Goal: Check status: Check status

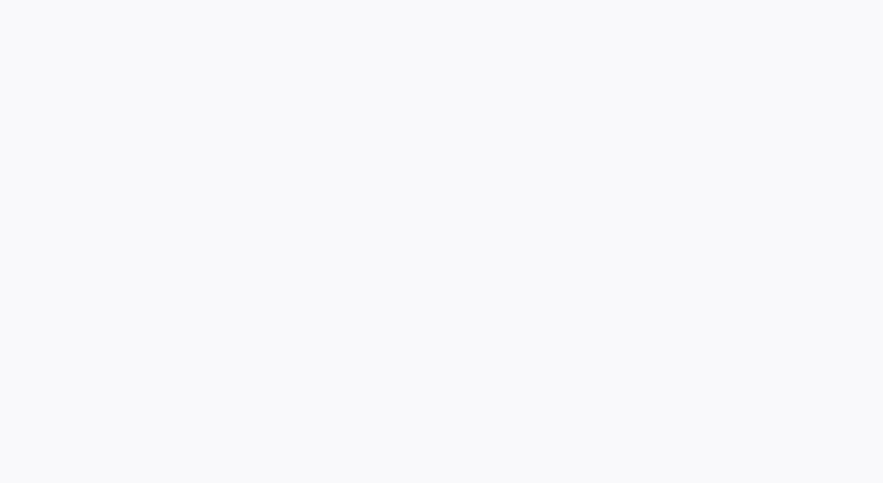
drag, startPoint x: 410, startPoint y: 217, endPoint x: 532, endPoint y: 309, distance: 152.1
click at [532, 309] on body at bounding box center [441, 241] width 883 height 483
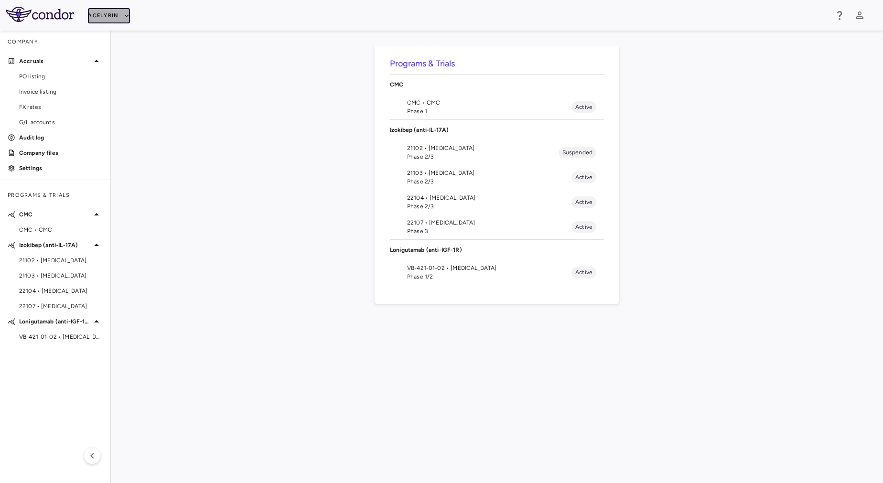
click at [122, 12] on icon "button" at bounding box center [126, 15] width 9 height 9
click at [460, 145] on div at bounding box center [441, 241] width 883 height 483
click at [444, 183] on span "Phase 2/3" at bounding box center [489, 181] width 164 height 9
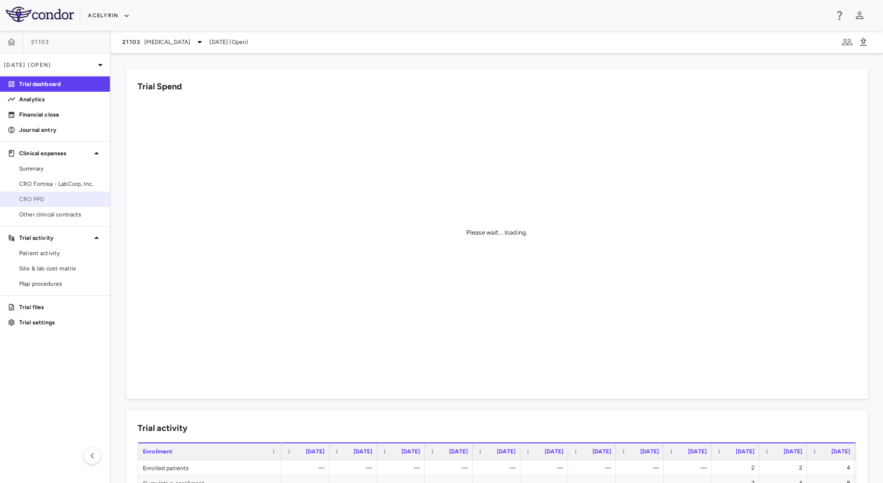
click at [65, 203] on span "CRO PPD" at bounding box center [60, 199] width 83 height 9
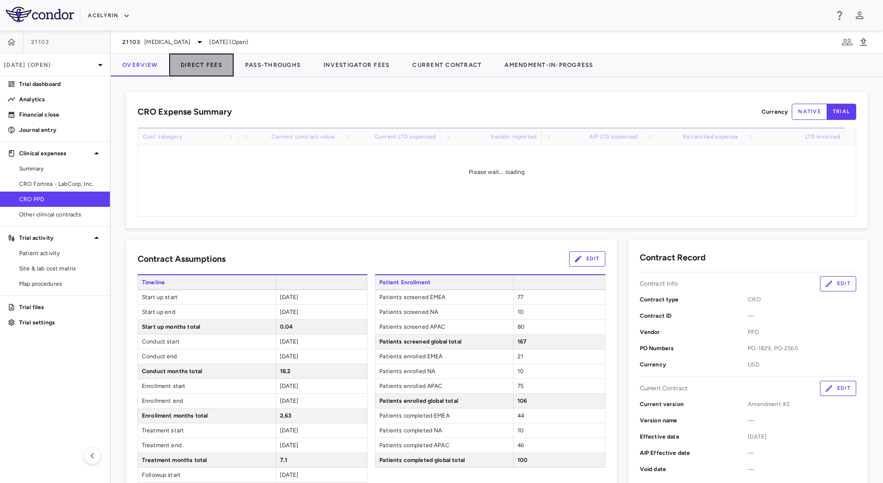
click at [204, 65] on button "Direct Fees" at bounding box center [201, 65] width 64 height 23
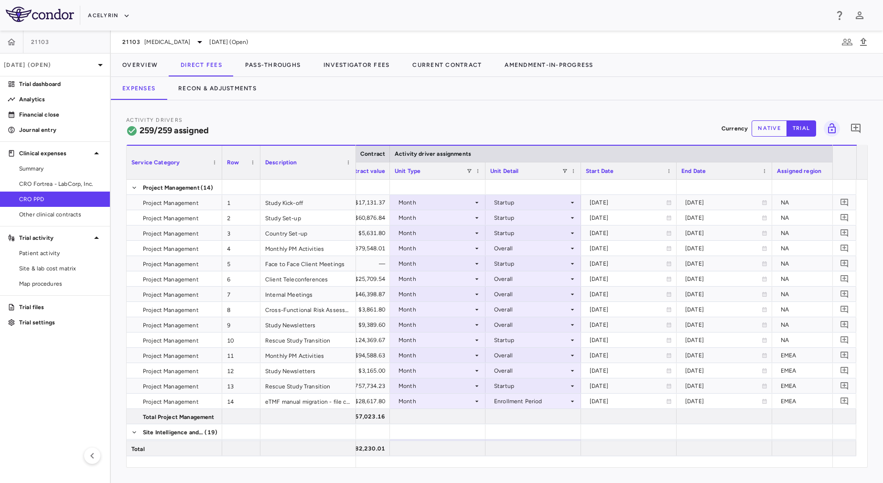
click at [464, 469] on div "Activity Drivers 259/259 assigned Currency native trial 0 Service Category Drag…" at bounding box center [497, 291] width 772 height 383
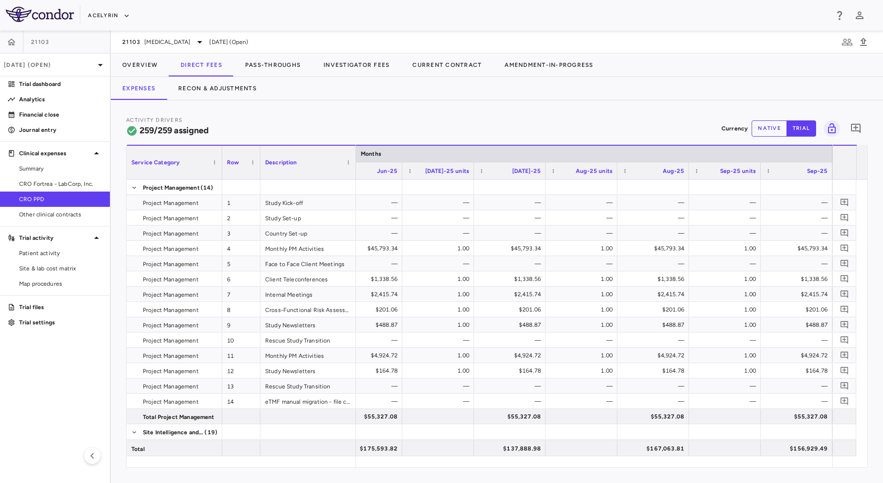
click at [767, 138] on div "Activity Drivers 259/259 assigned Currency native trial 0" at bounding box center [496, 128] width 741 height 25
click at [767, 133] on button "native" at bounding box center [769, 128] width 35 height 16
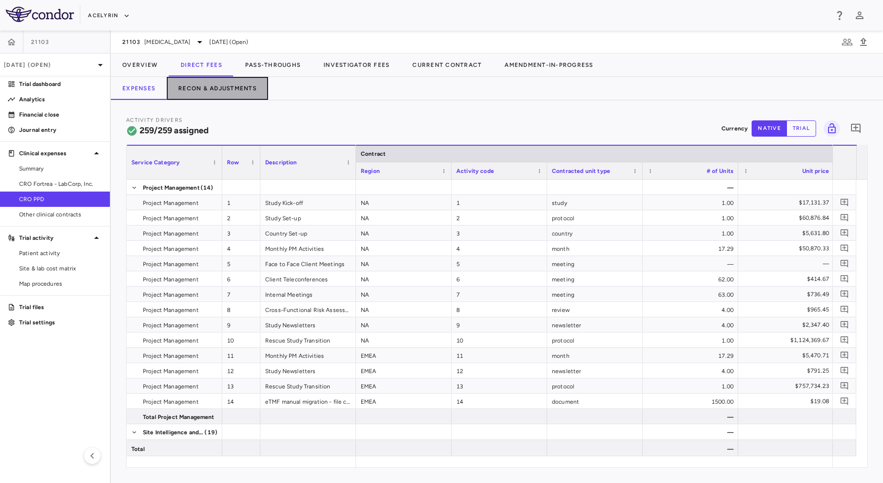
click at [183, 89] on button "Recon & Adjustments" at bounding box center [217, 88] width 101 height 23
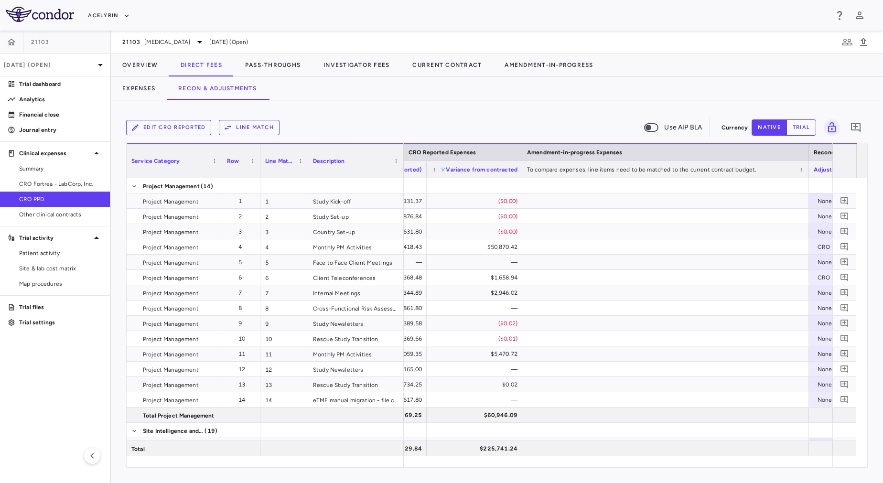
click at [444, 171] on span at bounding box center [443, 170] width 6 height 6
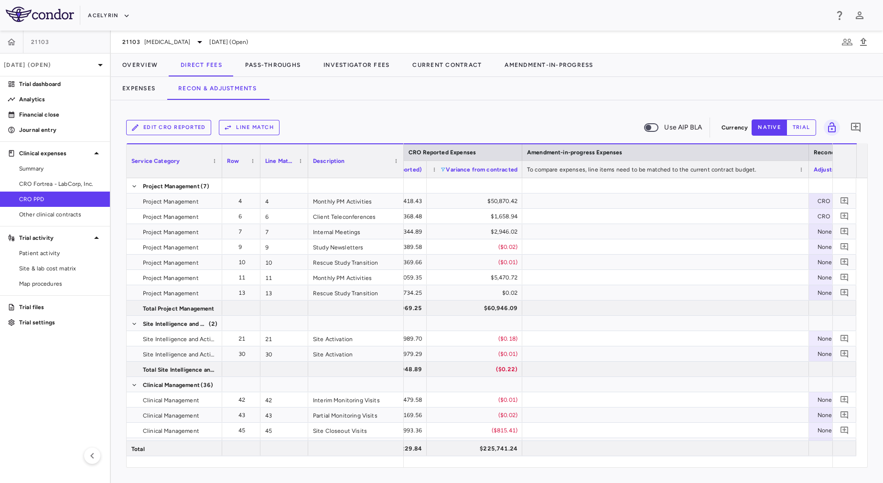
click at [514, 88] on div "Expenses Recon & Adjustments" at bounding box center [497, 88] width 772 height 23
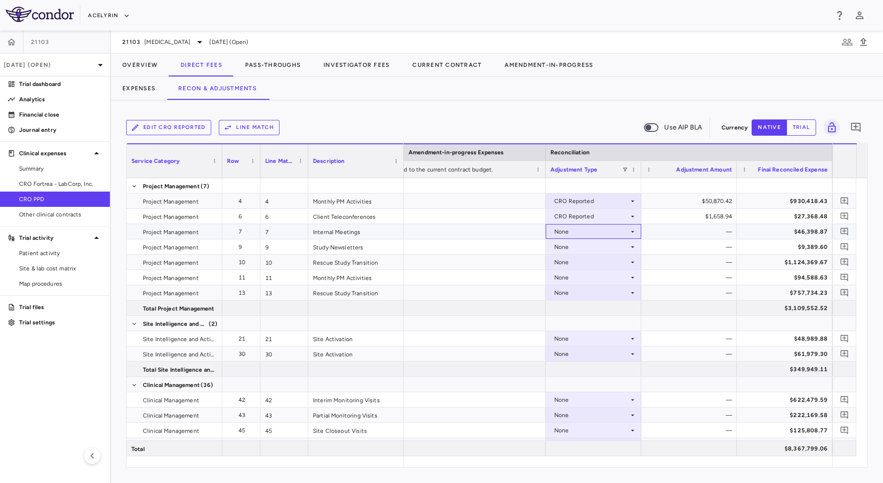
click at [591, 235] on div "None" at bounding box center [591, 231] width 75 height 15
click at [600, 269] on li "CRO Reported" at bounding box center [593, 265] width 95 height 14
click at [501, 236] on div at bounding box center [402, 231] width 287 height 15
click at [502, 249] on div at bounding box center [402, 246] width 287 height 15
click at [506, 257] on div at bounding box center [402, 262] width 287 height 15
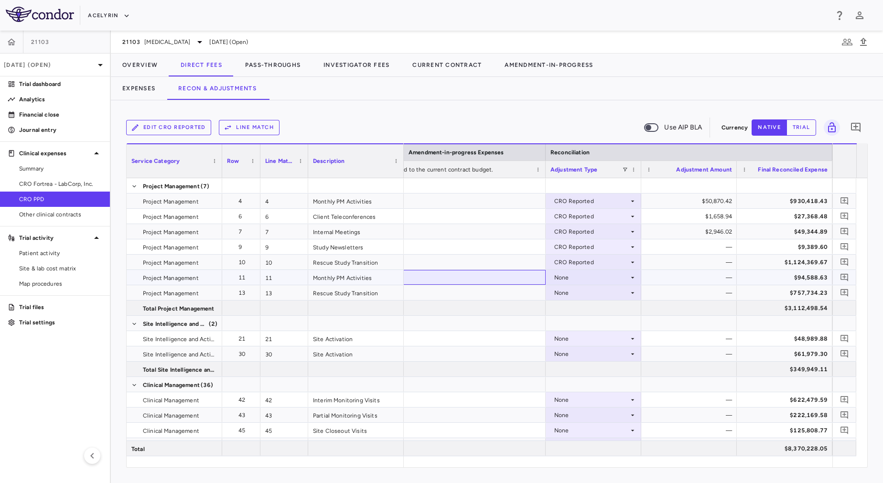
click at [511, 281] on div at bounding box center [402, 277] width 287 height 15
click at [511, 283] on div at bounding box center [402, 277] width 287 height 15
click at [511, 297] on div at bounding box center [402, 292] width 287 height 15
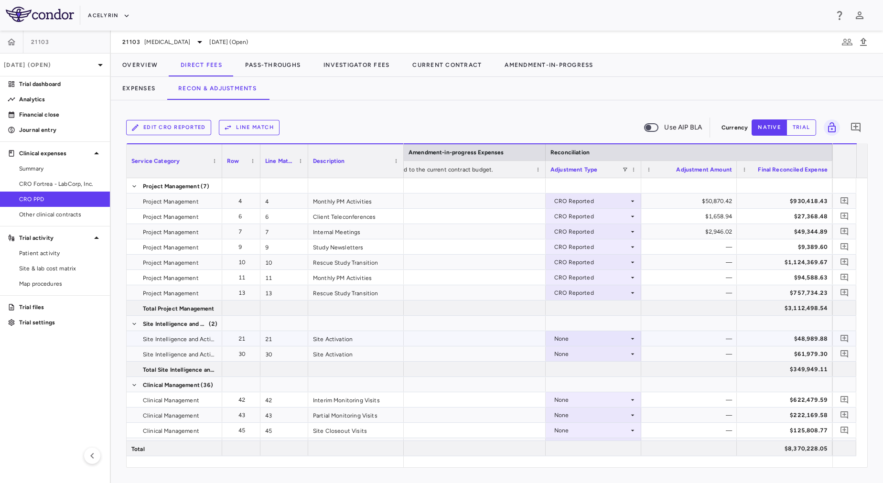
click at [508, 341] on div at bounding box center [402, 338] width 287 height 15
click at [508, 350] on div at bounding box center [402, 353] width 287 height 15
click at [508, 406] on div at bounding box center [402, 399] width 287 height 15
click at [508, 420] on div at bounding box center [402, 415] width 287 height 15
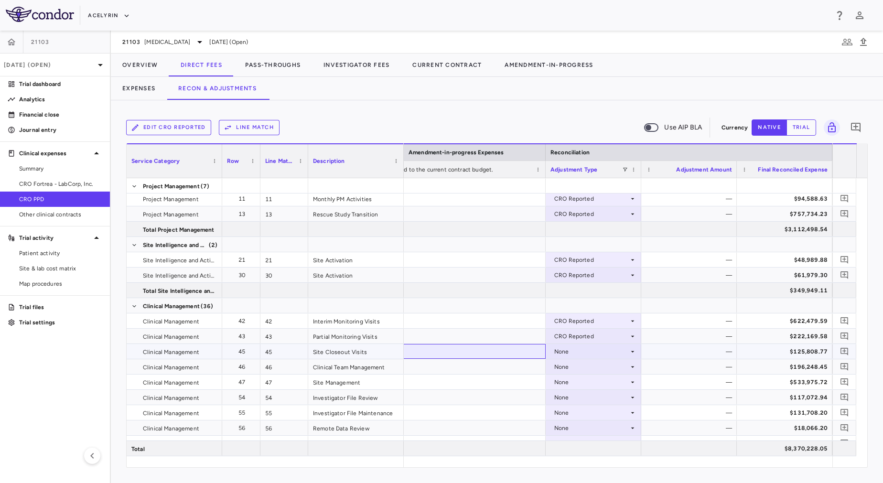
click at [467, 357] on div at bounding box center [402, 351] width 287 height 15
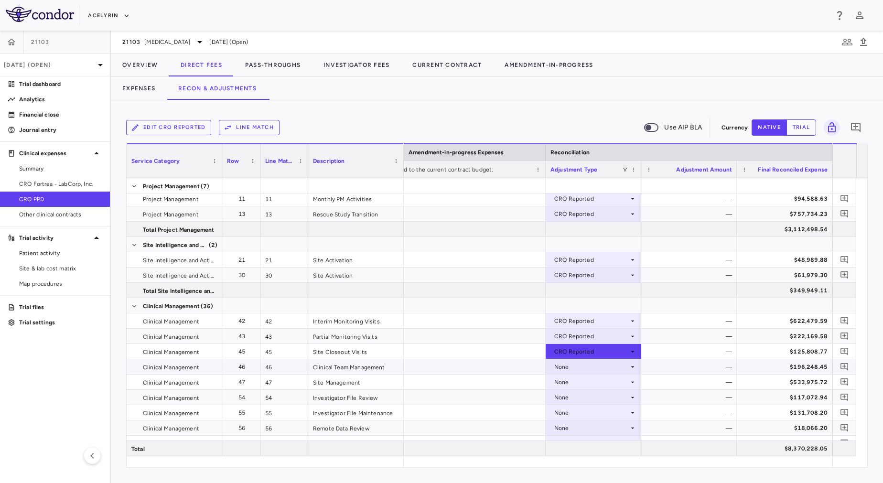
click at [467, 373] on div at bounding box center [402, 366] width 287 height 15
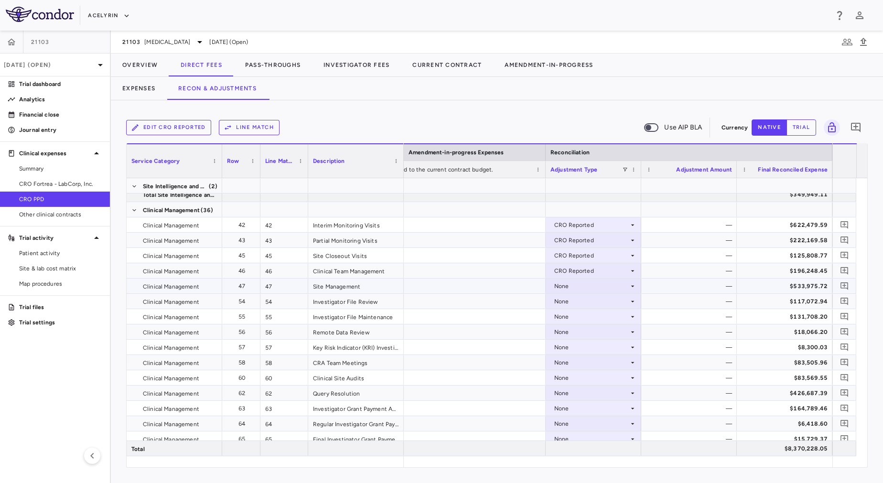
click at [465, 284] on div at bounding box center [402, 286] width 287 height 15
click at [467, 307] on div at bounding box center [402, 301] width 287 height 15
click at [467, 316] on div at bounding box center [402, 316] width 287 height 15
click at [470, 332] on div at bounding box center [402, 331] width 287 height 15
click at [471, 342] on div at bounding box center [402, 347] width 287 height 15
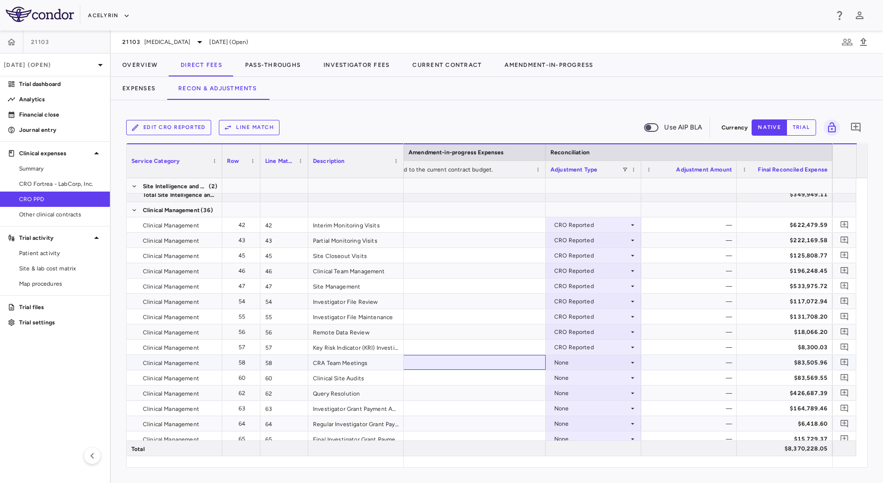
click at [473, 362] on div at bounding box center [402, 362] width 287 height 15
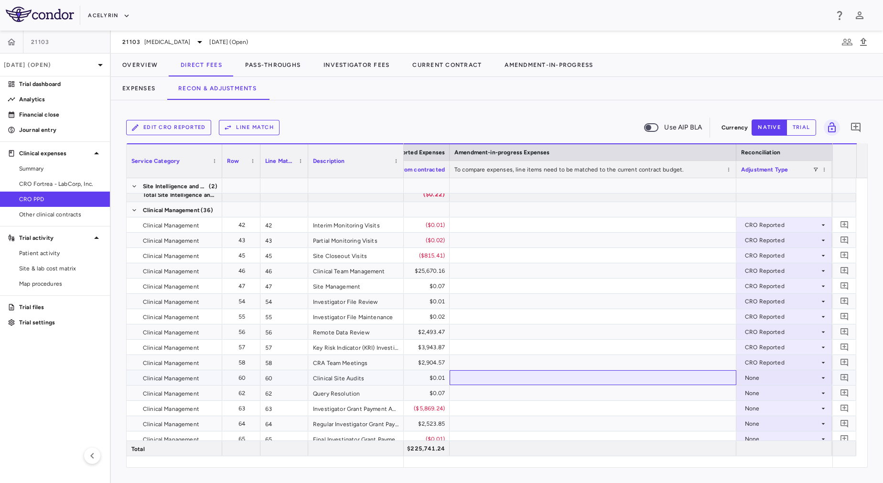
click at [521, 375] on div at bounding box center [593, 377] width 287 height 15
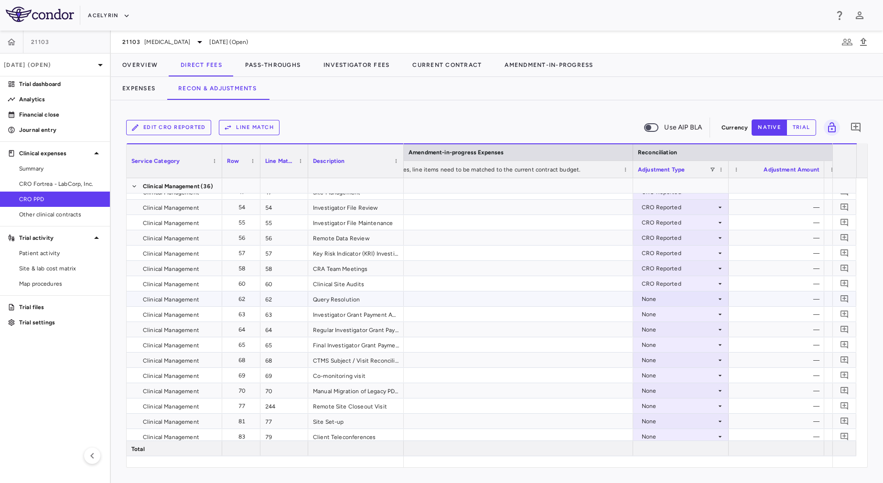
click at [552, 300] on div at bounding box center [489, 298] width 287 height 15
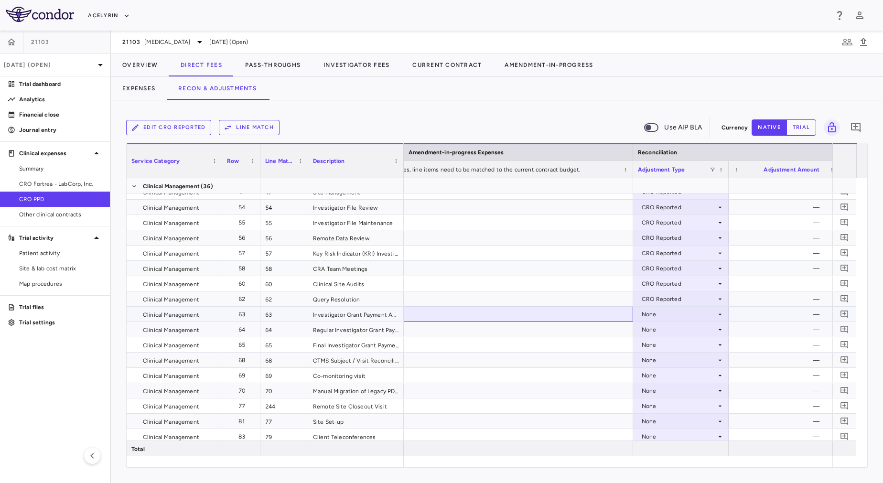
click at [555, 319] on div at bounding box center [489, 314] width 287 height 15
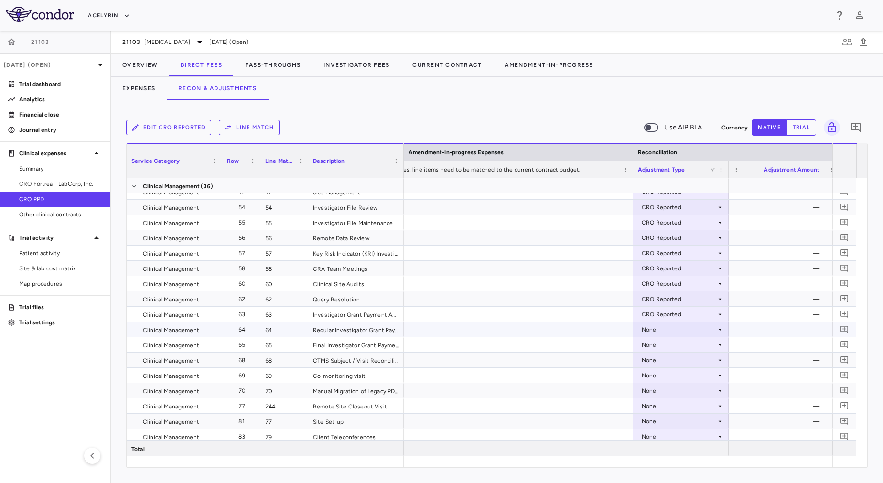
click at [555, 336] on div at bounding box center [489, 329] width 287 height 15
click at [555, 341] on div at bounding box center [489, 344] width 287 height 15
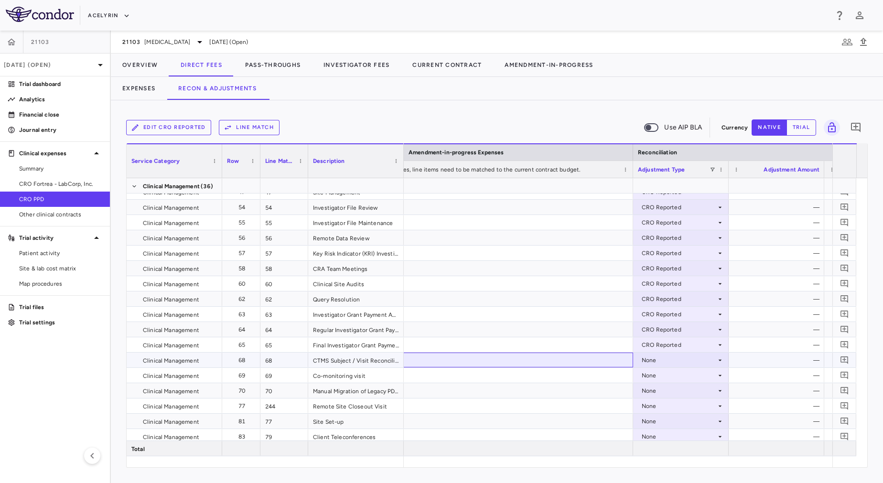
click at [555, 359] on div at bounding box center [489, 360] width 287 height 15
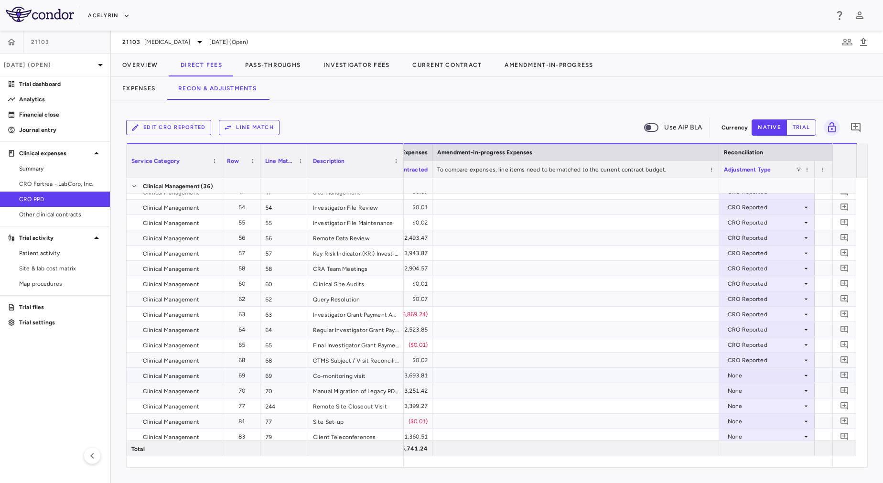
click at [564, 374] on div at bounding box center [575, 375] width 287 height 15
click at [562, 392] on div at bounding box center [575, 390] width 287 height 15
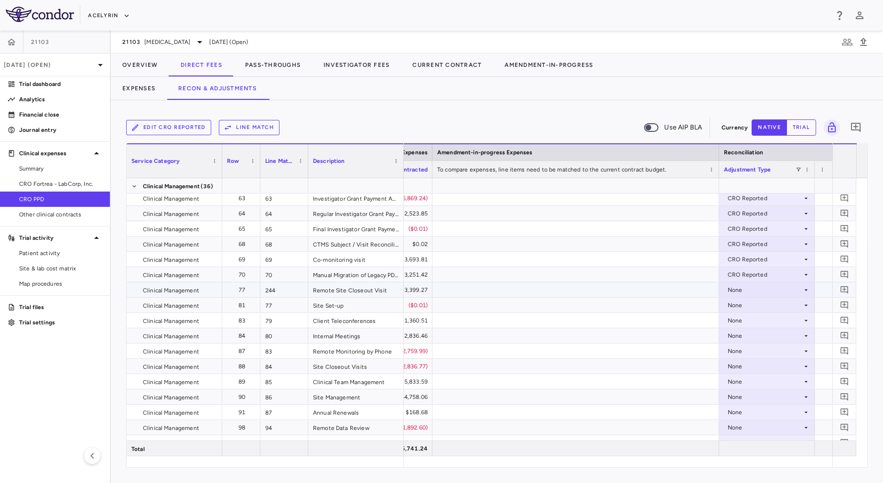
click at [562, 290] on div at bounding box center [575, 289] width 287 height 15
click at [562, 308] on div at bounding box center [575, 305] width 287 height 15
click at [563, 318] on div at bounding box center [575, 320] width 287 height 15
click at [563, 333] on div at bounding box center [575, 335] width 287 height 15
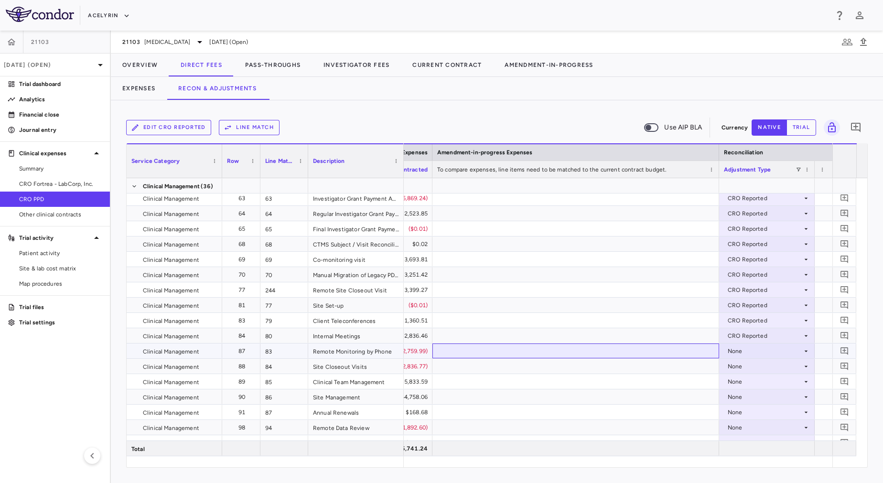
click at [563, 349] on div at bounding box center [575, 351] width 287 height 15
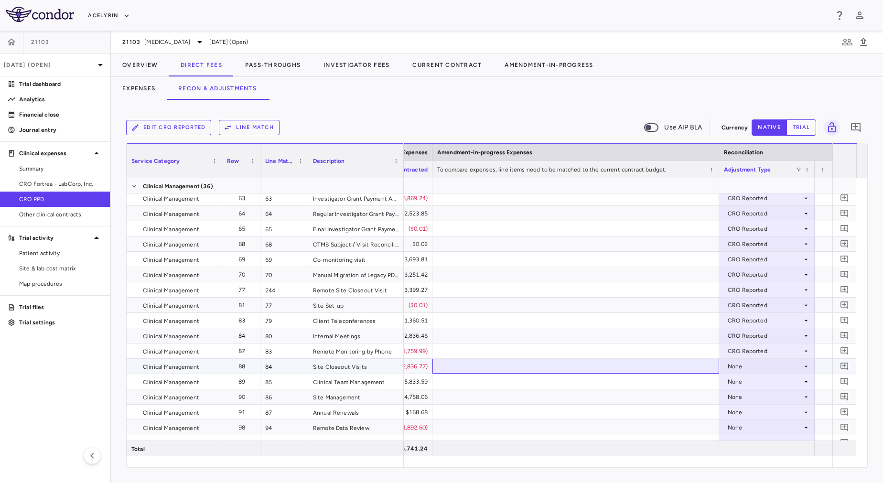
click at [567, 371] on div at bounding box center [575, 366] width 287 height 15
click at [568, 379] on div at bounding box center [575, 381] width 287 height 15
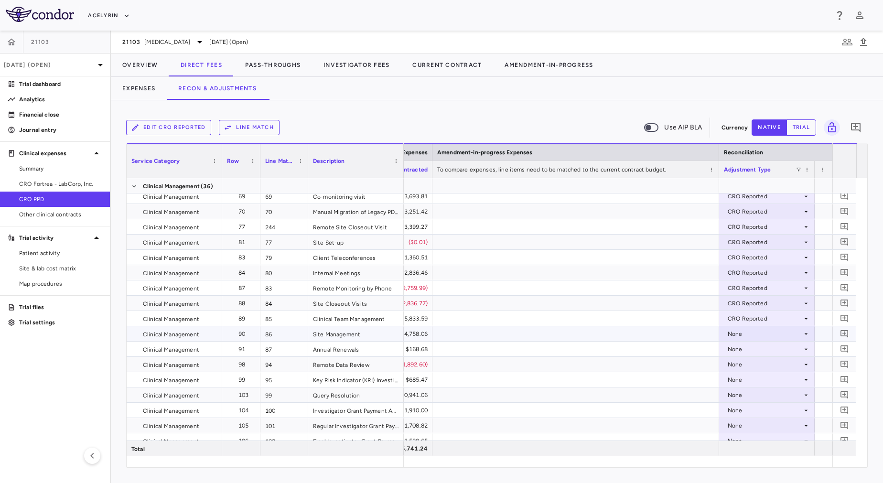
click at [508, 335] on div at bounding box center [575, 333] width 287 height 15
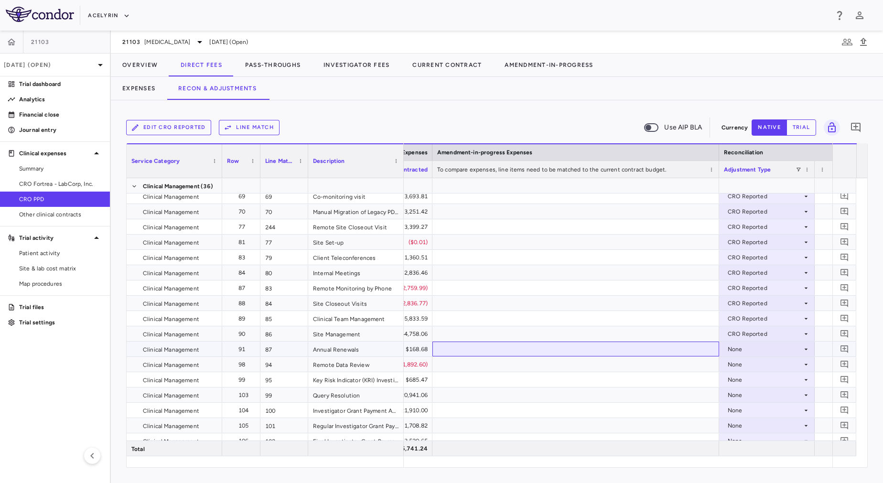
click at [516, 346] on div at bounding box center [575, 349] width 287 height 15
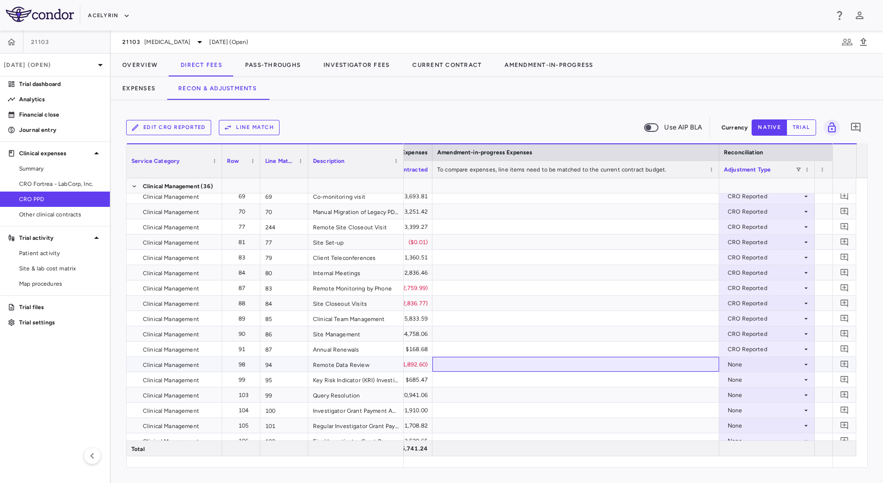
click at [526, 366] on div at bounding box center [575, 364] width 287 height 15
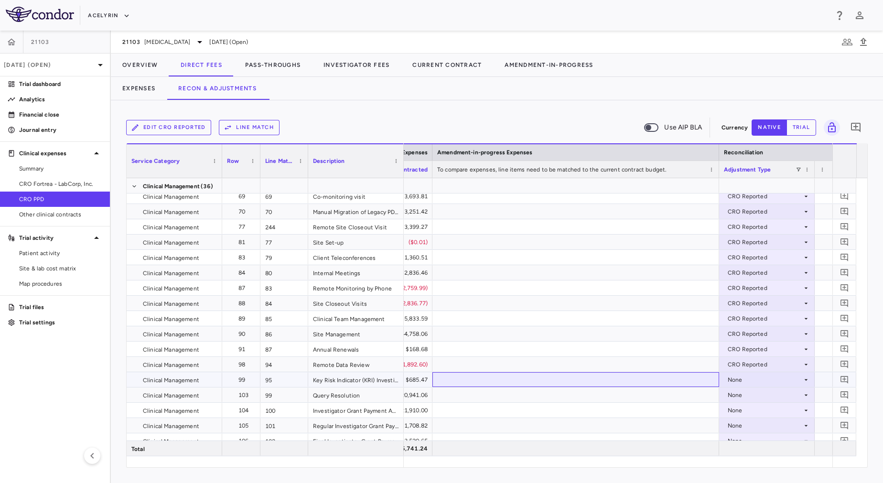
click at [533, 386] on div at bounding box center [575, 379] width 287 height 15
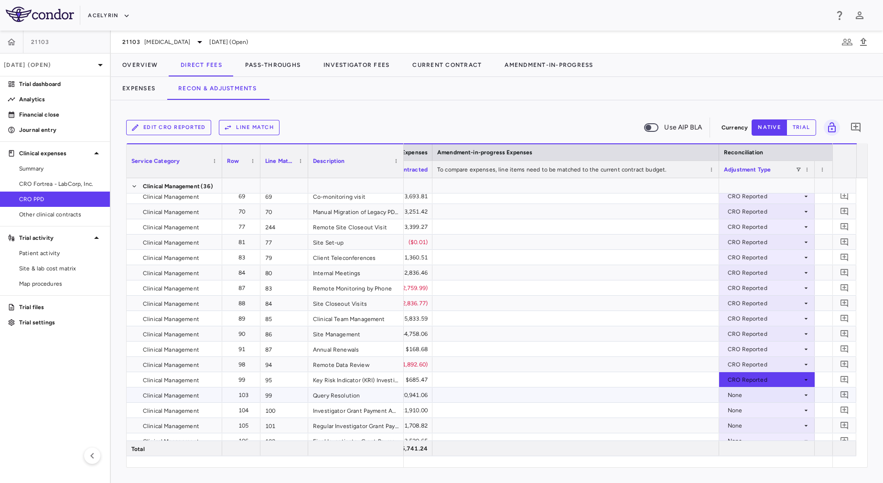
click at [537, 399] on div at bounding box center [575, 394] width 287 height 15
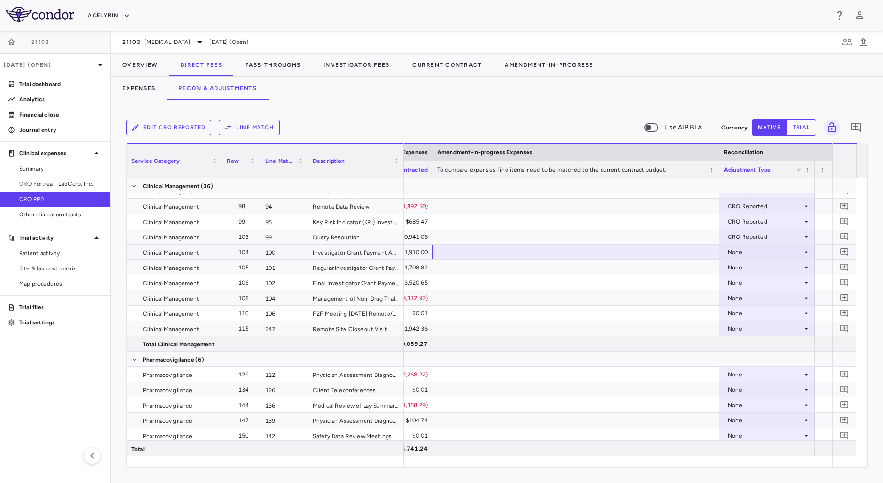
click at [558, 253] on div at bounding box center [575, 252] width 287 height 15
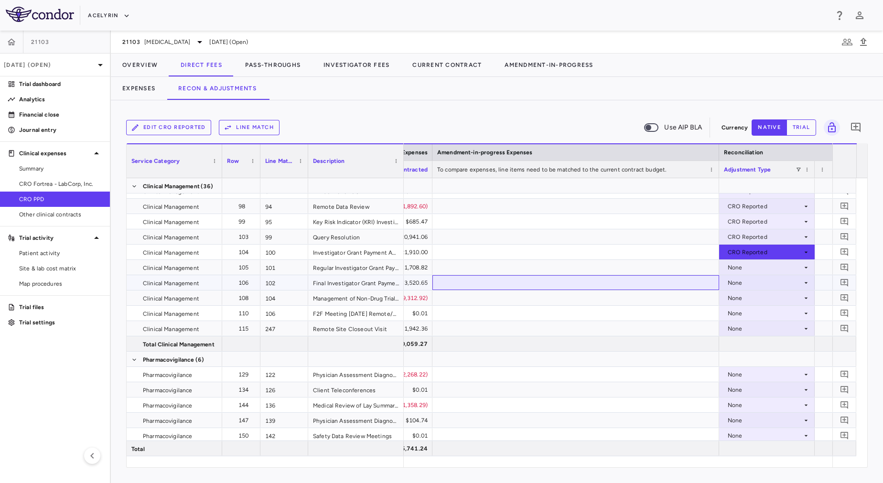
click at [558, 276] on div at bounding box center [575, 282] width 287 height 15
click at [557, 267] on div at bounding box center [575, 267] width 287 height 15
click at [557, 280] on div at bounding box center [575, 282] width 287 height 15
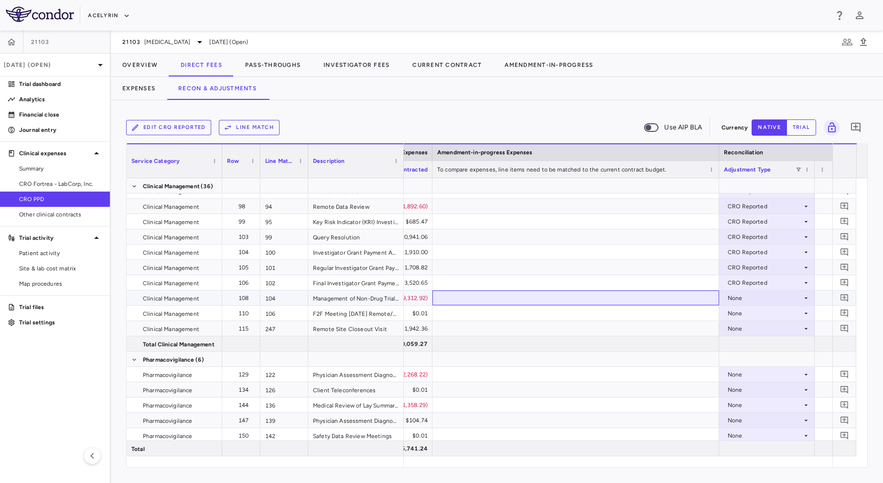
click at [565, 294] on div at bounding box center [575, 297] width 287 height 15
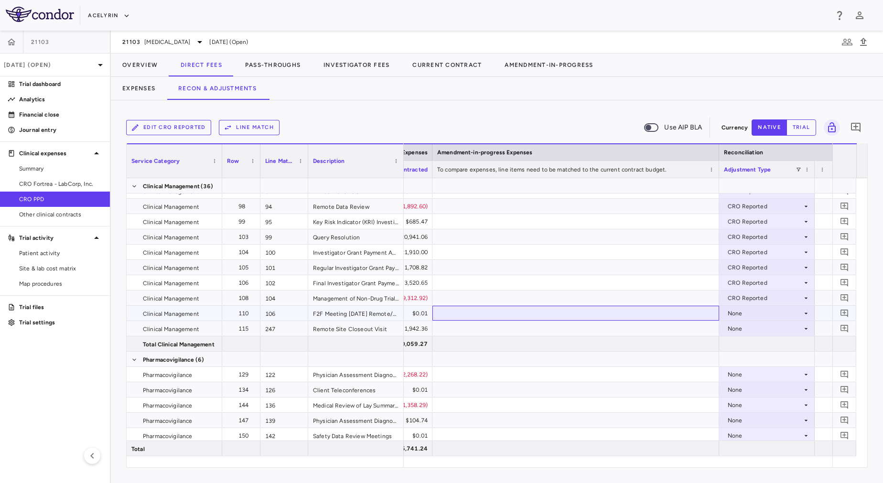
click at [567, 311] on div at bounding box center [575, 313] width 287 height 15
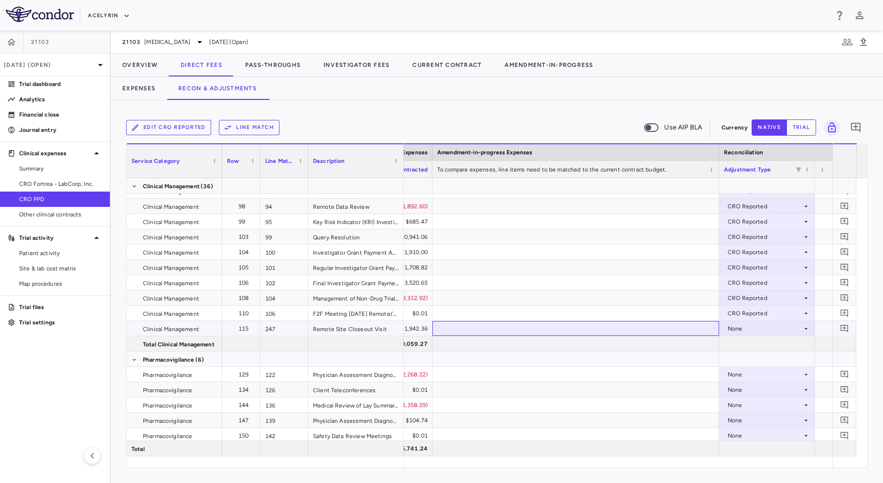
click at [567, 333] on div at bounding box center [575, 328] width 287 height 15
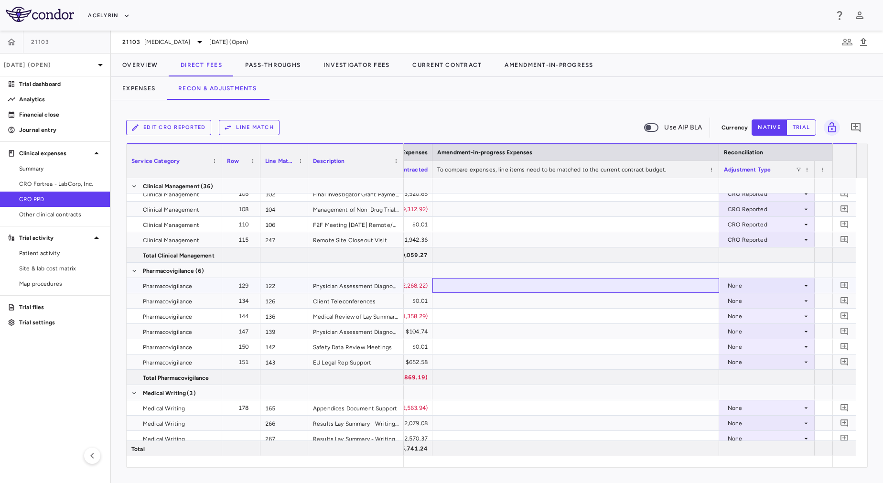
click at [536, 289] on div at bounding box center [575, 285] width 287 height 15
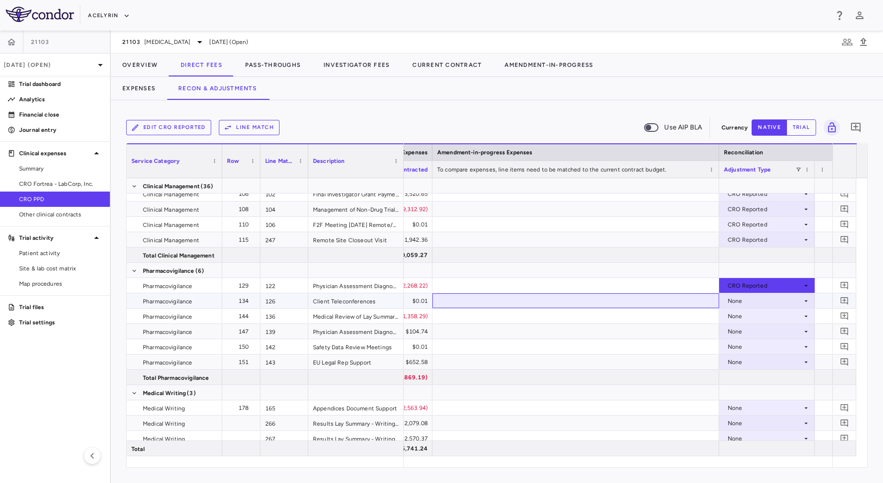
click at [538, 302] on div at bounding box center [575, 300] width 287 height 15
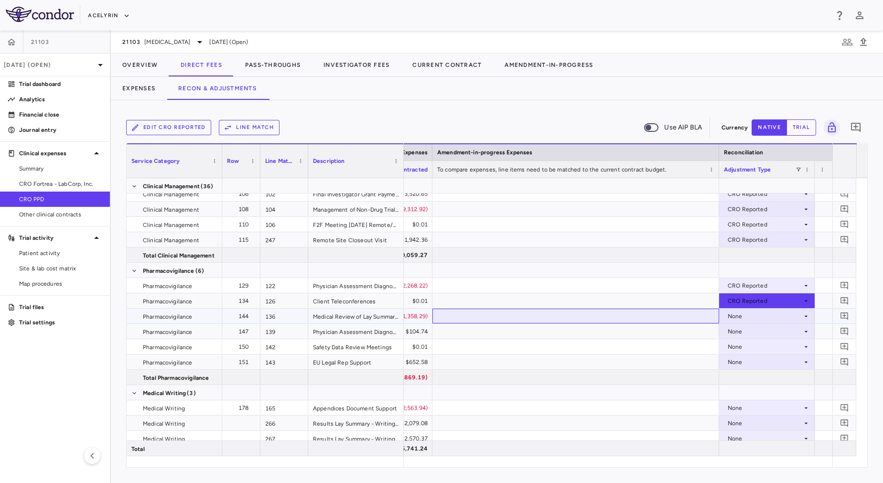
click at [538, 312] on div at bounding box center [575, 316] width 287 height 15
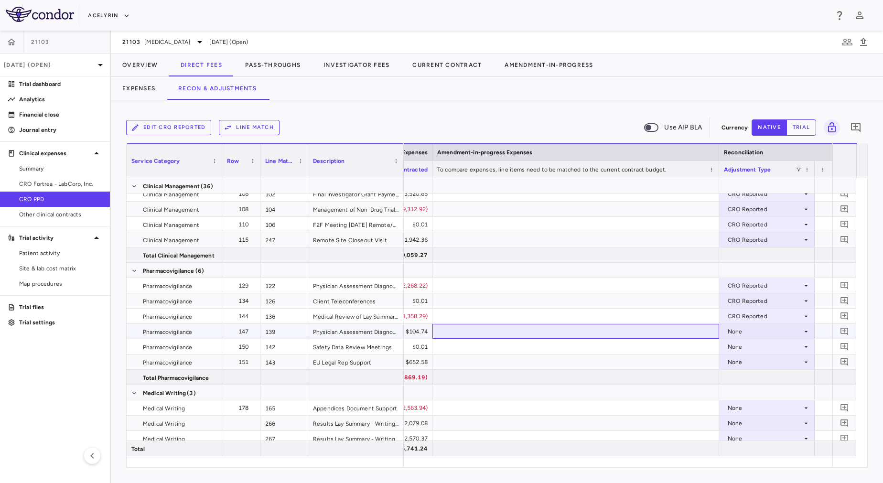
click at [541, 332] on div at bounding box center [575, 331] width 287 height 15
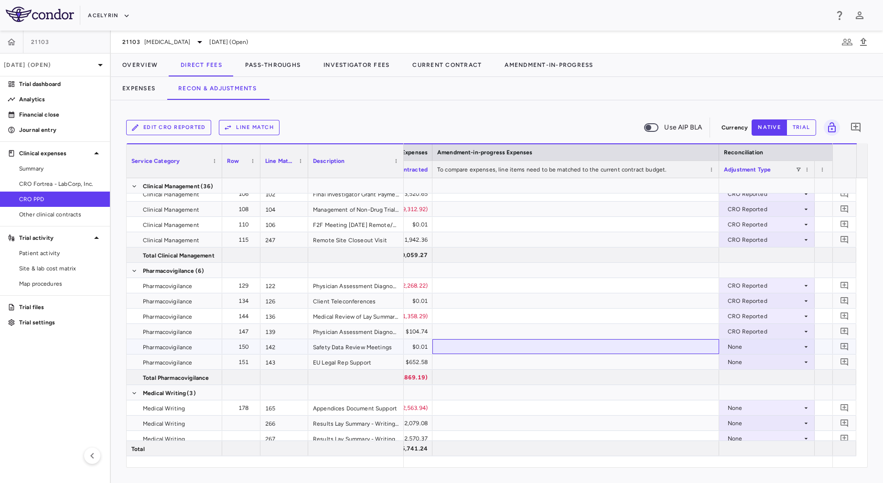
click at [544, 342] on div at bounding box center [575, 346] width 287 height 15
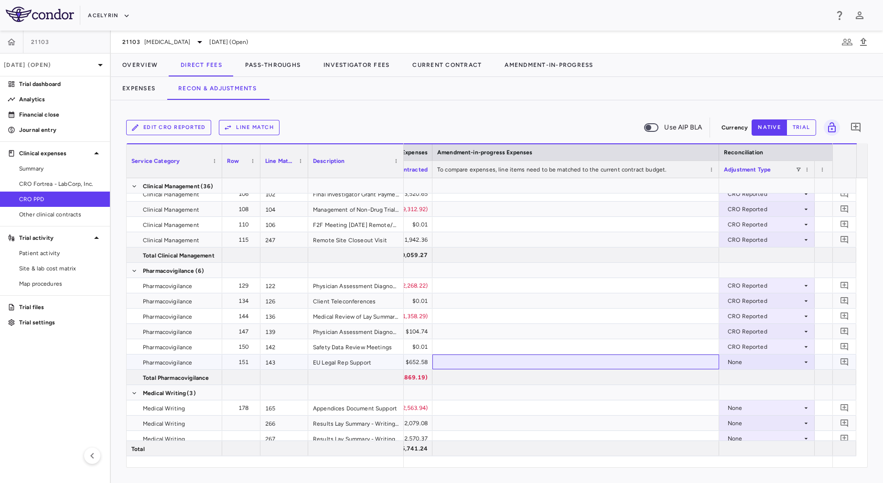
click at [548, 357] on div at bounding box center [575, 361] width 287 height 15
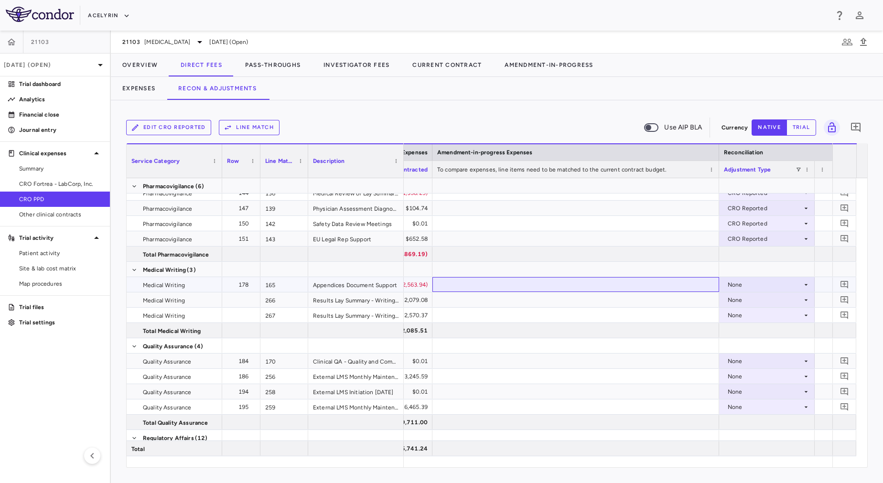
click at [579, 290] on div at bounding box center [575, 284] width 287 height 15
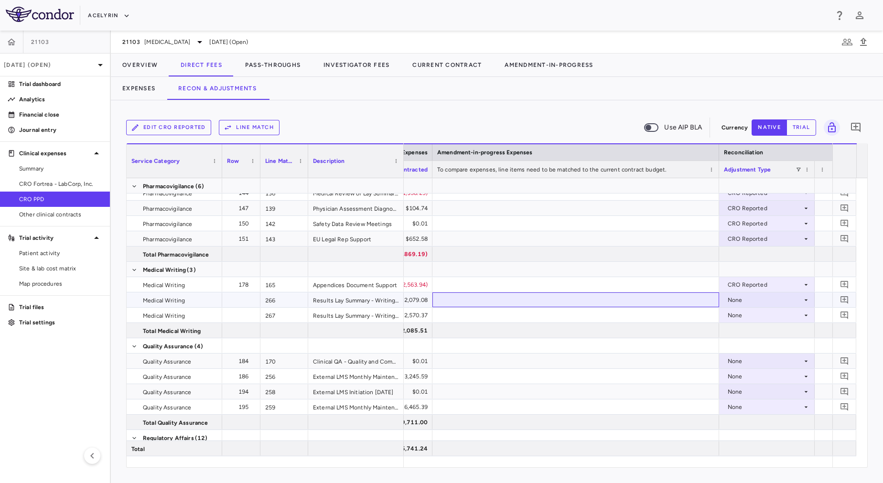
click at [577, 300] on div at bounding box center [575, 299] width 287 height 15
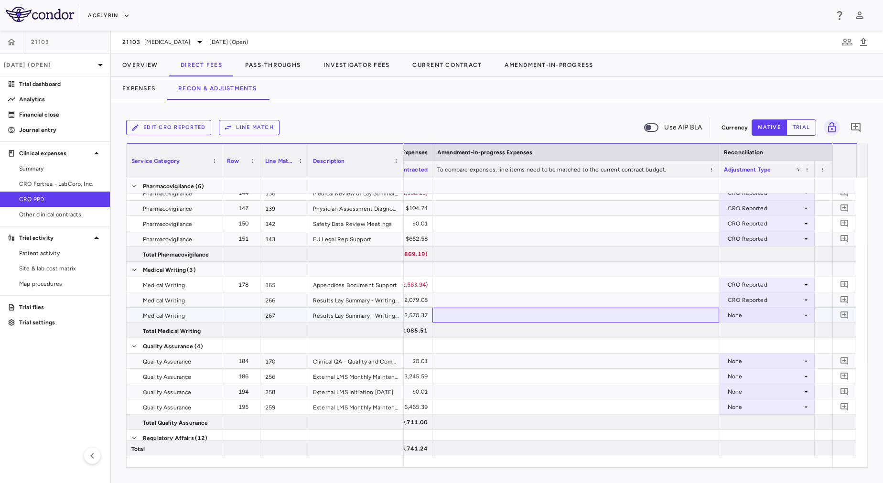
click at [580, 315] on div at bounding box center [575, 315] width 287 height 15
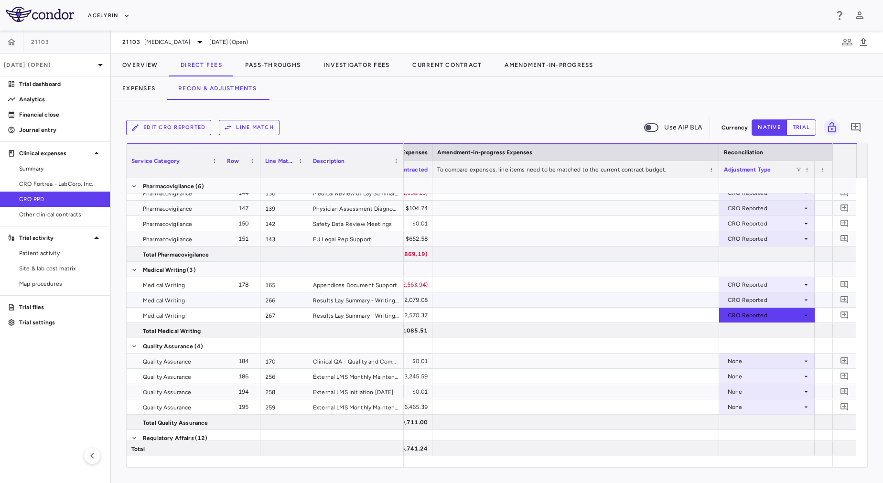
scroll to position [0, 1755]
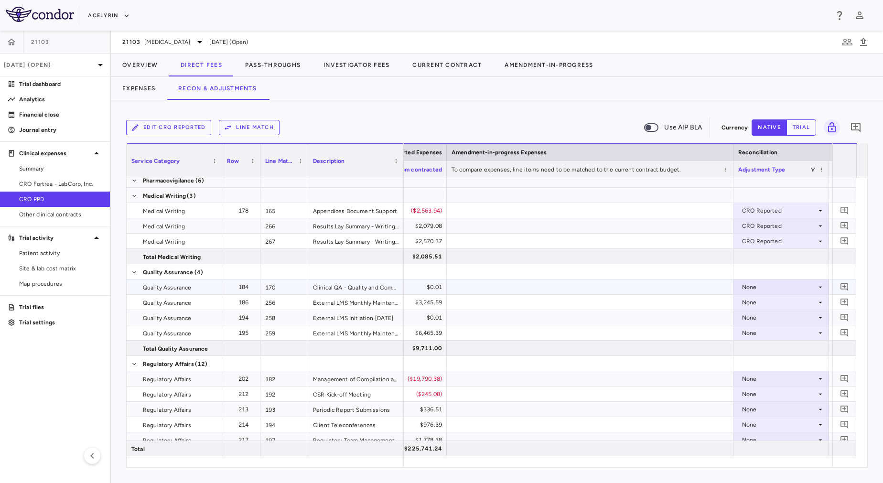
click at [605, 290] on div at bounding box center [590, 286] width 287 height 15
click at [605, 304] on div at bounding box center [590, 302] width 287 height 15
click at [608, 322] on div at bounding box center [590, 317] width 287 height 15
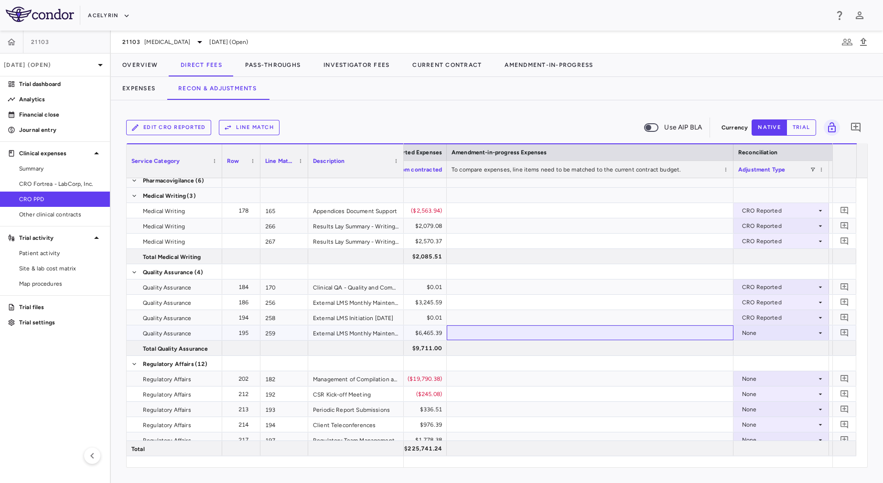
click at [609, 329] on div at bounding box center [590, 332] width 287 height 15
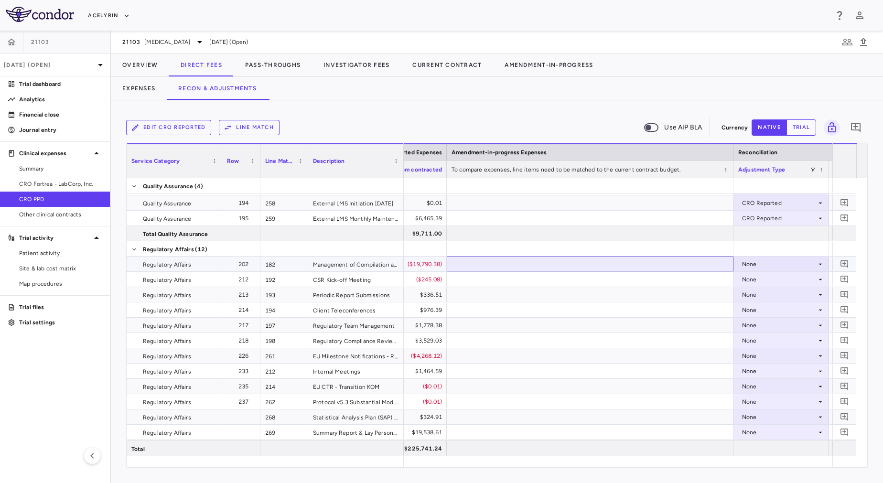
click at [633, 266] on div at bounding box center [590, 264] width 287 height 15
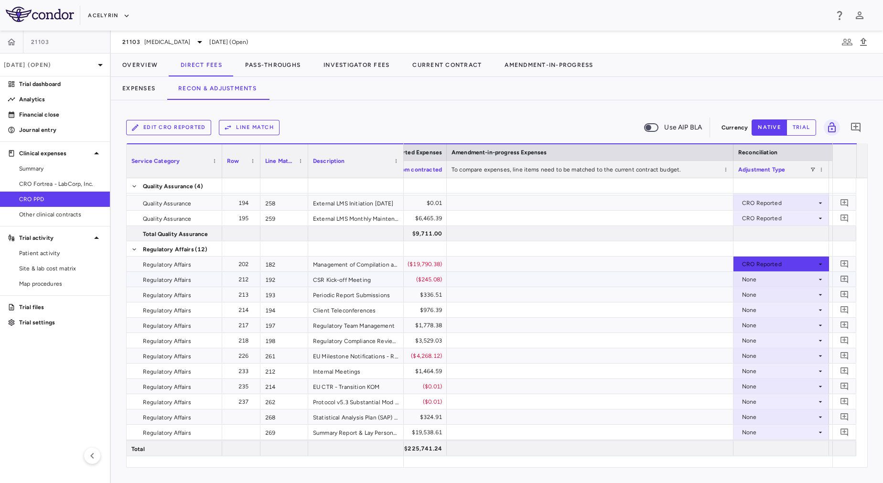
click at [633, 283] on div at bounding box center [590, 279] width 287 height 15
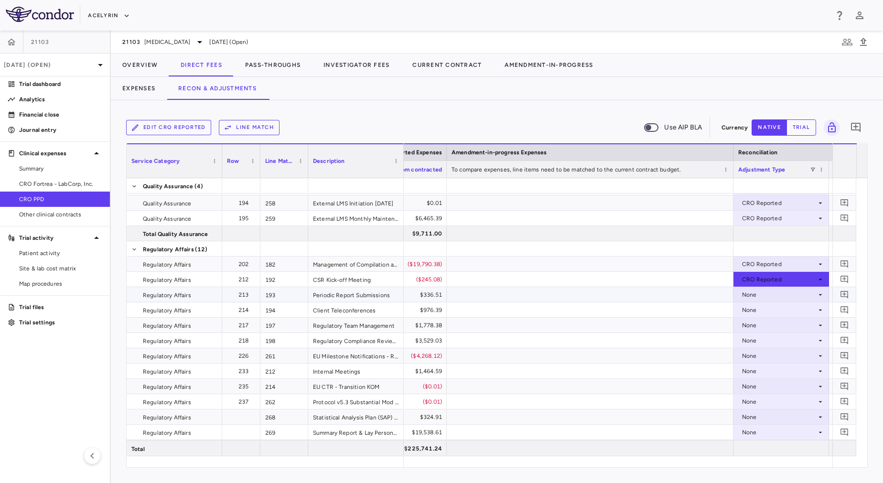
click at [633, 292] on div at bounding box center [590, 294] width 287 height 15
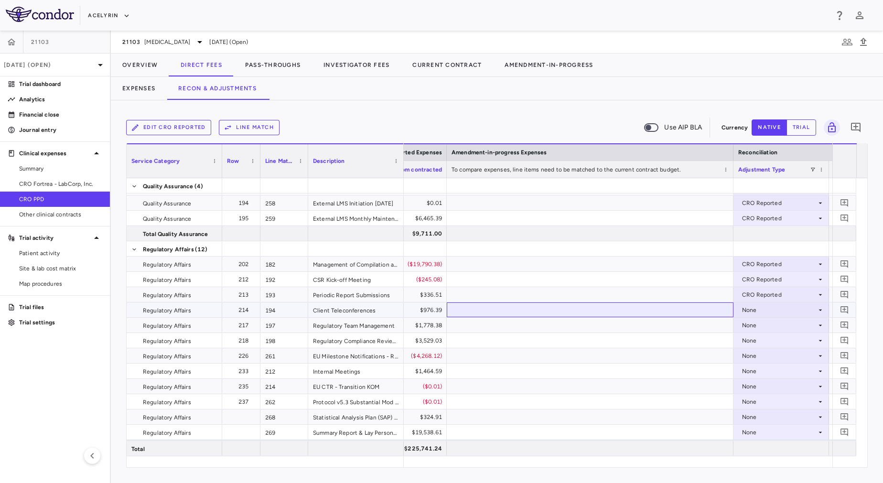
click at [630, 311] on div at bounding box center [590, 309] width 287 height 15
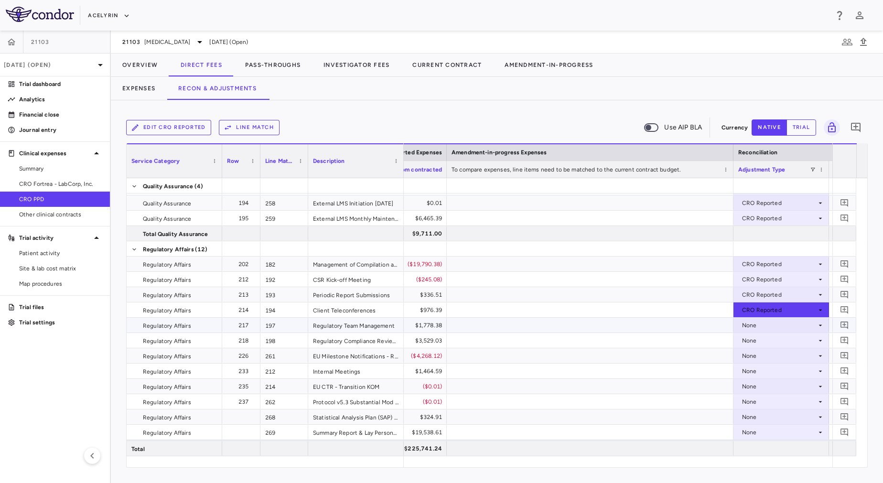
click at [630, 328] on div at bounding box center [590, 325] width 287 height 15
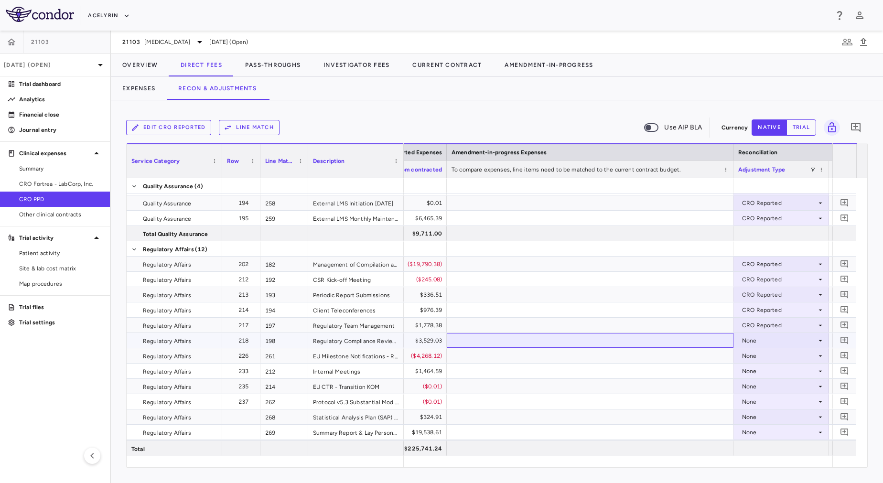
click at [634, 337] on div at bounding box center [590, 340] width 287 height 15
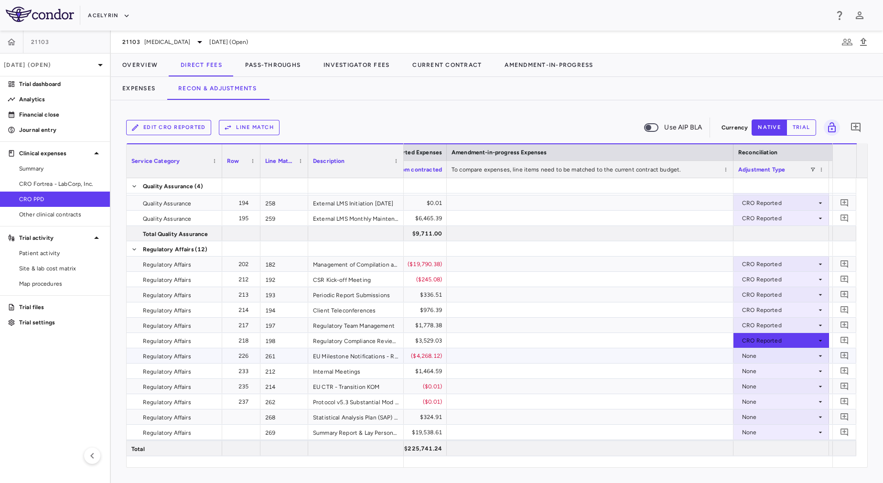
click at [635, 350] on div at bounding box center [590, 355] width 287 height 15
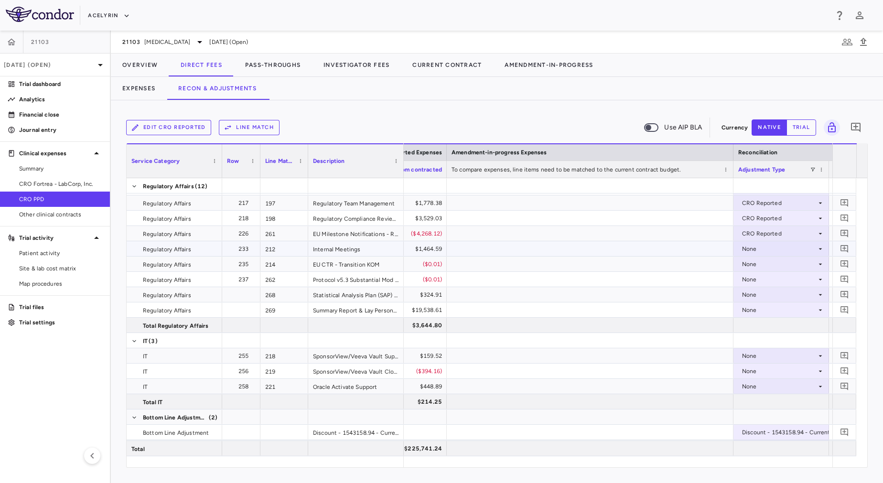
click at [639, 255] on div at bounding box center [590, 248] width 287 height 15
click at [639, 268] on div at bounding box center [590, 264] width 287 height 15
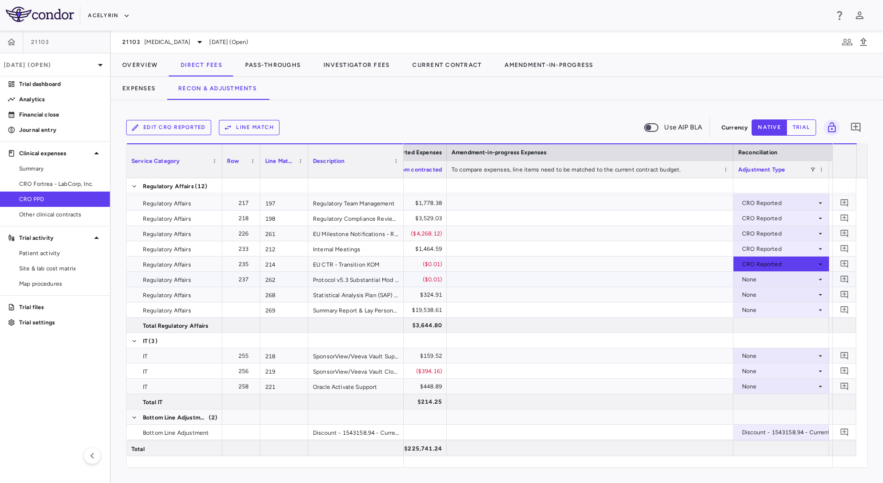
click at [640, 279] on div at bounding box center [590, 279] width 287 height 15
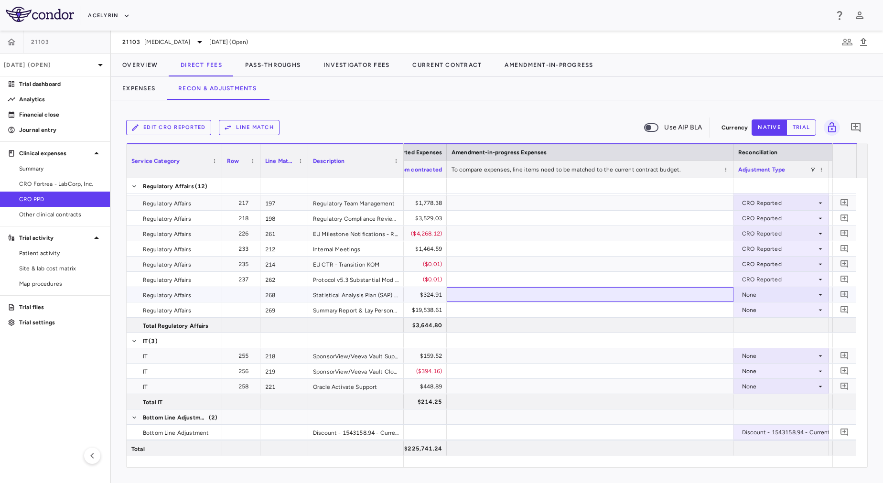
click at [641, 301] on div at bounding box center [590, 294] width 287 height 15
click at [641, 313] on div at bounding box center [590, 309] width 287 height 15
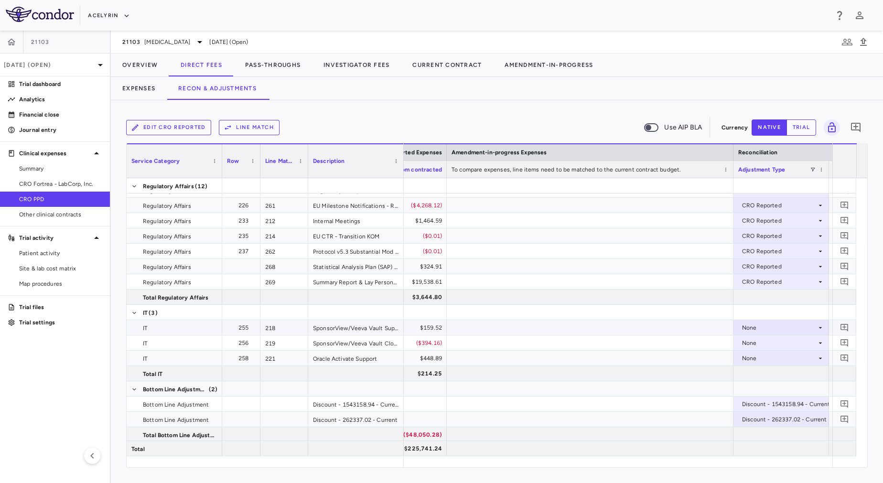
click at [641, 332] on div at bounding box center [590, 327] width 287 height 15
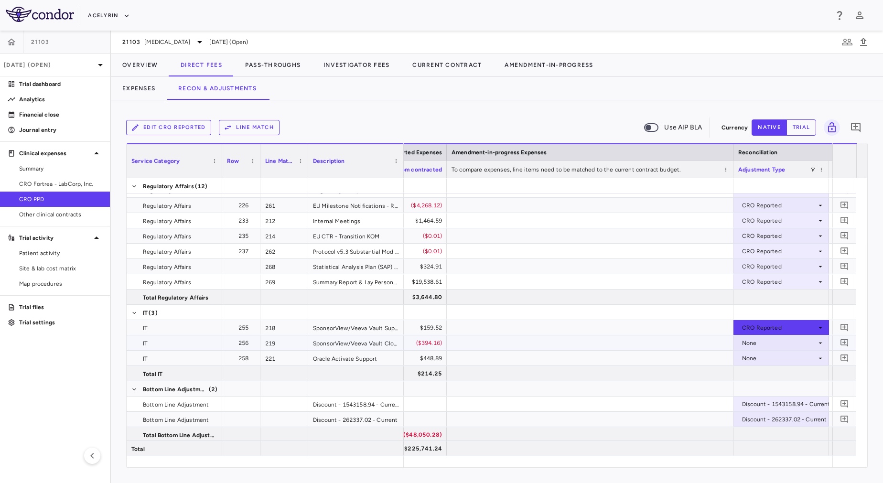
click at [642, 341] on div at bounding box center [590, 342] width 287 height 15
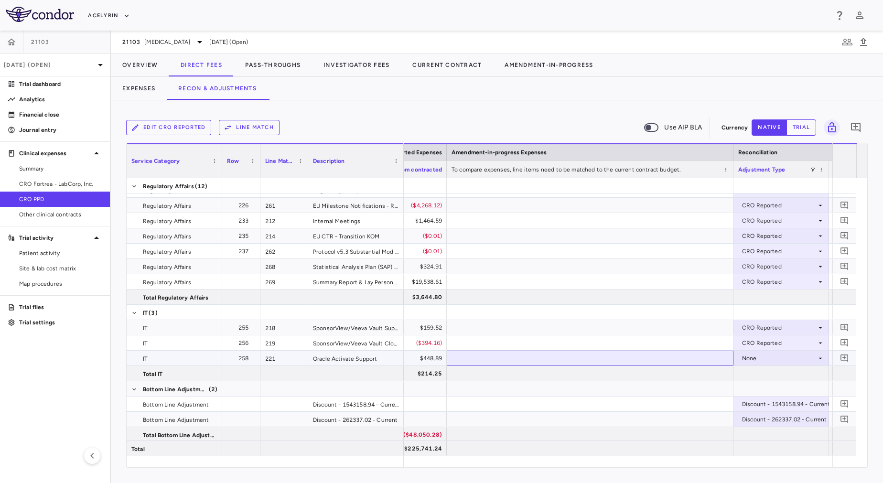
click at [642, 352] on div at bounding box center [590, 358] width 287 height 15
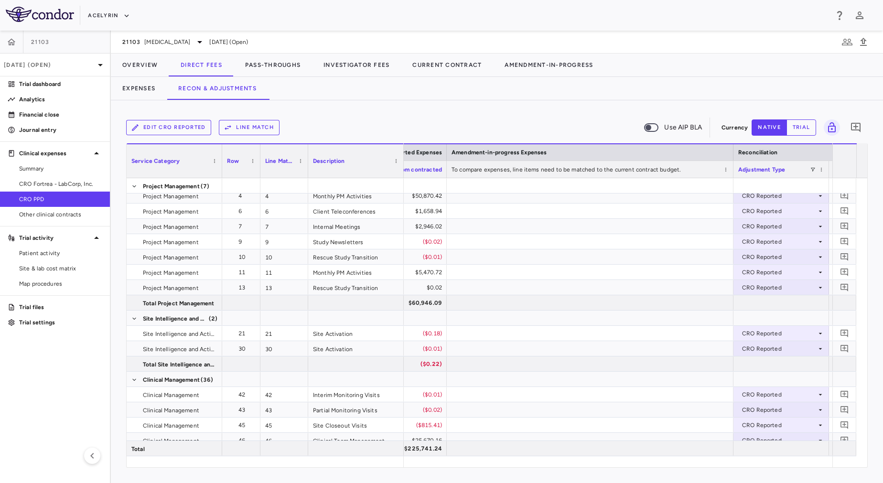
scroll to position [0, 0]
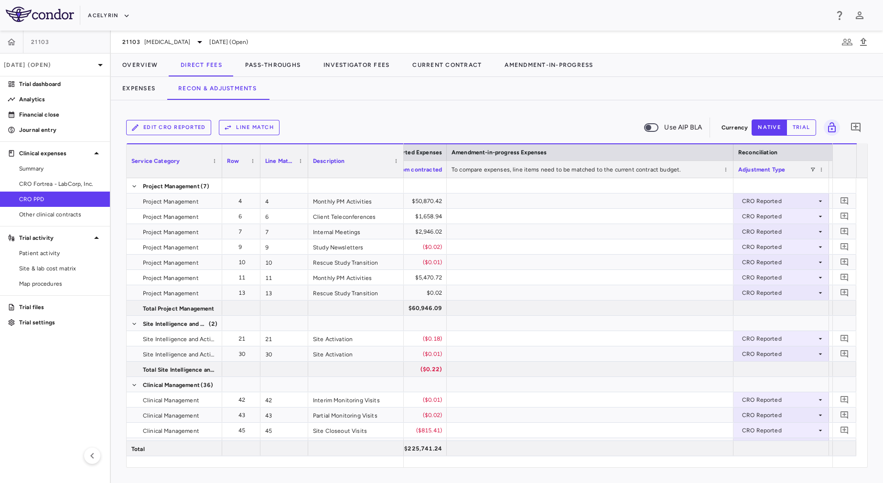
click at [406, 115] on div "Edit CRO reported Line Match Use AIP BLA Currency native trial 0 Press ENTER to…" at bounding box center [497, 291] width 772 height 383
click at [132, 73] on button "Overview" at bounding box center [140, 65] width 58 height 23
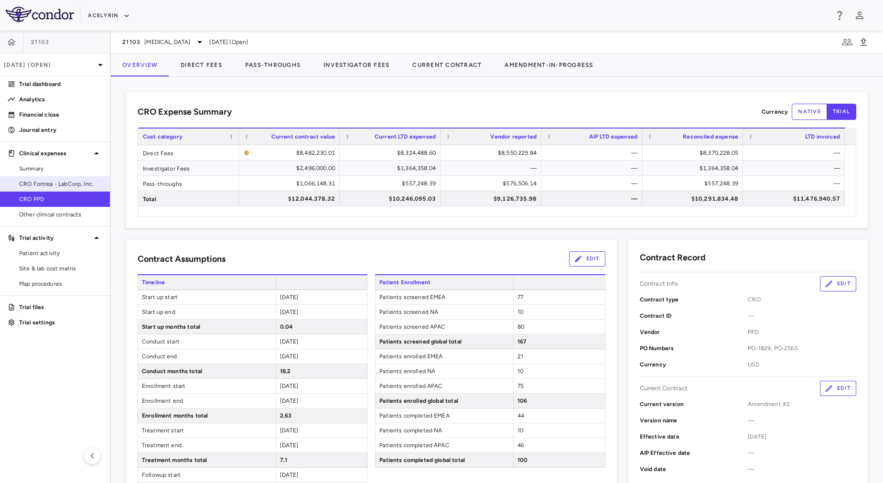
click at [53, 179] on link "CRO Fortrea - LabCorp, Inc." at bounding box center [55, 184] width 110 height 14
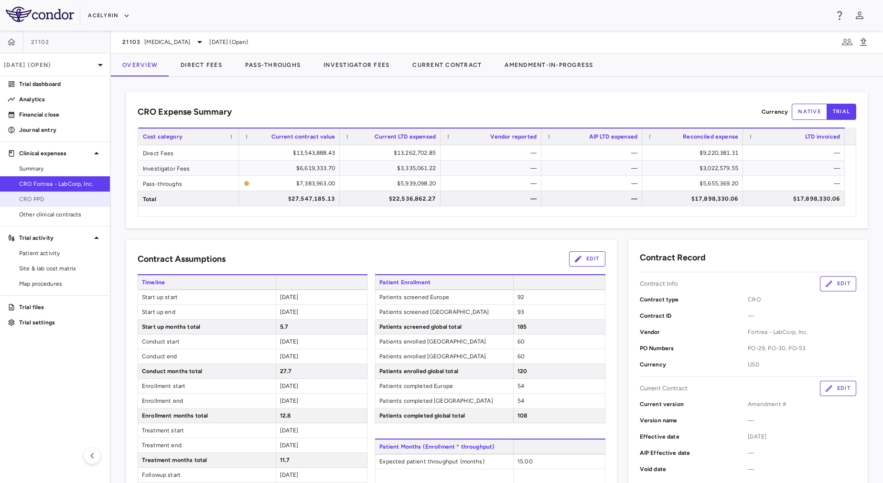
click at [67, 205] on link "CRO PPD" at bounding box center [55, 199] width 110 height 14
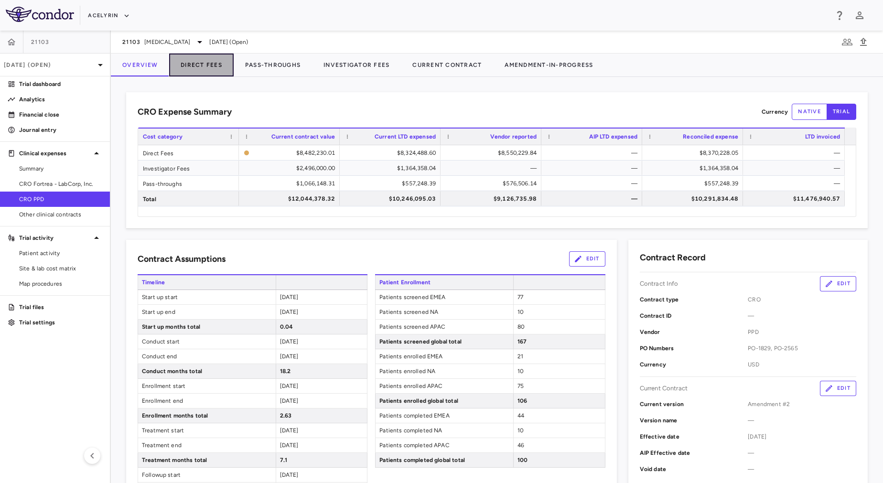
click at [193, 65] on button "Direct Fees" at bounding box center [201, 65] width 64 height 23
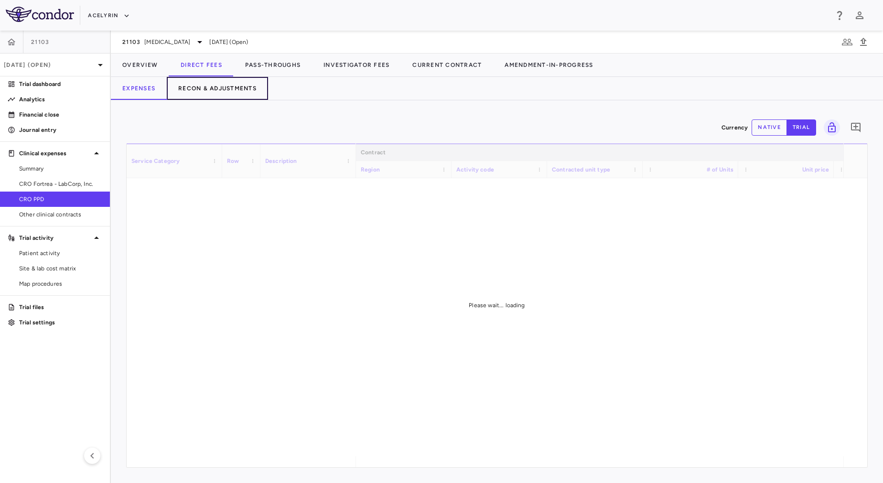
click at [248, 85] on button "Recon & Adjustments" at bounding box center [217, 88] width 101 height 23
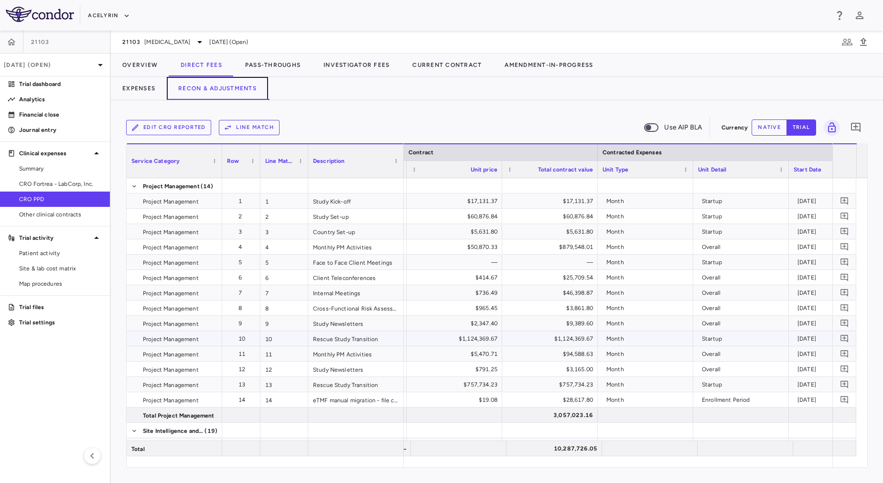
scroll to position [0, 379]
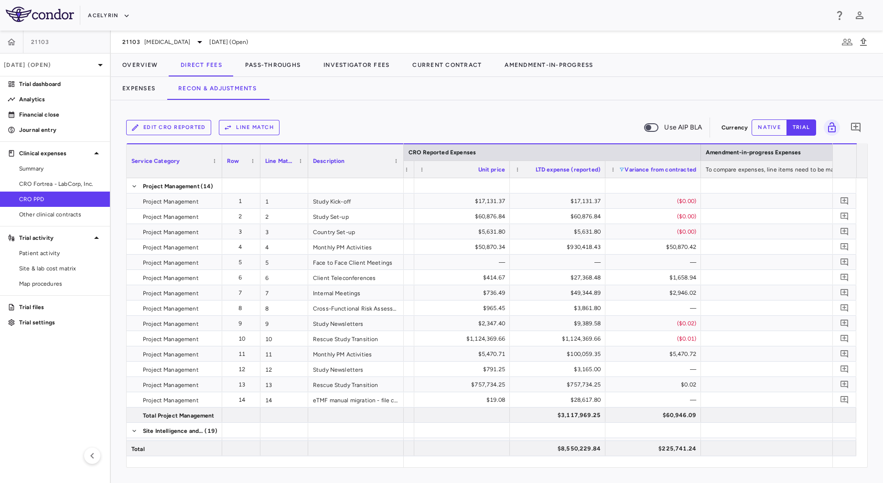
click at [622, 170] on span at bounding box center [622, 170] width 6 height 6
click at [624, 196] on div "No variance" at bounding box center [668, 193] width 90 height 11
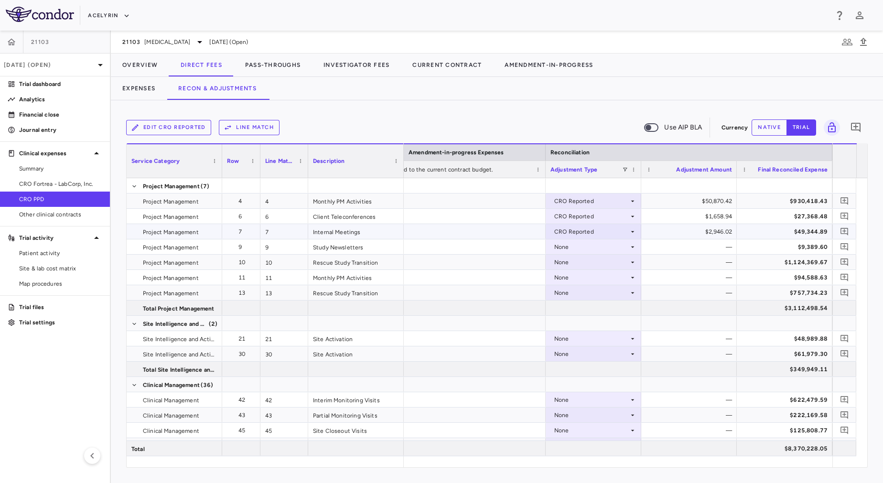
click at [505, 232] on div at bounding box center [402, 231] width 287 height 15
click at [504, 249] on div at bounding box center [402, 246] width 287 height 15
click at [504, 260] on div at bounding box center [402, 262] width 287 height 15
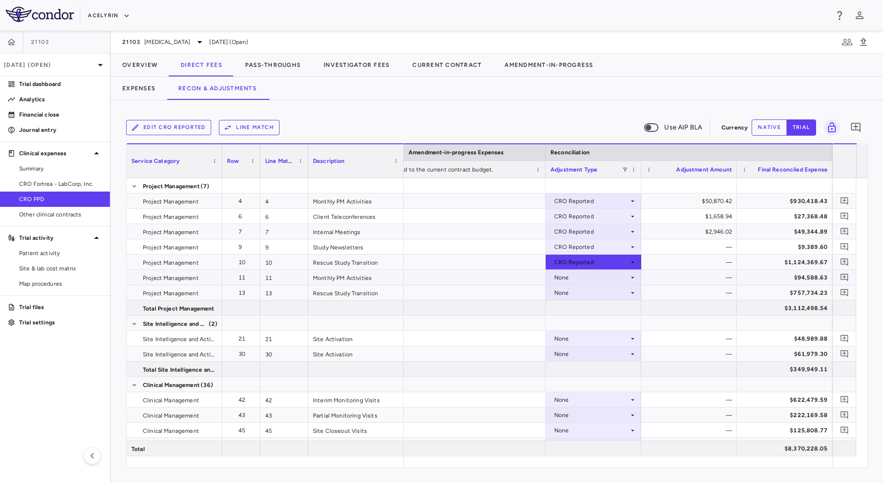
click at [502, 280] on div at bounding box center [402, 277] width 287 height 15
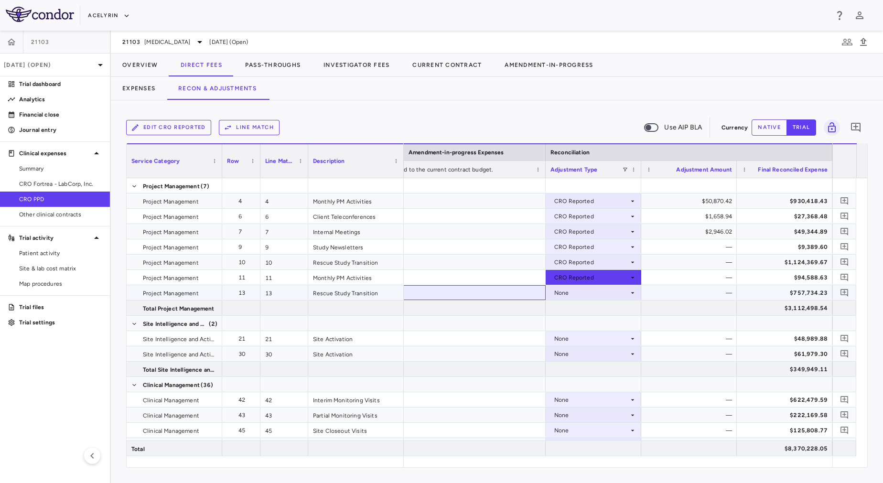
click at [502, 291] on div at bounding box center [402, 292] width 287 height 15
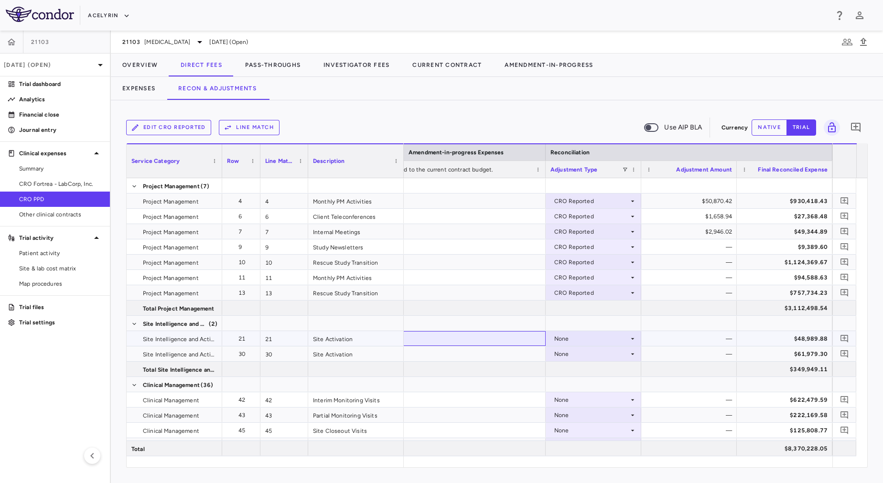
click at [496, 342] on div at bounding box center [402, 338] width 287 height 15
click at [496, 357] on div at bounding box center [402, 353] width 287 height 15
click at [492, 397] on div at bounding box center [402, 399] width 287 height 15
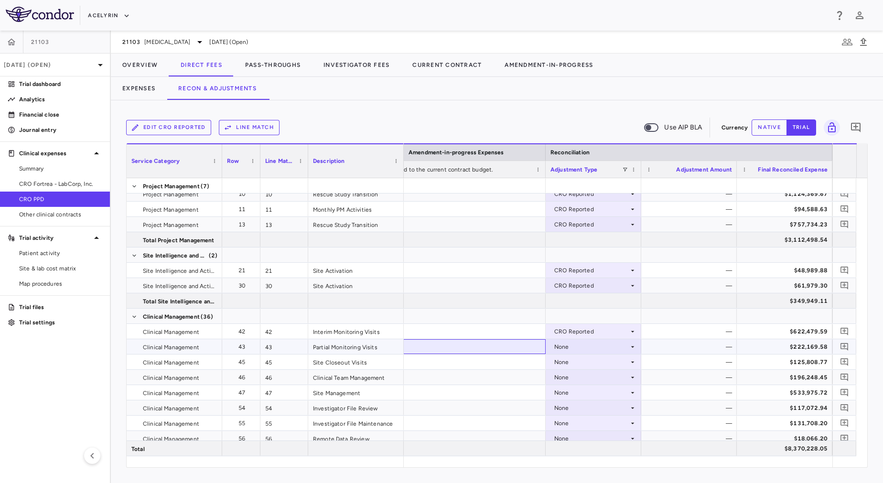
click at [461, 353] on div at bounding box center [402, 346] width 287 height 15
click at [461, 362] on div at bounding box center [402, 361] width 287 height 15
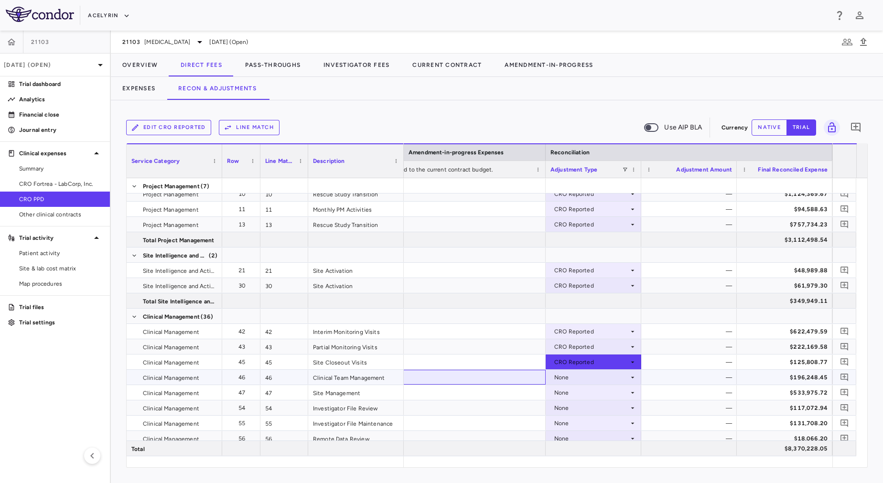
click at [462, 378] on div at bounding box center [402, 377] width 287 height 15
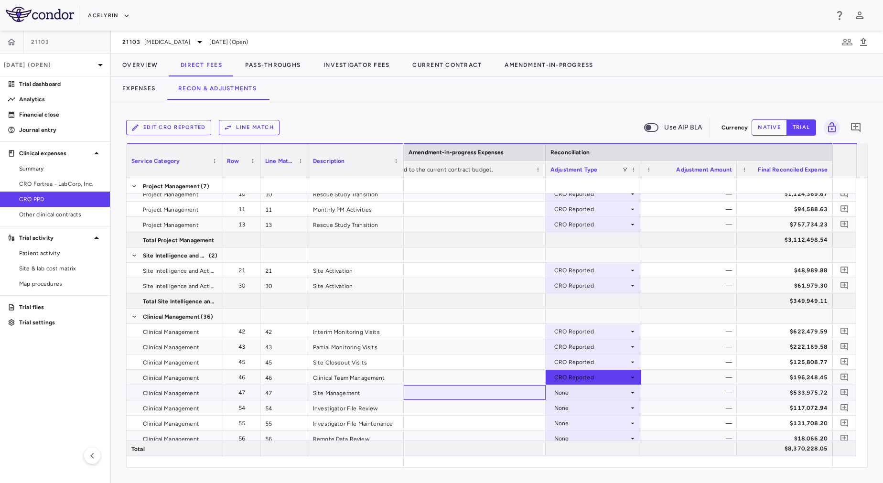
click at [464, 390] on div at bounding box center [402, 392] width 287 height 15
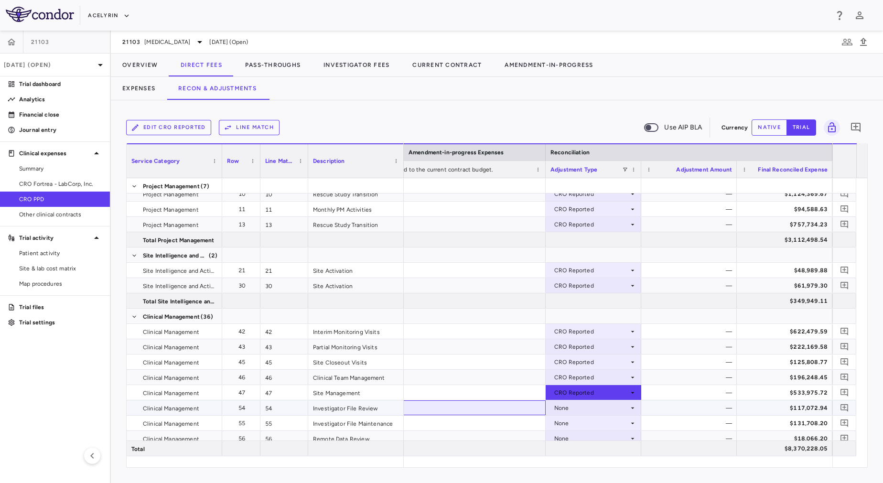
click at [470, 409] on div at bounding box center [402, 407] width 287 height 15
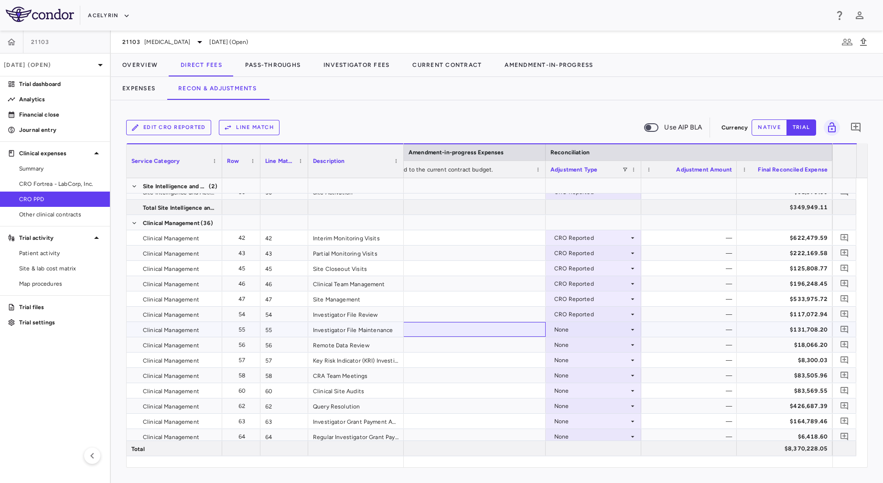
click at [460, 329] on div at bounding box center [402, 329] width 287 height 15
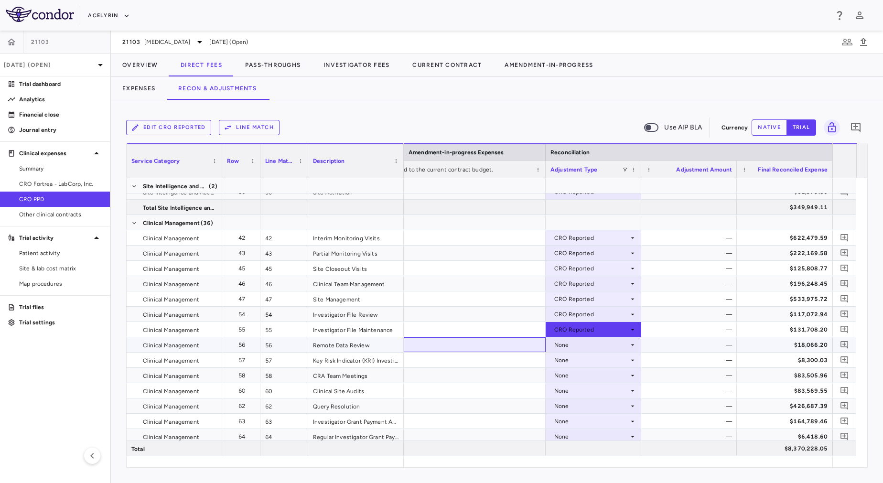
click at [461, 344] on div at bounding box center [402, 344] width 287 height 15
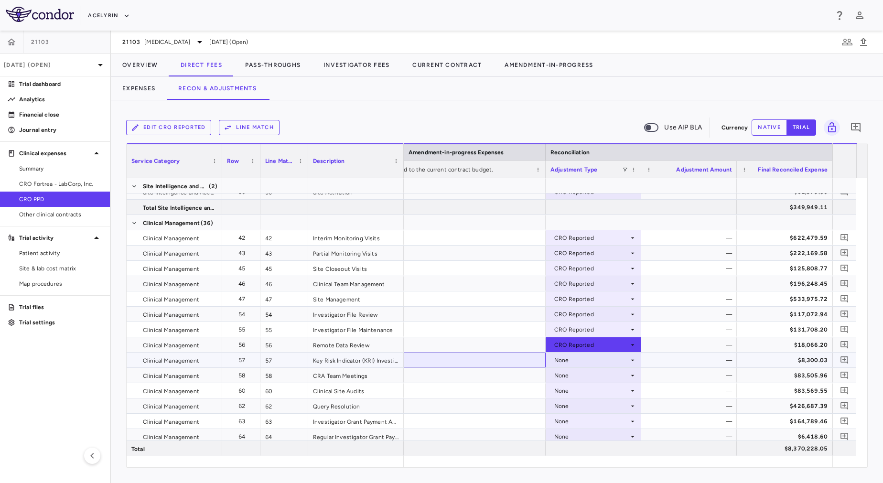
click at [467, 359] on div at bounding box center [402, 360] width 287 height 15
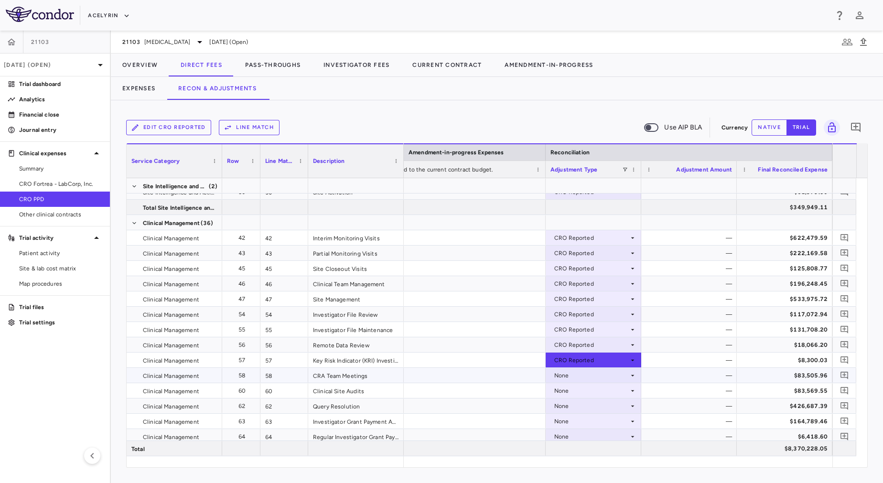
click at [472, 376] on div at bounding box center [402, 375] width 287 height 15
click at [476, 389] on div at bounding box center [402, 390] width 287 height 15
click at [478, 405] on div at bounding box center [402, 405] width 287 height 15
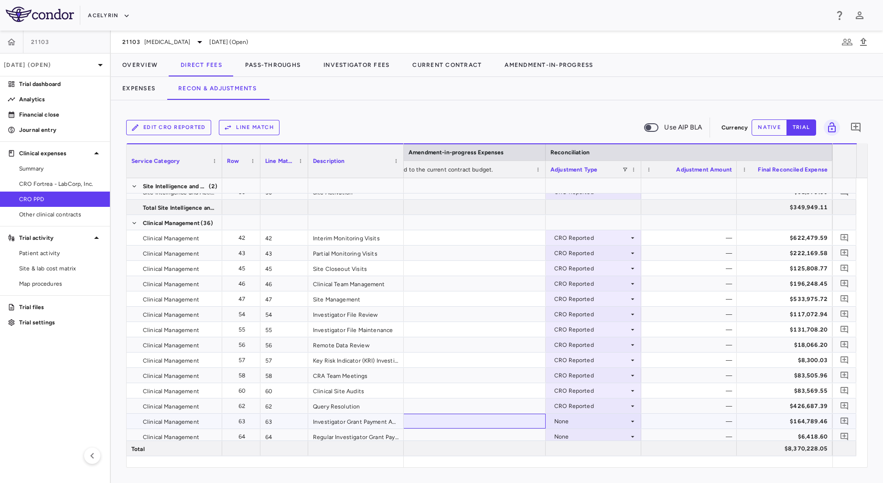
click at [478, 421] on div at bounding box center [402, 421] width 287 height 15
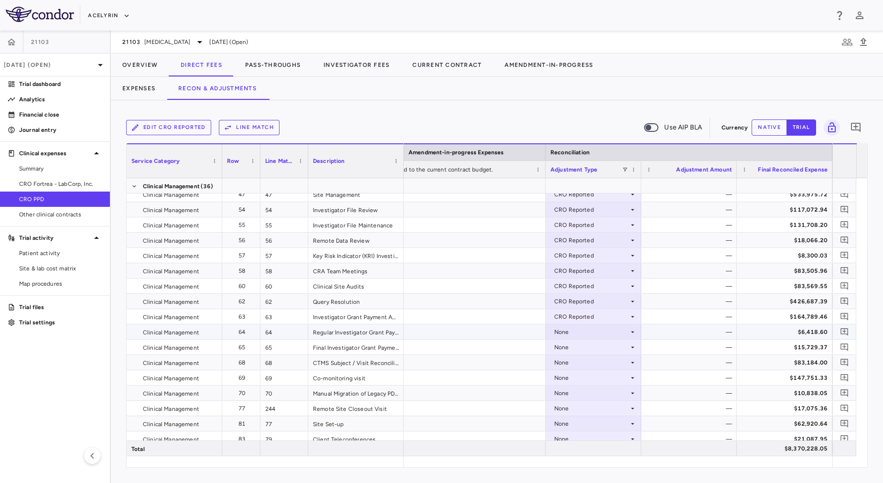
click at [450, 328] on div at bounding box center [402, 331] width 287 height 15
click at [450, 345] on div at bounding box center [402, 347] width 287 height 15
click at [456, 361] on div at bounding box center [402, 362] width 287 height 15
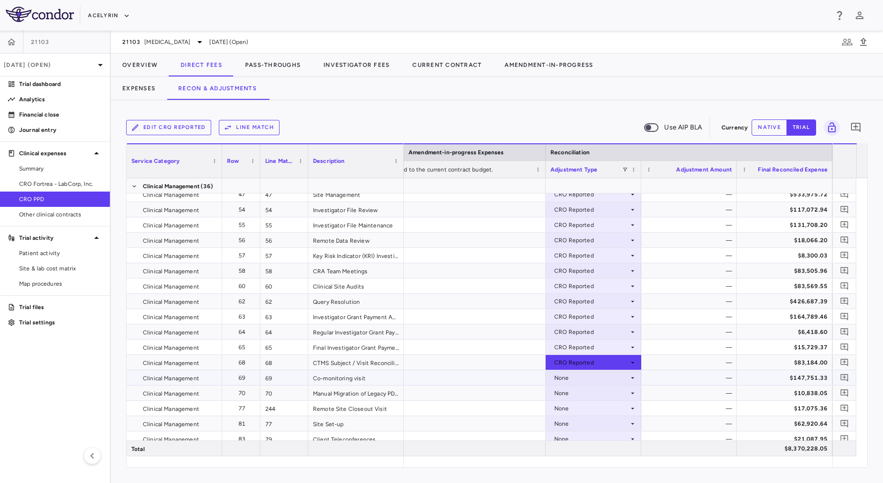
click at [461, 375] on div at bounding box center [402, 377] width 287 height 15
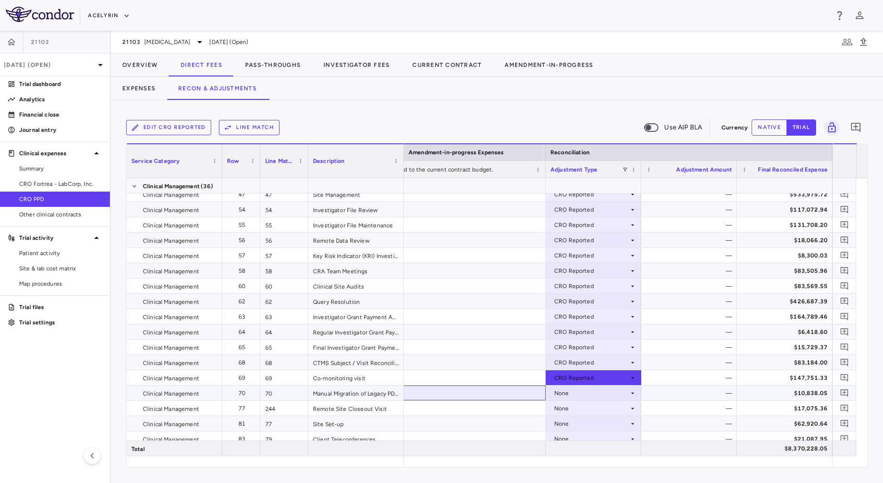
click at [464, 387] on div at bounding box center [402, 393] width 287 height 15
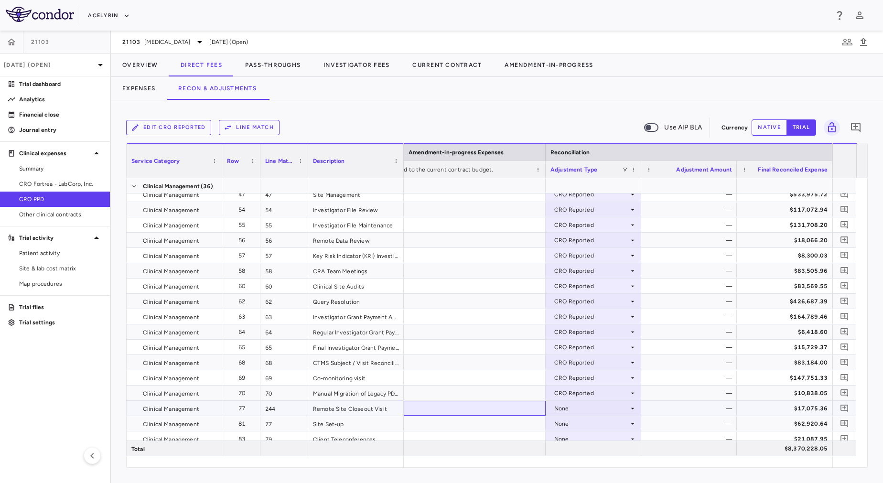
click at [465, 402] on div at bounding box center [402, 408] width 287 height 15
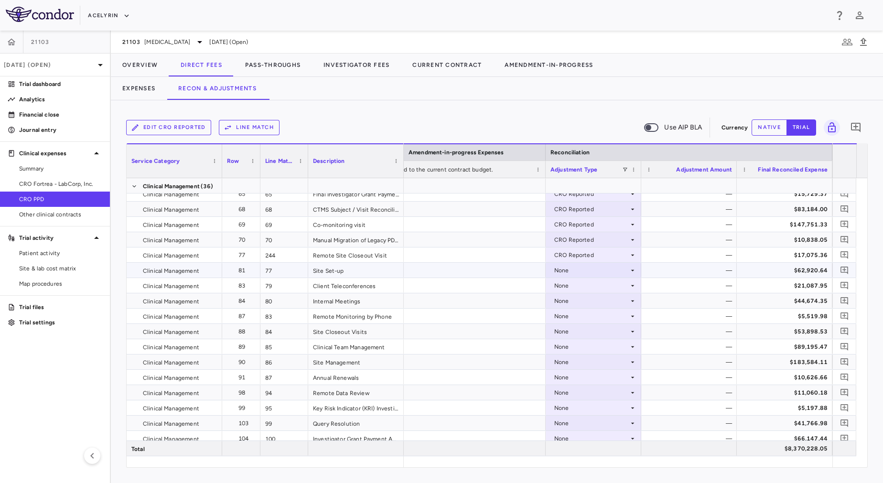
click at [461, 265] on div at bounding box center [402, 270] width 287 height 15
click at [474, 294] on div at bounding box center [402, 300] width 287 height 15
click at [474, 284] on div at bounding box center [402, 285] width 287 height 15
click at [477, 321] on div at bounding box center [402, 316] width 287 height 15
click at [478, 333] on div at bounding box center [402, 331] width 287 height 15
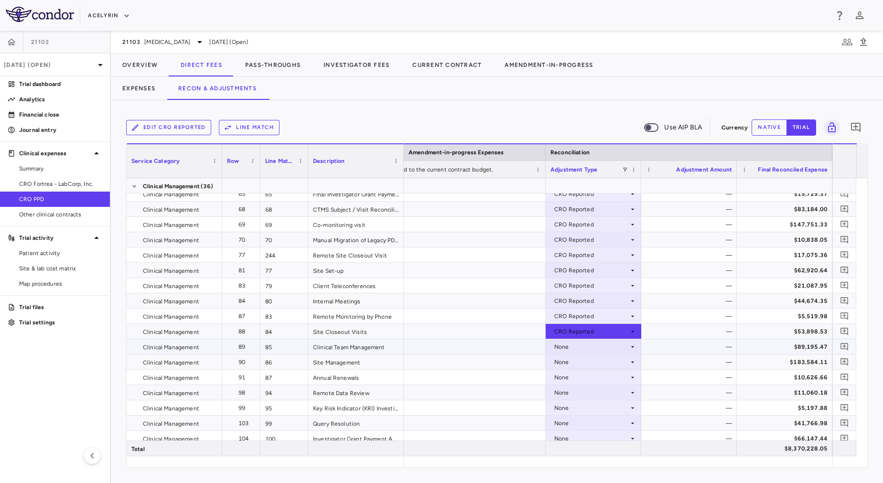
click at [478, 347] on div at bounding box center [402, 346] width 287 height 15
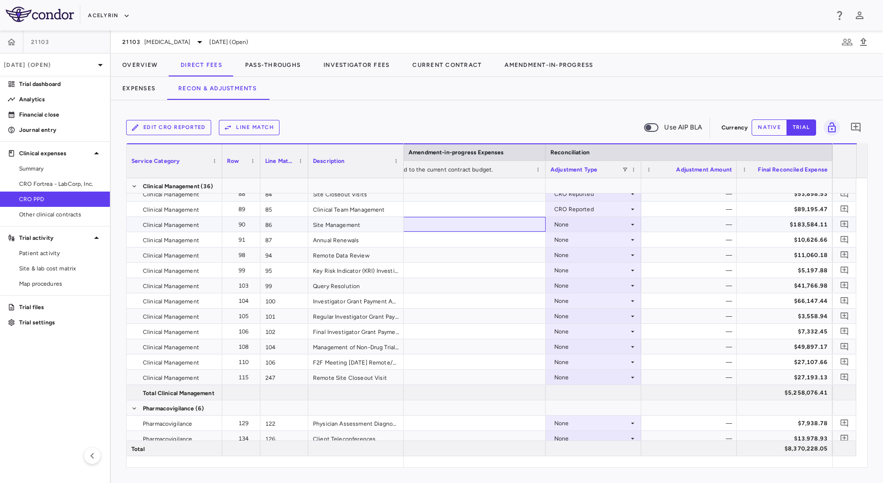
click at [464, 227] on div at bounding box center [402, 224] width 287 height 15
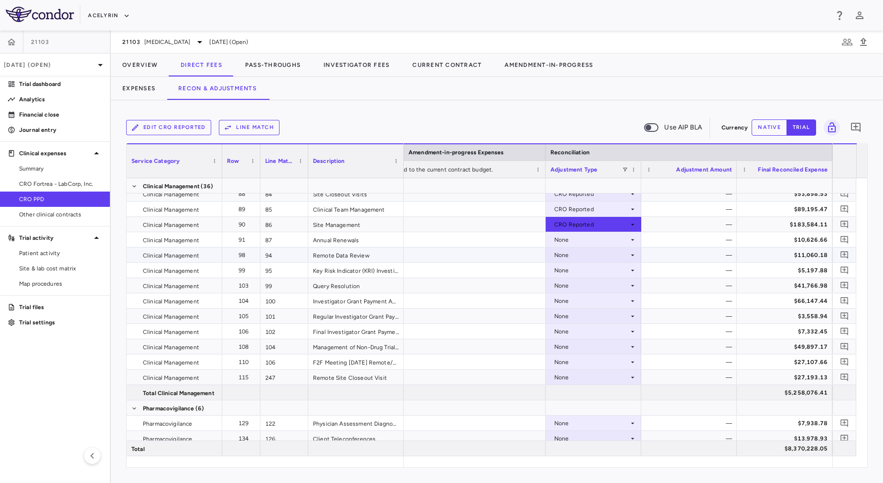
click at [471, 257] on div at bounding box center [402, 254] width 287 height 15
click at [466, 232] on div at bounding box center [402, 239] width 287 height 15
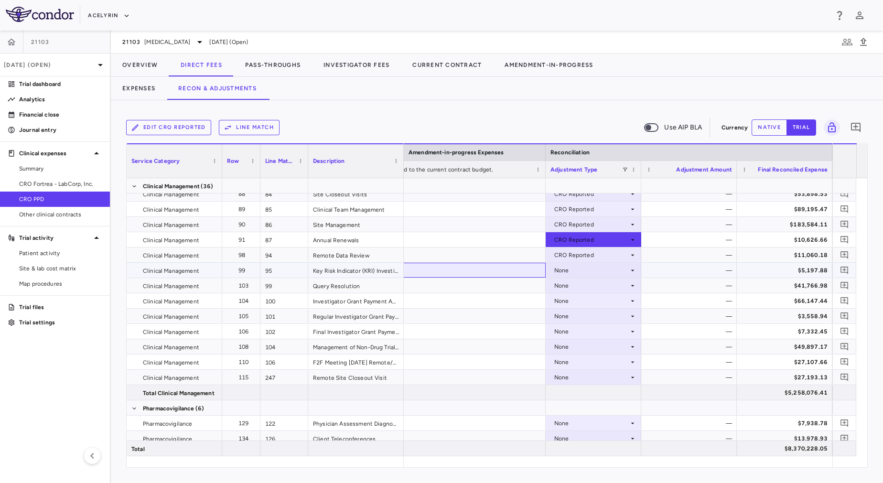
click at [473, 277] on div at bounding box center [402, 270] width 287 height 15
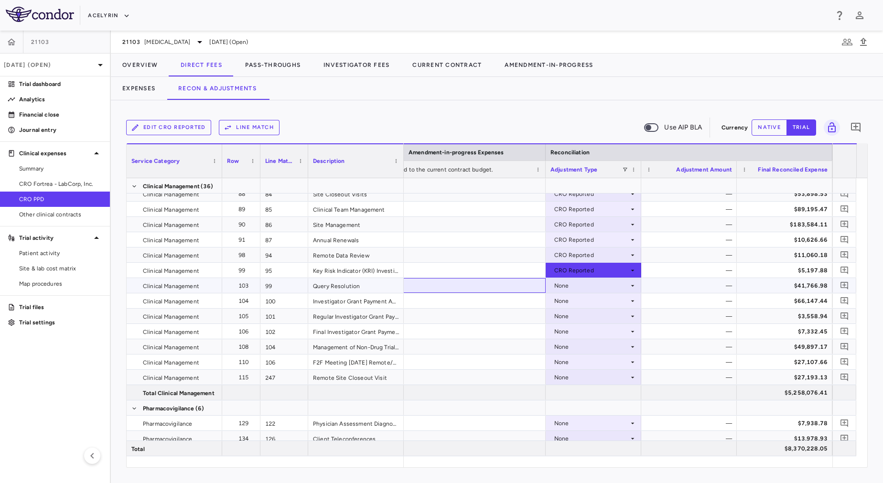
click at [473, 283] on div at bounding box center [402, 285] width 287 height 15
click at [475, 302] on div at bounding box center [402, 300] width 287 height 15
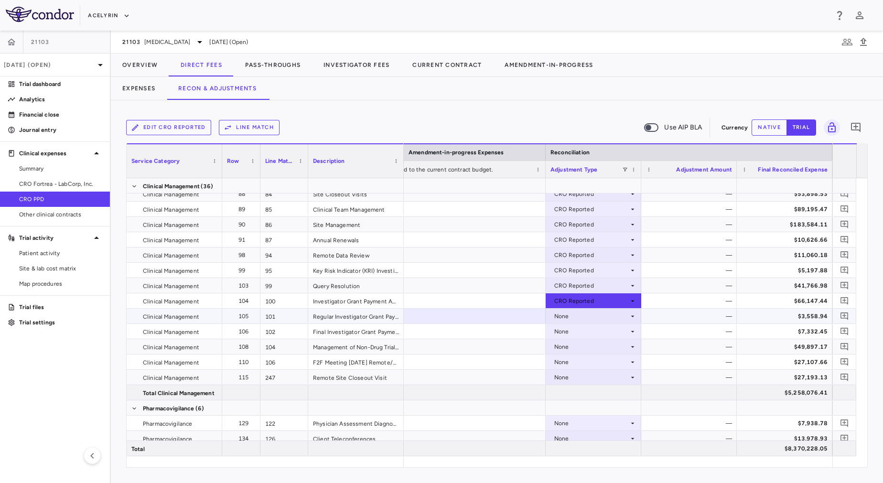
click at [475, 309] on div at bounding box center [402, 316] width 287 height 15
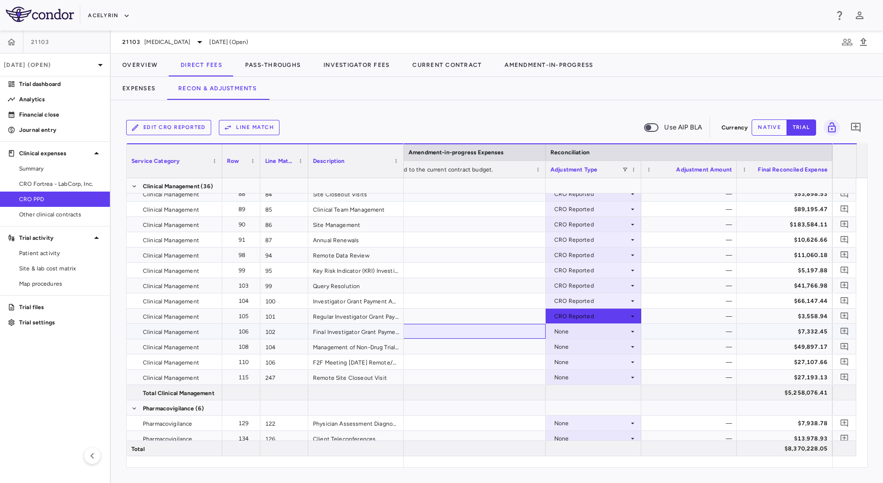
click at [483, 337] on div at bounding box center [402, 331] width 287 height 15
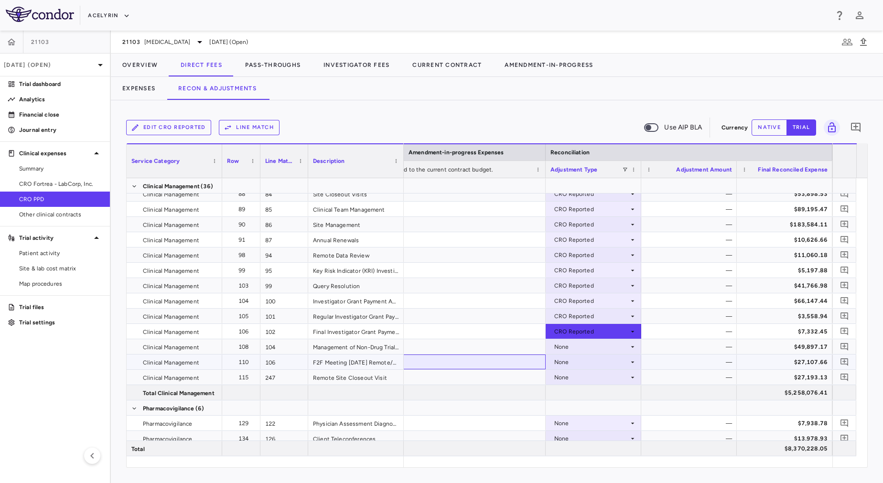
click at [488, 355] on div at bounding box center [402, 361] width 287 height 15
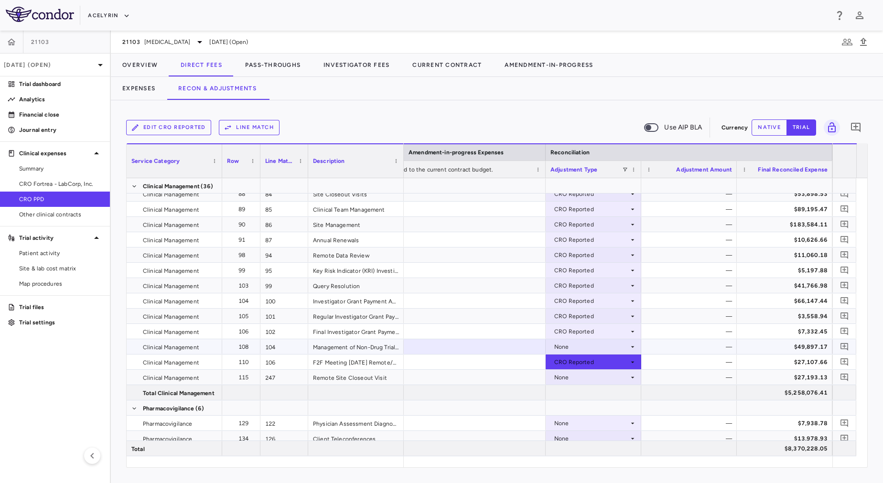
click at [483, 340] on div at bounding box center [402, 346] width 287 height 15
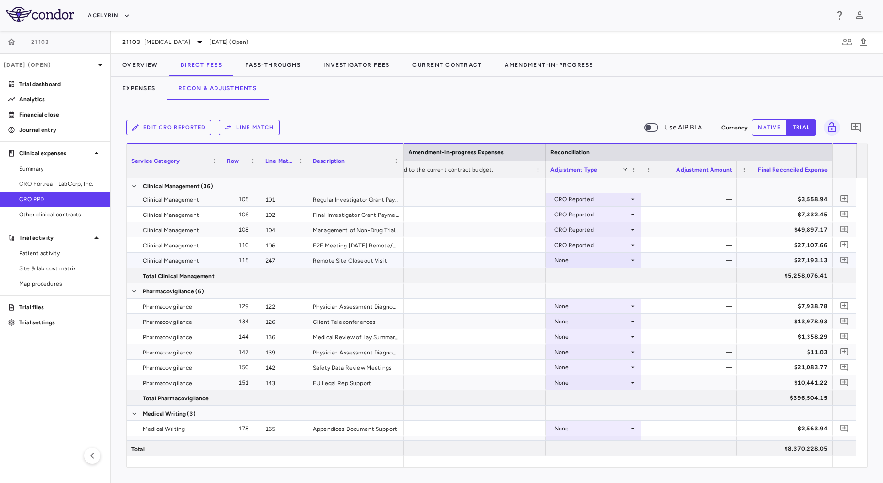
click at [504, 261] on div at bounding box center [402, 260] width 287 height 15
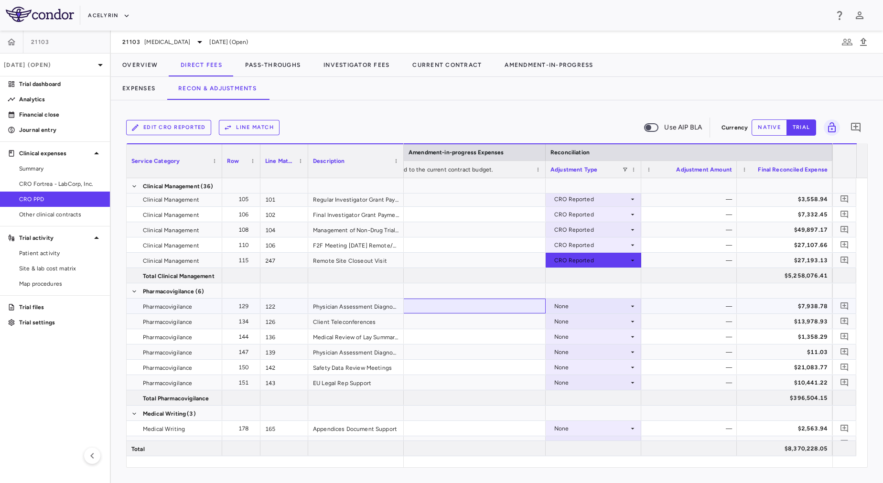
click at [502, 311] on div at bounding box center [402, 306] width 287 height 15
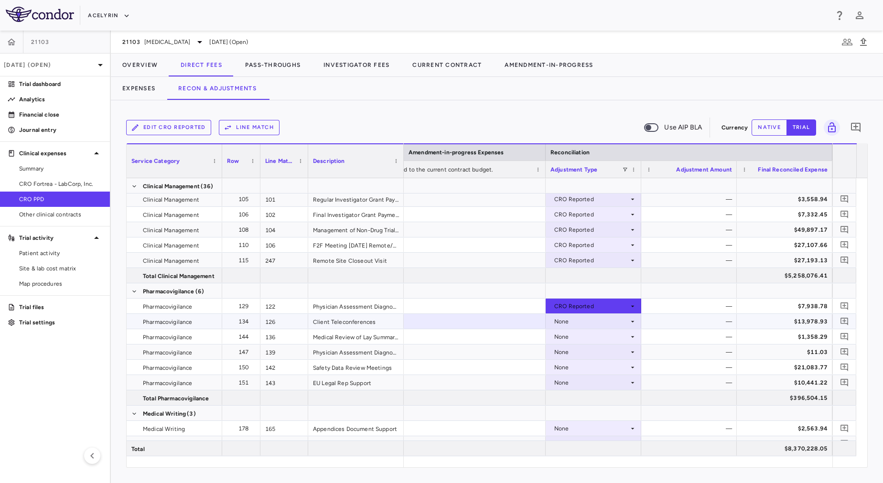
click at [505, 324] on div at bounding box center [402, 321] width 287 height 15
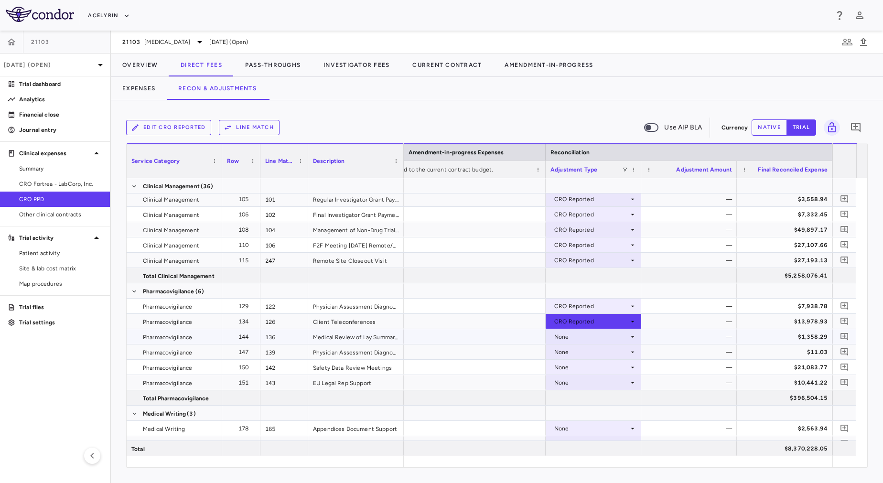
click at [505, 339] on div at bounding box center [402, 336] width 287 height 15
click at [504, 354] on div at bounding box center [402, 351] width 287 height 15
click at [506, 364] on div at bounding box center [402, 367] width 287 height 15
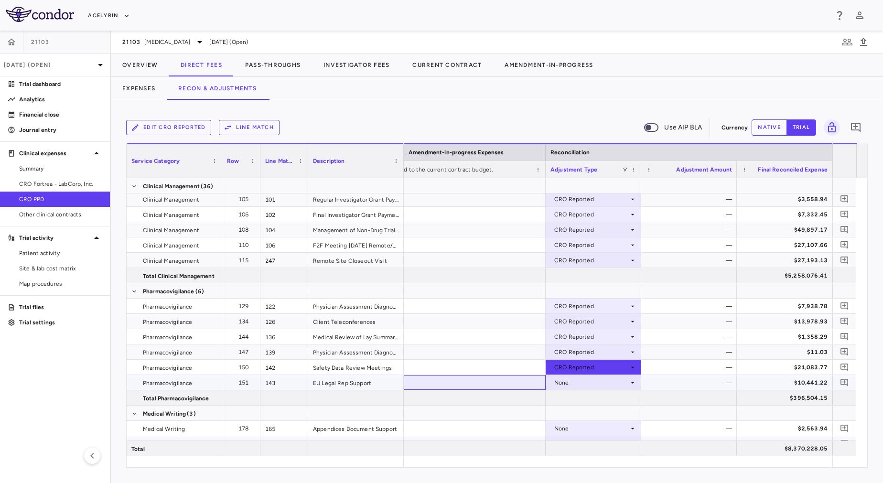
click at [508, 383] on div at bounding box center [402, 382] width 287 height 15
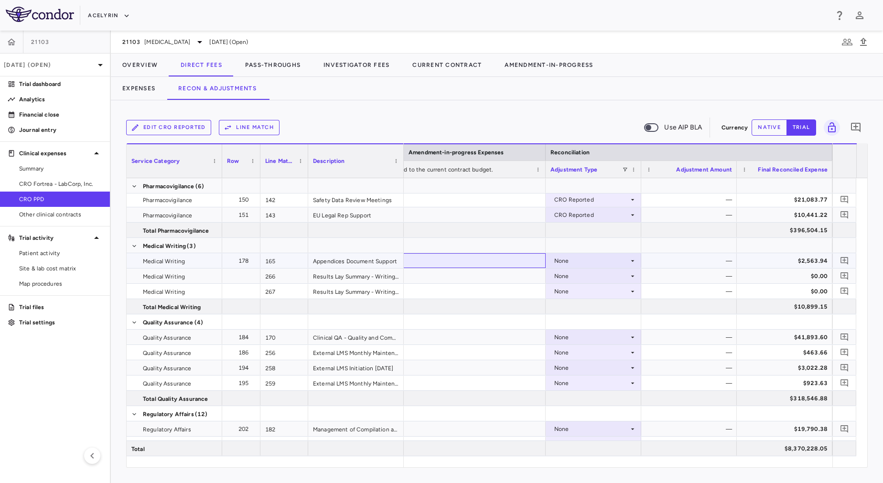
click at [483, 259] on div at bounding box center [402, 260] width 287 height 15
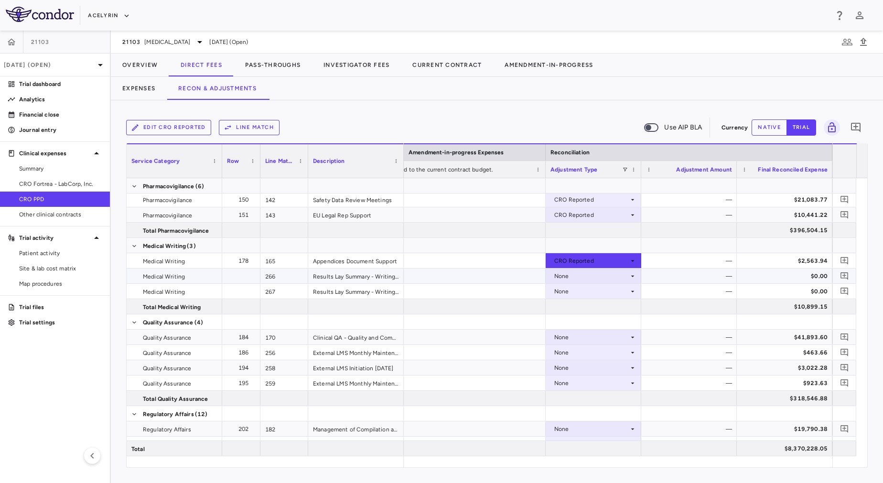
click at [483, 277] on div at bounding box center [402, 275] width 287 height 15
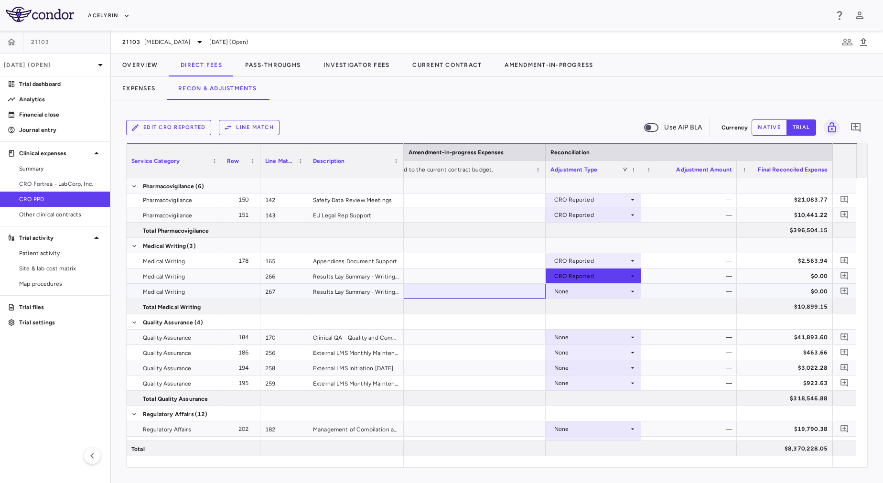
click at [484, 287] on div at bounding box center [402, 291] width 287 height 15
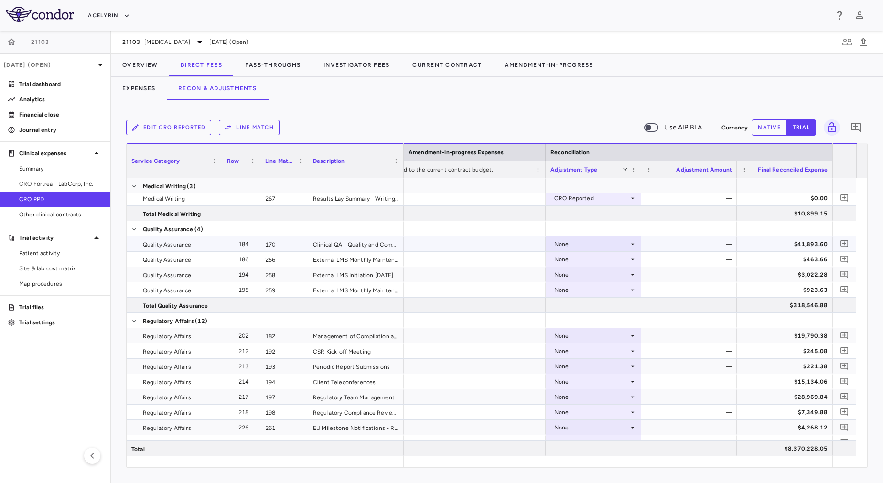
click at [471, 242] on div at bounding box center [402, 243] width 287 height 15
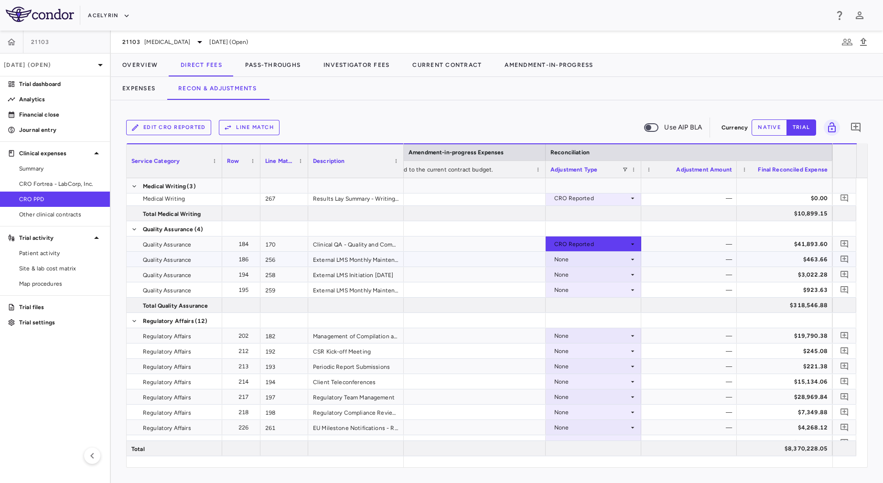
click at [472, 262] on div at bounding box center [402, 259] width 287 height 15
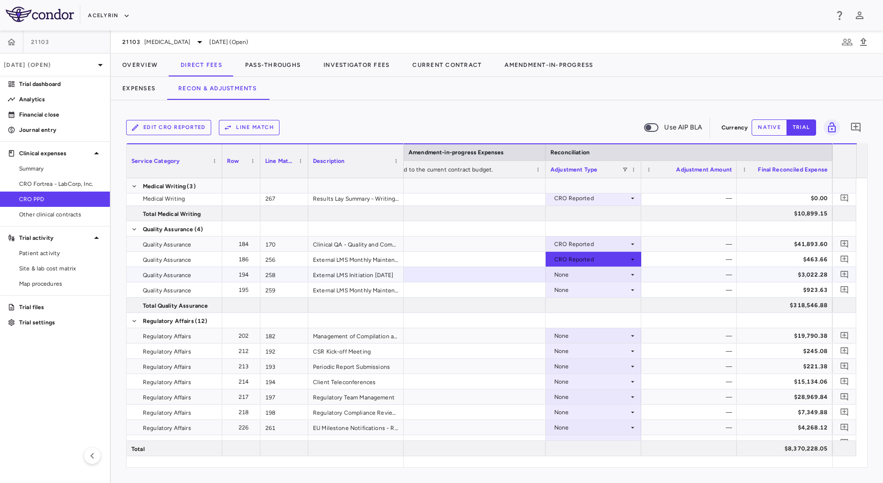
drag, startPoint x: 476, startPoint y: 273, endPoint x: 476, endPoint y: 257, distance: 16.3
click at [479, 269] on div at bounding box center [402, 274] width 287 height 15
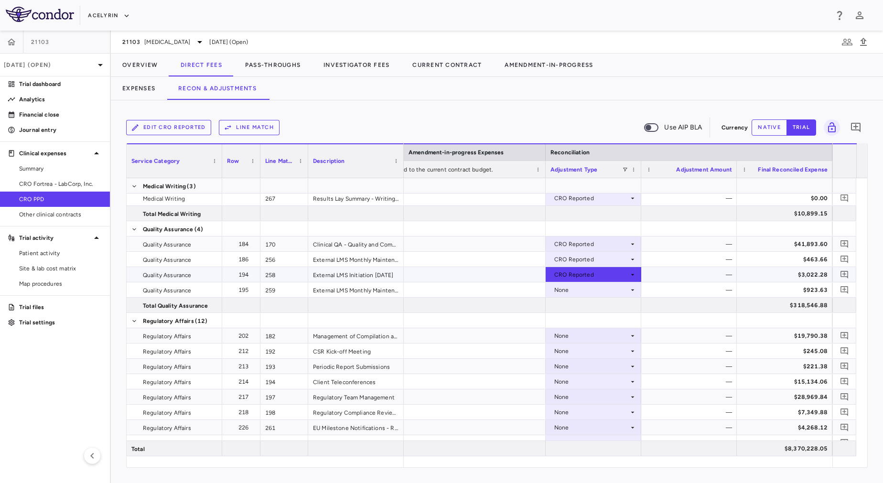
click at [481, 282] on div at bounding box center [402, 289] width 287 height 15
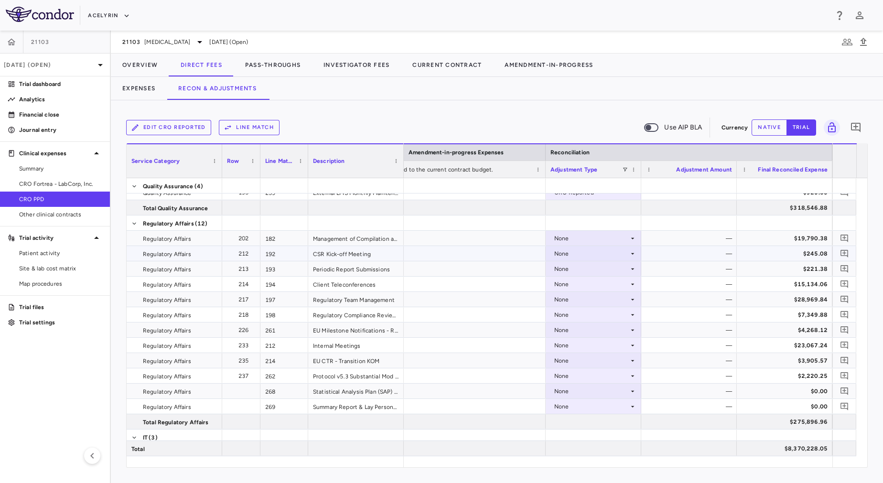
click at [465, 248] on div at bounding box center [402, 253] width 287 height 15
click at [466, 233] on div at bounding box center [402, 238] width 287 height 15
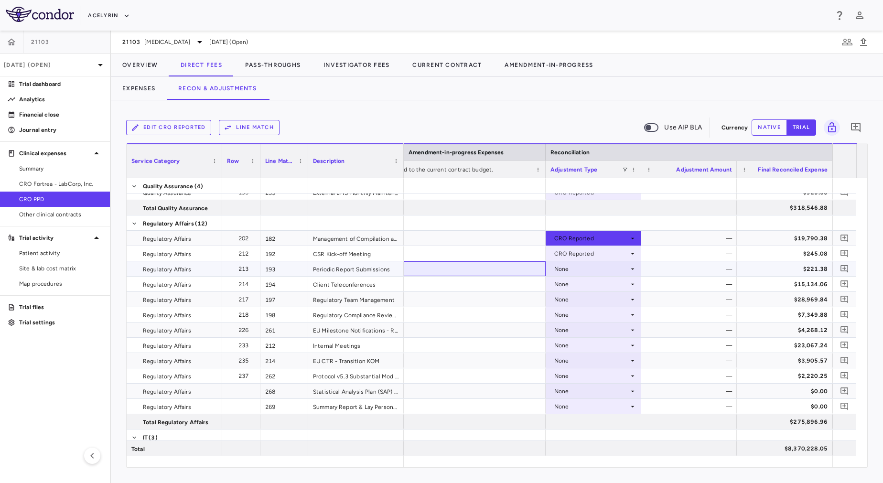
click at [471, 269] on div at bounding box center [402, 268] width 287 height 15
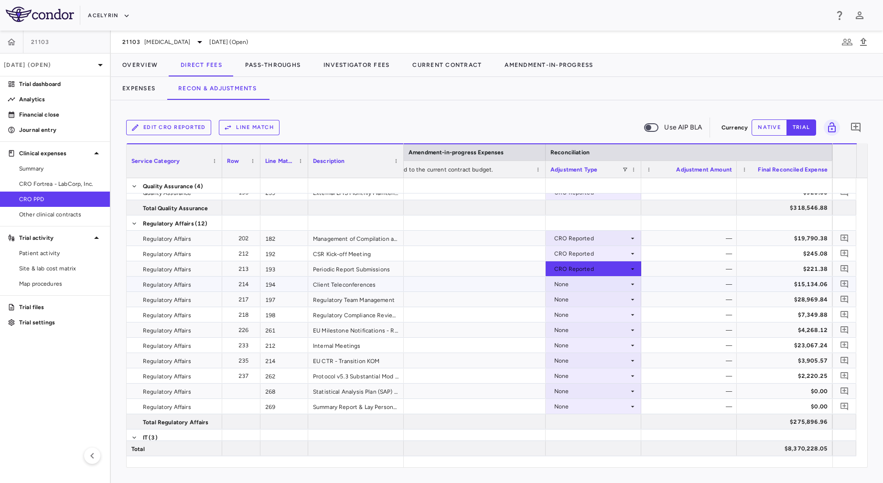
click at [476, 290] on div at bounding box center [402, 284] width 287 height 15
click at [484, 306] on div at bounding box center [402, 299] width 287 height 15
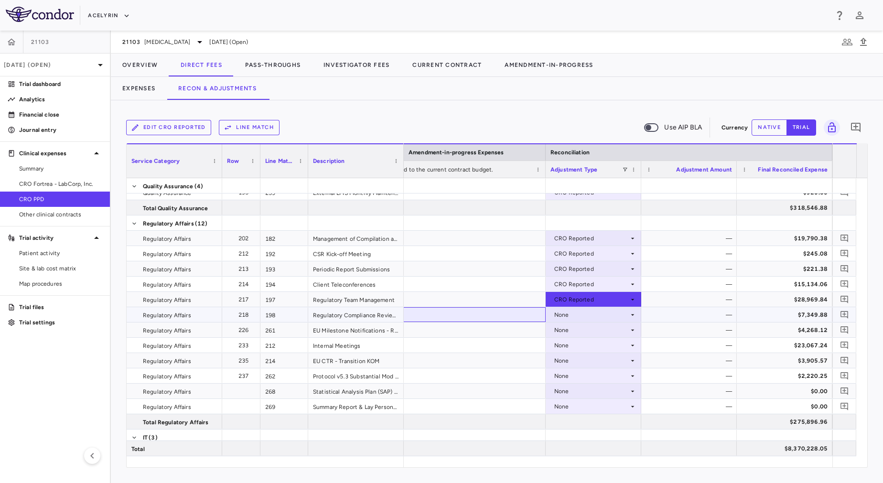
click at [485, 316] on div at bounding box center [402, 314] width 287 height 15
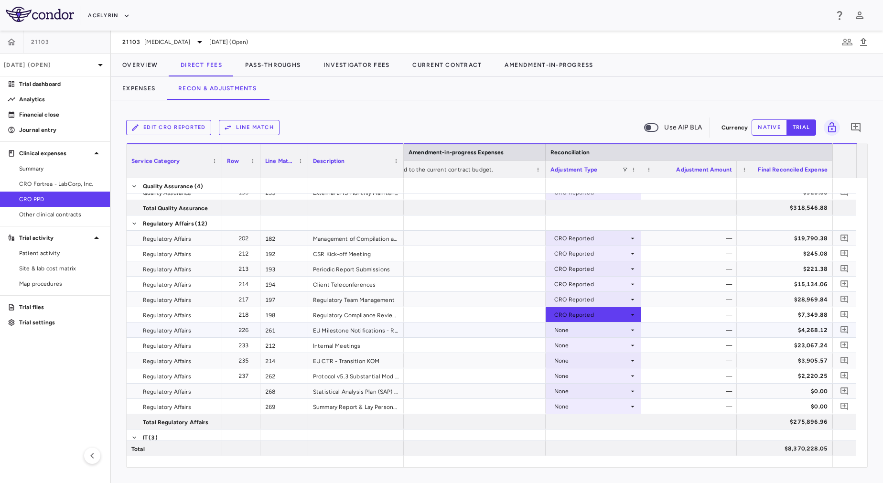
click at [488, 332] on div at bounding box center [402, 329] width 287 height 15
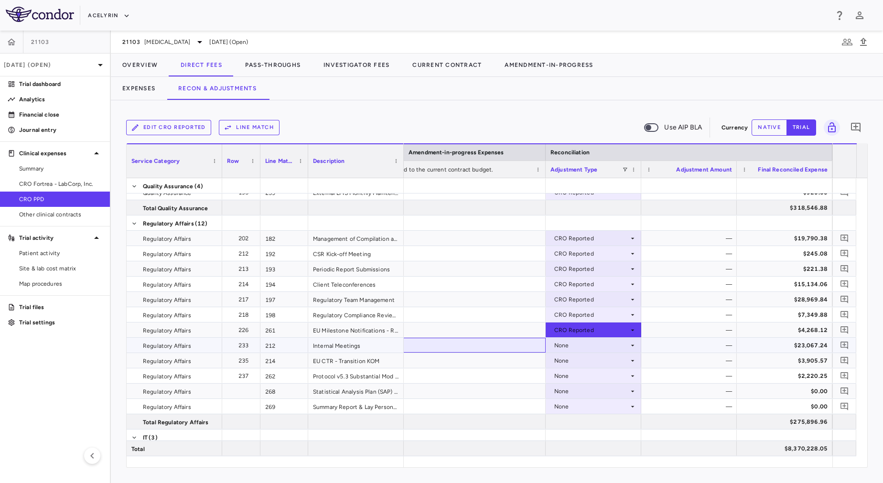
click at [494, 350] on div at bounding box center [402, 345] width 287 height 15
click at [494, 354] on div at bounding box center [402, 360] width 287 height 15
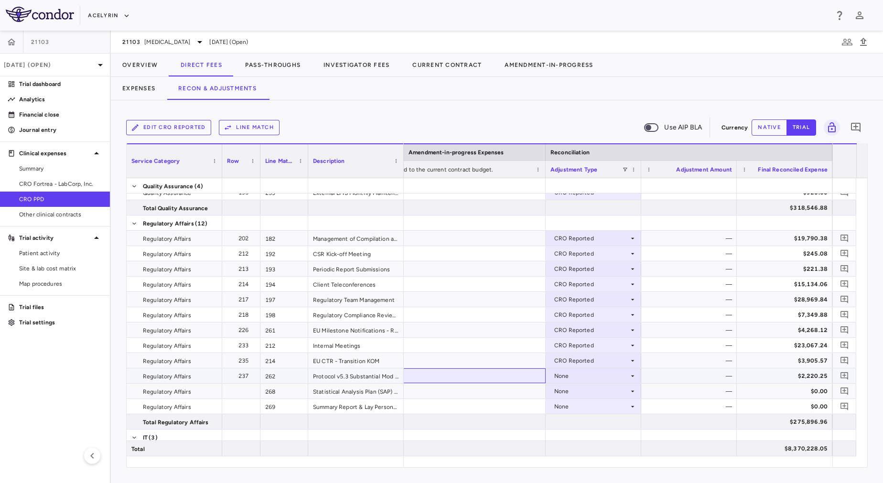
click at [496, 373] on div at bounding box center [402, 375] width 287 height 15
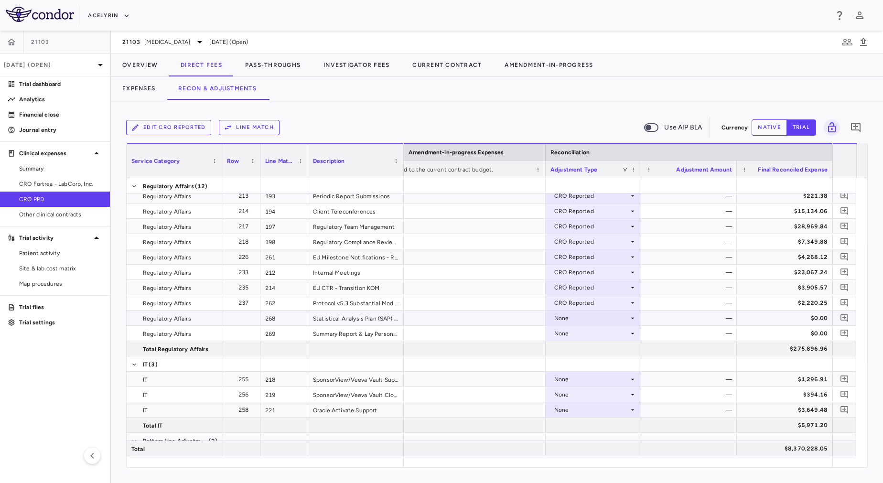
click at [486, 316] on div at bounding box center [402, 318] width 287 height 15
drag, startPoint x: 488, startPoint y: 335, endPoint x: 488, endPoint y: 326, distance: 9.6
click at [488, 326] on div at bounding box center [402, 333] width 287 height 15
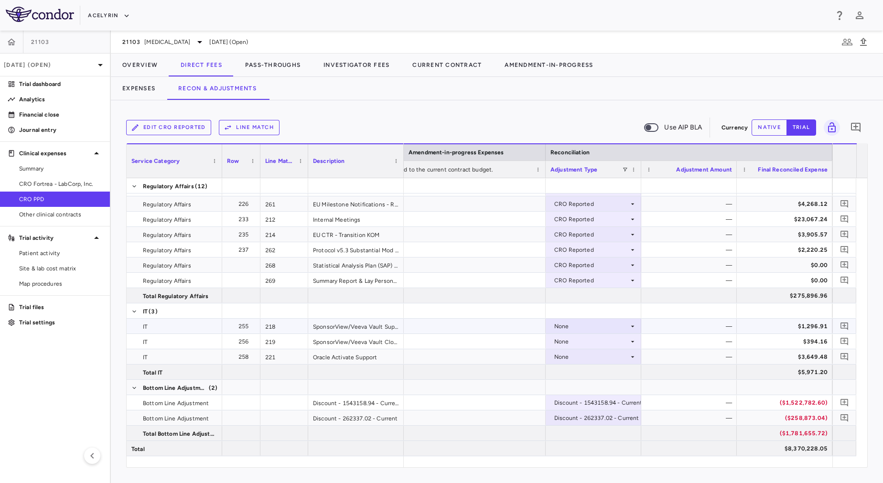
click at [488, 331] on div at bounding box center [402, 326] width 287 height 15
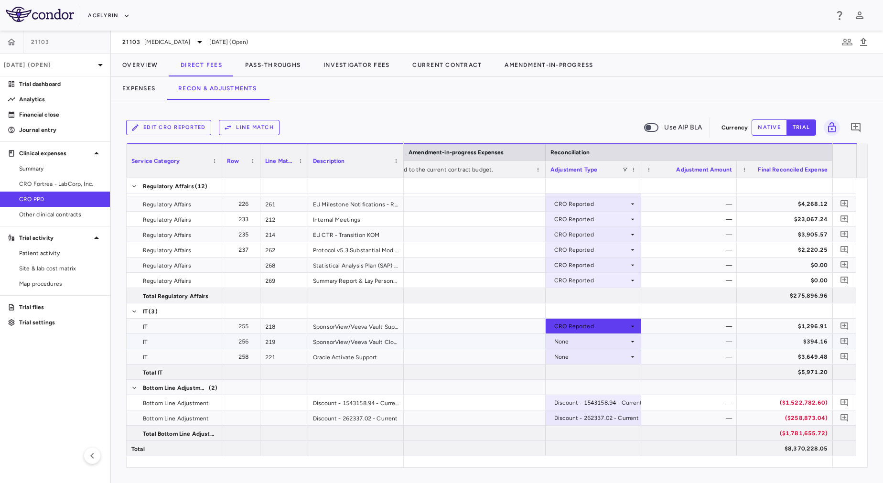
click at [492, 341] on div at bounding box center [402, 341] width 287 height 15
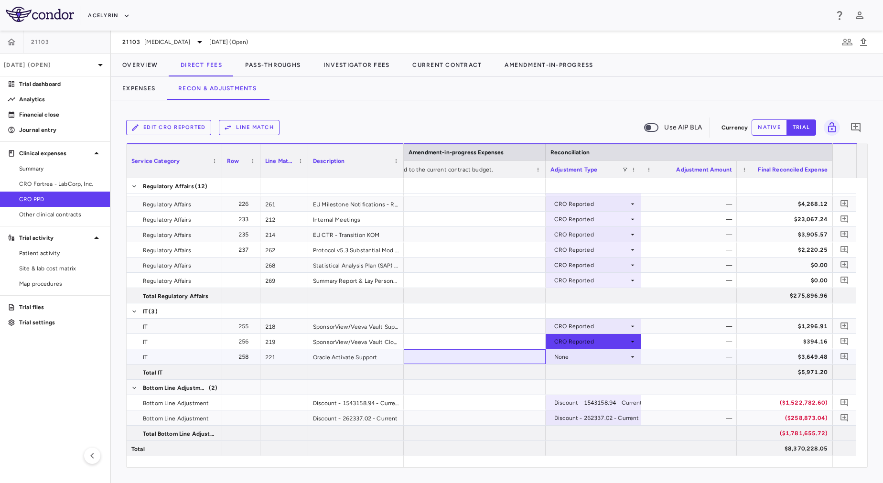
click at [493, 353] on div at bounding box center [402, 356] width 287 height 15
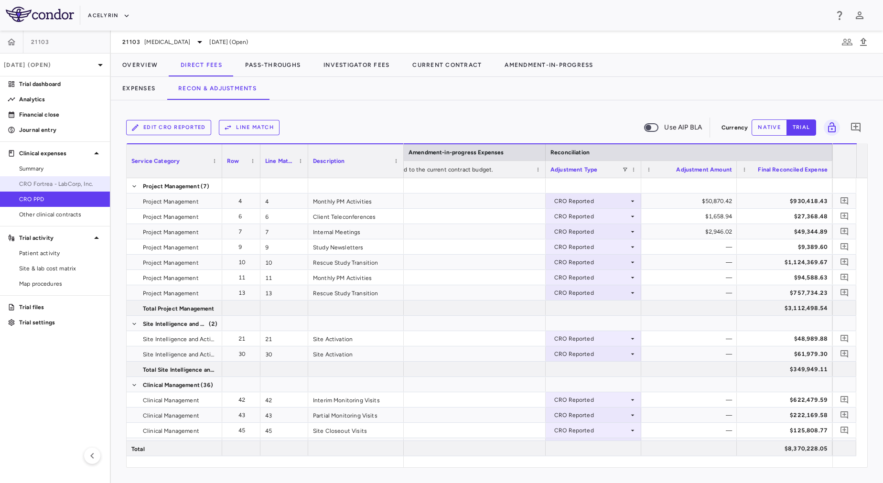
click at [80, 186] on span "CRO Fortrea - LabCorp, Inc." at bounding box center [60, 184] width 83 height 9
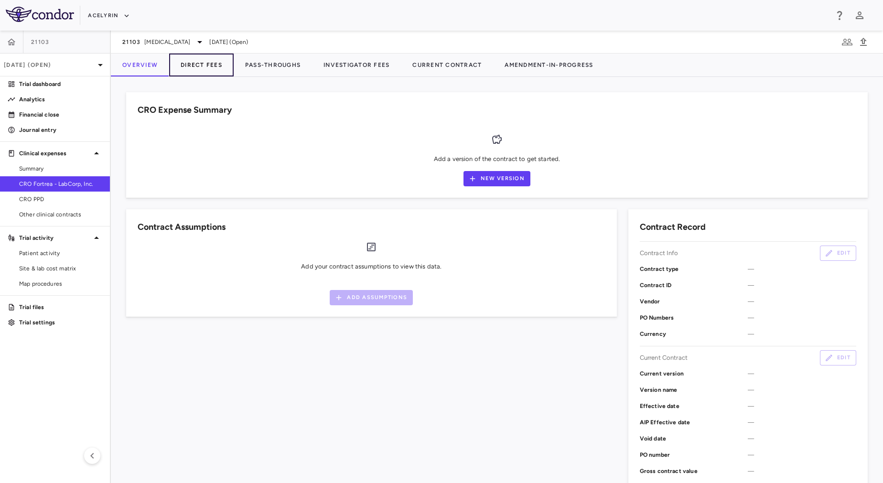
click at [201, 55] on button "Direct Fees" at bounding box center [201, 65] width 64 height 23
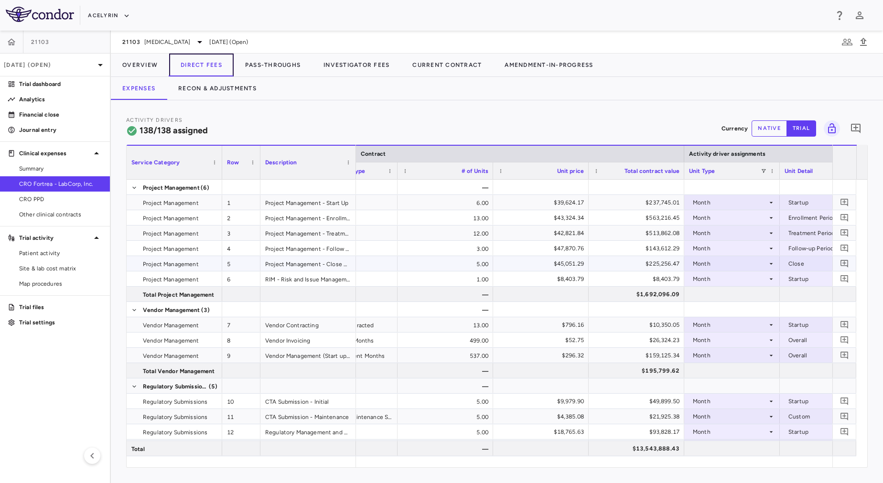
scroll to position [0, 481]
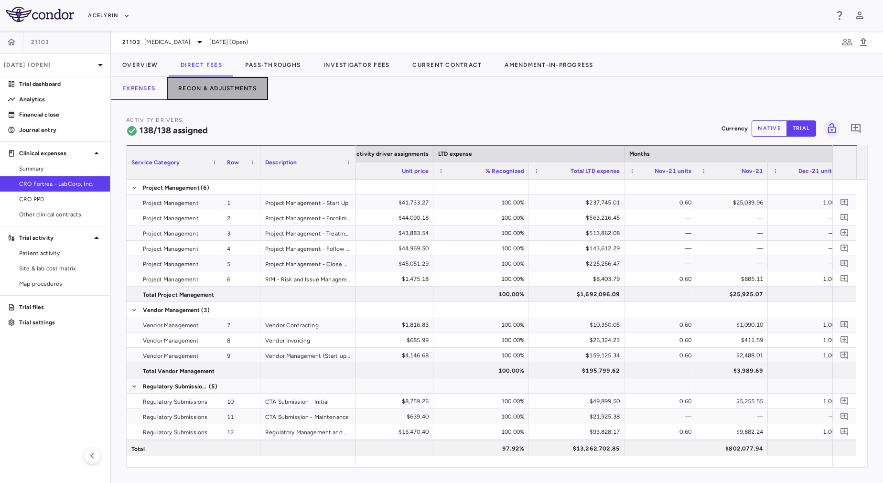
click at [215, 81] on button "Recon & Adjustments" at bounding box center [217, 88] width 101 height 23
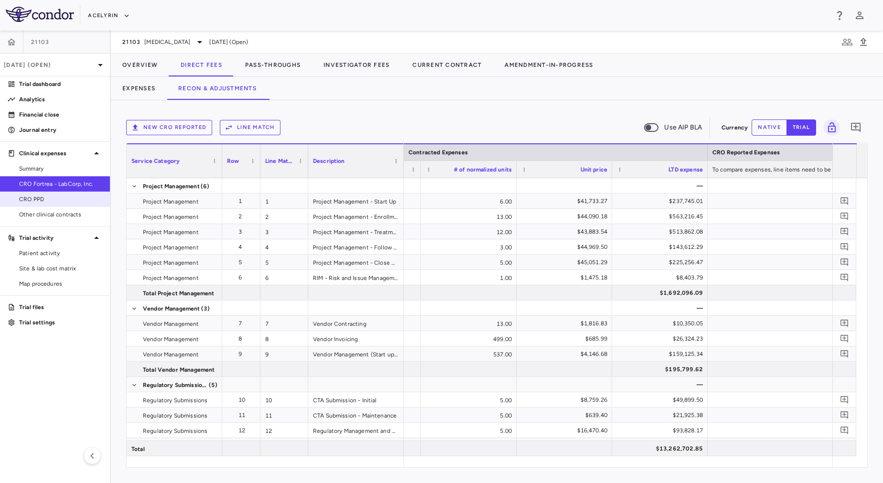
click at [70, 194] on link "CRO PPD" at bounding box center [55, 199] width 110 height 14
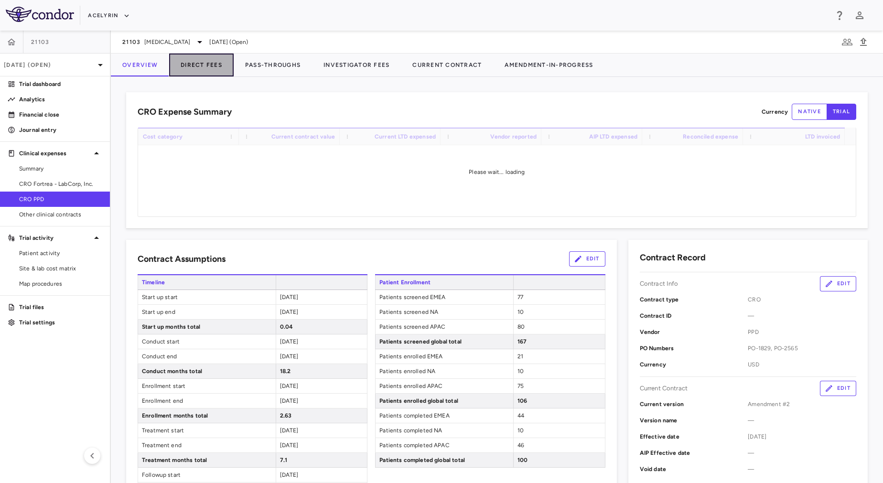
click at [190, 69] on button "Direct Fees" at bounding box center [201, 65] width 64 height 23
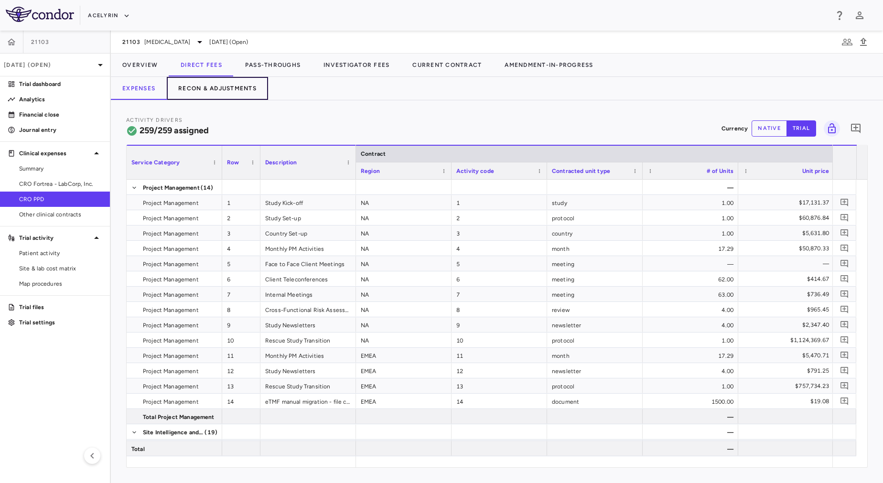
click at [225, 88] on button "Recon & Adjustments" at bounding box center [217, 88] width 101 height 23
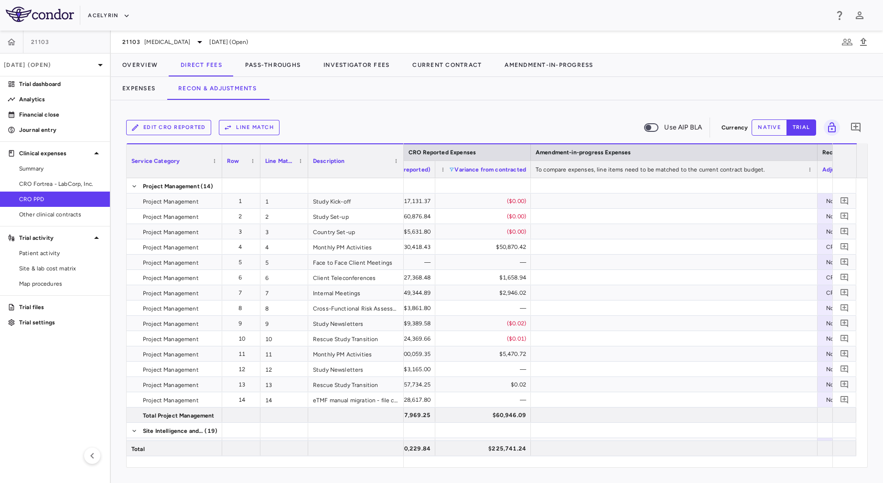
click at [451, 172] on span at bounding box center [452, 170] width 6 height 6
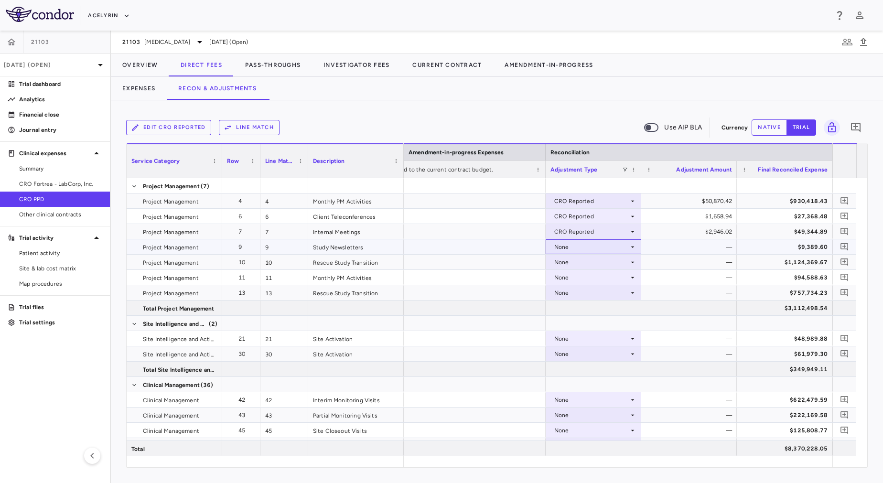
click at [579, 246] on div "None" at bounding box center [591, 246] width 75 height 15
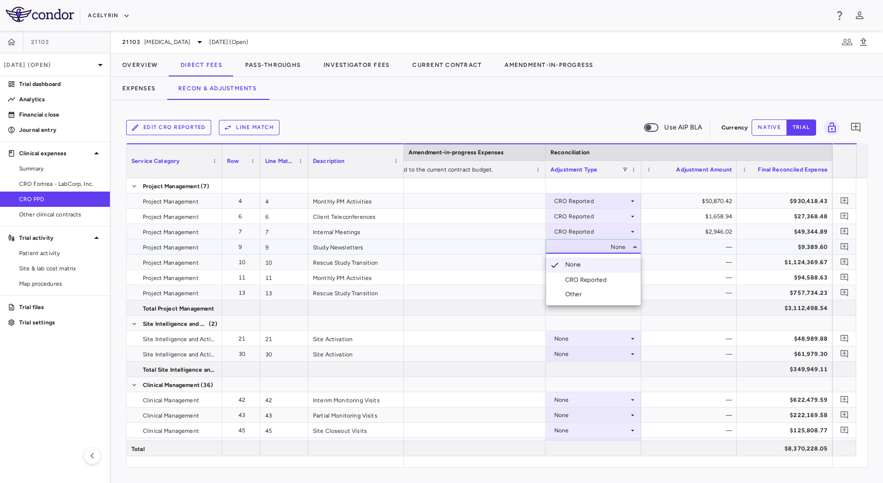
click at [581, 277] on div "CRO Reported" at bounding box center [587, 280] width 45 height 9
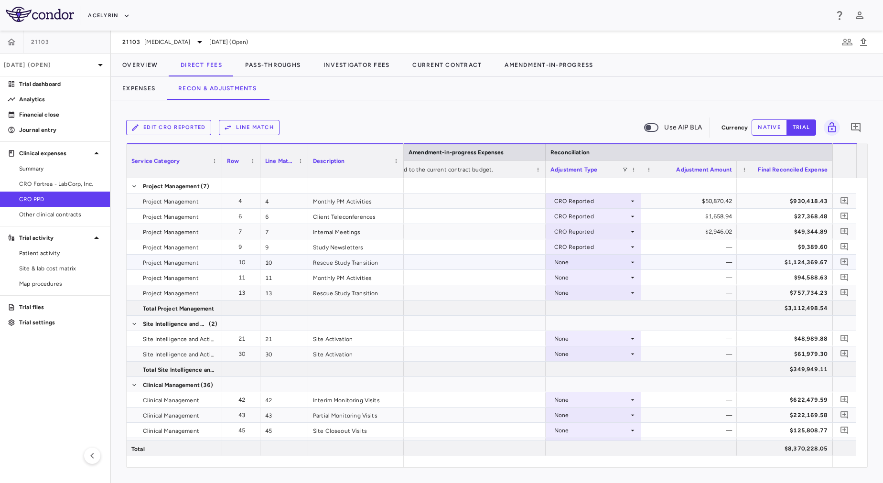
click at [579, 264] on div "None" at bounding box center [591, 262] width 75 height 15
click at [587, 292] on div "CRO Reported" at bounding box center [587, 295] width 45 height 9
click at [587, 203] on div "CRO Reported" at bounding box center [591, 200] width 75 height 15
click at [591, 233] on div "CRO Reported" at bounding box center [591, 231] width 75 height 15
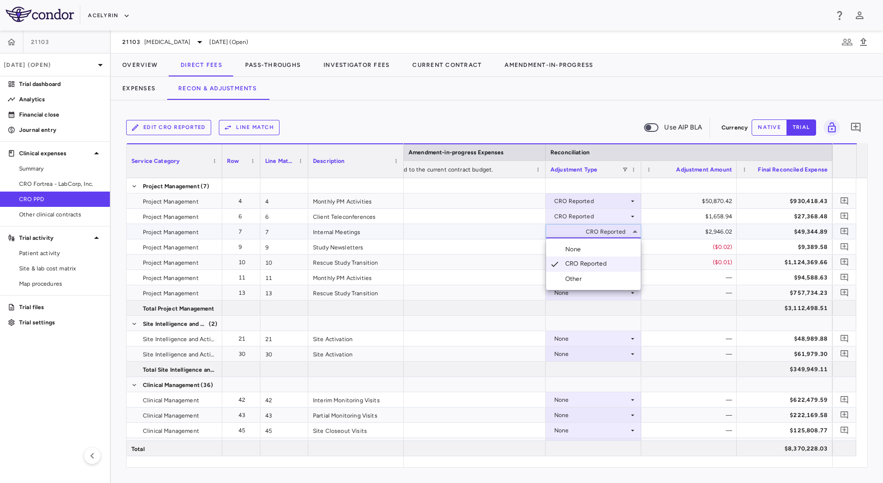
click at [591, 216] on div at bounding box center [441, 241] width 883 height 483
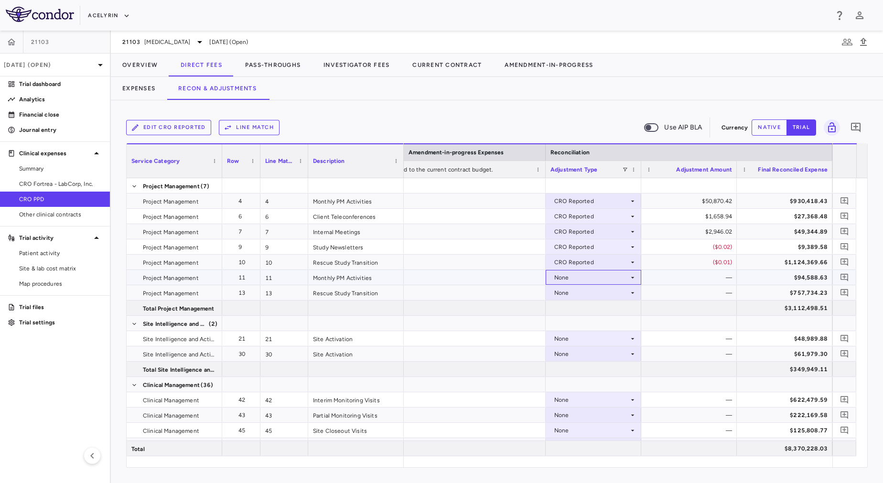
click at [594, 277] on div "None" at bounding box center [591, 277] width 75 height 15
click at [593, 309] on div "CRO Reported" at bounding box center [587, 310] width 45 height 9
click at [591, 290] on div "None" at bounding box center [591, 292] width 75 height 15
click at [601, 325] on div "CRO Reported" at bounding box center [587, 326] width 45 height 9
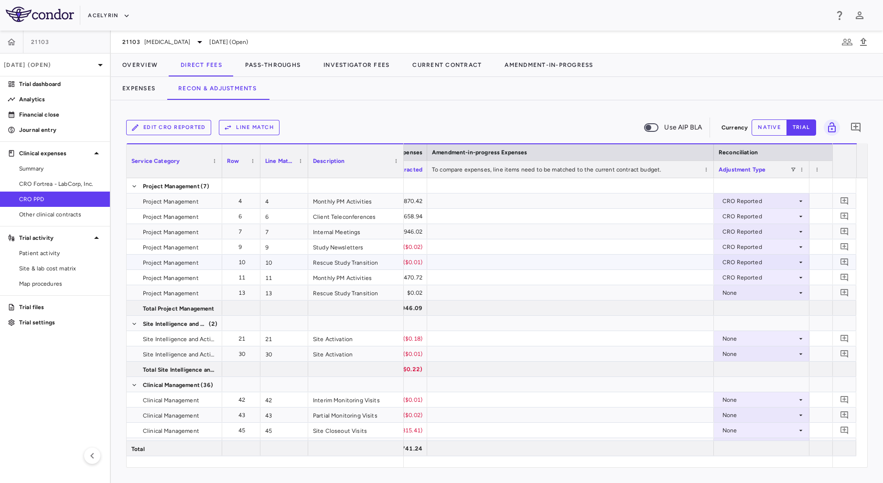
scroll to position [0, 1712]
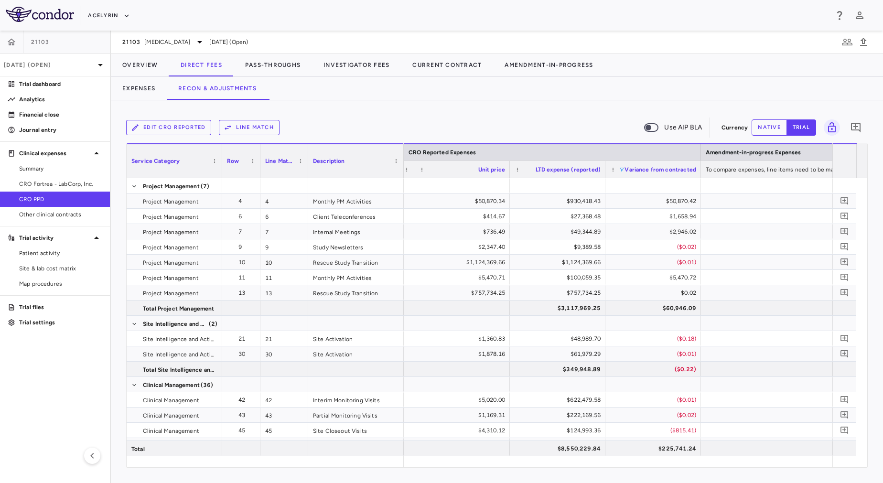
click at [623, 169] on span at bounding box center [622, 170] width 6 height 6
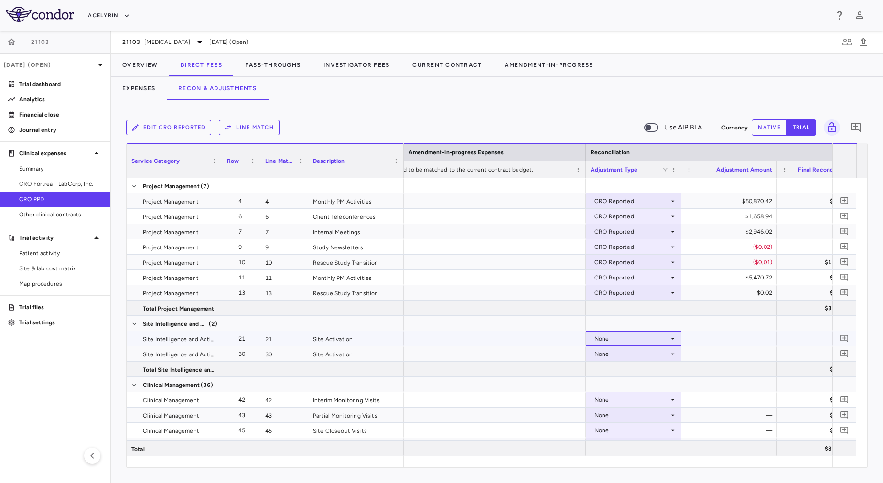
click at [644, 340] on div "None" at bounding box center [631, 338] width 75 height 15
click at [644, 372] on div "CRO Reported" at bounding box center [627, 371] width 45 height 9
click at [644, 359] on div "None" at bounding box center [631, 353] width 75 height 15
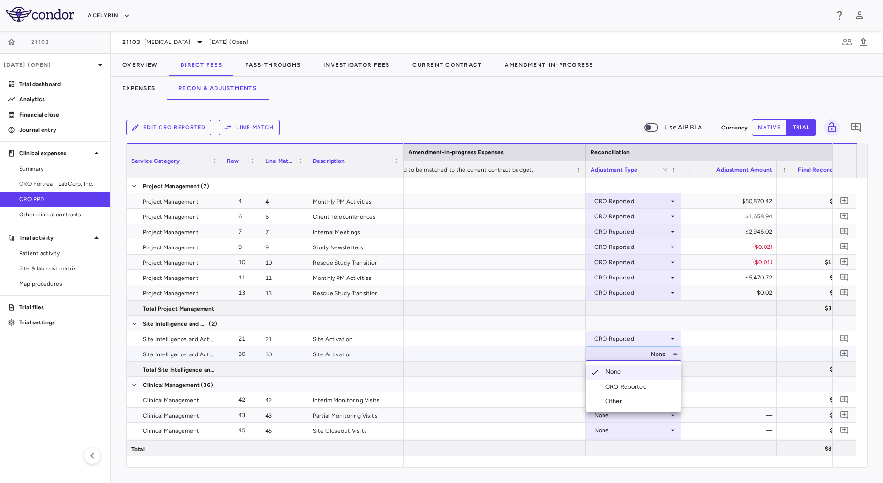
click at [647, 388] on div "CRO Reported" at bounding box center [627, 387] width 45 height 9
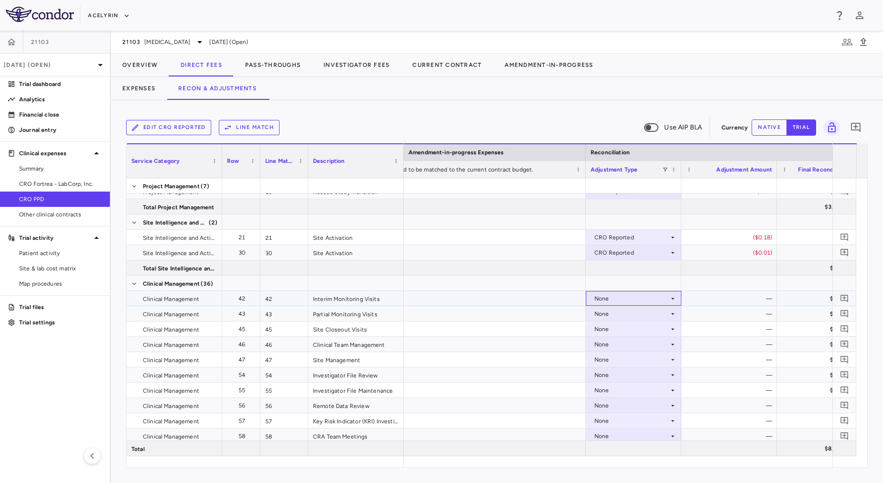
click at [610, 299] on div "None" at bounding box center [631, 298] width 75 height 15
click at [617, 328] on div "CRO Reported" at bounding box center [627, 331] width 45 height 9
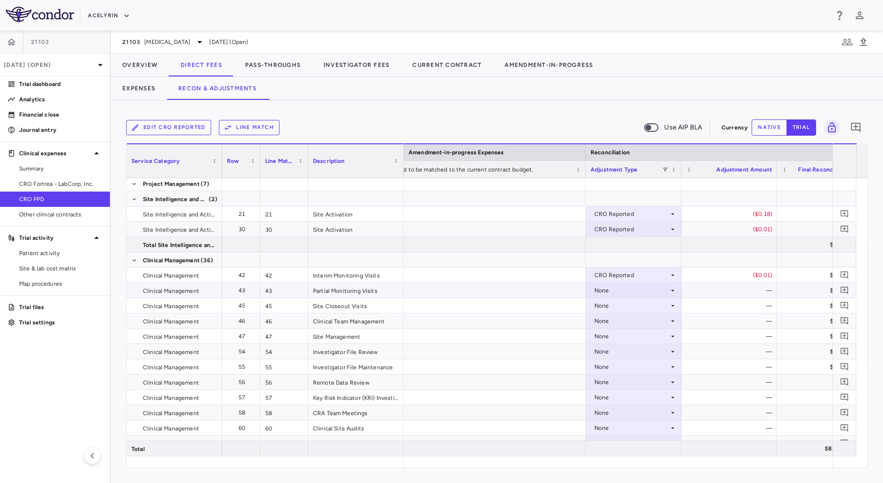
click at [643, 291] on div "None" at bounding box center [631, 290] width 75 height 15
click at [643, 324] on div "CRO Reported" at bounding box center [627, 323] width 45 height 9
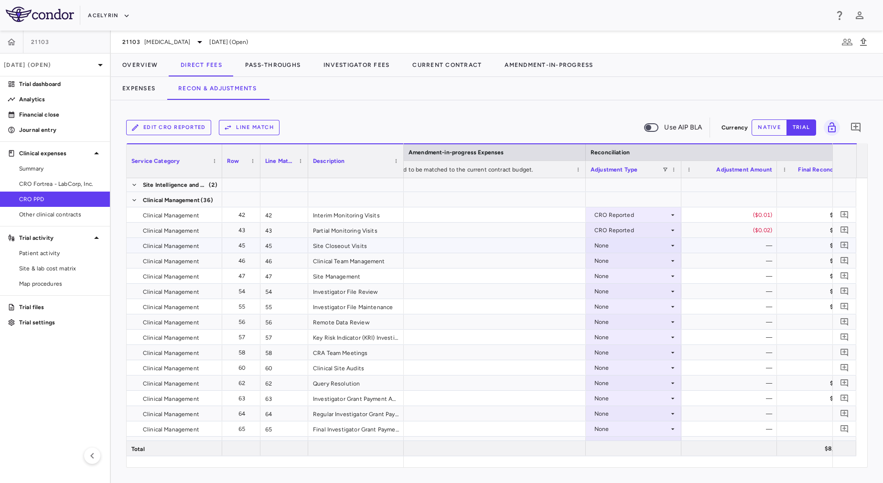
click at [624, 242] on div "None" at bounding box center [631, 245] width 75 height 15
click at [633, 277] on div "CRO Reported" at bounding box center [627, 278] width 45 height 9
click at [647, 270] on div "None" at bounding box center [631, 275] width 75 height 15
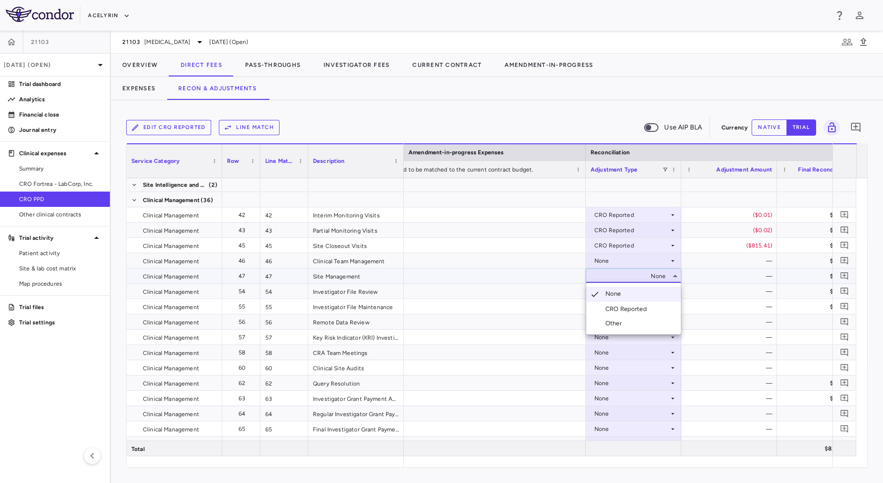
click at [651, 304] on li "CRO Reported" at bounding box center [633, 309] width 95 height 14
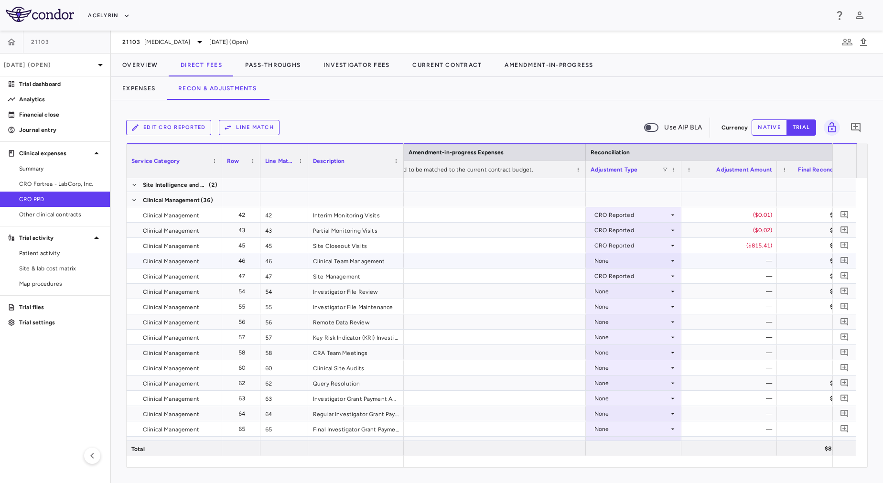
click at [628, 254] on div "None" at bounding box center [631, 260] width 75 height 15
click at [643, 295] on div "CRO Reported" at bounding box center [627, 294] width 45 height 9
click at [639, 290] on div "None" at bounding box center [631, 291] width 75 height 15
click at [647, 326] on div "CRO Reported" at bounding box center [627, 324] width 45 height 9
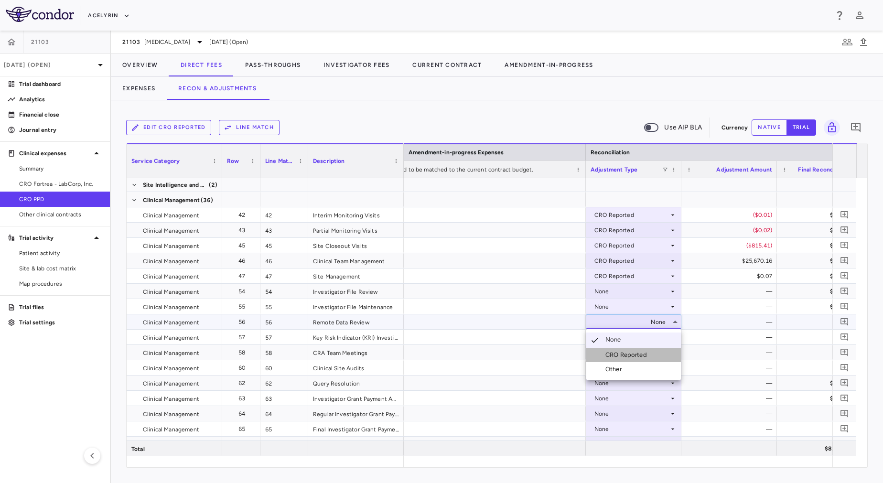
click at [657, 359] on li "CRO Reported" at bounding box center [633, 355] width 95 height 14
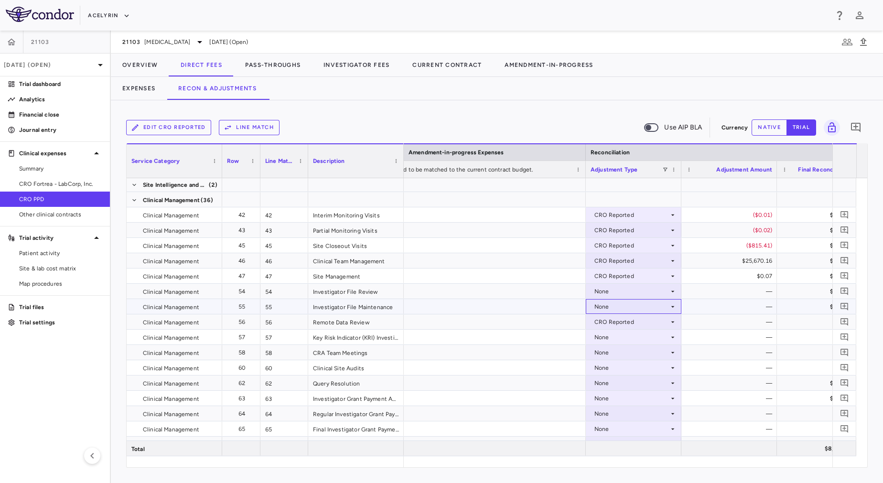
click at [625, 301] on div "None" at bounding box center [631, 306] width 75 height 15
click at [638, 341] on div "CRO Reported" at bounding box center [627, 339] width 45 height 9
click at [622, 296] on div "None" at bounding box center [631, 291] width 75 height 15
click at [634, 328] on div "CRO Reported" at bounding box center [627, 324] width 45 height 9
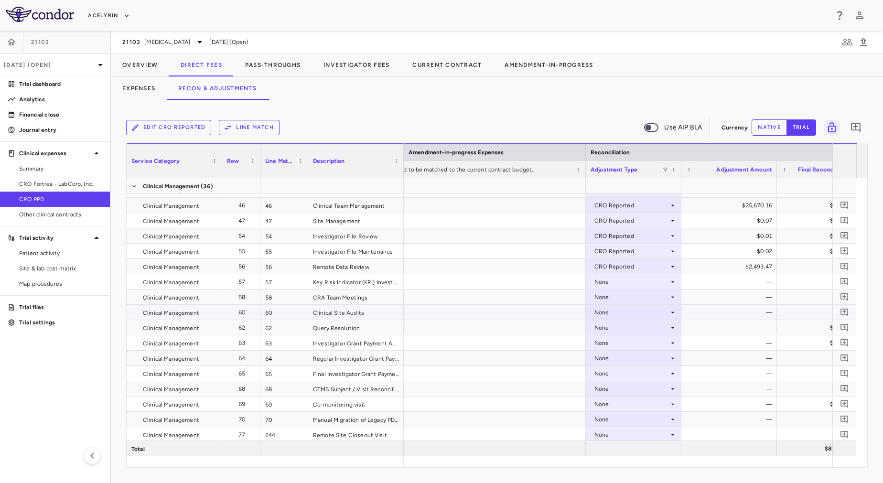
scroll to position [241, 0]
click at [605, 275] on div "None" at bounding box center [631, 281] width 75 height 15
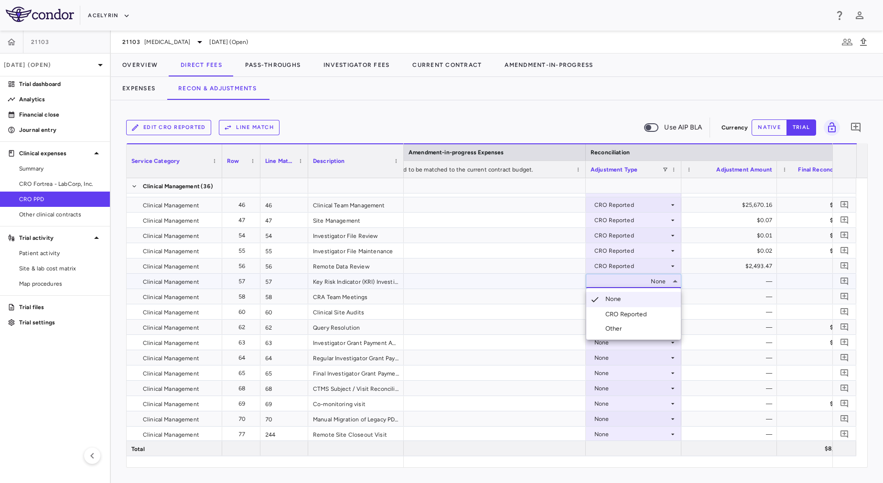
click at [620, 311] on div "CRO Reported" at bounding box center [627, 314] width 45 height 9
click at [618, 296] on div "None" at bounding box center [631, 296] width 75 height 15
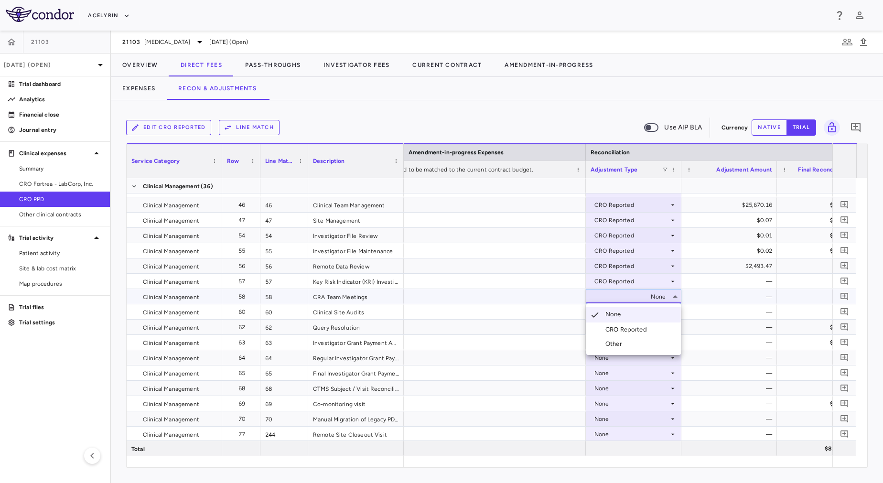
click at [641, 329] on div "CRO Reported" at bounding box center [627, 329] width 45 height 9
click at [618, 308] on div "None" at bounding box center [631, 311] width 75 height 15
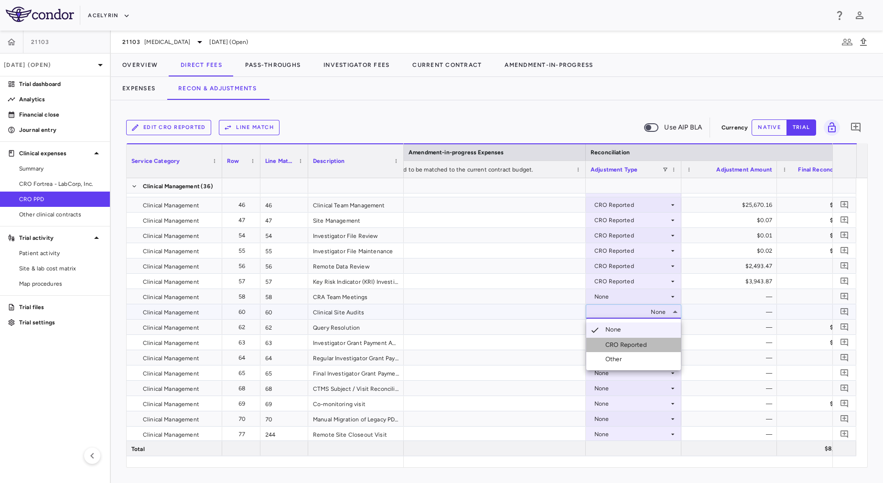
click at [645, 343] on div "CRO Reported" at bounding box center [627, 345] width 45 height 9
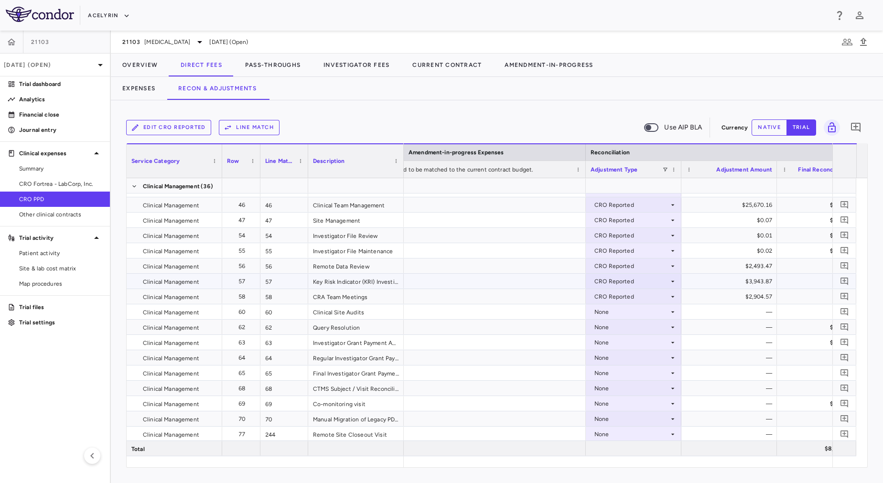
click at [614, 288] on div "CRO Reported" at bounding box center [631, 281] width 75 height 15
click at [662, 371] on div at bounding box center [441, 241] width 883 height 483
click at [633, 325] on div "None" at bounding box center [631, 327] width 75 height 15
click at [649, 359] on div "CRO Reported" at bounding box center [627, 360] width 45 height 9
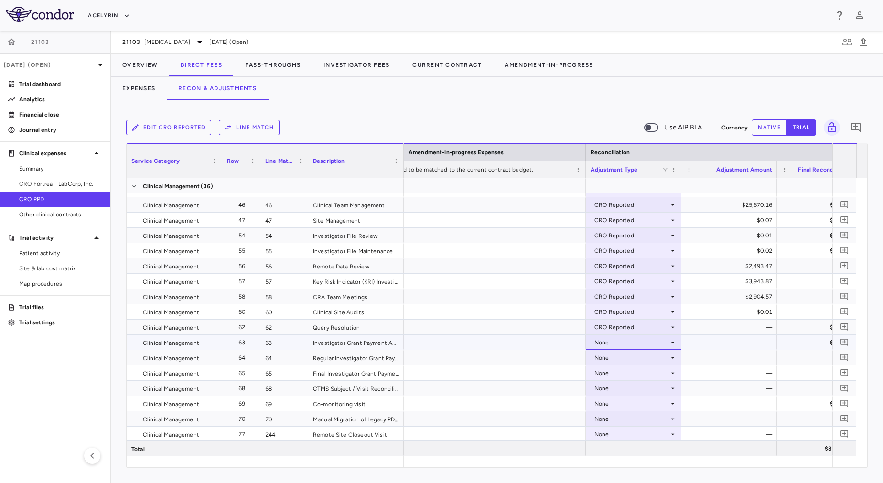
click at [634, 341] on div "None" at bounding box center [631, 342] width 75 height 15
click at [654, 374] on li "CRO Reported" at bounding box center [633, 375] width 95 height 14
click at [643, 358] on div "None" at bounding box center [631, 357] width 75 height 15
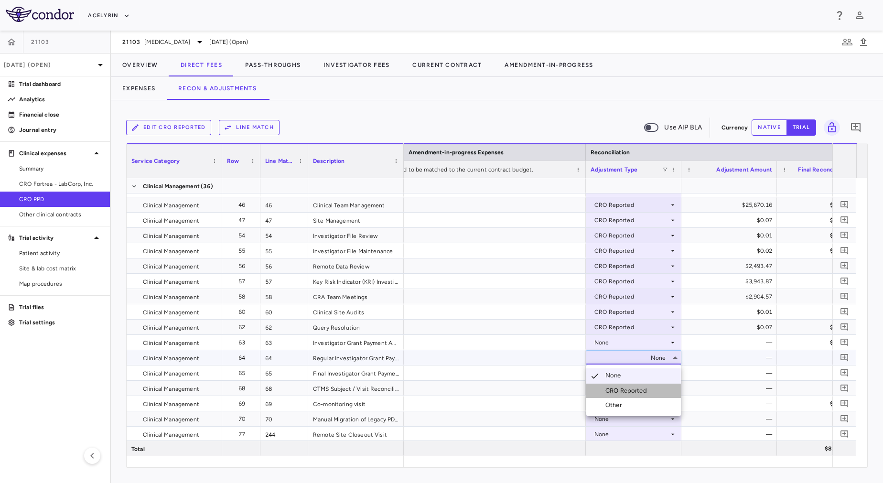
click at [658, 389] on li "CRO Reported" at bounding box center [633, 391] width 95 height 14
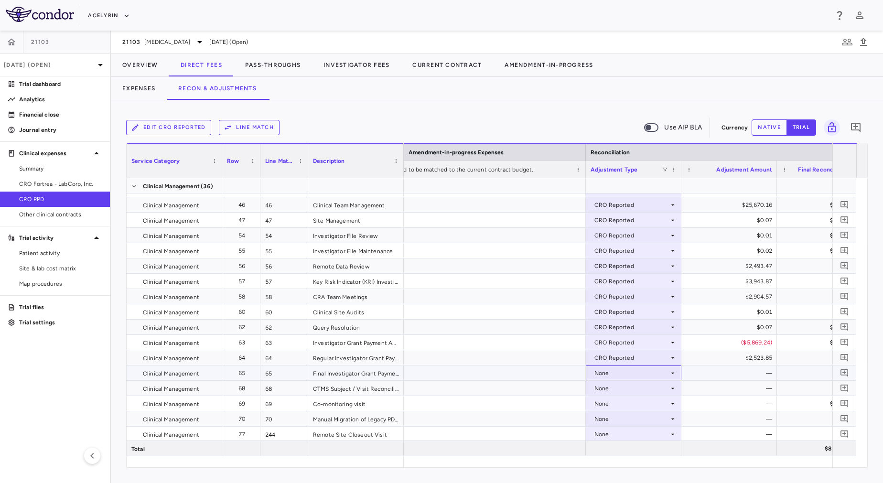
click at [656, 373] on div "None" at bounding box center [631, 372] width 75 height 15
click at [668, 403] on li "CRO Reported" at bounding box center [633, 406] width 95 height 14
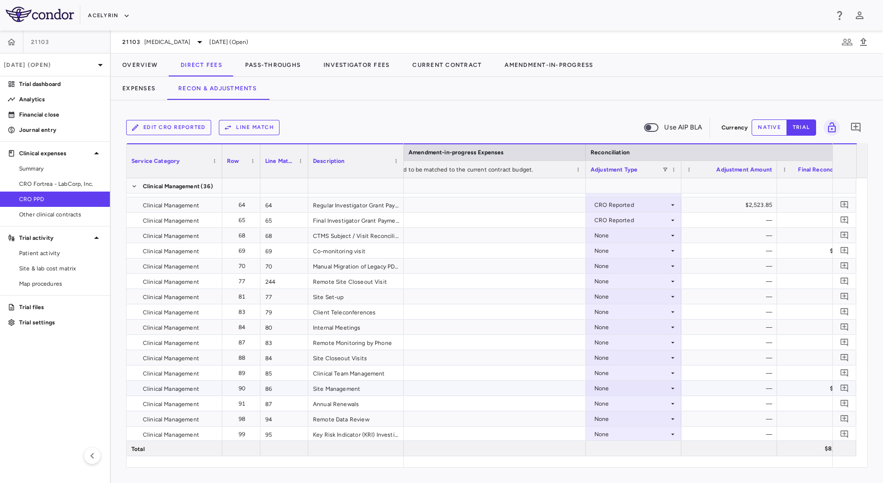
scroll to position [394, 0]
click at [620, 231] on div "None" at bounding box center [631, 235] width 75 height 15
click at [635, 270] on div "CRO Reported" at bounding box center [627, 268] width 45 height 9
click at [622, 251] on div "None" at bounding box center [631, 250] width 75 height 15
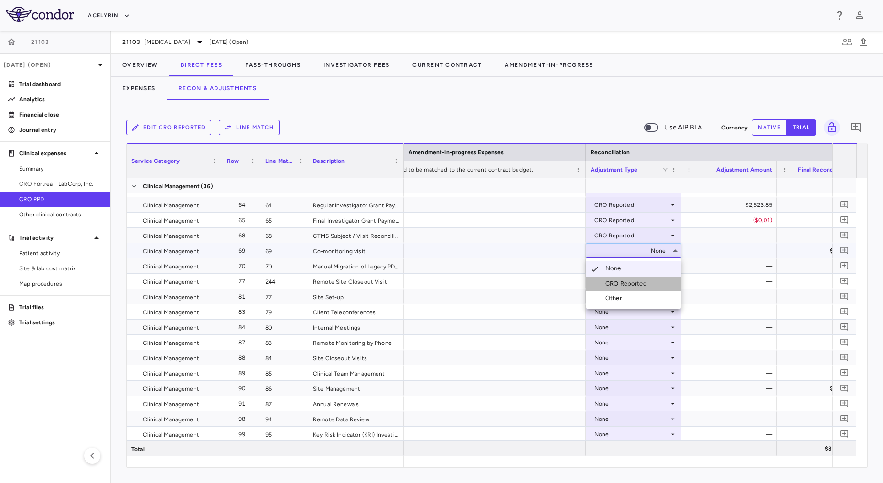
click at [633, 284] on div "CRO Reported" at bounding box center [627, 283] width 45 height 9
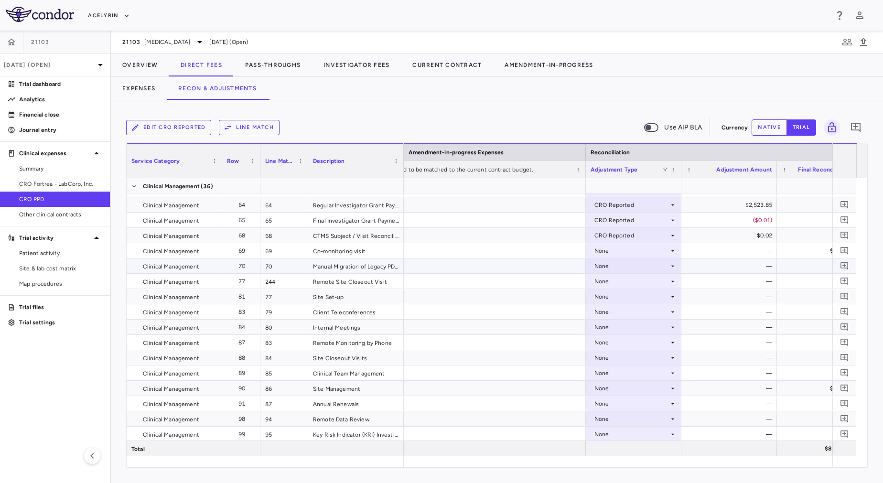
click at [623, 267] on div "None" at bounding box center [631, 265] width 75 height 15
click at [602, 259] on div "None" at bounding box center [631, 265] width 75 height 15
click at [629, 299] on div "CRO Reported" at bounding box center [627, 299] width 45 height 9
click at [624, 279] on div "None" at bounding box center [631, 281] width 75 height 15
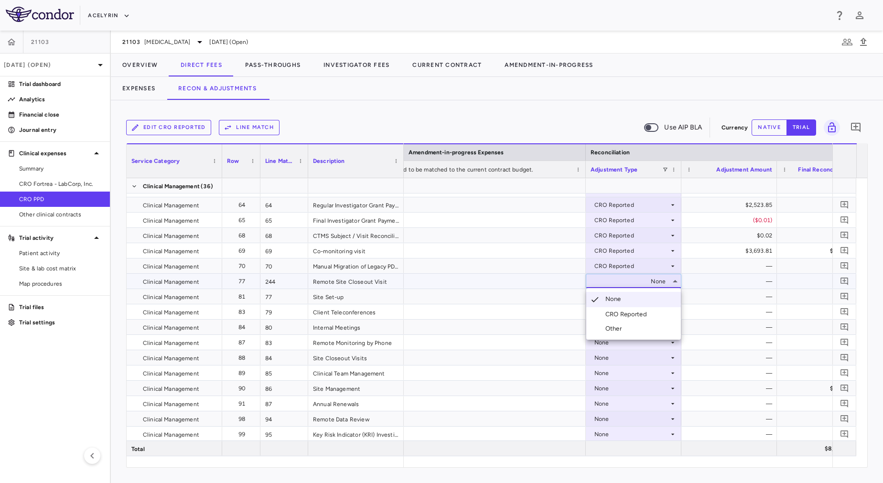
click at [641, 311] on div "CRO Reported" at bounding box center [627, 314] width 45 height 9
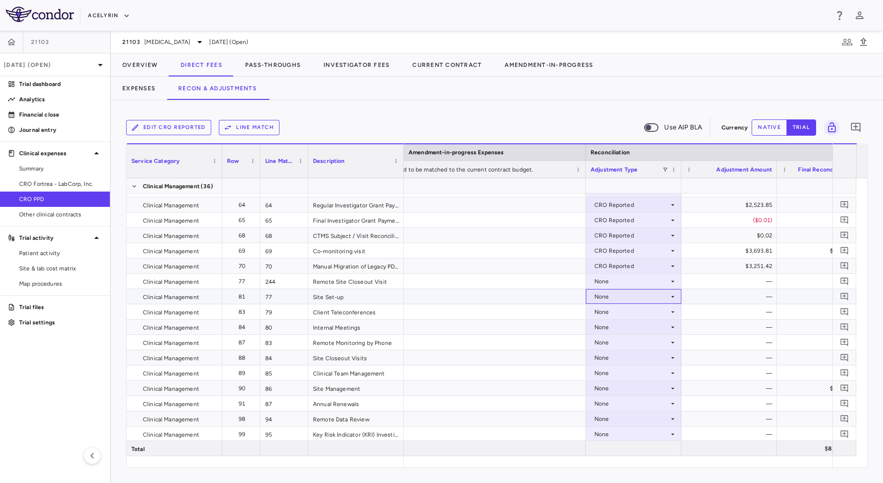
click at [637, 297] on div "None" at bounding box center [631, 296] width 75 height 15
click at [651, 338] on li "Other" at bounding box center [633, 344] width 95 height 14
click at [618, 280] on div "CRO Reported" at bounding box center [631, 281] width 75 height 15
click at [633, 311] on div "None" at bounding box center [631, 311] width 75 height 15
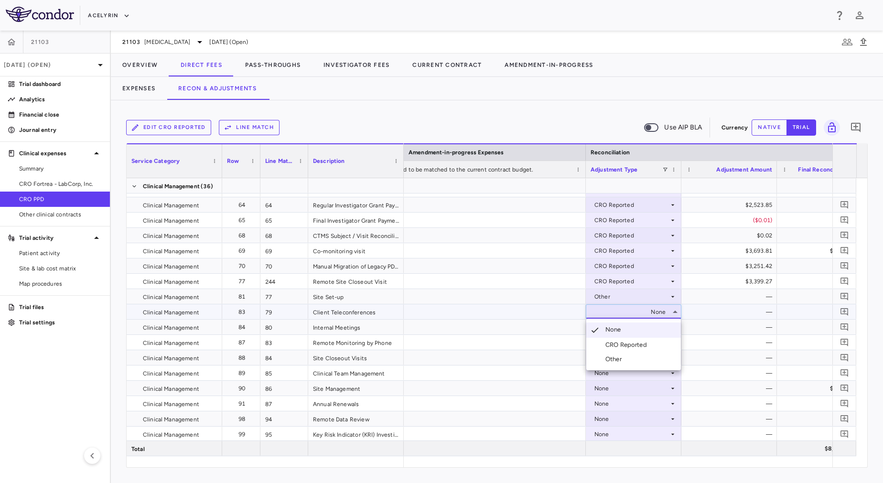
click at [629, 294] on div at bounding box center [441, 241] width 883 height 483
click at [629, 294] on div "Other" at bounding box center [631, 296] width 75 height 15
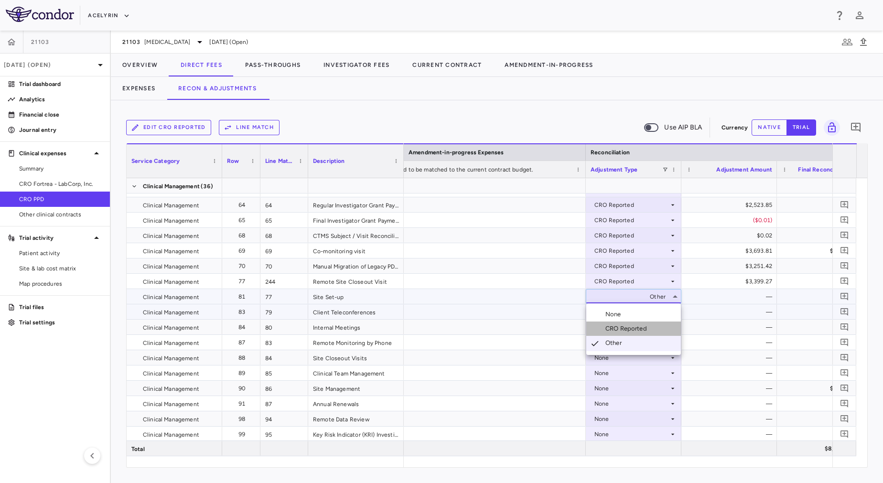
click at [643, 323] on li "CRO Reported" at bounding box center [633, 329] width 95 height 14
click at [640, 307] on div "None" at bounding box center [631, 311] width 75 height 15
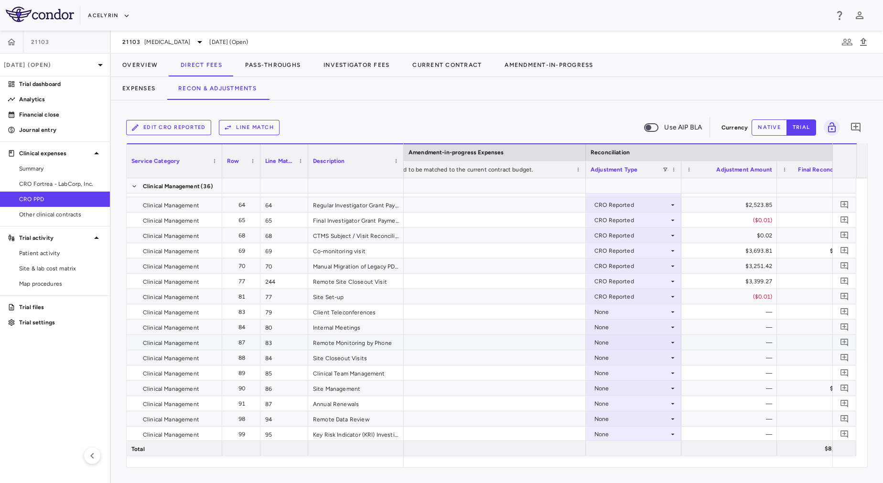
click at [652, 344] on div "None" at bounding box center [631, 342] width 75 height 15
click at [623, 317] on div at bounding box center [441, 241] width 883 height 483
click at [622, 310] on div "None" at bounding box center [631, 311] width 75 height 15
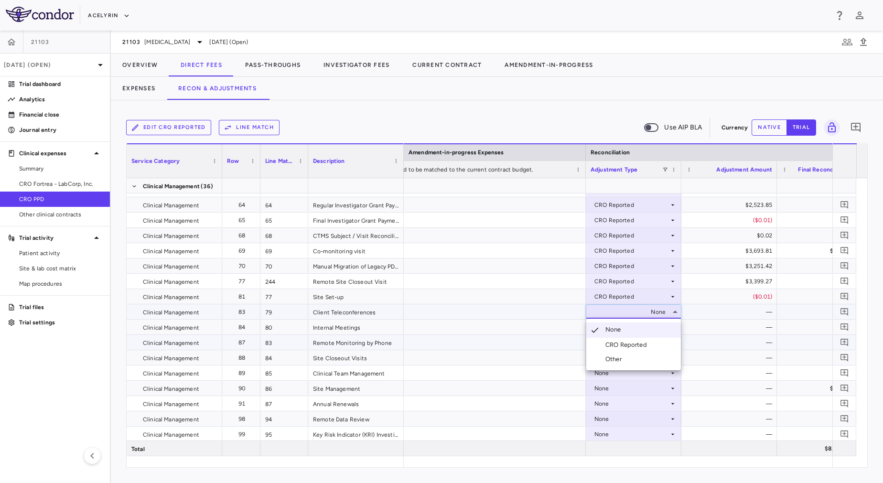
click at [633, 342] on div "CRO Reported" at bounding box center [627, 345] width 45 height 9
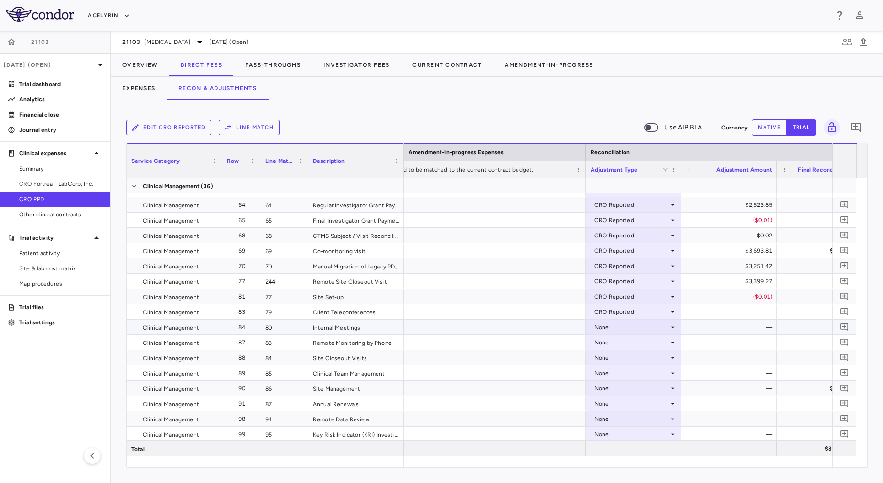
click at [630, 326] on div "None" at bounding box center [631, 327] width 75 height 15
click at [635, 329] on div "None" at bounding box center [631, 327] width 75 height 15
click at [647, 356] on div "CRO Reported" at bounding box center [627, 360] width 45 height 9
click at [641, 340] on div "None" at bounding box center [631, 342] width 75 height 15
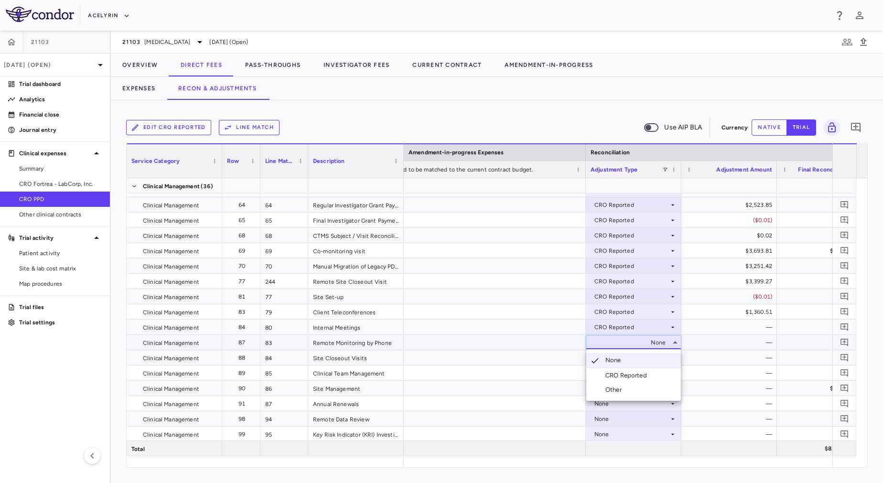
click at [654, 371] on li "CRO Reported" at bounding box center [633, 375] width 95 height 14
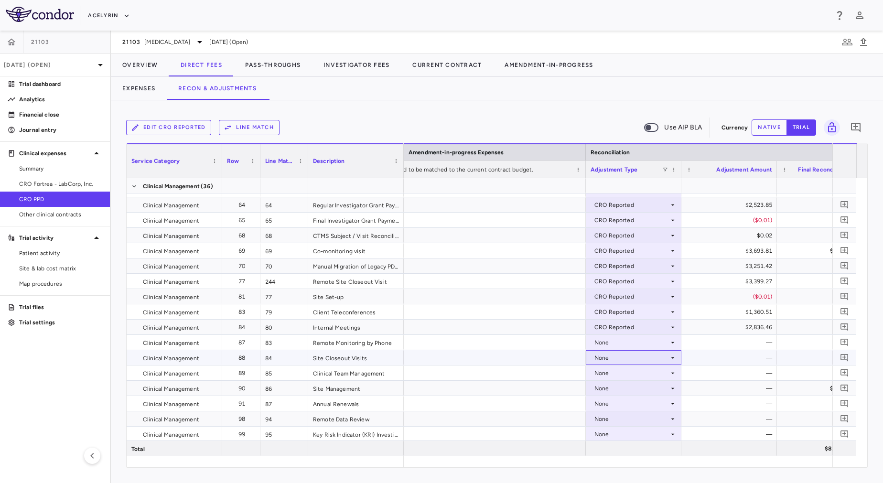
click at [633, 352] on div "None" at bounding box center [631, 357] width 75 height 15
click at [654, 390] on li "CRO Reported" at bounding box center [633, 391] width 95 height 14
click at [623, 340] on div "CRO Reported" at bounding box center [631, 342] width 75 height 15
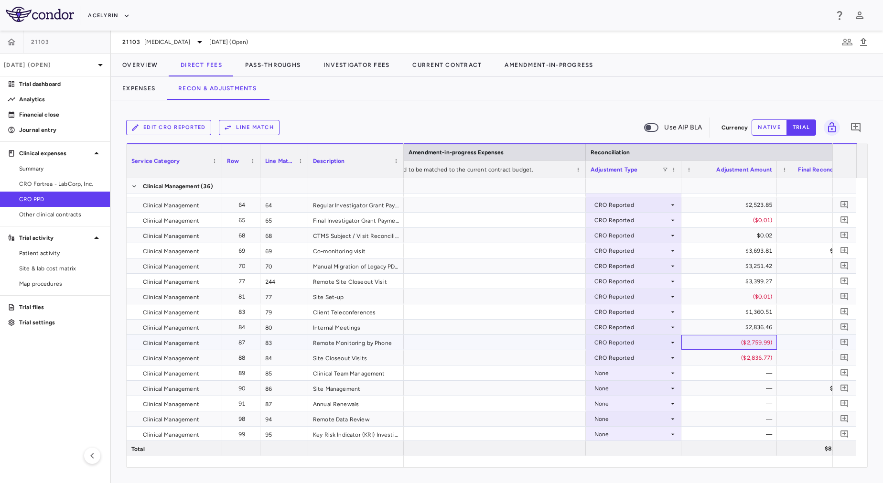
click at [725, 336] on div "($2,759.99)" at bounding box center [731, 342] width 82 height 15
click at [648, 363] on div "CRO Reported" at bounding box center [631, 357] width 75 height 15
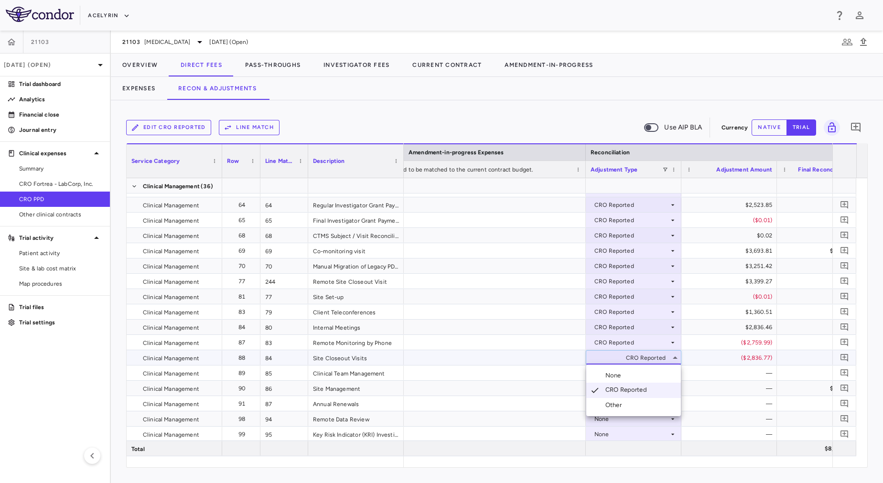
click at [771, 350] on div at bounding box center [441, 241] width 883 height 483
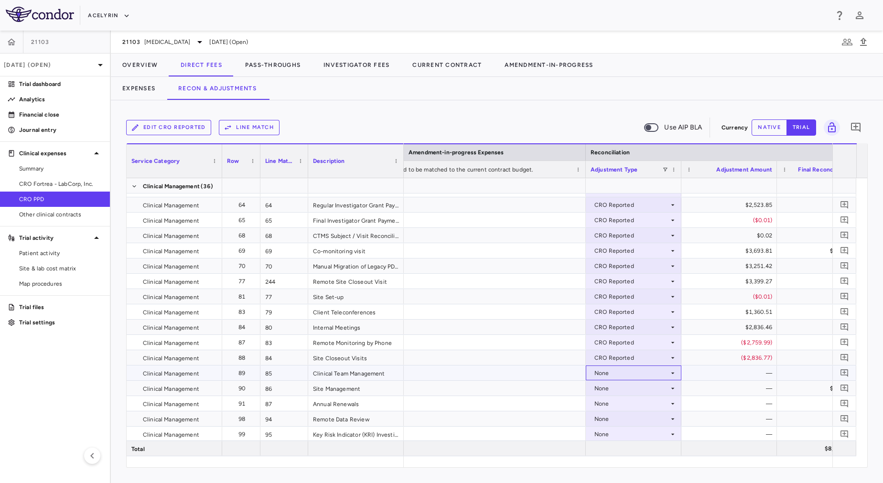
click at [662, 376] on div "None" at bounding box center [631, 372] width 75 height 15
click at [666, 399] on li "CRO Reported" at bounding box center [633, 406] width 95 height 14
click at [650, 389] on div "None" at bounding box center [631, 388] width 75 height 15
click at [664, 419] on li "CRO Reported" at bounding box center [633, 421] width 95 height 14
click at [658, 404] on div "None" at bounding box center [631, 403] width 75 height 15
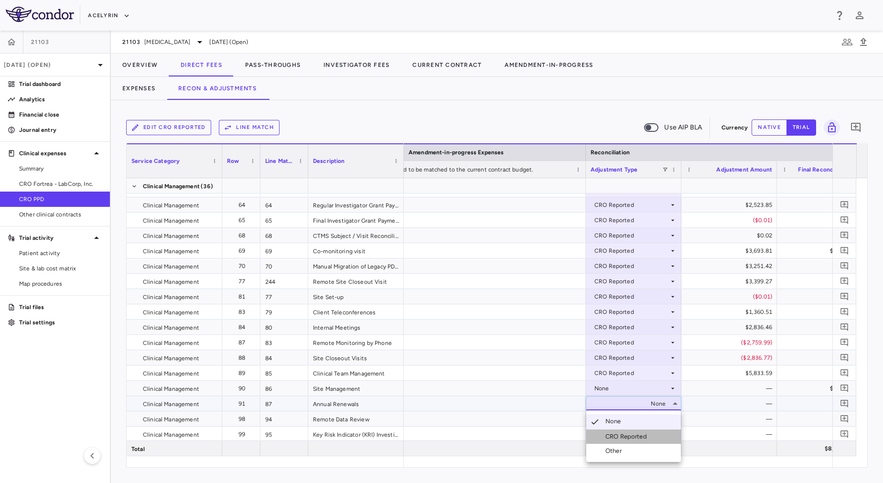
click at [668, 434] on li "CRO Reported" at bounding box center [633, 437] width 95 height 14
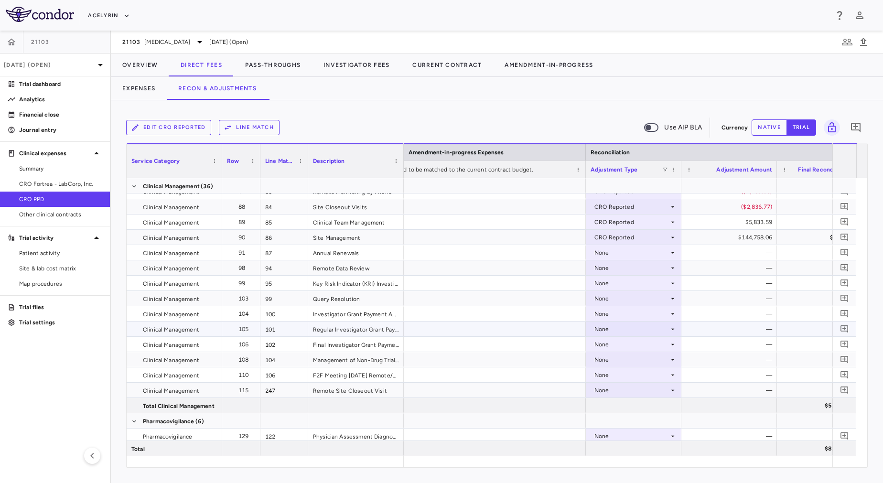
scroll to position [546, 0]
click at [627, 250] on div "CRO Reported" at bounding box center [631, 251] width 75 height 15
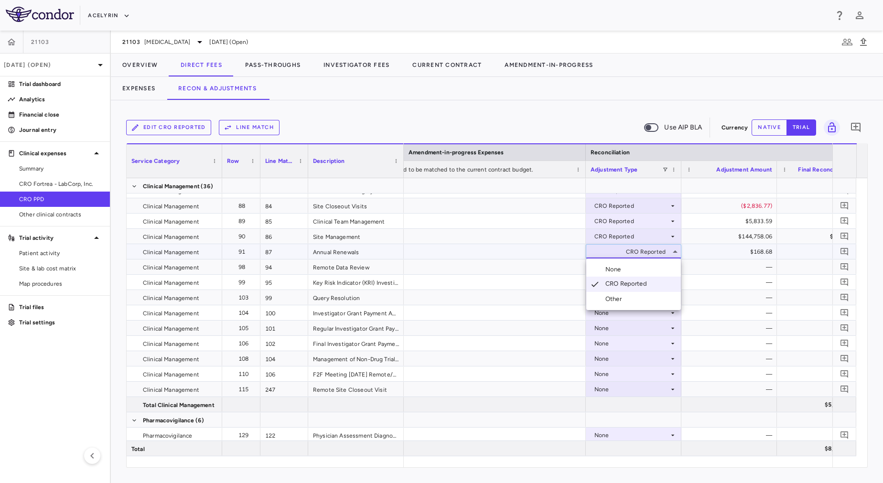
click at [627, 250] on div at bounding box center [441, 241] width 883 height 483
click at [634, 272] on div "None" at bounding box center [631, 266] width 75 height 15
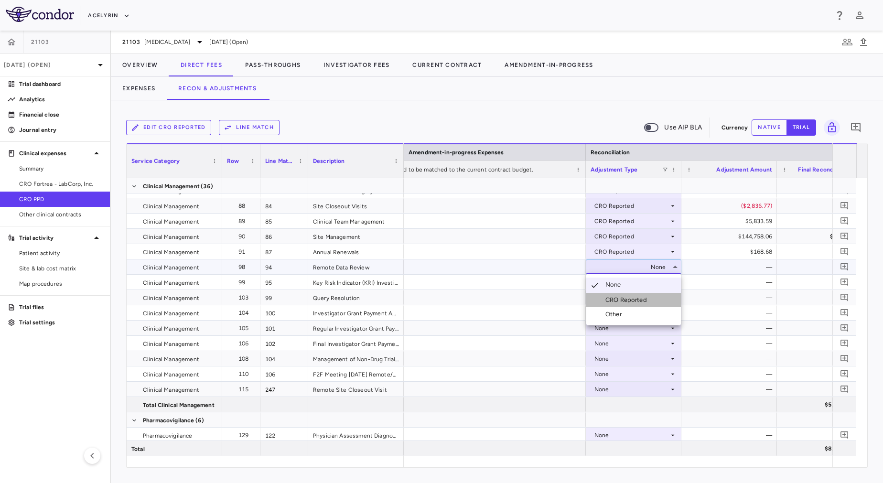
click at [634, 298] on div "CRO Reported" at bounding box center [627, 300] width 45 height 9
click at [633, 282] on div "None" at bounding box center [631, 282] width 75 height 15
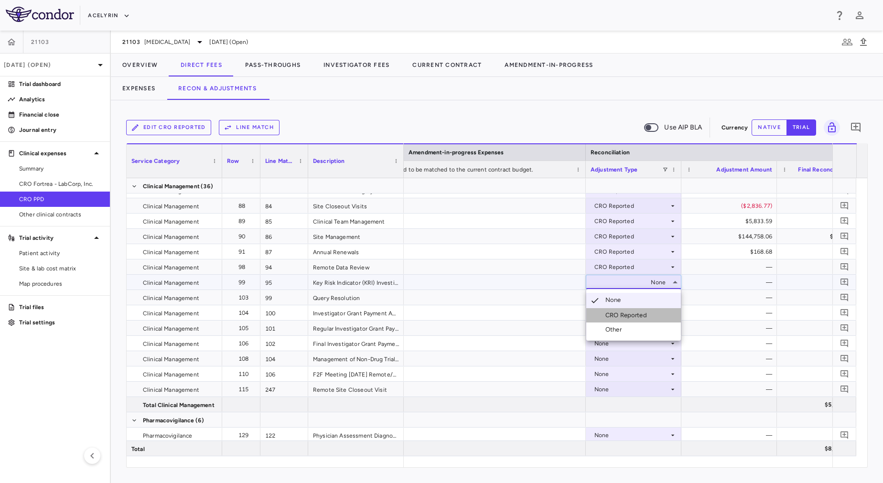
click at [644, 317] on div "CRO Reported" at bounding box center [627, 315] width 45 height 9
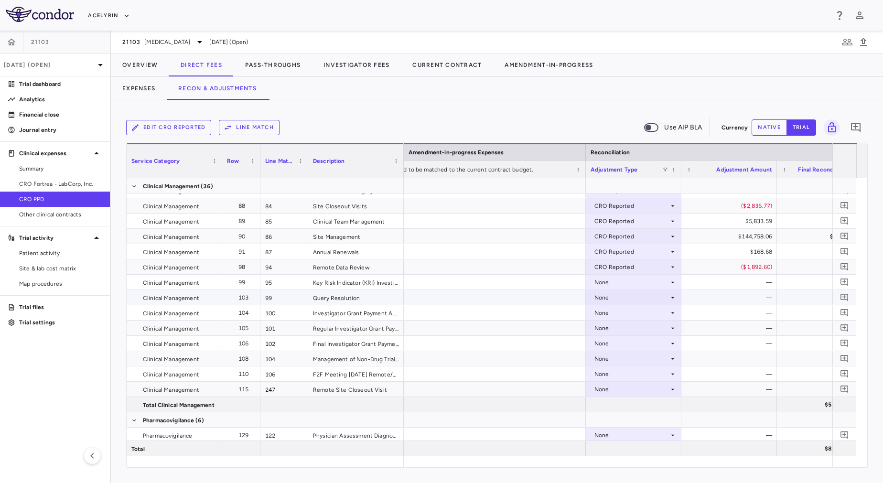
click at [627, 298] on div "None" at bounding box center [631, 297] width 75 height 15
click at [640, 331] on div "CRO Reported" at bounding box center [627, 330] width 45 height 9
click at [623, 315] on div "None" at bounding box center [631, 312] width 75 height 15
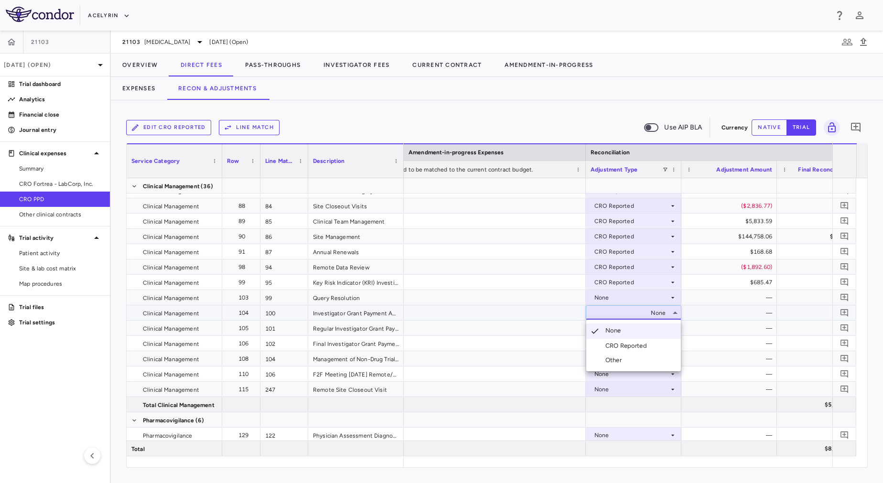
click at [639, 347] on div "CRO Reported" at bounding box center [627, 346] width 45 height 9
click at [620, 314] on div "None" at bounding box center [631, 312] width 75 height 15
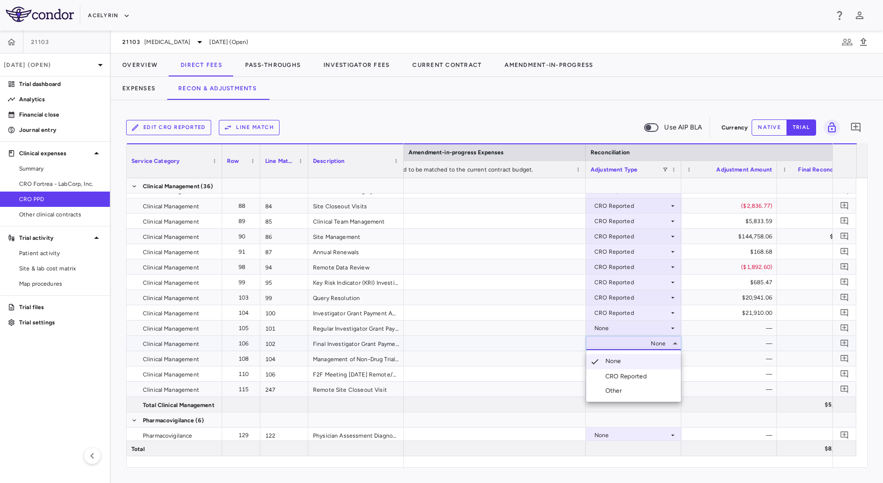
click at [635, 378] on div "CRO Reported" at bounding box center [627, 376] width 45 height 9
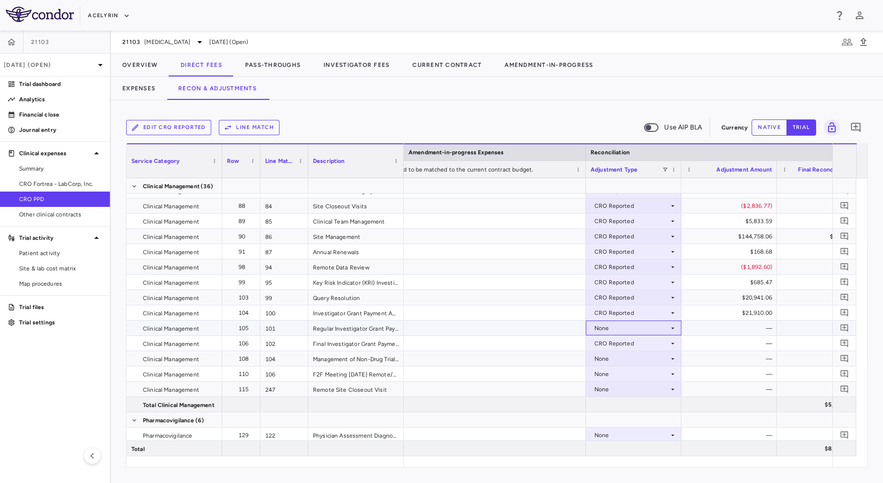
click at [596, 323] on div "None" at bounding box center [631, 328] width 75 height 15
click at [621, 362] on div "None" at bounding box center [631, 358] width 75 height 15
click at [635, 387] on div "CRO Reported" at bounding box center [627, 391] width 45 height 9
click at [626, 333] on div "None" at bounding box center [631, 328] width 75 height 15
click at [635, 360] on div "CRO Reported" at bounding box center [627, 361] width 45 height 9
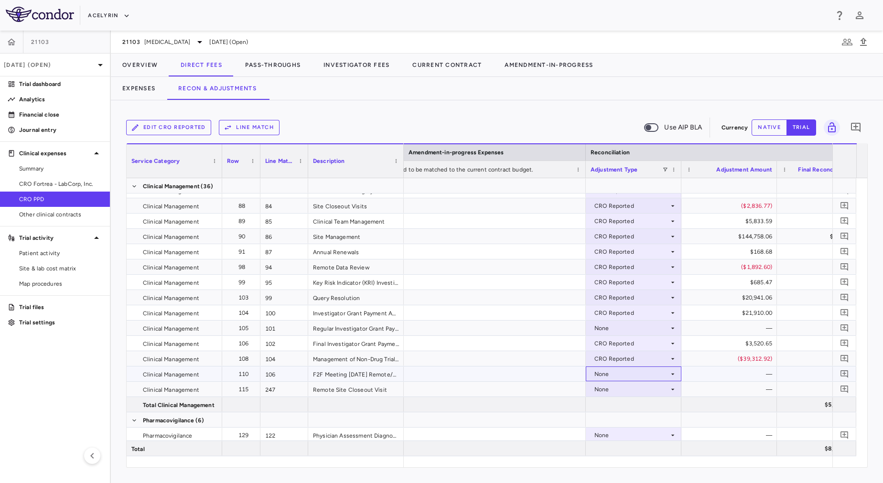
click at [639, 377] on div "None" at bounding box center [631, 373] width 75 height 15
click at [652, 406] on li "CRO Reported" at bounding box center [633, 407] width 95 height 14
click at [653, 380] on div "None" at bounding box center [631, 373] width 75 height 15
click at [660, 405] on div at bounding box center [634, 404] width 96 height 15
click at [655, 386] on div "None" at bounding box center [631, 389] width 75 height 15
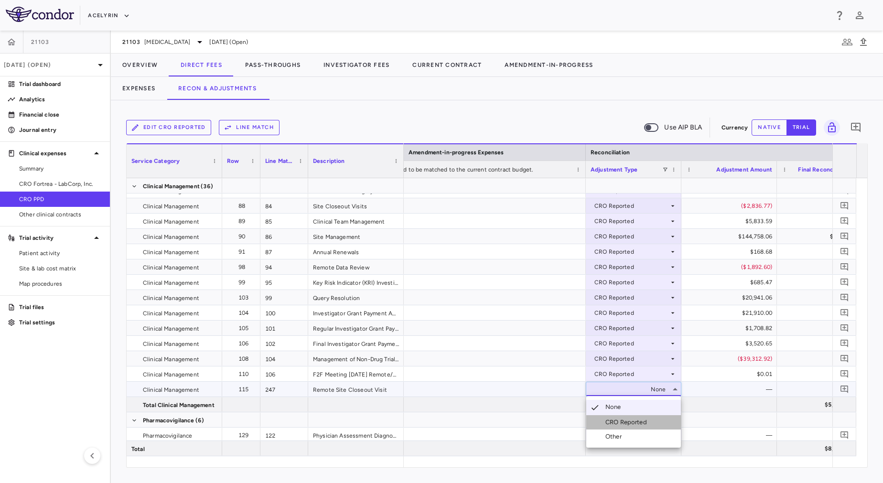
click at [672, 425] on li "CRO Reported" at bounding box center [633, 422] width 95 height 14
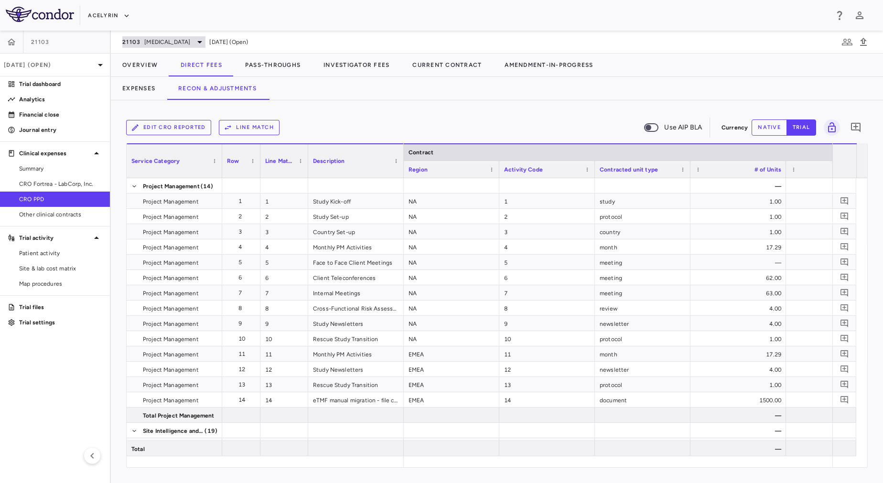
click at [160, 41] on span "Uveitis" at bounding box center [167, 42] width 46 height 9
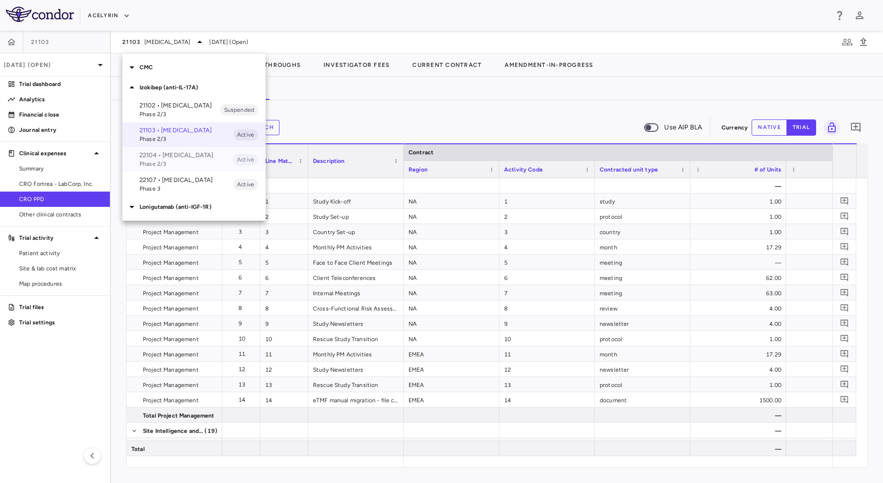
click at [179, 168] on span "Phase 2/3" at bounding box center [187, 164] width 94 height 9
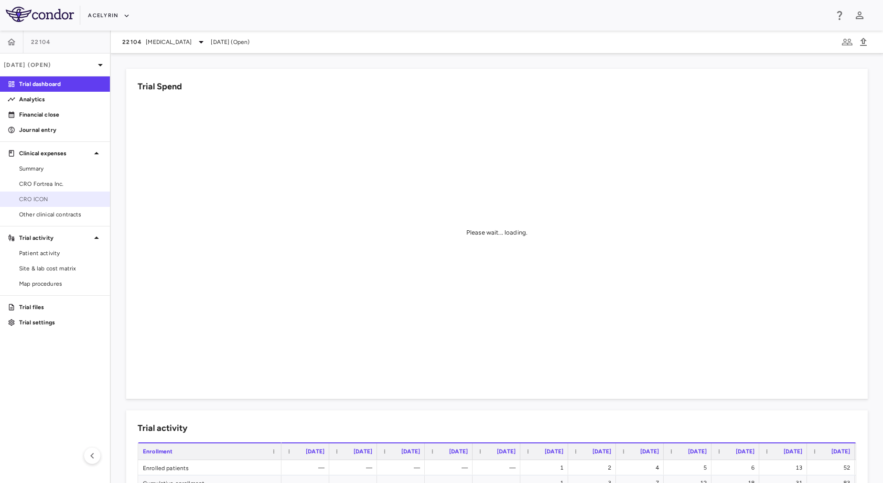
click at [74, 199] on span "CRO ICON" at bounding box center [60, 199] width 83 height 9
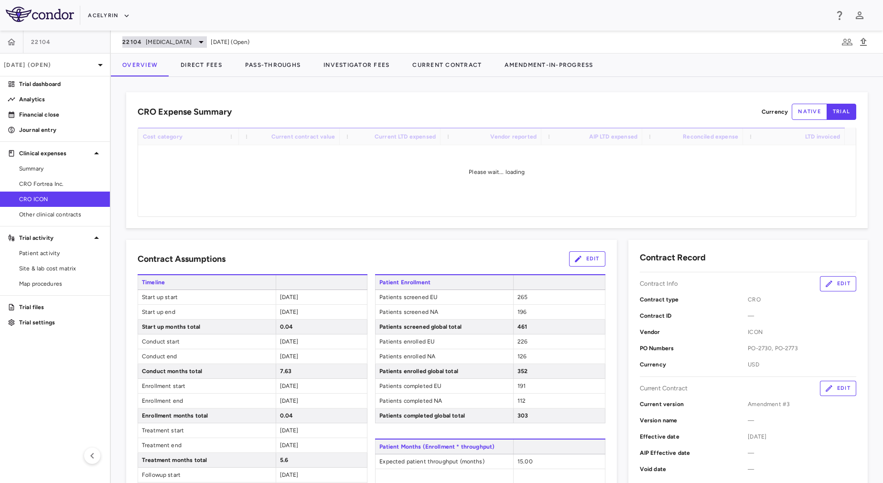
click at [160, 43] on span "Psoriatic Arthritis" at bounding box center [169, 42] width 46 height 9
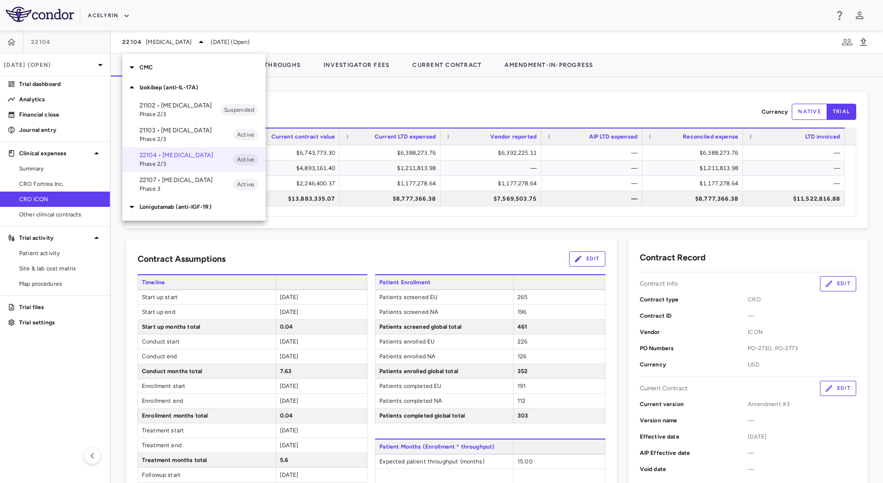
click at [515, 47] on div at bounding box center [441, 241] width 883 height 483
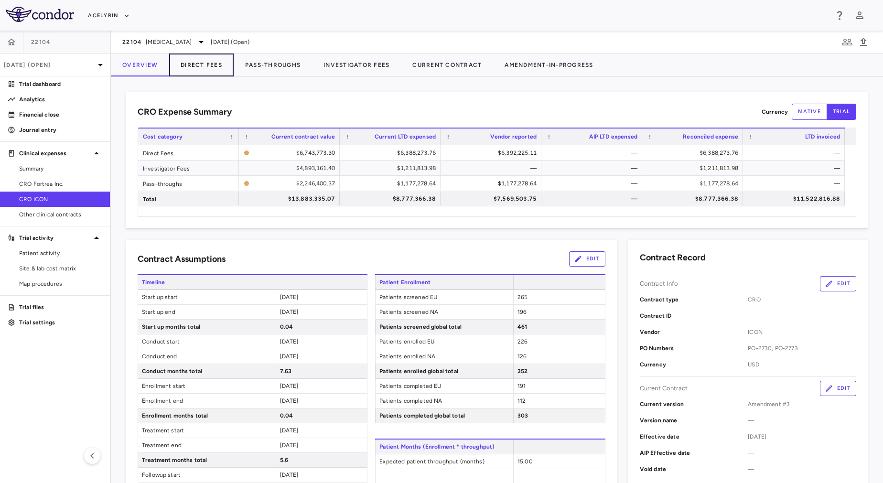
click at [194, 63] on button "Direct Fees" at bounding box center [201, 65] width 64 height 23
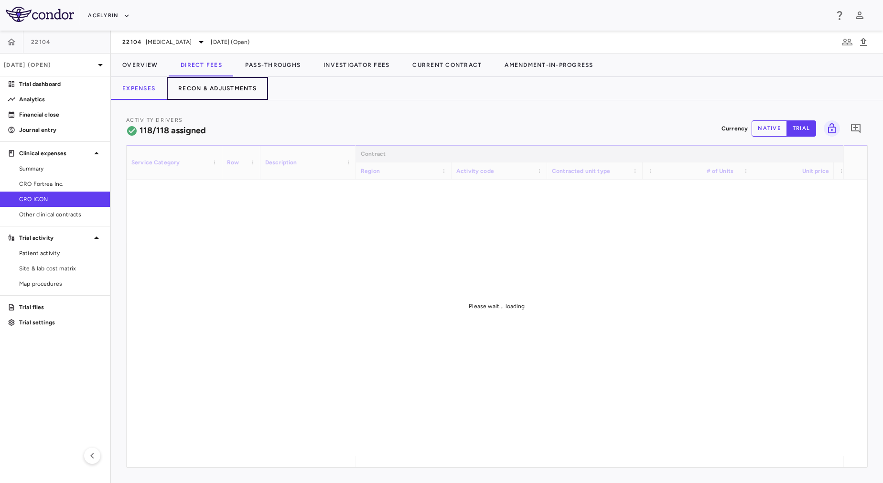
click at [223, 86] on button "Recon & Adjustments" at bounding box center [217, 88] width 101 height 23
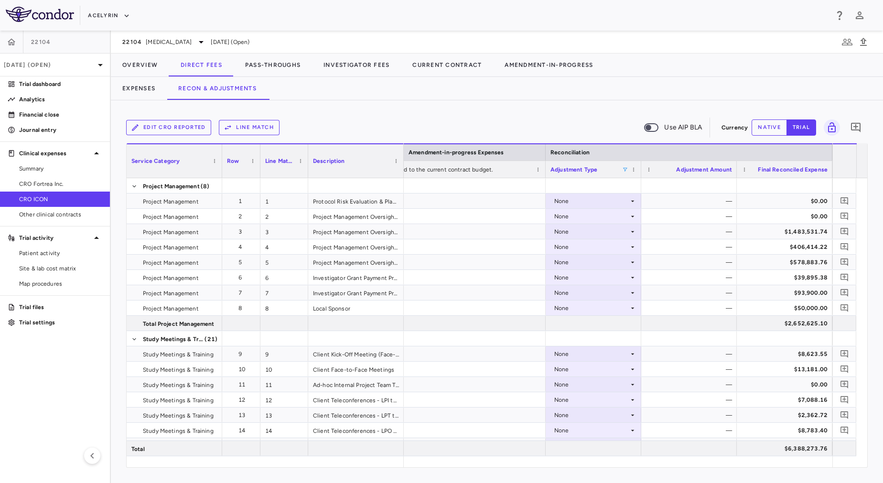
click at [625, 170] on span at bounding box center [625, 170] width 6 height 6
click at [541, 107] on div "Edit CRO reported Line Match Use AIP BLA Currency native trial 0 Press ENTER to…" at bounding box center [497, 291] width 772 height 383
click at [777, 129] on button "native" at bounding box center [769, 127] width 35 height 16
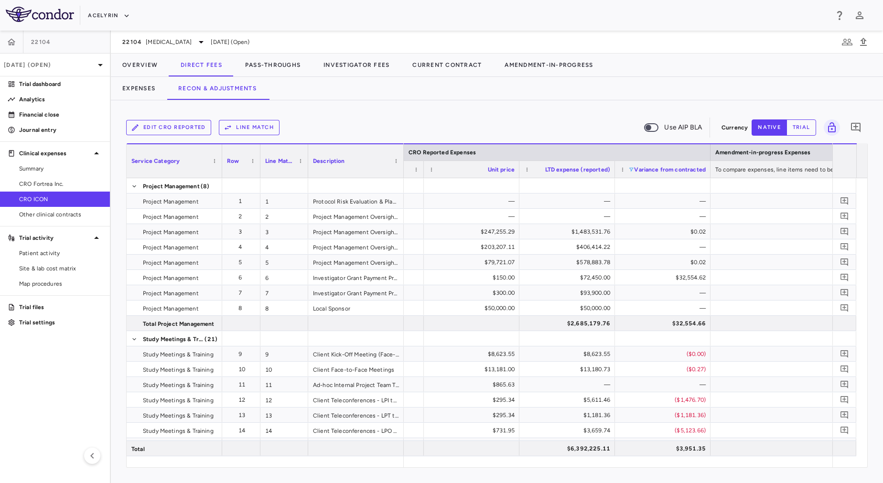
click at [631, 171] on span at bounding box center [631, 170] width 6 height 6
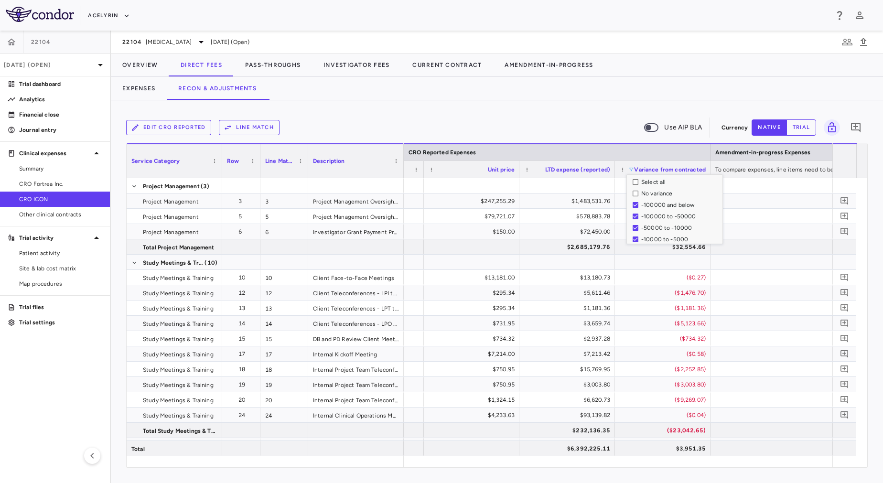
click at [574, 119] on div "Edit CRO reported Line Match Use AIP BLA" at bounding box center [421, 128] width 591 height 20
click at [632, 171] on span at bounding box center [631, 170] width 6 height 6
click at [575, 102] on div "Edit CRO reported Line Match Use AIP BLA Currency native trial 0 Column Filtere…" at bounding box center [497, 291] width 772 height 383
click at [634, 170] on span at bounding box center [631, 170] width 6 height 6
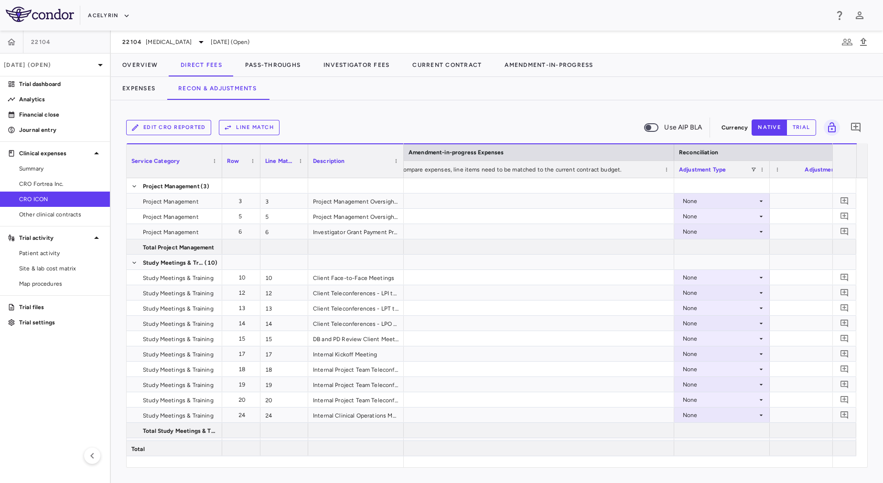
scroll to position [0, 1936]
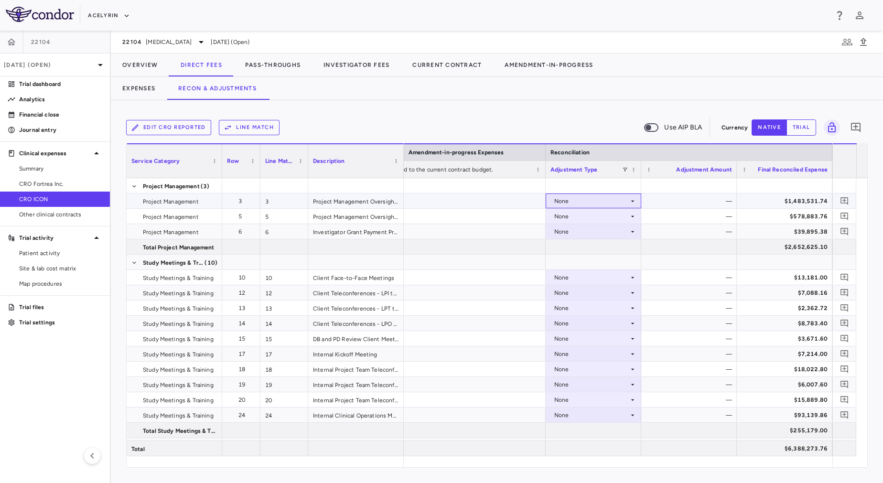
click at [575, 202] on div "None" at bounding box center [591, 200] width 75 height 15
click at [578, 229] on li "CRO Reported" at bounding box center [593, 234] width 95 height 14
click at [526, 202] on div at bounding box center [402, 200] width 287 height 15
click at [518, 216] on div at bounding box center [402, 216] width 287 height 15
click at [520, 216] on div at bounding box center [402, 216] width 287 height 15
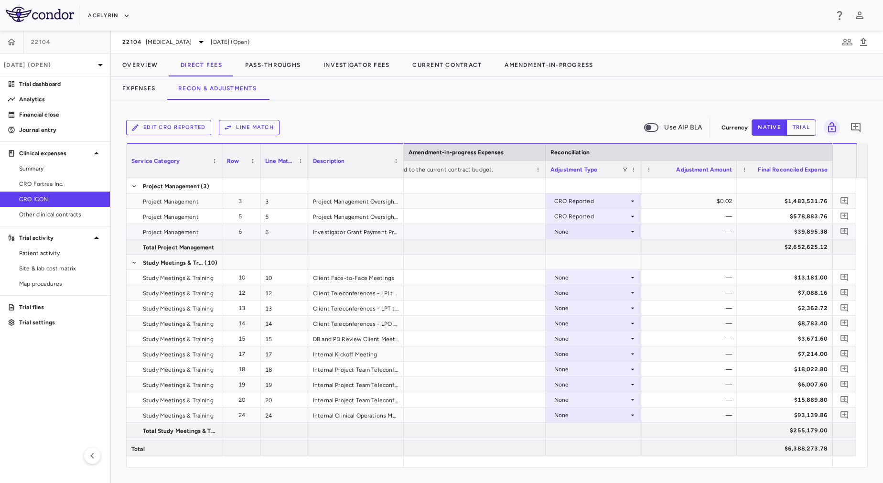
click at [516, 232] on div at bounding box center [402, 231] width 287 height 15
click at [512, 280] on div at bounding box center [402, 277] width 287 height 15
click at [510, 295] on div at bounding box center [402, 292] width 287 height 15
click at [509, 307] on div at bounding box center [402, 308] width 287 height 15
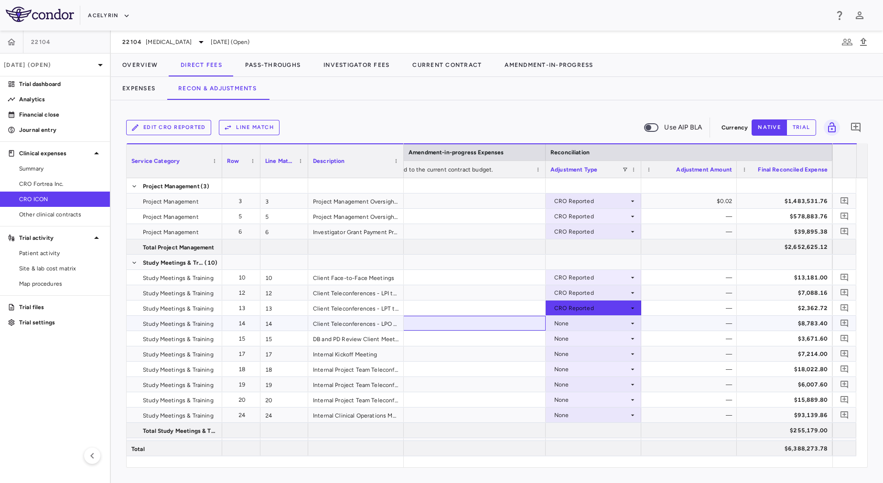
click at [505, 330] on div at bounding box center [402, 323] width 287 height 15
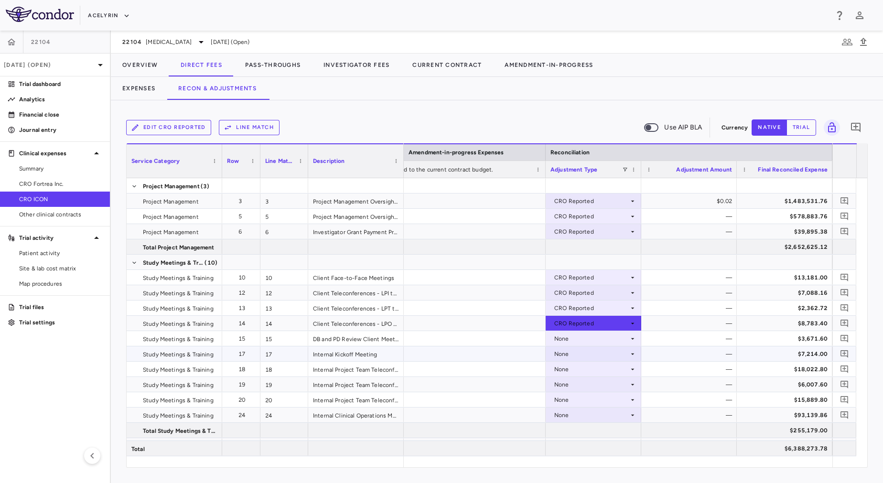
click at [500, 347] on div at bounding box center [402, 353] width 287 height 15
click at [499, 339] on div at bounding box center [402, 338] width 287 height 15
click at [498, 357] on div at bounding box center [402, 353] width 287 height 15
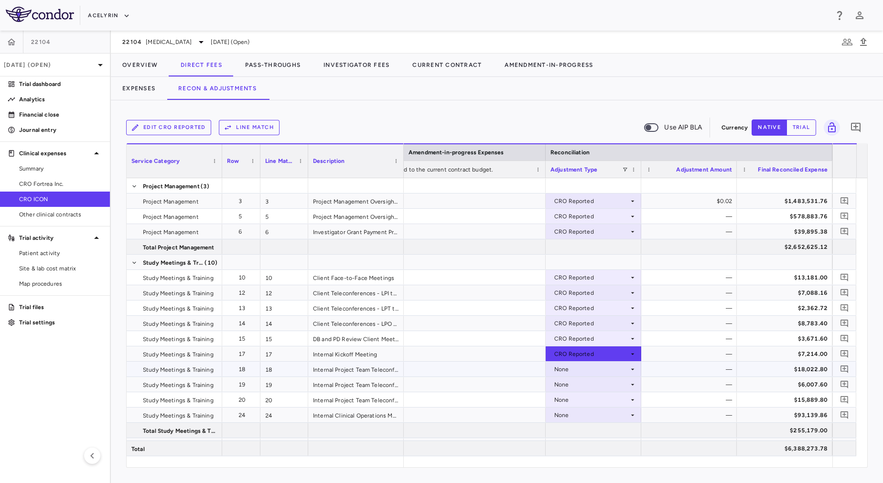
click at [495, 369] on div at bounding box center [402, 369] width 287 height 15
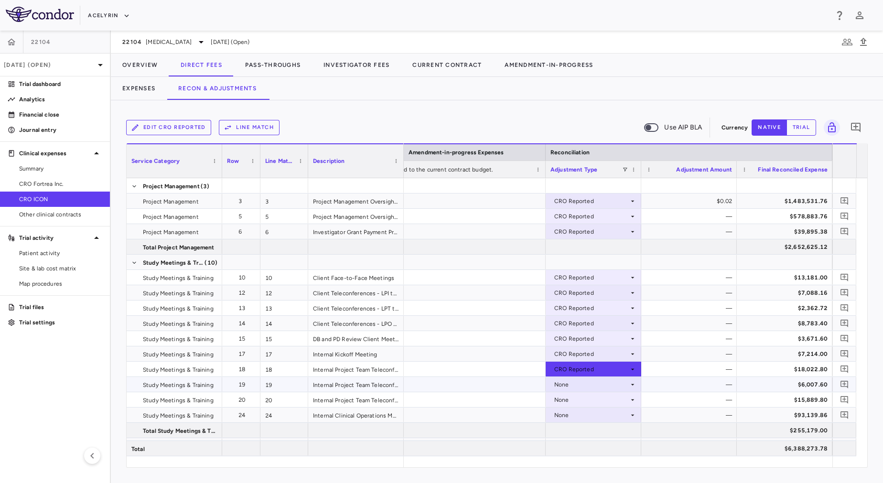
click at [494, 381] on div at bounding box center [402, 384] width 287 height 15
click at [491, 406] on div at bounding box center [402, 399] width 287 height 15
click at [490, 413] on div at bounding box center [402, 415] width 287 height 15
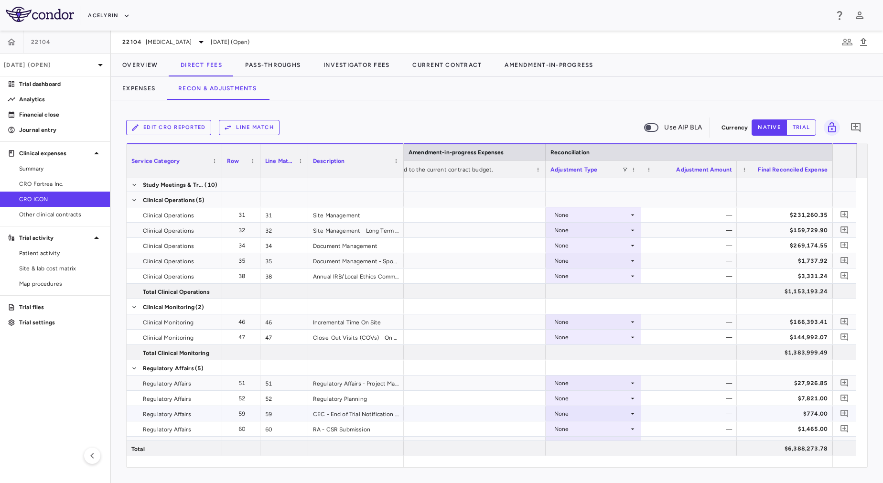
scroll to position [245, 0]
click at [453, 214] on div at bounding box center [402, 215] width 287 height 15
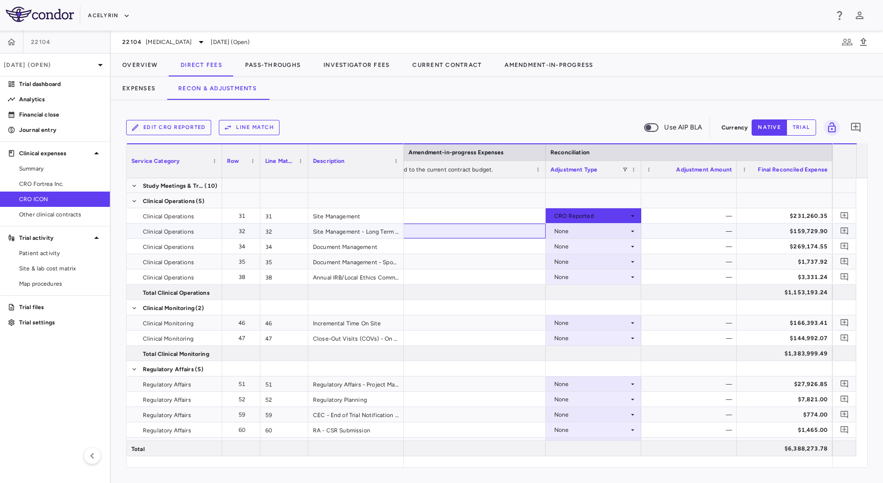
click at [455, 230] on div at bounding box center [402, 231] width 287 height 15
click at [457, 247] on div at bounding box center [402, 246] width 287 height 15
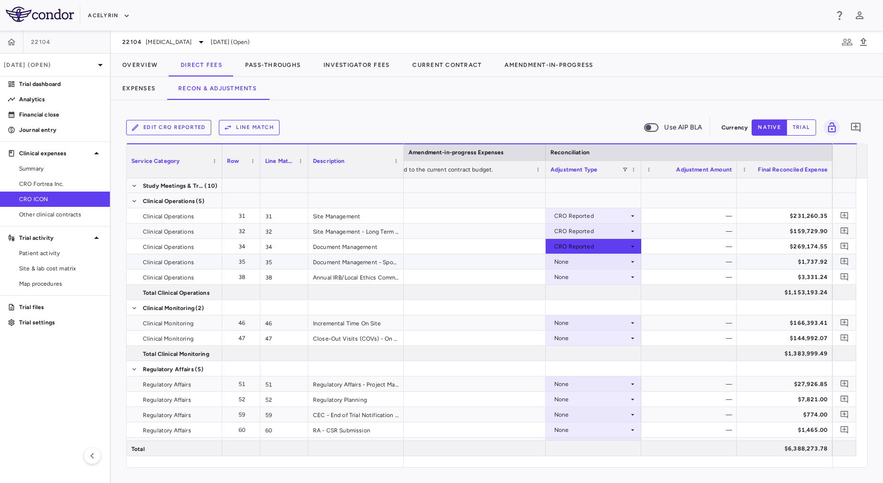
click at [462, 267] on div at bounding box center [402, 261] width 287 height 15
click at [462, 274] on div at bounding box center [402, 276] width 287 height 15
click at [458, 322] on div at bounding box center [402, 322] width 287 height 15
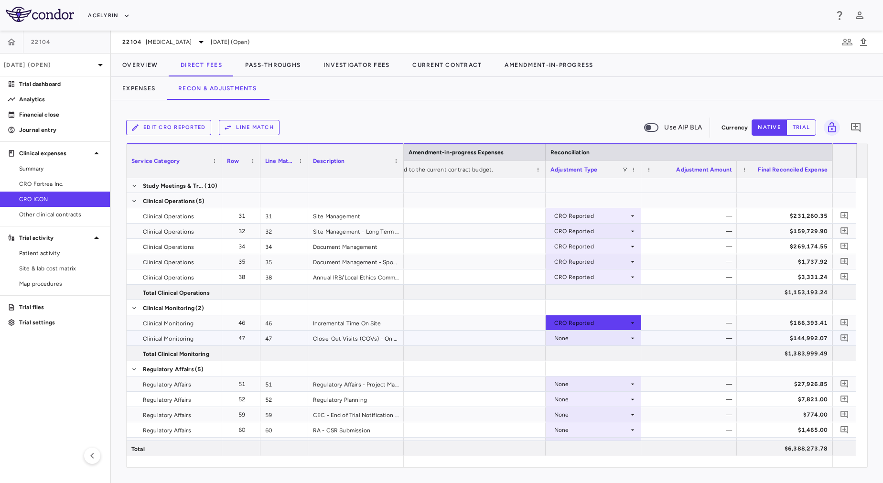
click at [457, 333] on div at bounding box center [402, 338] width 287 height 15
click at [457, 379] on div at bounding box center [402, 383] width 287 height 15
click at [457, 402] on div at bounding box center [402, 399] width 287 height 15
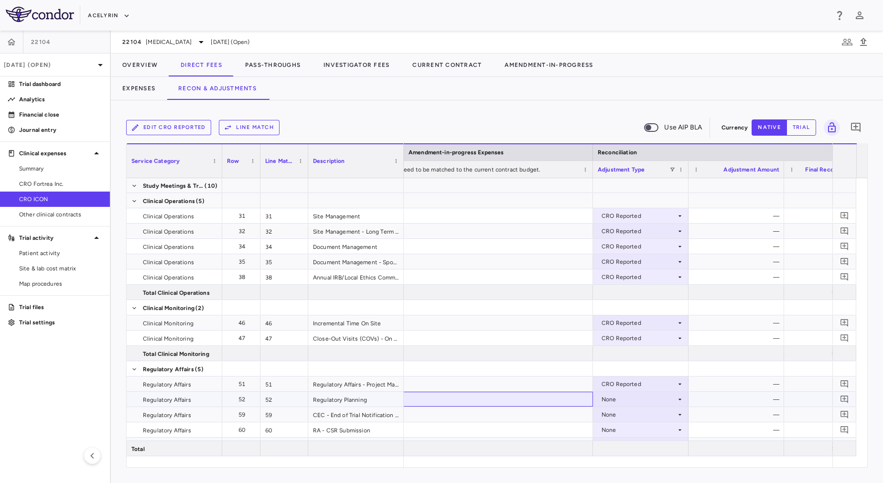
scroll to position [0, 1883]
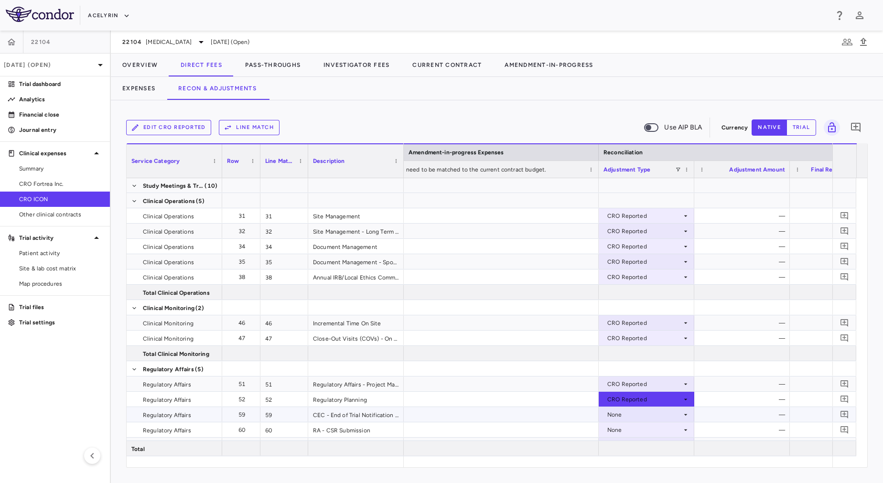
click at [467, 420] on div at bounding box center [455, 414] width 287 height 15
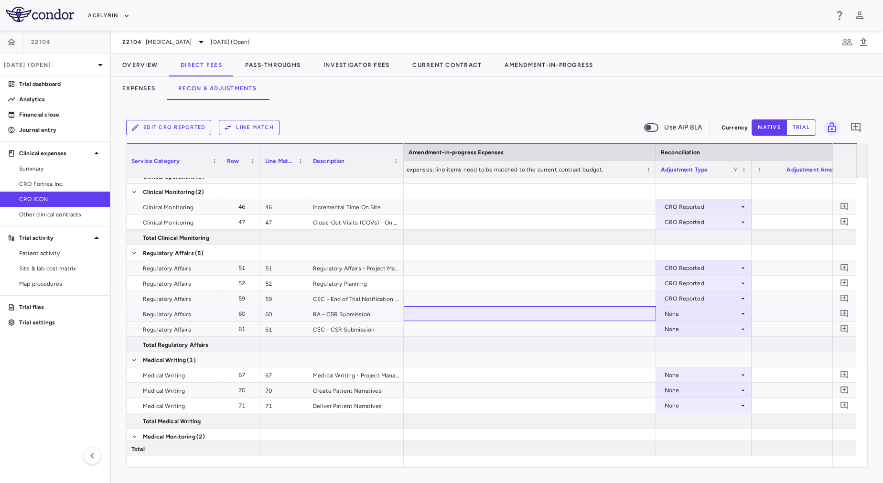
click at [505, 309] on div at bounding box center [512, 313] width 287 height 15
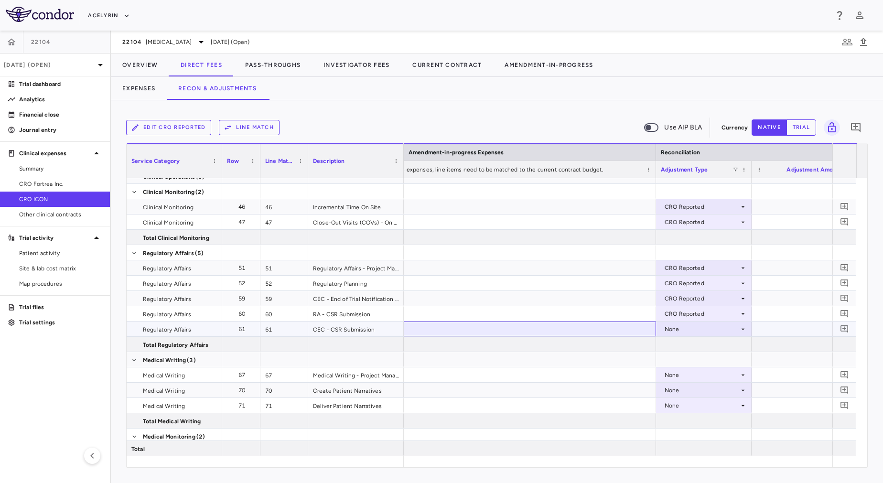
click at [513, 328] on div at bounding box center [512, 329] width 287 height 15
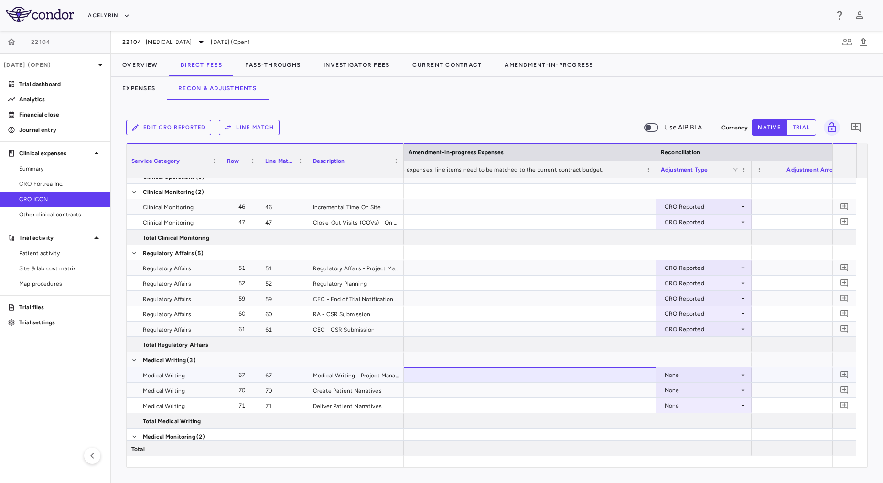
click at [519, 375] on div at bounding box center [512, 374] width 287 height 15
click at [562, 393] on div at bounding box center [512, 390] width 287 height 15
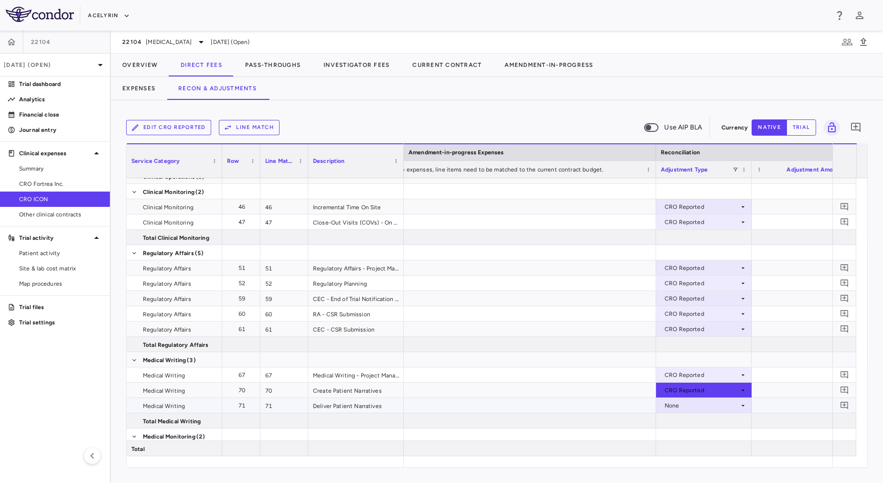
click at [562, 403] on div at bounding box center [512, 405] width 287 height 15
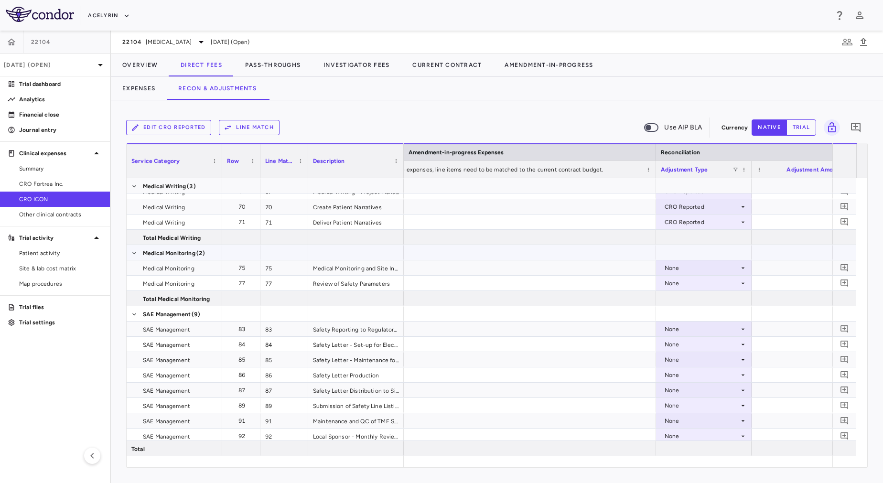
click at [509, 270] on div at bounding box center [512, 267] width 287 height 15
click at [515, 282] on div at bounding box center [512, 283] width 287 height 15
click at [517, 333] on div at bounding box center [512, 329] width 287 height 15
click at [521, 345] on div at bounding box center [512, 344] width 287 height 15
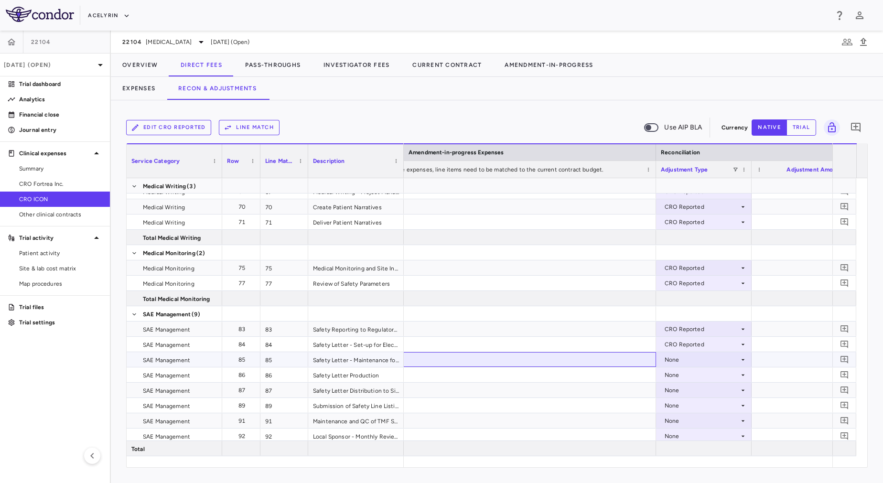
click at [522, 363] on div at bounding box center [512, 359] width 287 height 15
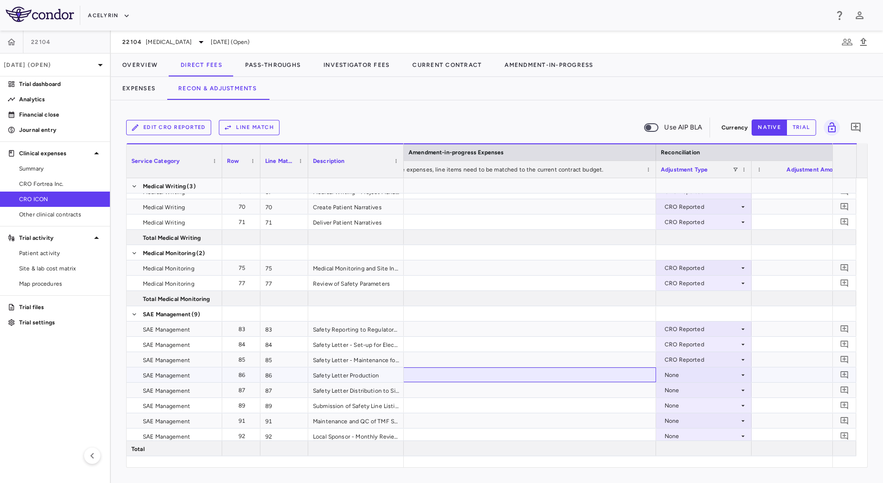
click at [525, 374] on div at bounding box center [512, 374] width 287 height 15
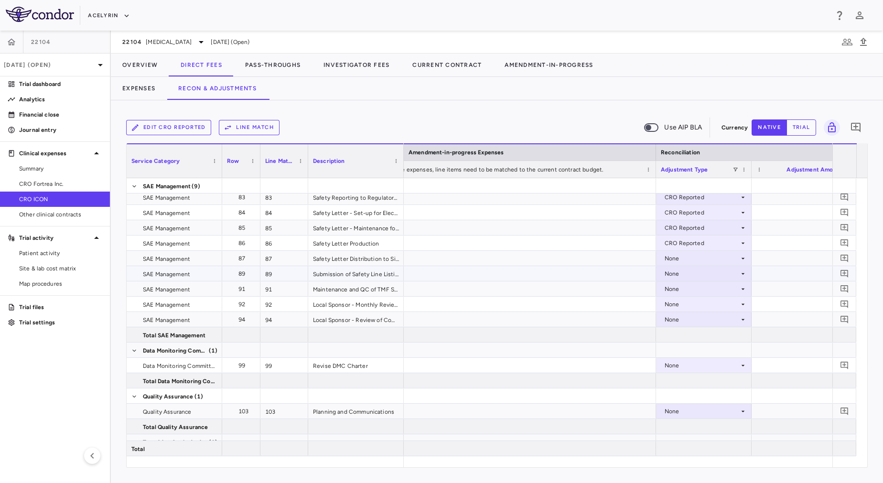
click at [494, 270] on div at bounding box center [512, 273] width 287 height 15
click at [491, 264] on div at bounding box center [512, 258] width 287 height 15
click at [497, 280] on div at bounding box center [512, 273] width 287 height 15
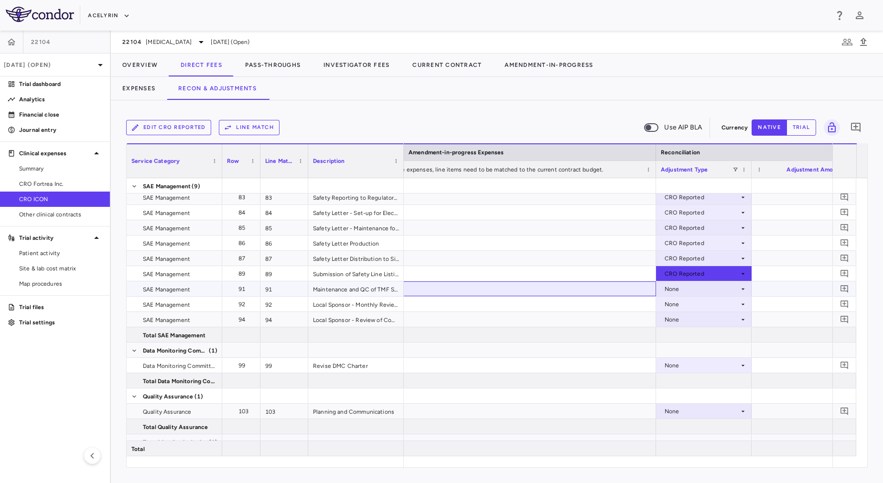
click at [504, 291] on div at bounding box center [512, 288] width 287 height 15
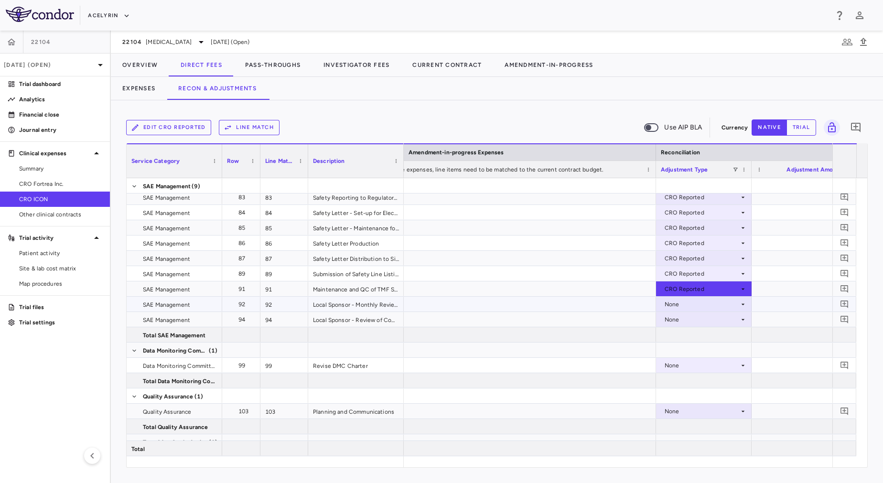
click at [508, 305] on div at bounding box center [512, 304] width 287 height 15
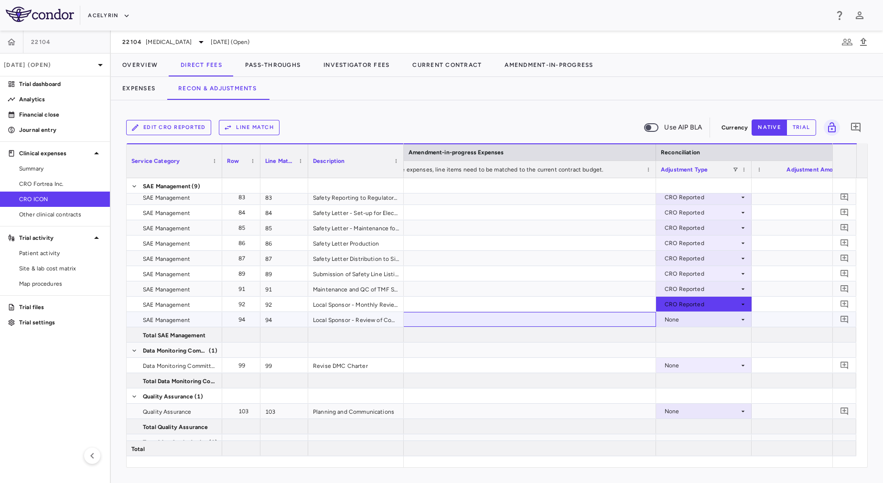
click at [512, 319] on div at bounding box center [512, 319] width 287 height 15
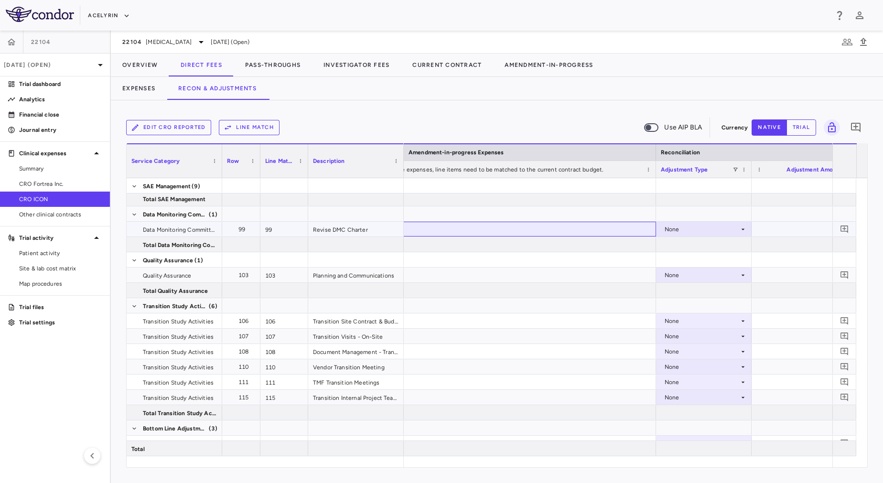
click at [526, 232] on div at bounding box center [512, 229] width 287 height 15
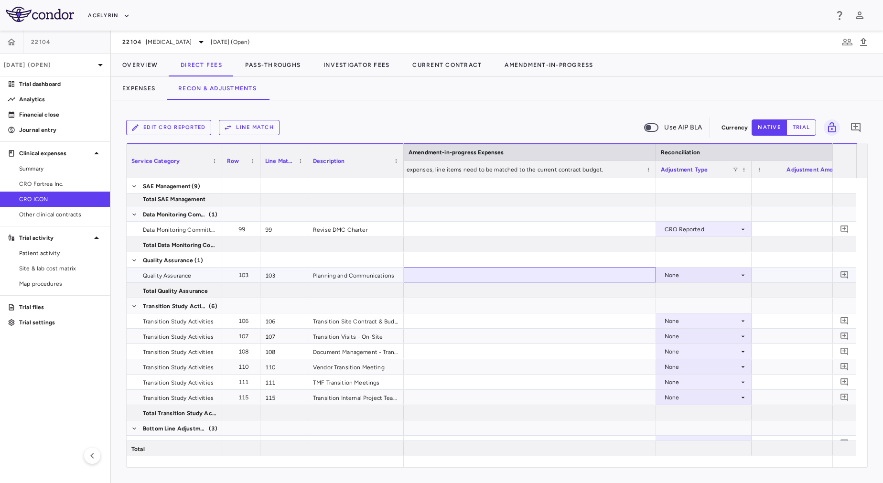
click at [524, 273] on div at bounding box center [512, 275] width 287 height 15
click at [521, 333] on div at bounding box center [512, 336] width 287 height 15
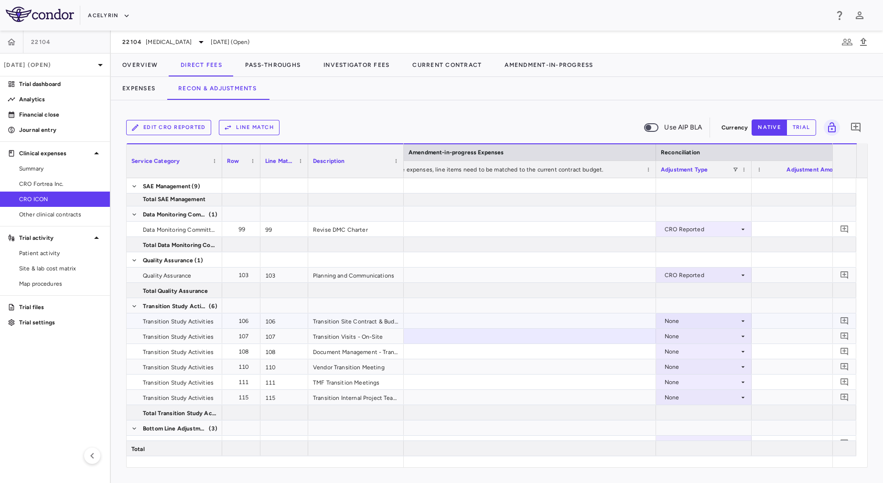
click at [521, 326] on div at bounding box center [512, 320] width 287 height 15
click at [521, 342] on div at bounding box center [512, 336] width 287 height 15
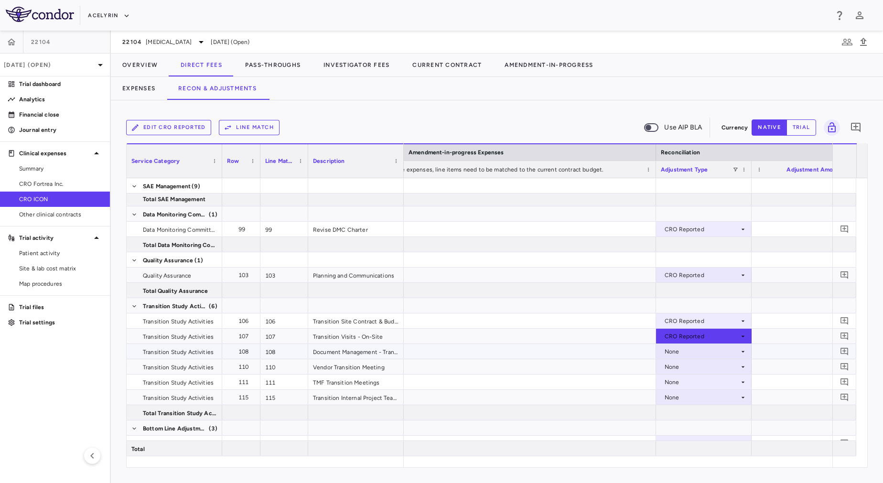
click at [521, 351] on div at bounding box center [512, 351] width 287 height 15
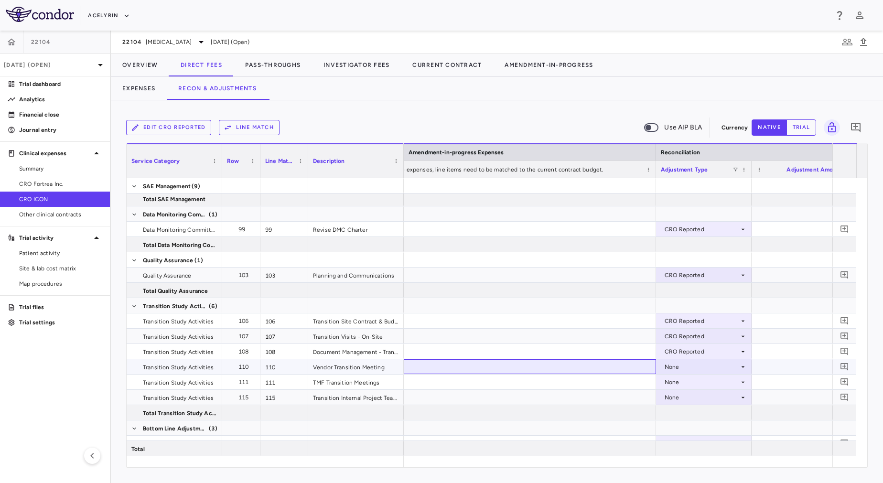
click at [523, 366] on div at bounding box center [512, 366] width 287 height 15
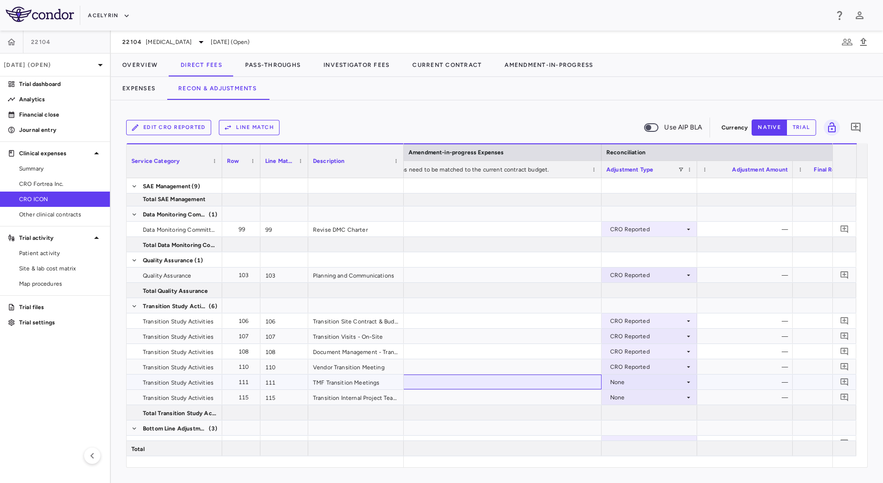
click at [528, 378] on div at bounding box center [458, 382] width 287 height 15
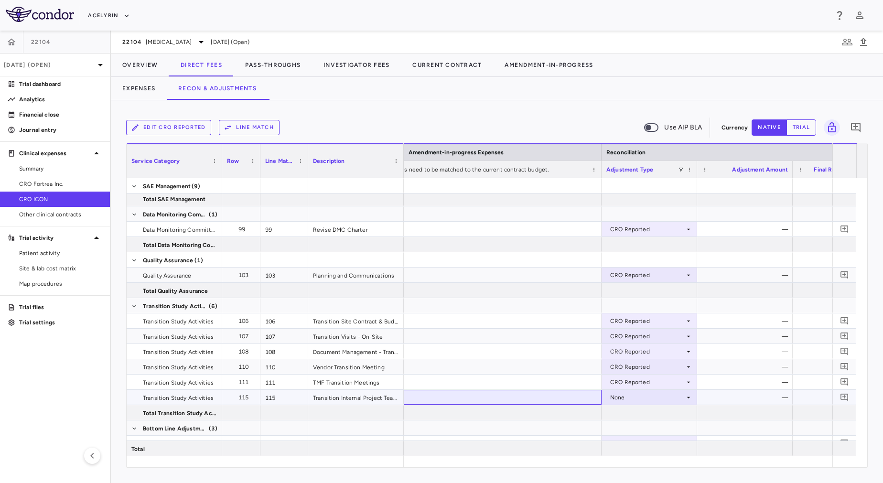
click at [531, 395] on div at bounding box center [458, 397] width 287 height 15
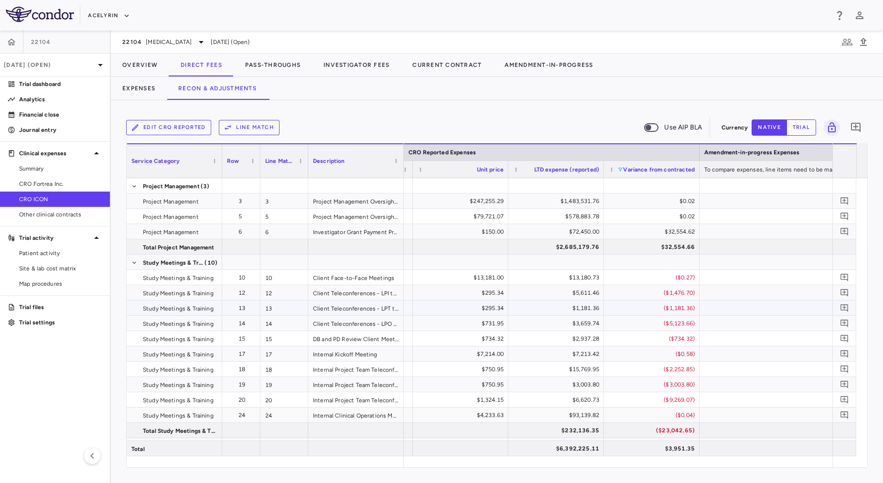
scroll to position [0, 1291]
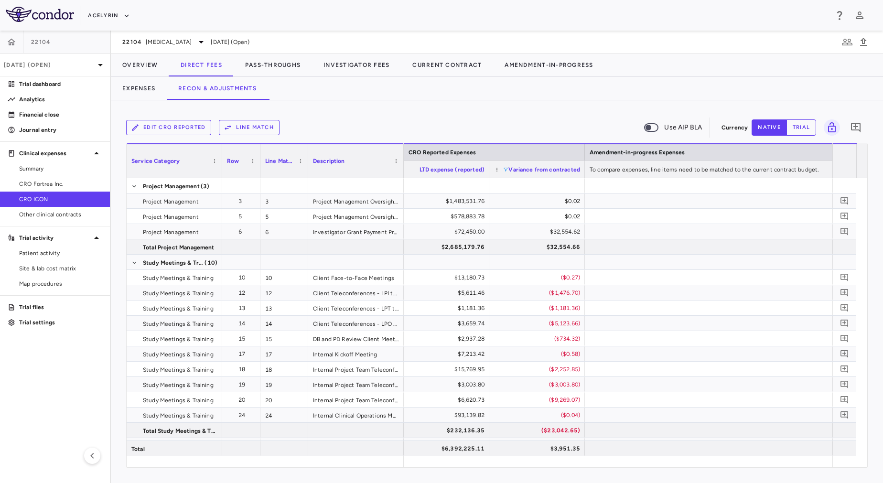
click at [506, 169] on span at bounding box center [506, 170] width 6 height 6
click at [606, 108] on div "Edit CRO reported Line Match Use AIP BLA Currency native trial 0 Column Filtere…" at bounding box center [497, 291] width 772 height 383
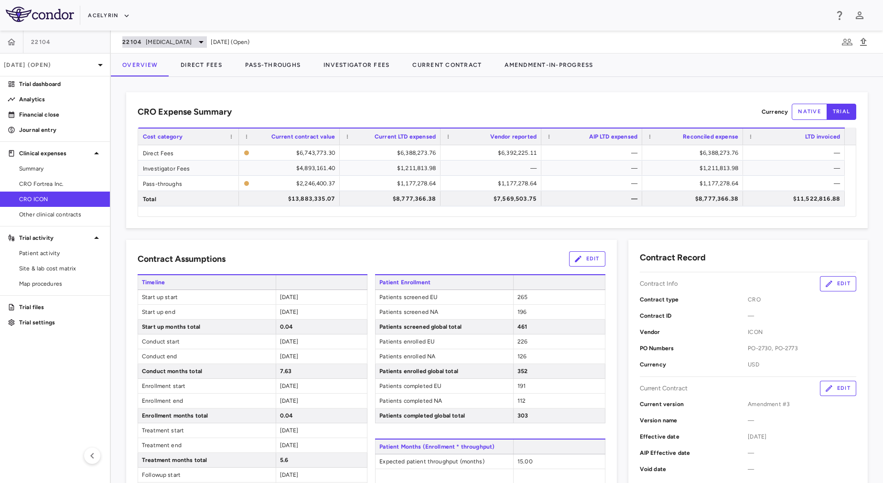
click at [183, 43] on span "Psoriatic Arthritis" at bounding box center [169, 42] width 46 height 9
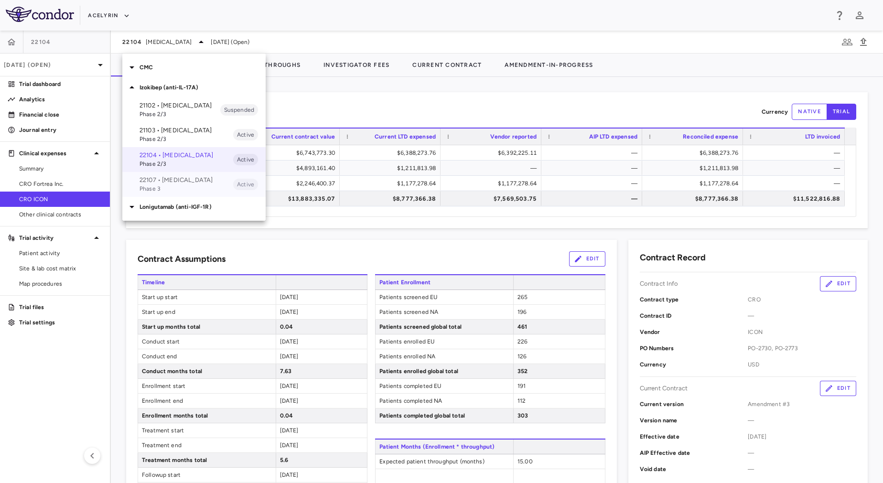
click at [183, 193] on span "Phase 3" at bounding box center [187, 188] width 94 height 9
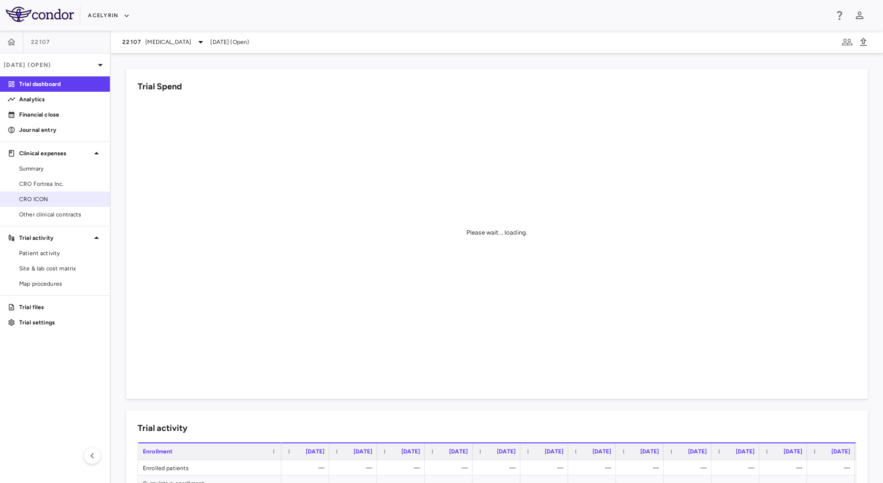
click at [59, 202] on span "CRO ICON" at bounding box center [60, 199] width 83 height 9
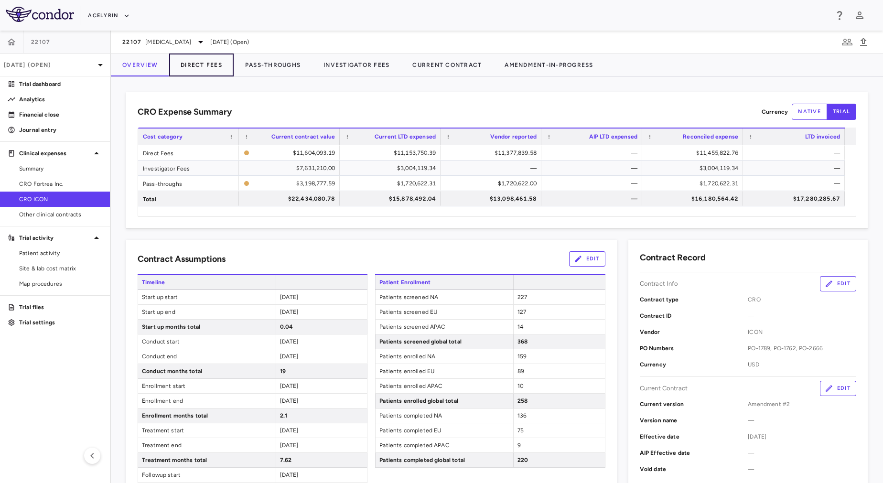
click at [203, 61] on button "Direct Fees" at bounding box center [201, 65] width 64 height 23
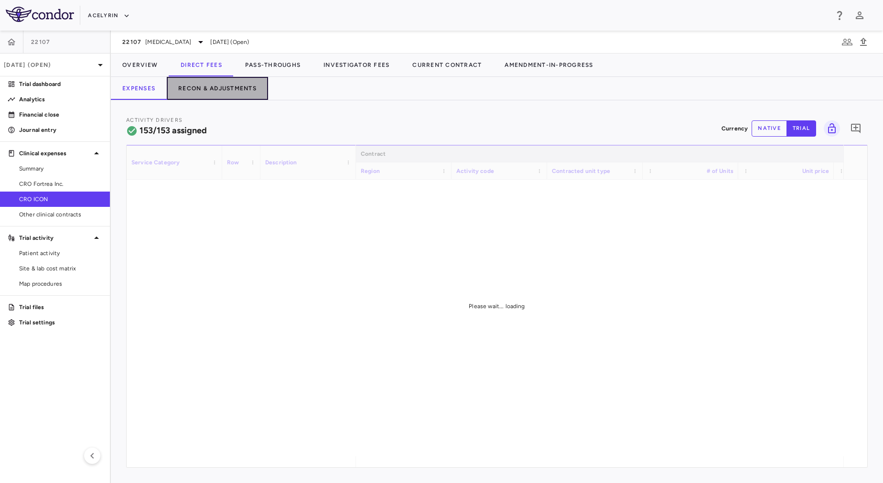
click at [232, 79] on button "Recon & Adjustments" at bounding box center [217, 88] width 101 height 23
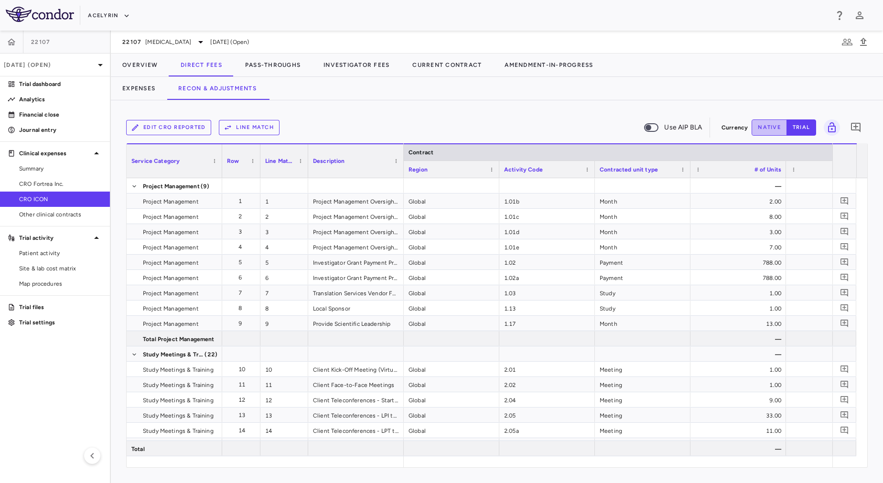
click at [772, 134] on button "native" at bounding box center [769, 127] width 35 height 16
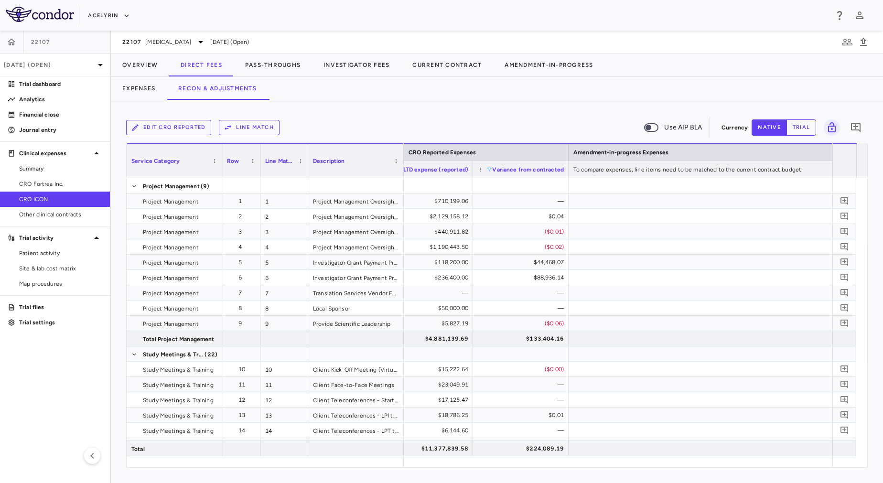
click at [488, 169] on span at bounding box center [489, 170] width 6 height 6
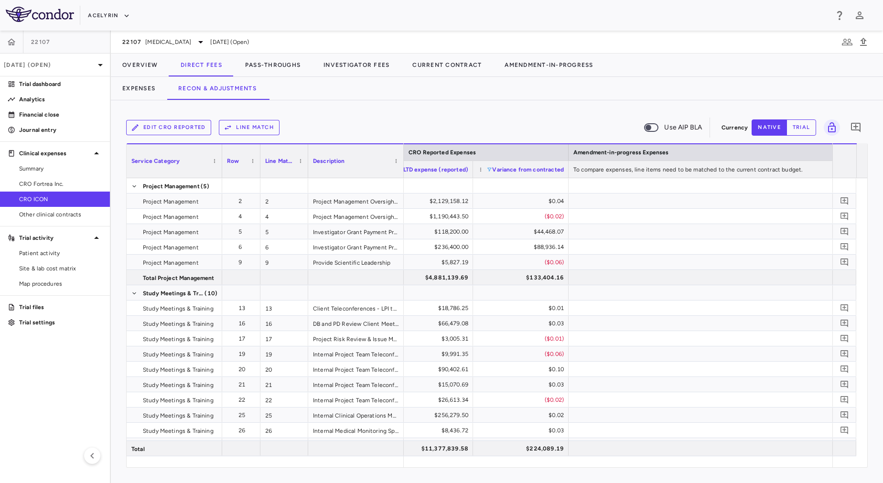
click at [486, 98] on div "Expenses Recon & Adjustments" at bounding box center [497, 88] width 772 height 23
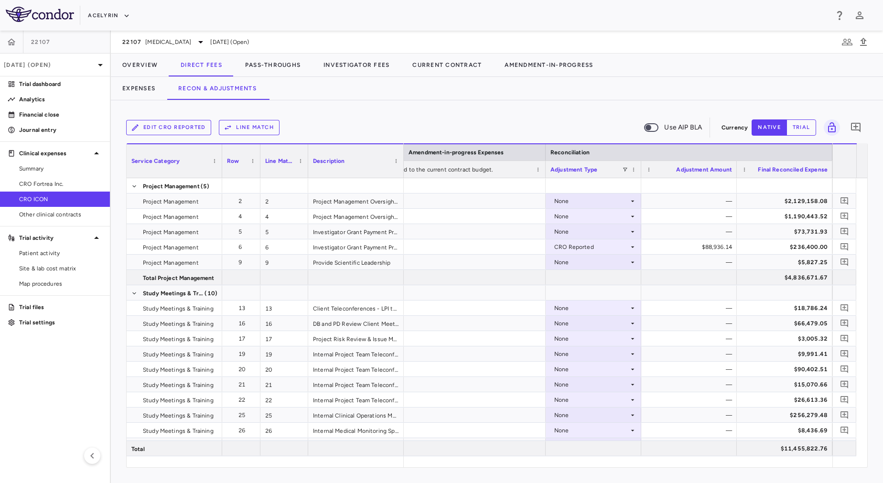
click at [505, 126] on div "Edit CRO reported Line Match Use AIP BLA" at bounding box center [421, 128] width 591 height 20
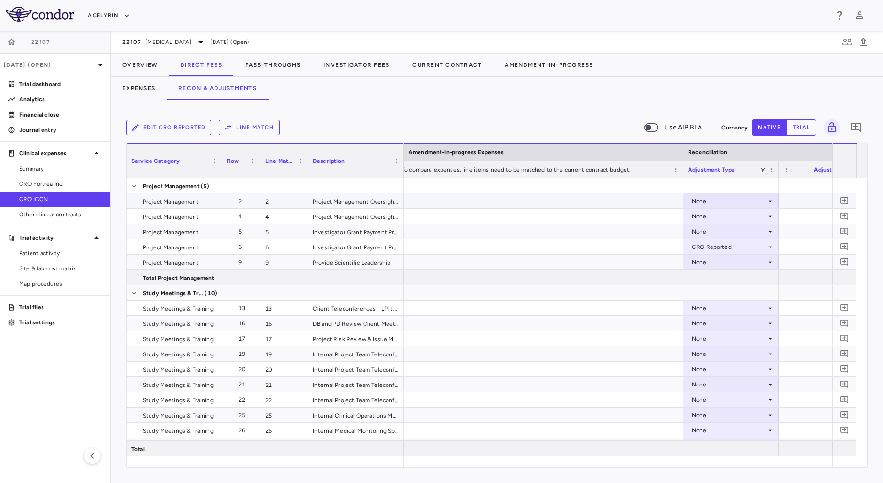
scroll to position [0, 1779]
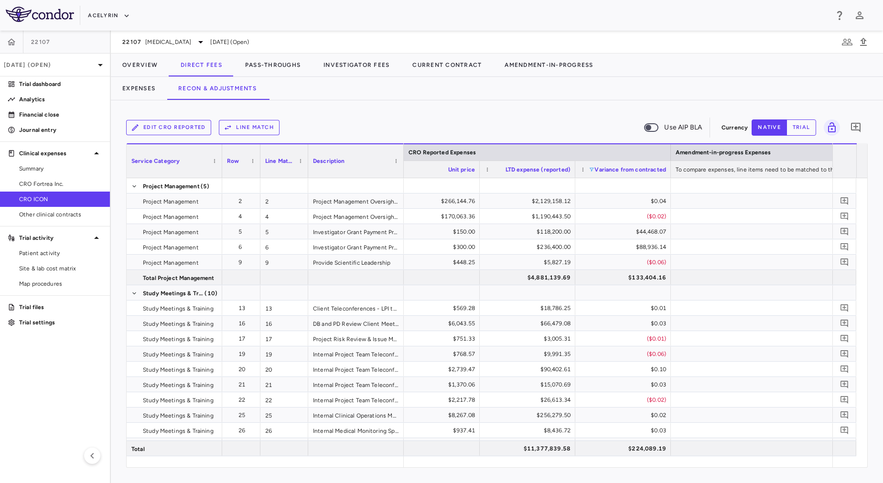
click at [591, 168] on span at bounding box center [592, 170] width 6 height 6
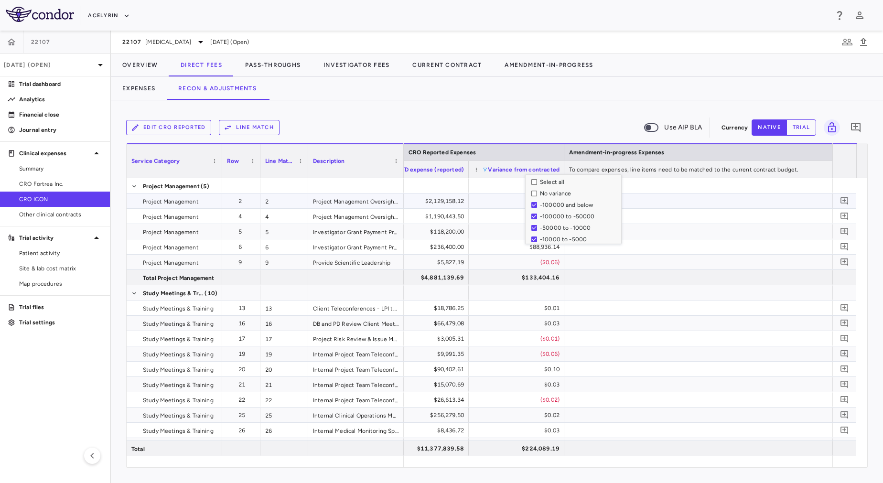
scroll to position [0, 1682]
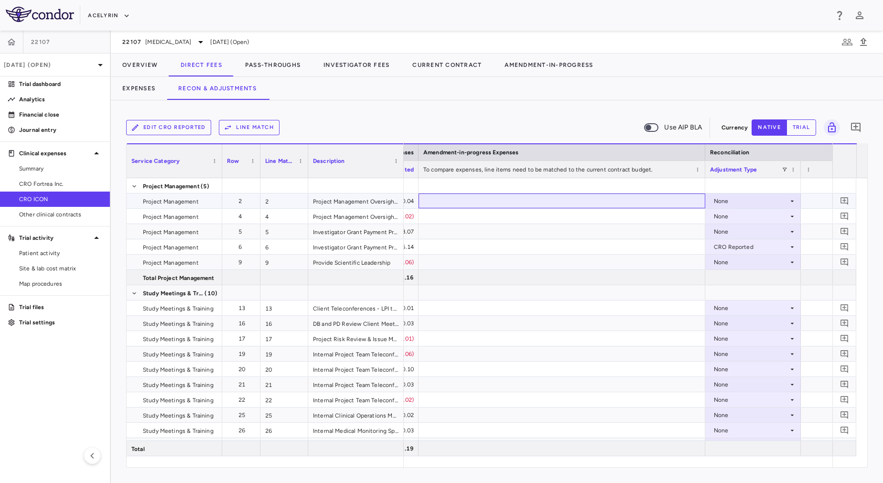
click at [648, 205] on div at bounding box center [562, 200] width 287 height 15
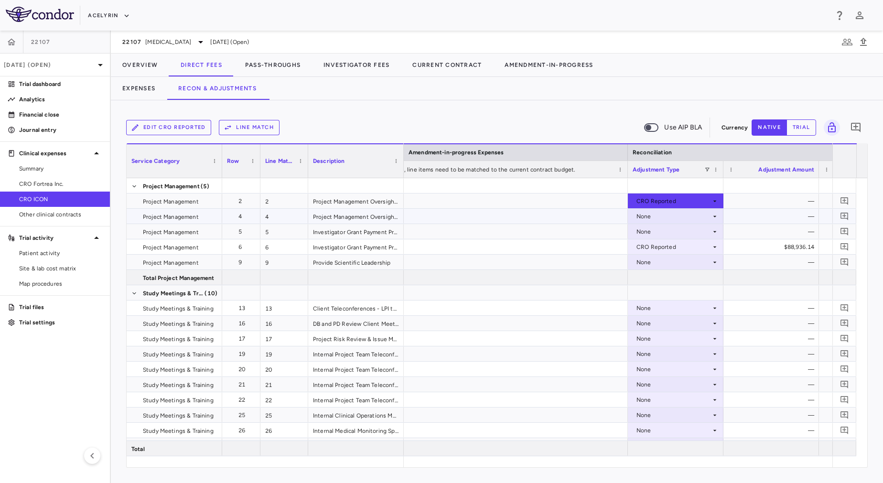
click at [601, 219] on div at bounding box center [484, 216] width 287 height 15
click at [601, 233] on div at bounding box center [484, 231] width 287 height 15
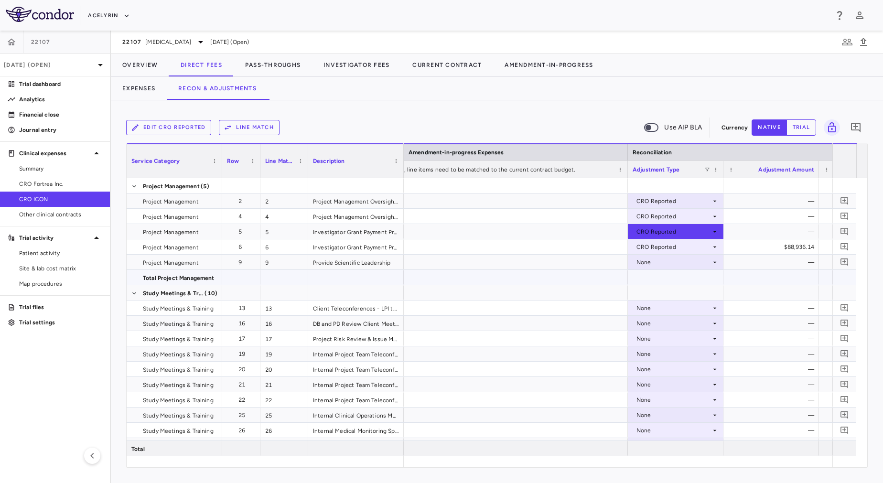
click at [595, 275] on div at bounding box center [484, 277] width 287 height 15
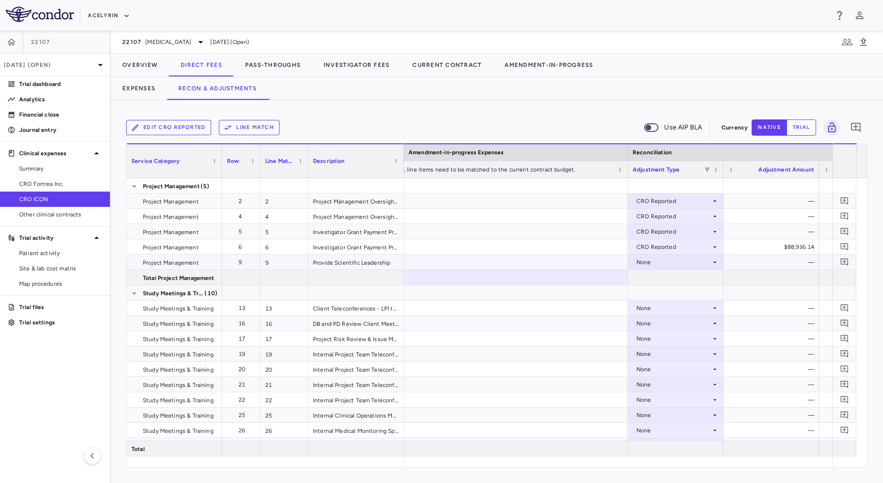
click at [592, 261] on div at bounding box center [484, 262] width 287 height 15
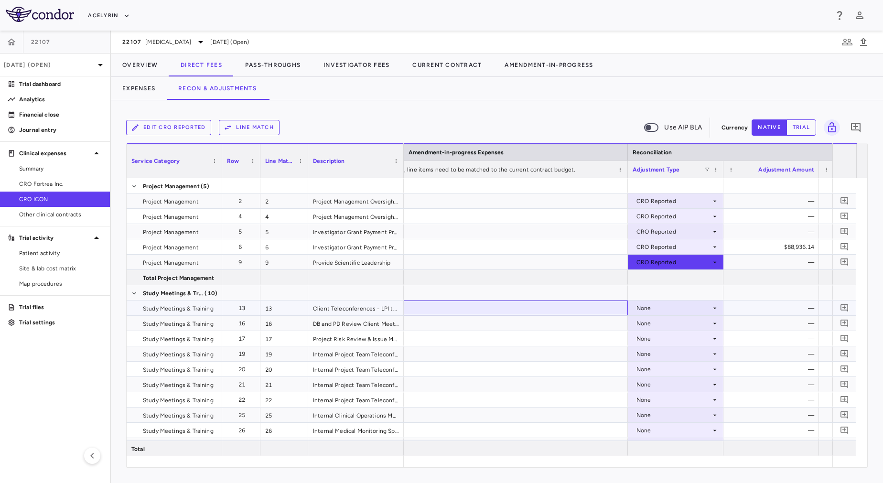
click at [589, 313] on div at bounding box center [484, 308] width 287 height 15
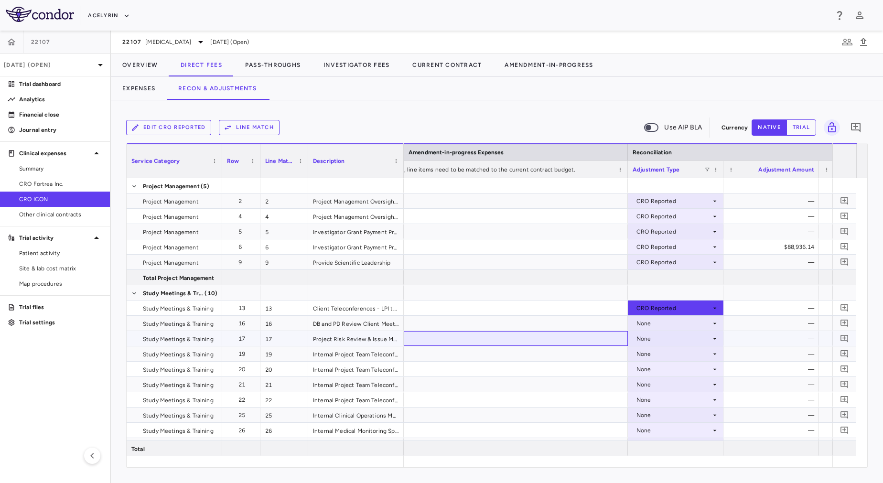
click at [586, 333] on div at bounding box center [484, 338] width 287 height 15
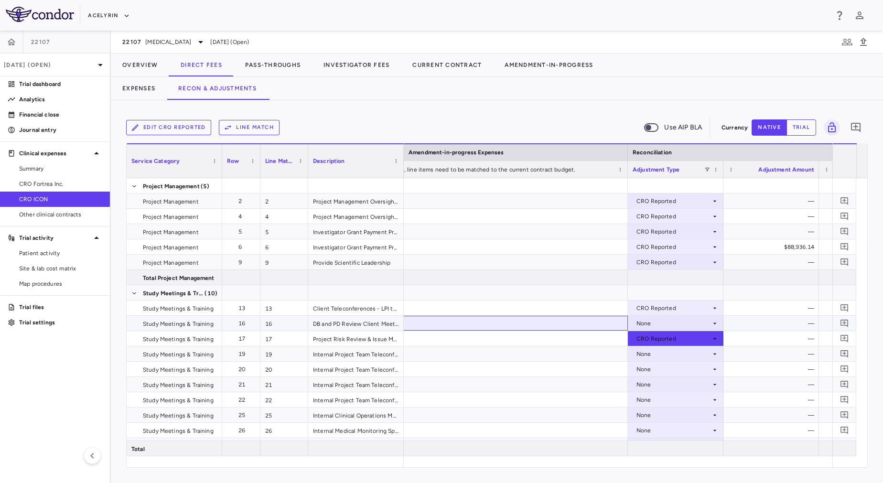
click at [585, 325] on div at bounding box center [484, 323] width 287 height 15
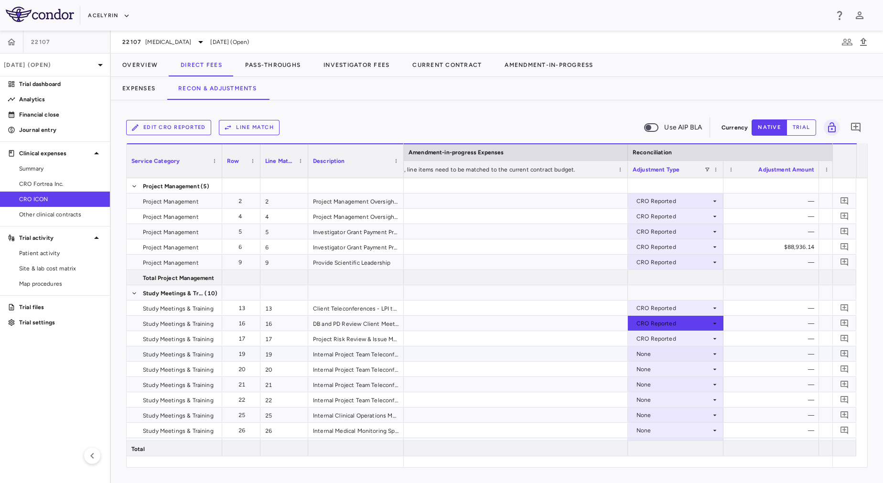
click at [586, 352] on div at bounding box center [484, 353] width 287 height 15
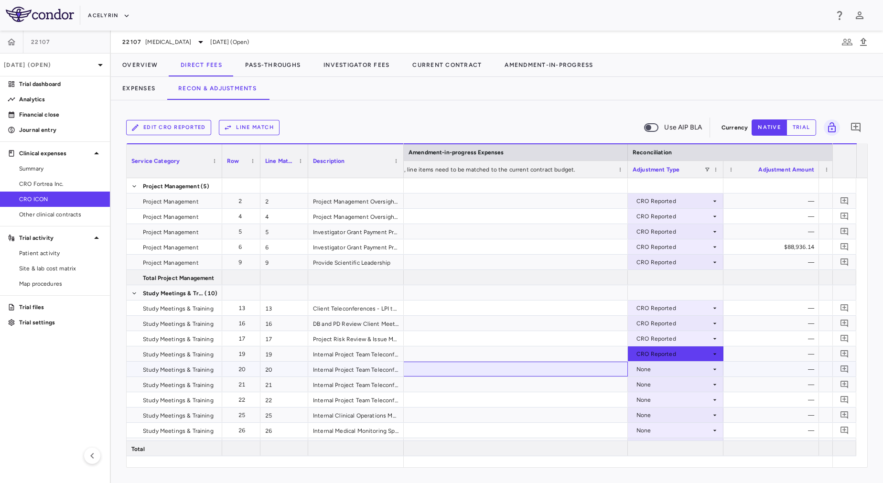
click at [588, 364] on div at bounding box center [484, 369] width 287 height 15
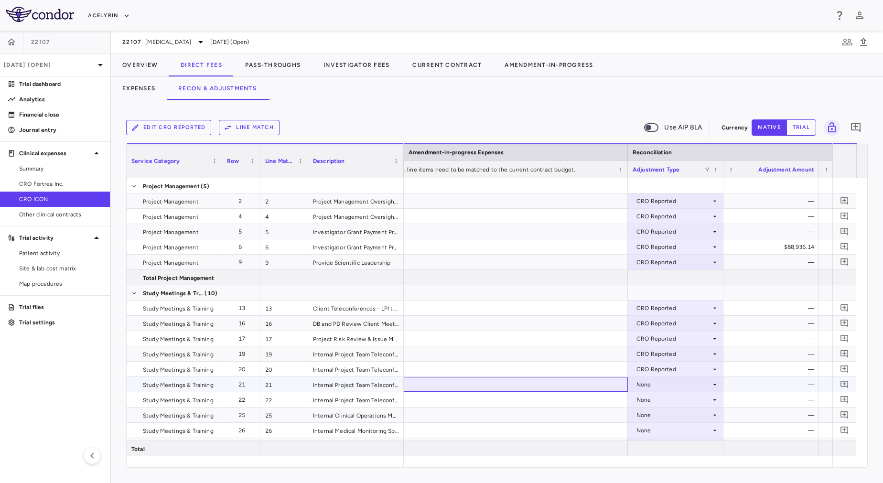
click at [588, 383] on div at bounding box center [484, 384] width 287 height 15
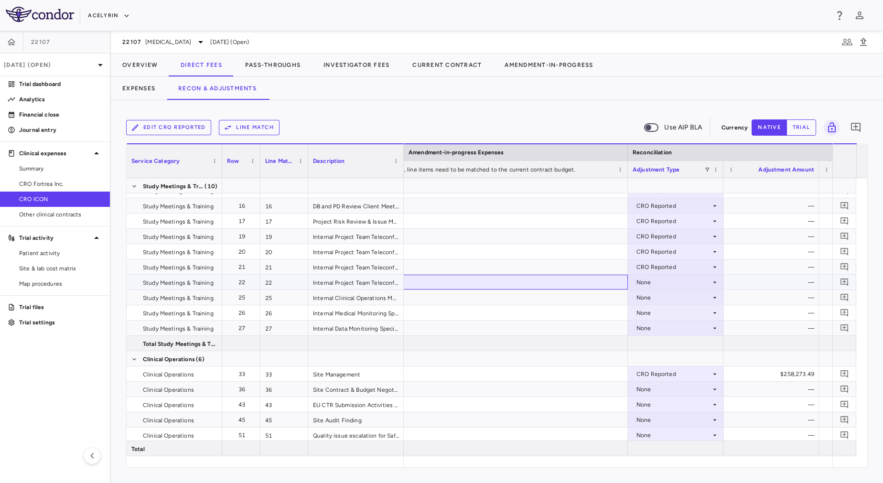
click at [543, 283] on div at bounding box center [484, 282] width 287 height 15
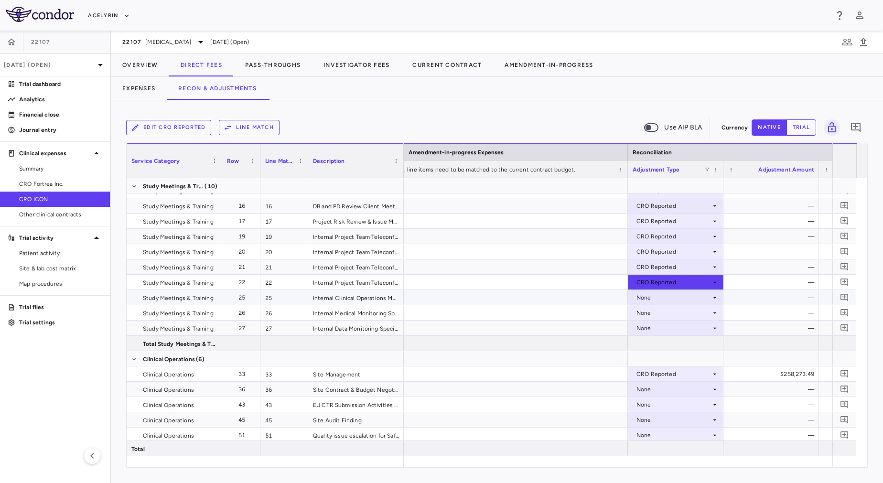
click at [543, 300] on div at bounding box center [484, 297] width 287 height 15
click at [542, 310] on div at bounding box center [484, 312] width 287 height 15
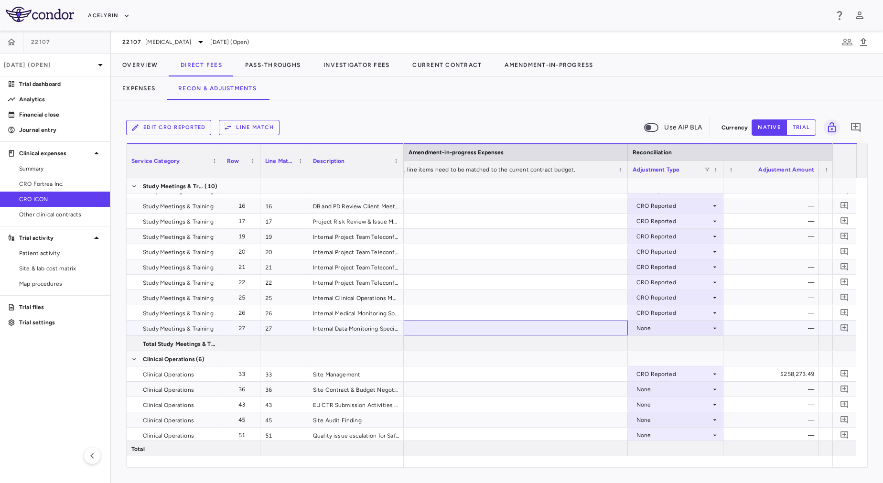
click at [542, 326] on div at bounding box center [484, 328] width 287 height 15
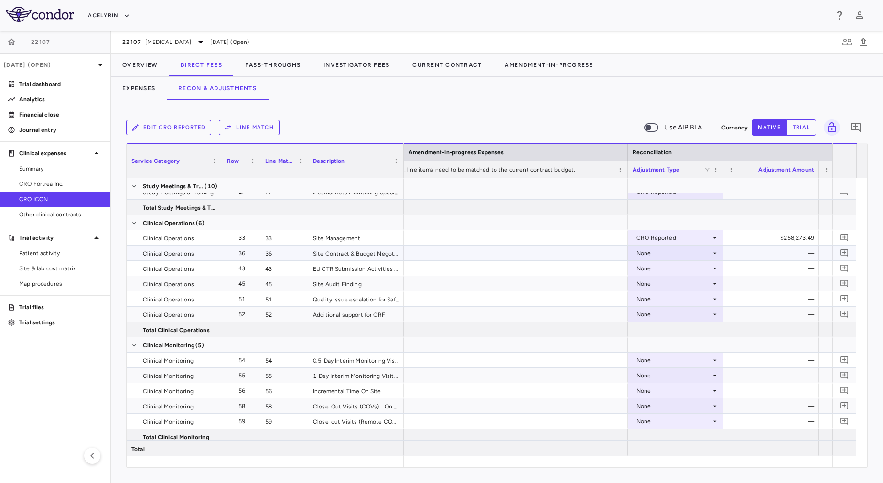
click at [525, 253] on div at bounding box center [484, 253] width 287 height 15
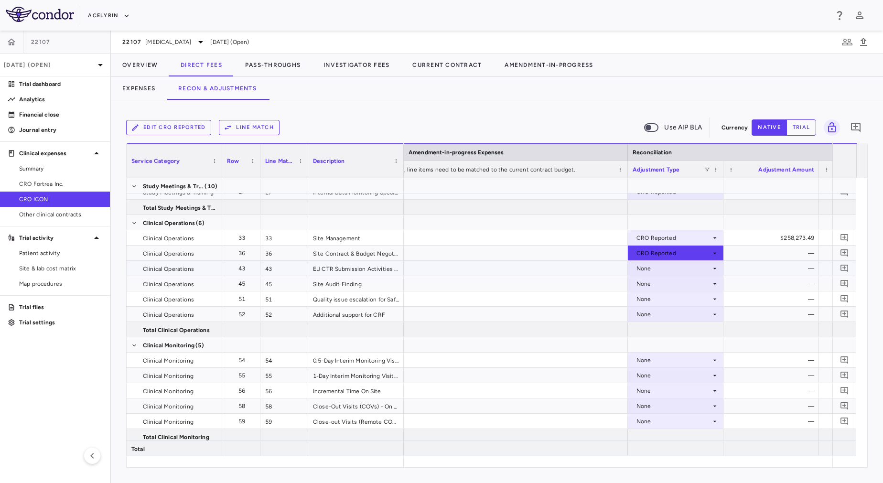
click at [525, 265] on div at bounding box center [484, 268] width 287 height 15
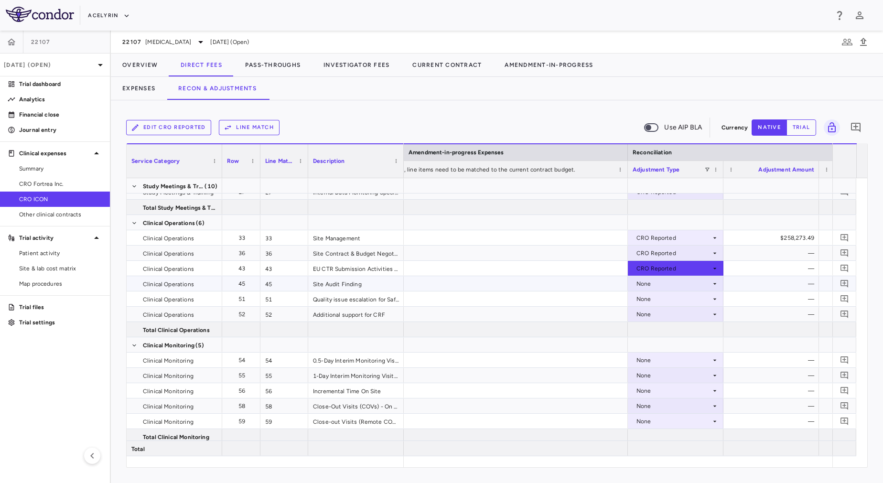
click at [524, 279] on div at bounding box center [484, 283] width 287 height 15
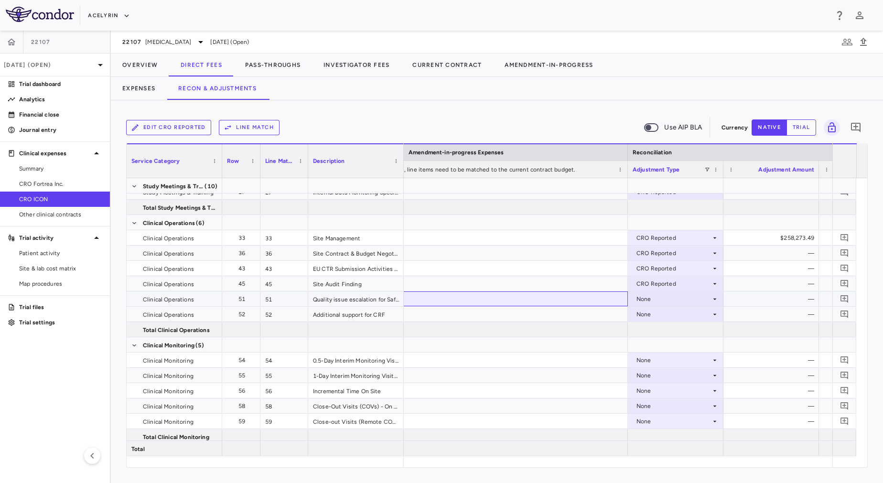
click at [526, 299] on div at bounding box center [484, 298] width 287 height 15
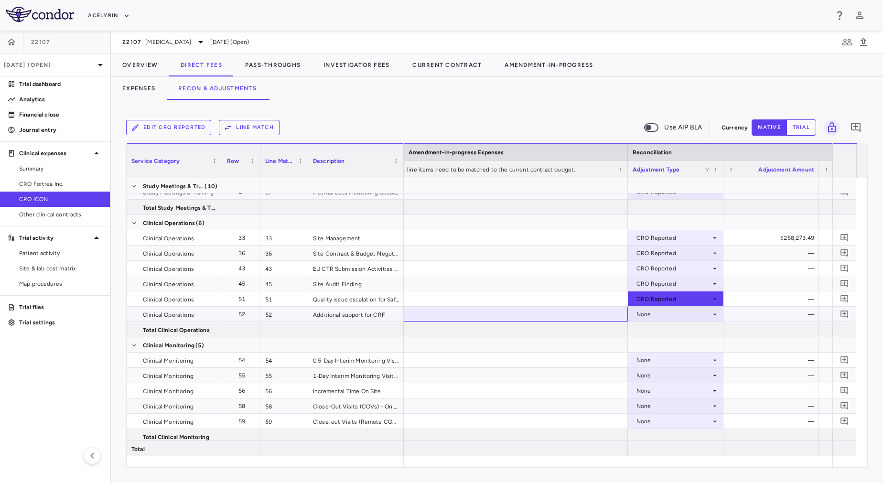
click at [526, 308] on div at bounding box center [484, 314] width 287 height 15
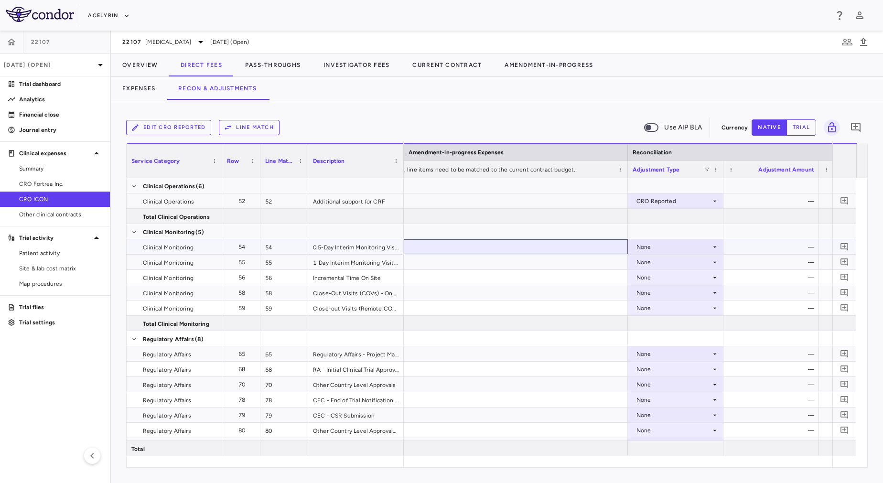
click at [485, 250] on div at bounding box center [484, 246] width 287 height 15
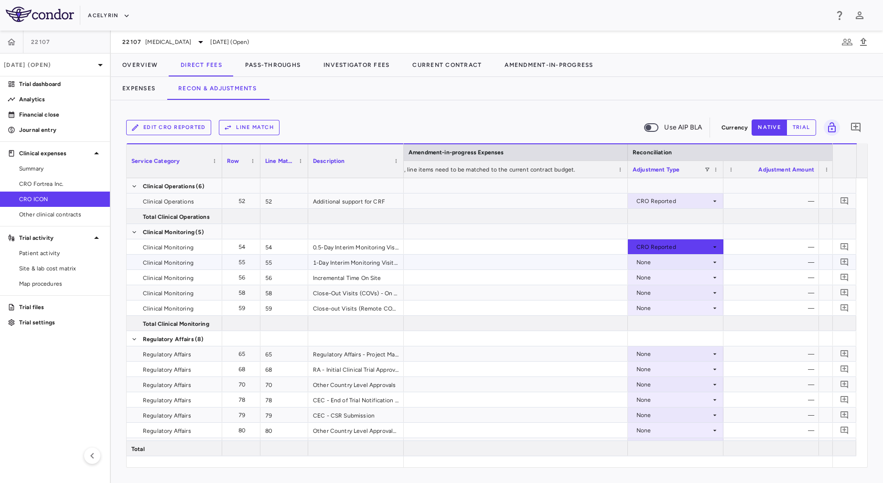
click at [488, 264] on div at bounding box center [484, 262] width 287 height 15
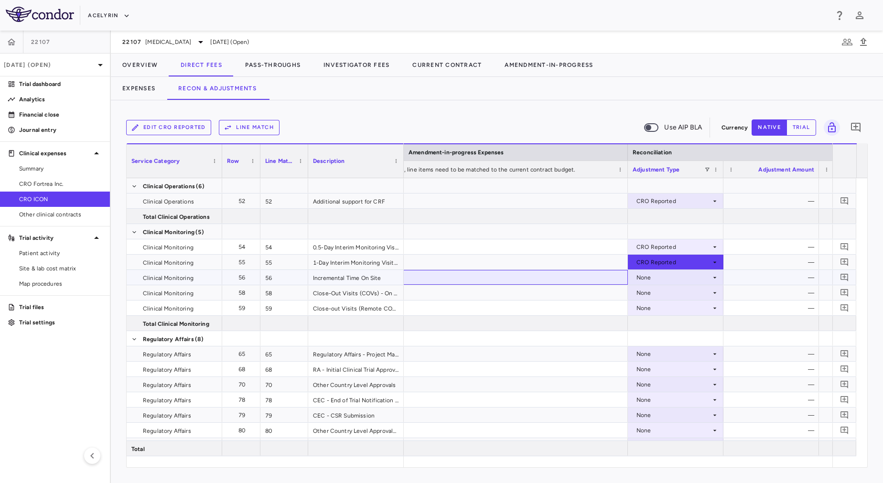
click at [494, 275] on div at bounding box center [484, 277] width 287 height 15
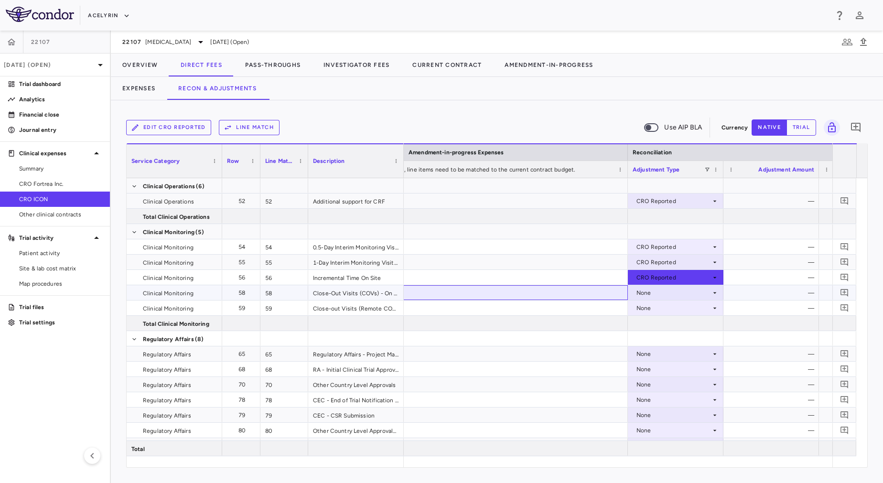
click at [499, 287] on div at bounding box center [484, 292] width 287 height 15
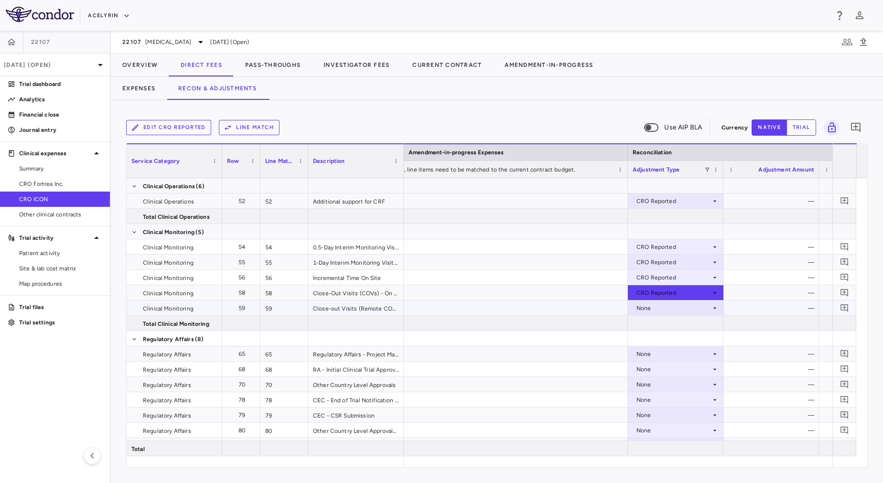
click at [503, 302] on div at bounding box center [484, 308] width 287 height 15
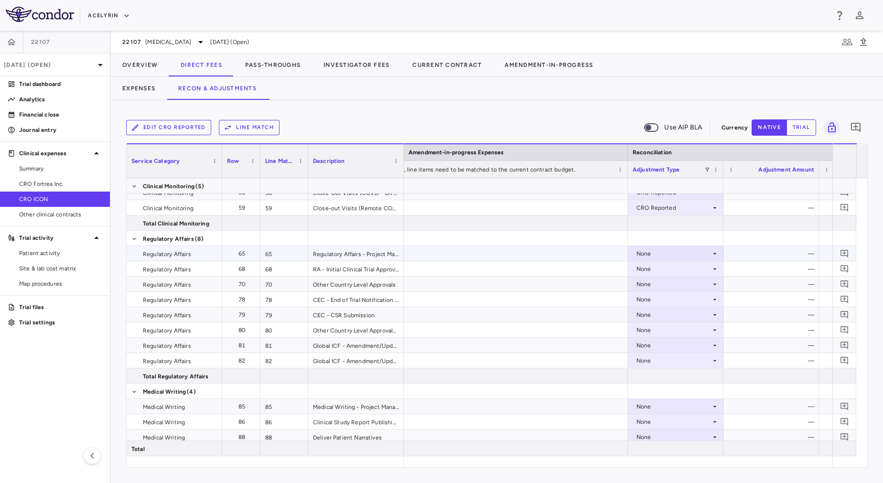
click at [488, 258] on div at bounding box center [484, 253] width 287 height 15
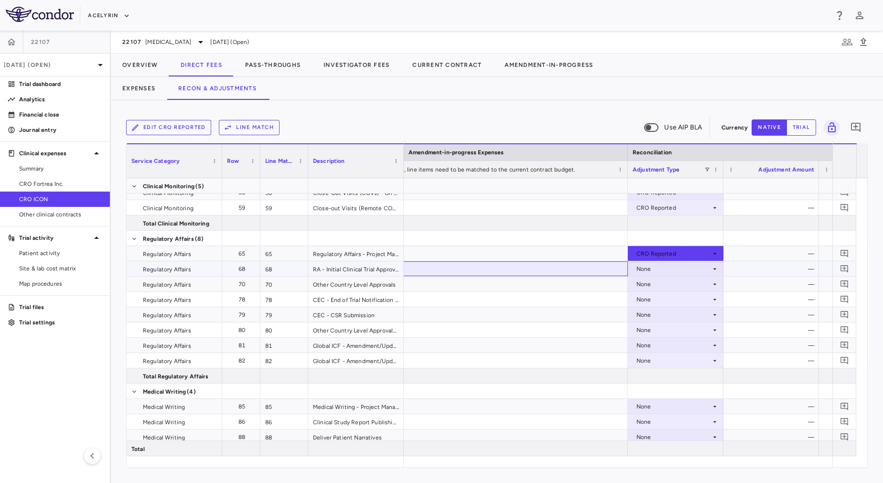
click at [488, 273] on div at bounding box center [484, 268] width 287 height 15
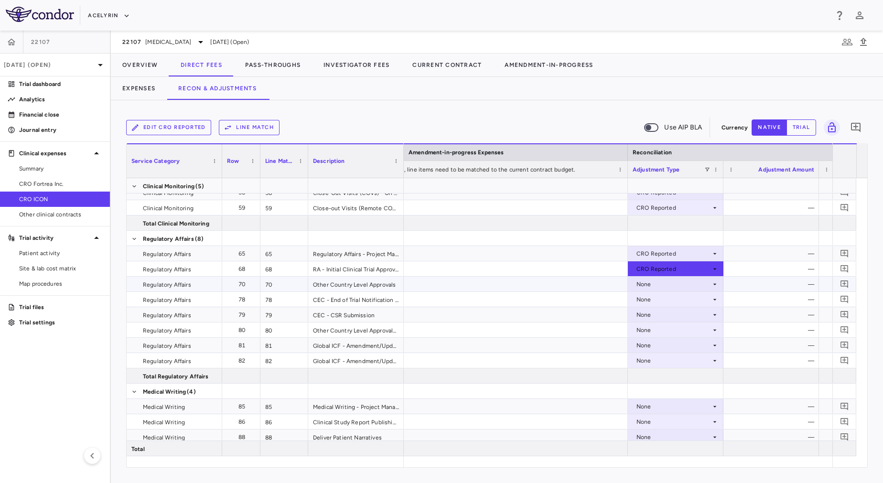
click at [490, 278] on div at bounding box center [484, 284] width 287 height 15
click at [512, 319] on div at bounding box center [484, 314] width 287 height 15
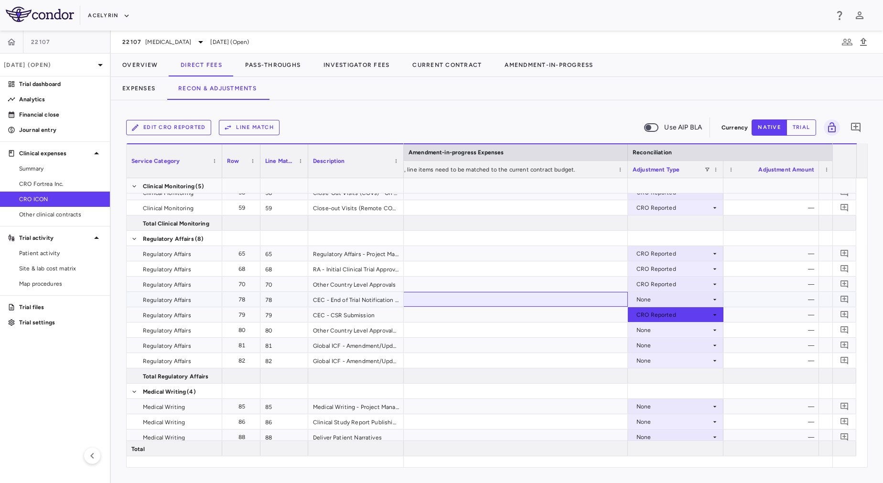
click at [506, 295] on div at bounding box center [484, 299] width 287 height 15
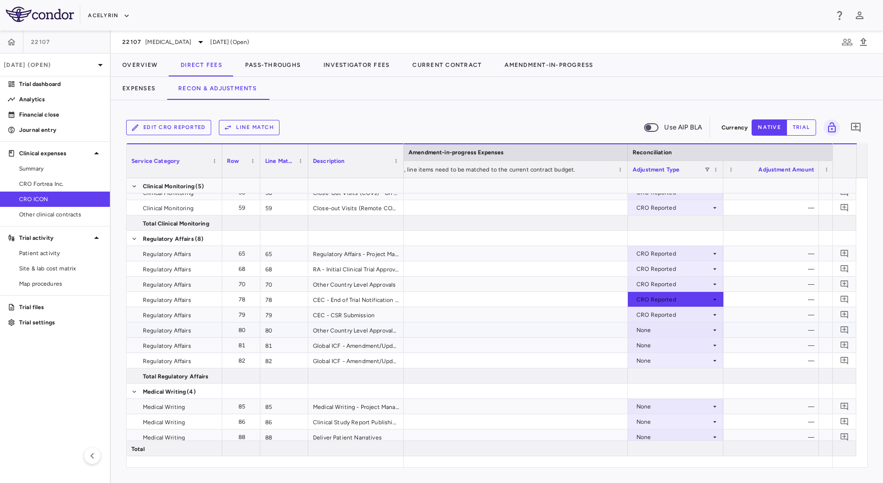
click at [510, 327] on div at bounding box center [484, 329] width 287 height 15
click at [514, 340] on div at bounding box center [484, 345] width 287 height 15
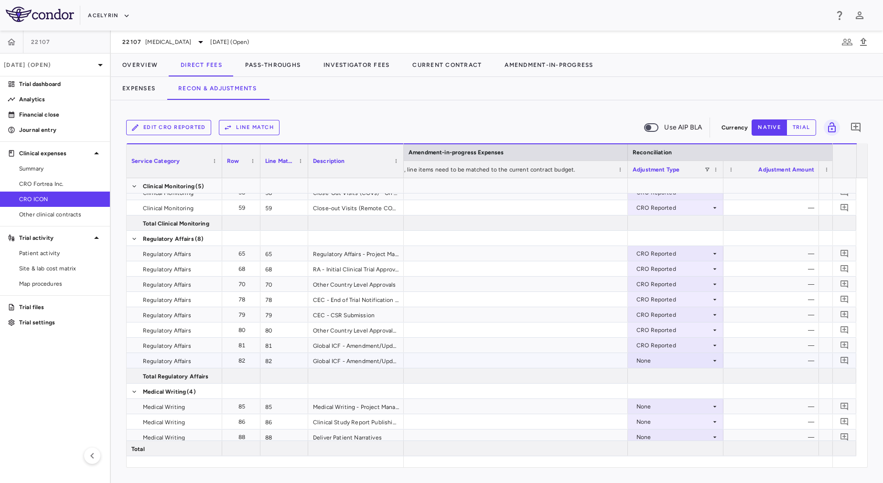
click at [518, 360] on div at bounding box center [484, 360] width 287 height 15
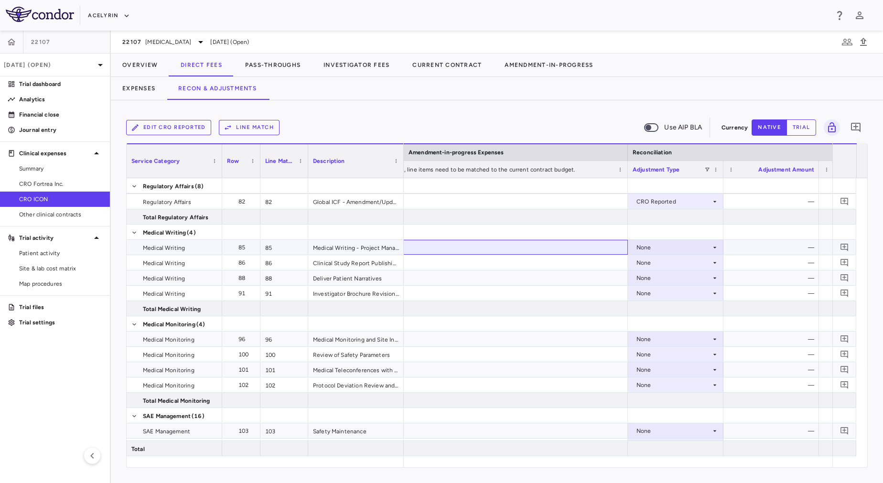
click at [459, 247] on div at bounding box center [484, 247] width 287 height 15
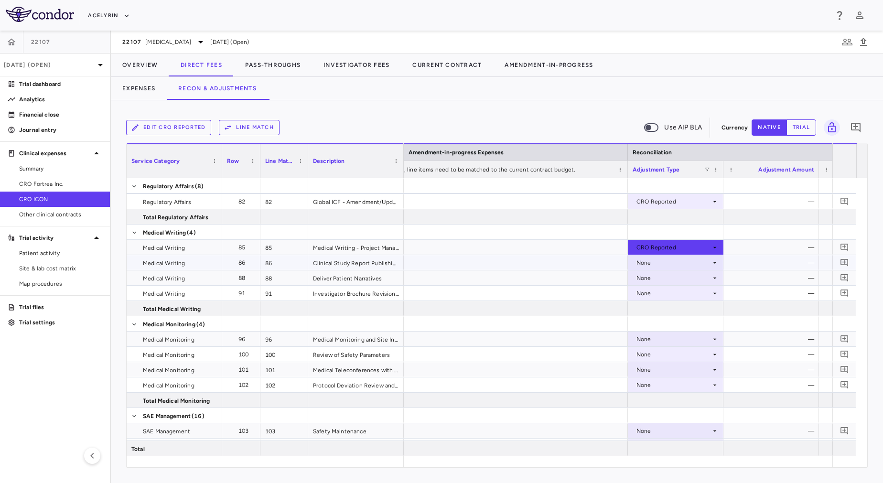
click at [460, 262] on div at bounding box center [484, 262] width 287 height 15
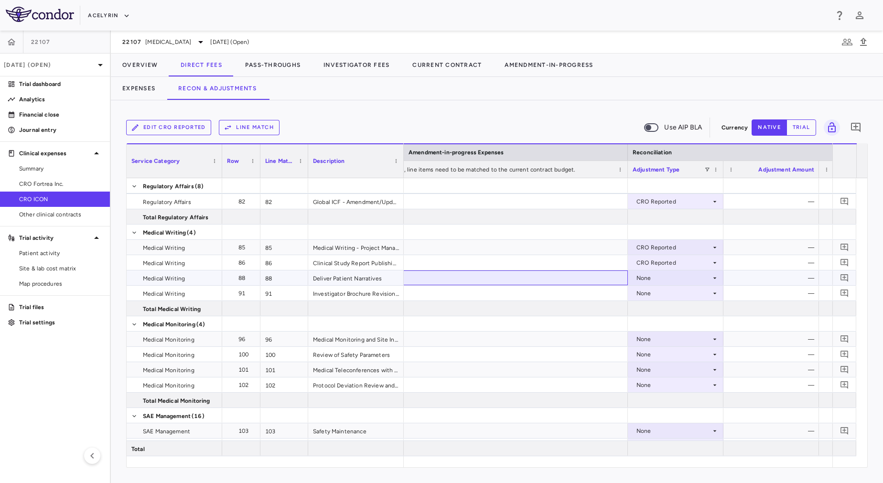
click at [473, 280] on div at bounding box center [484, 277] width 287 height 15
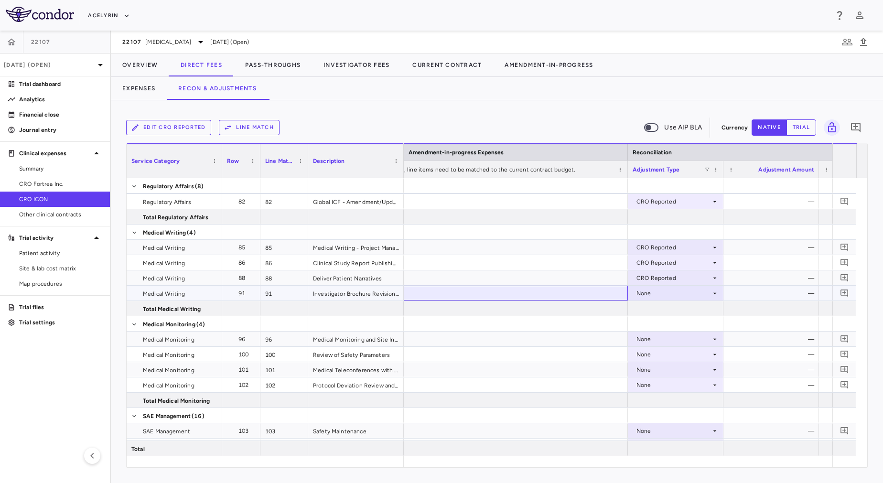
click at [481, 288] on div at bounding box center [484, 293] width 287 height 15
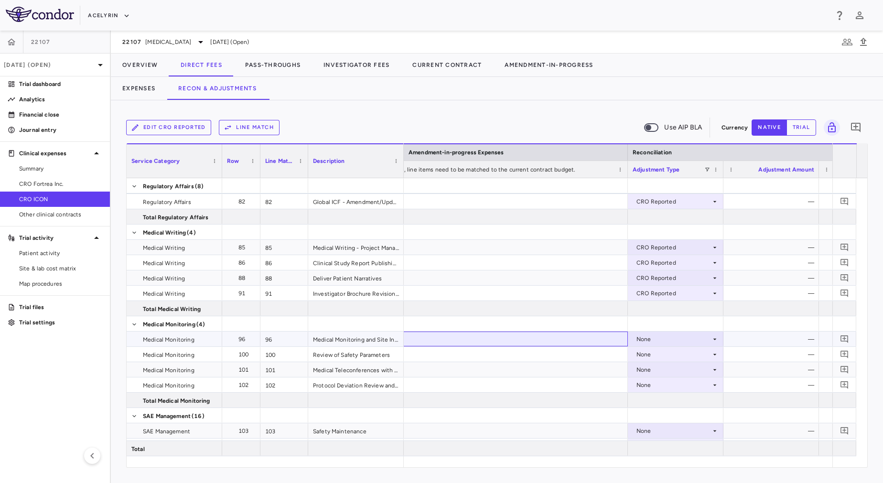
click at [514, 341] on div at bounding box center [484, 339] width 287 height 15
click at [521, 353] on div at bounding box center [484, 354] width 287 height 15
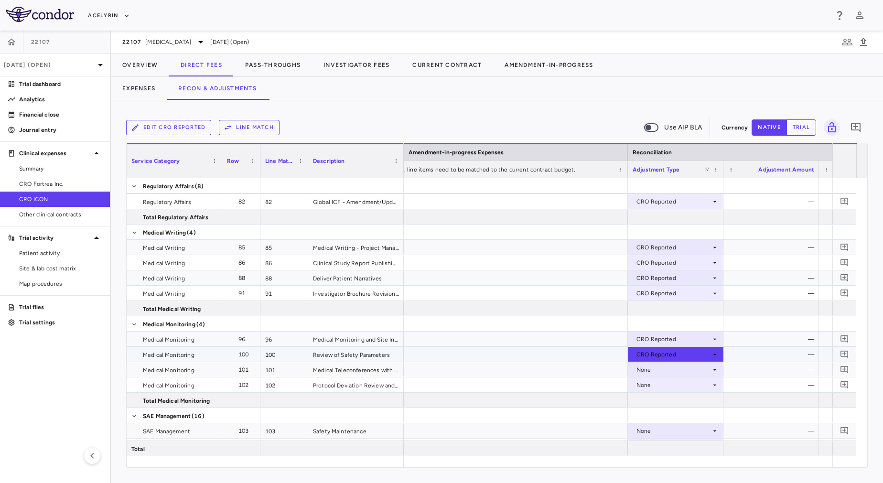
click at [529, 366] on div at bounding box center [484, 369] width 287 height 15
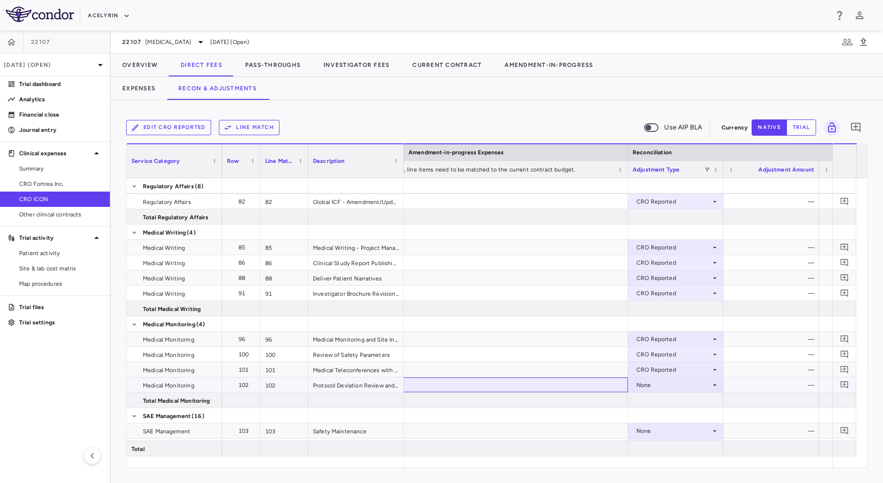
click at [533, 384] on div at bounding box center [484, 384] width 287 height 15
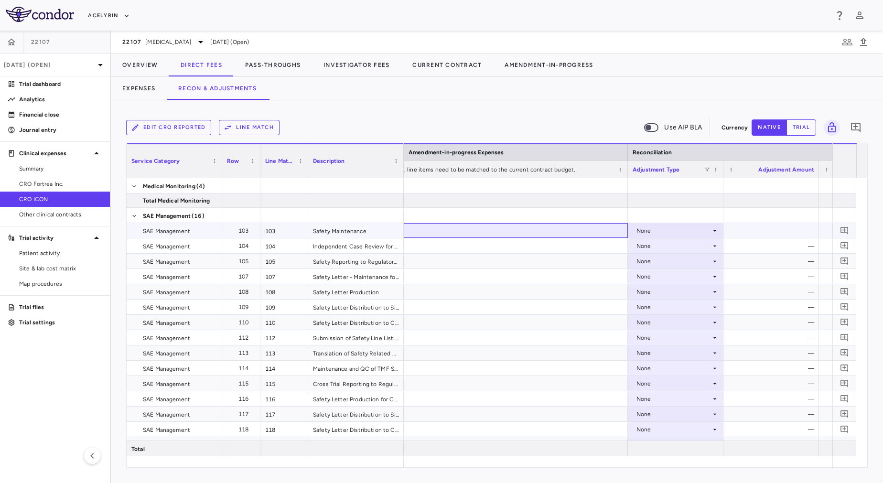
click at [507, 228] on div at bounding box center [484, 230] width 287 height 15
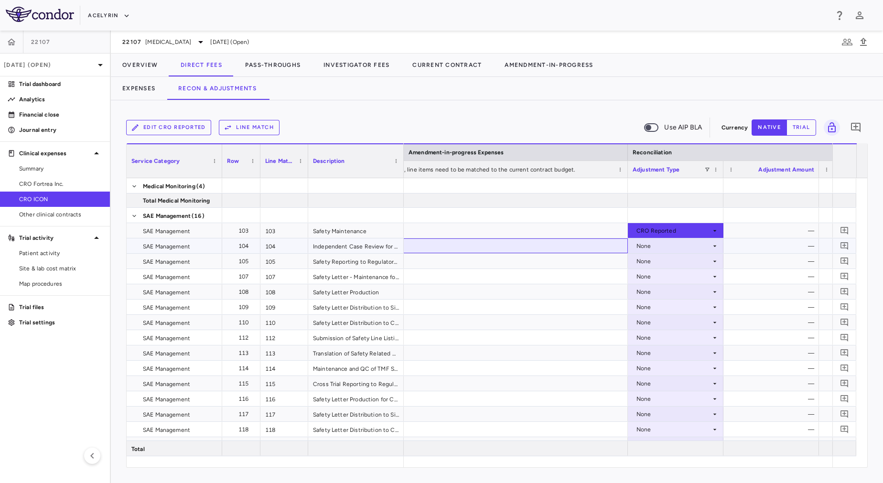
click at [507, 248] on div at bounding box center [484, 245] width 287 height 15
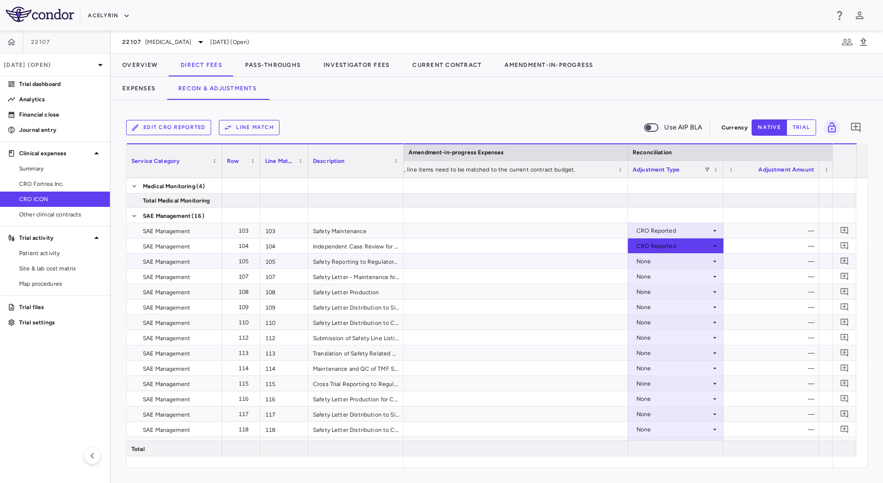
click at [509, 259] on div at bounding box center [484, 261] width 287 height 15
click at [515, 277] on div at bounding box center [484, 276] width 287 height 15
click at [522, 298] on div at bounding box center [484, 291] width 287 height 15
click at [521, 288] on div at bounding box center [484, 291] width 287 height 15
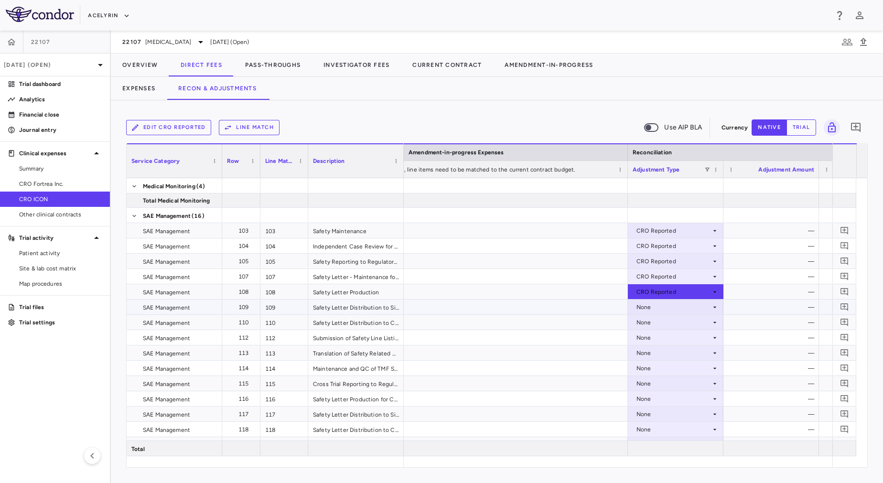
click at [524, 306] on div at bounding box center [484, 307] width 287 height 15
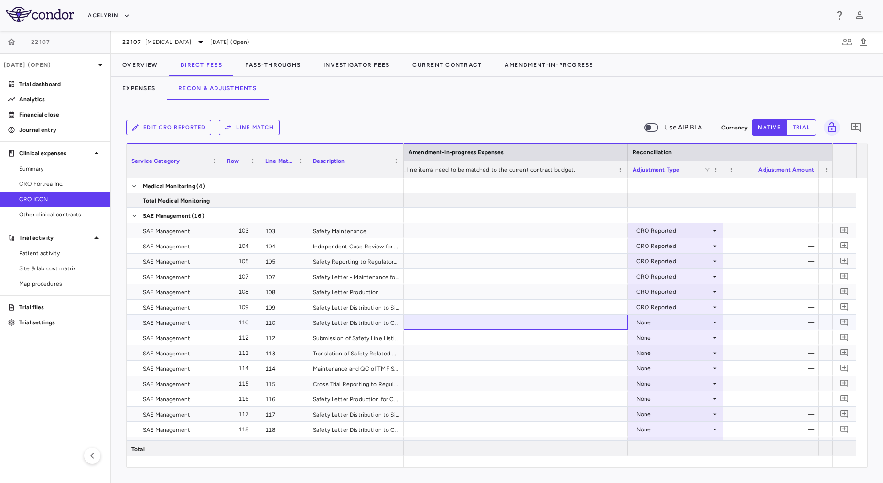
click at [528, 321] on div at bounding box center [484, 322] width 287 height 15
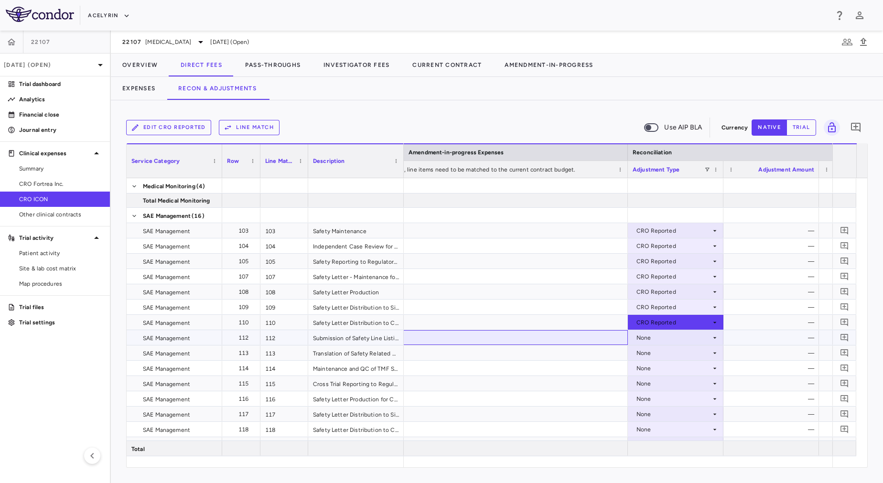
click at [537, 341] on div at bounding box center [484, 337] width 287 height 15
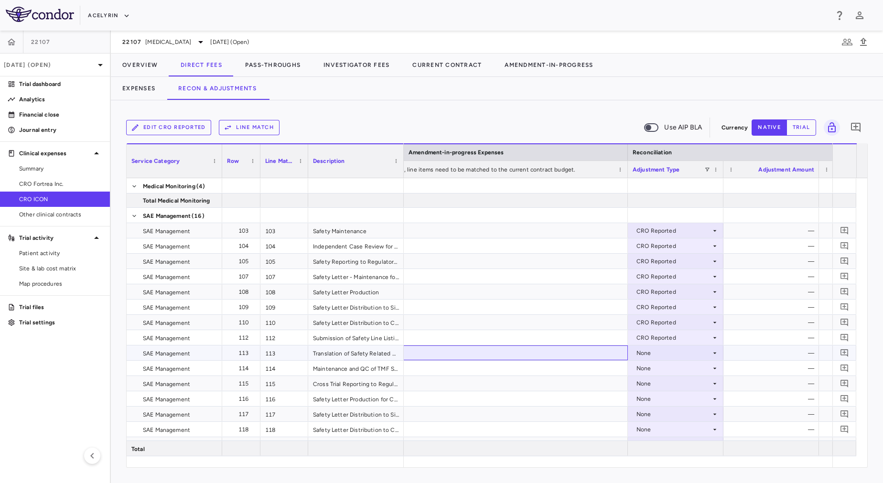
click at [539, 353] on div at bounding box center [484, 352] width 287 height 15
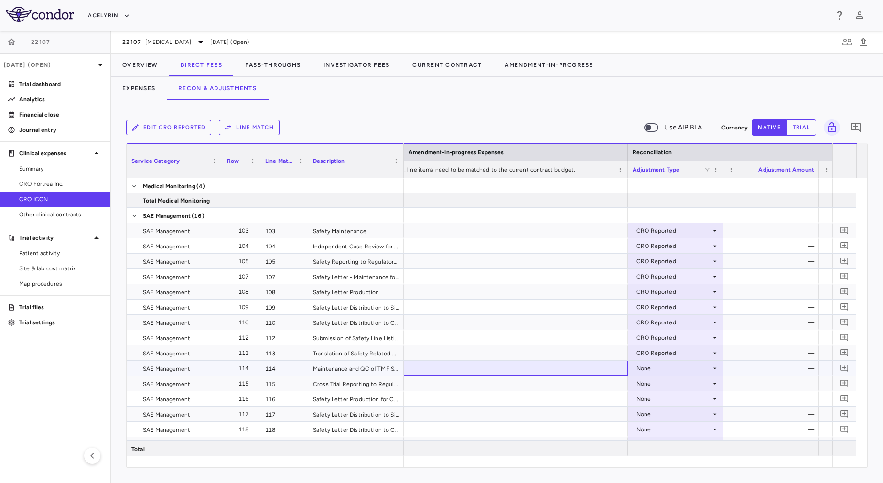
click at [545, 370] on div at bounding box center [484, 368] width 287 height 15
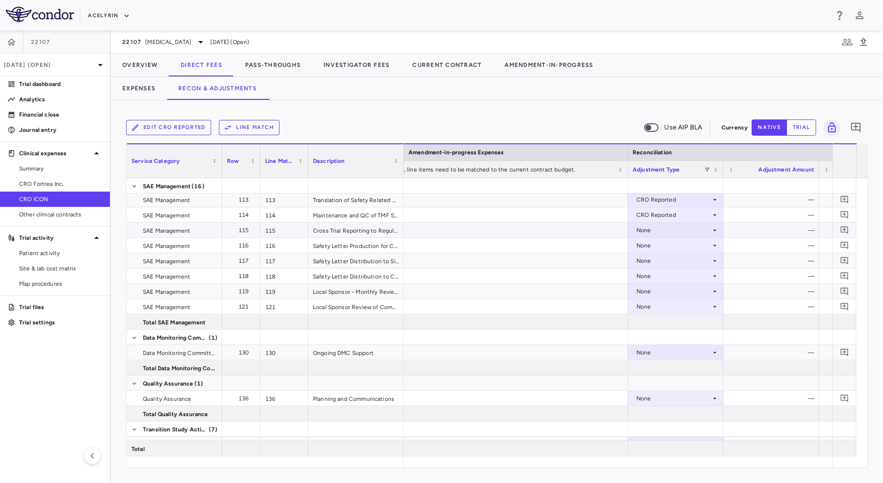
click at [525, 231] on div at bounding box center [484, 230] width 287 height 15
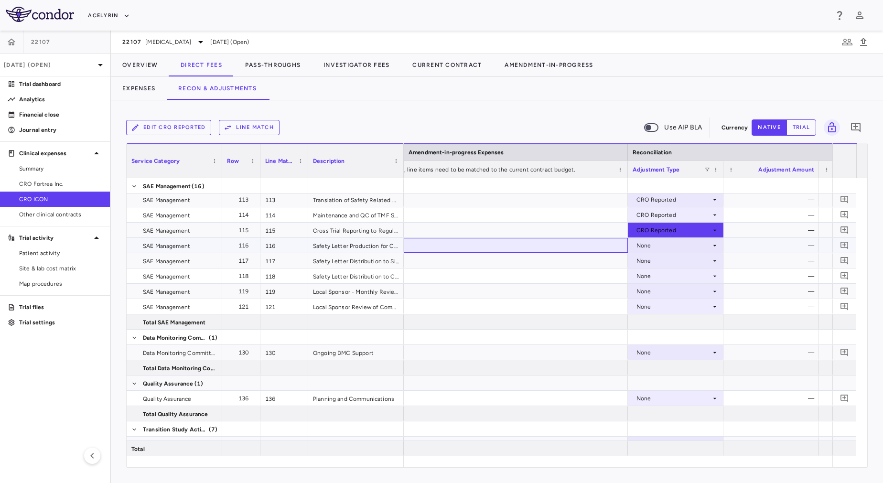
click at [529, 246] on div at bounding box center [484, 245] width 287 height 15
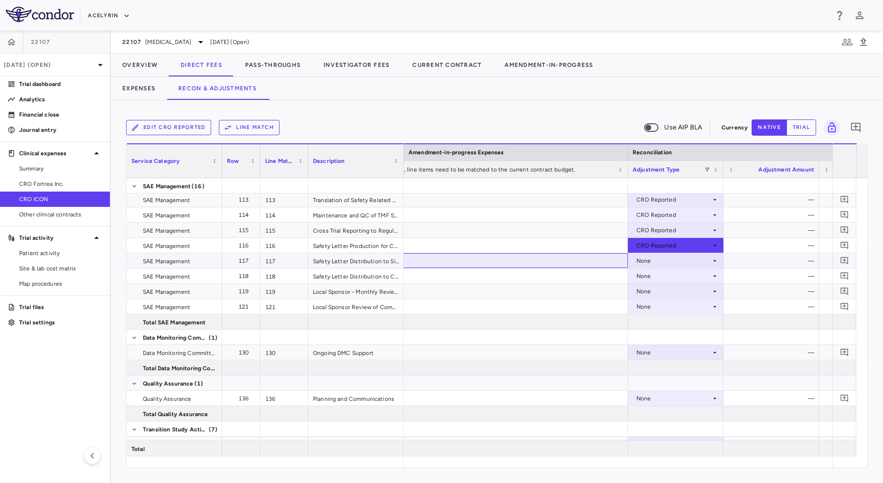
click at [534, 264] on div at bounding box center [484, 260] width 287 height 15
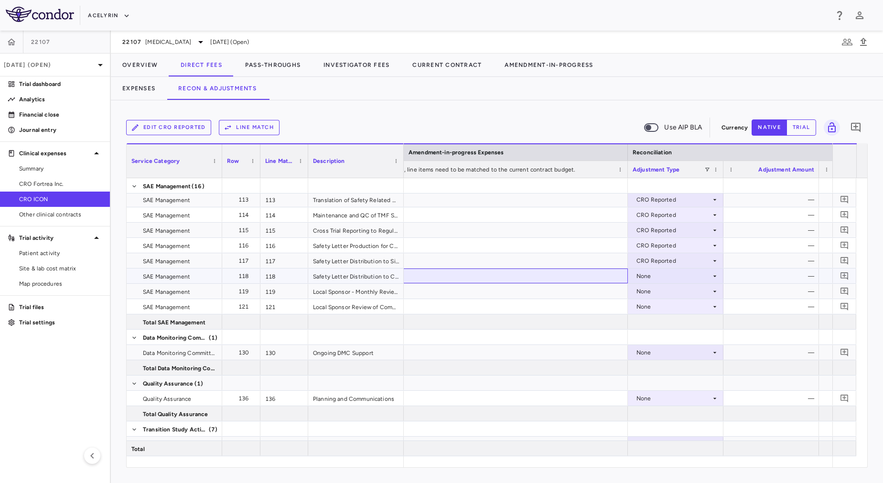
click at [540, 281] on div at bounding box center [484, 275] width 287 height 15
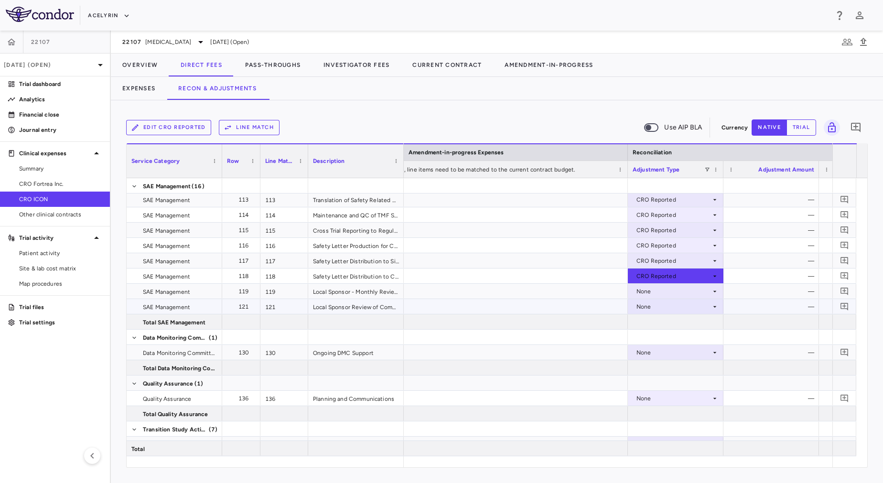
click at [544, 302] on div at bounding box center [484, 306] width 287 height 15
click at [542, 292] on div at bounding box center [484, 291] width 287 height 15
click at [553, 350] on div at bounding box center [484, 352] width 287 height 15
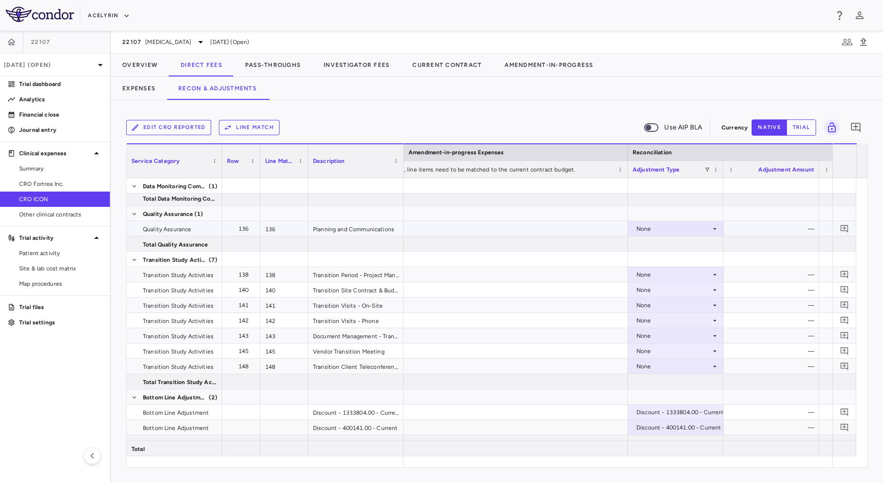
click at [522, 230] on div at bounding box center [484, 228] width 287 height 15
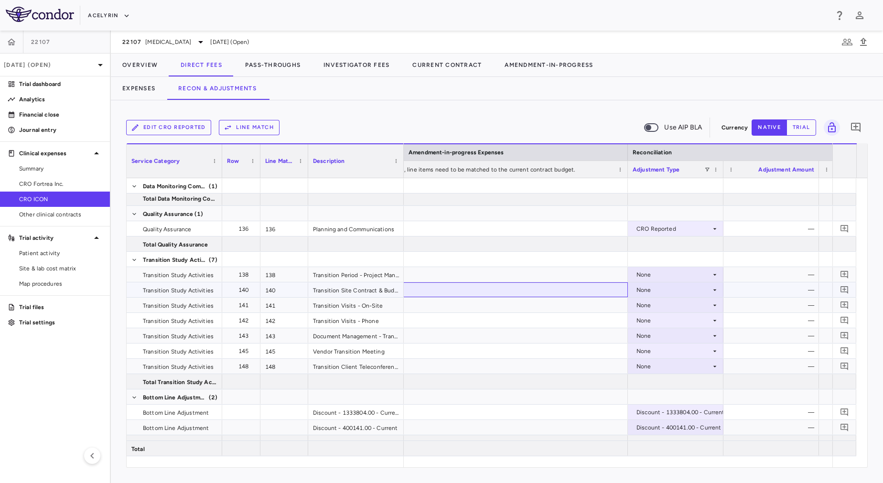
click at [537, 282] on div at bounding box center [484, 289] width 287 height 15
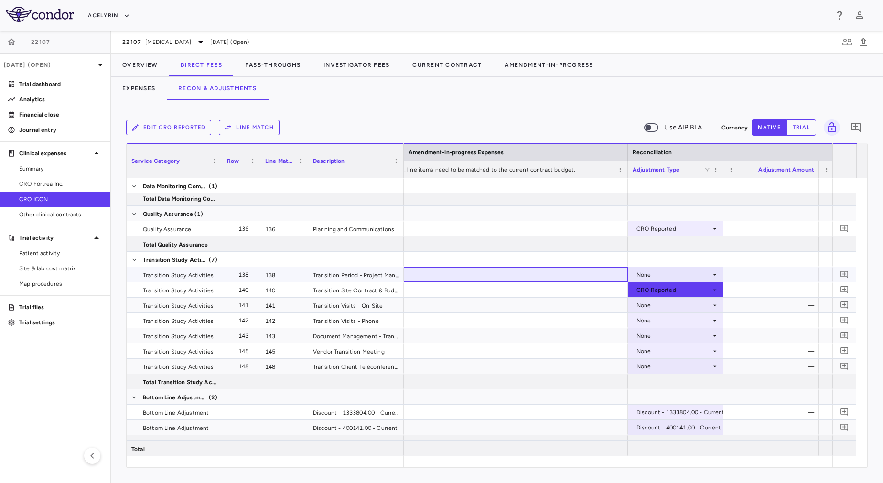
click at [533, 270] on div at bounding box center [484, 274] width 287 height 15
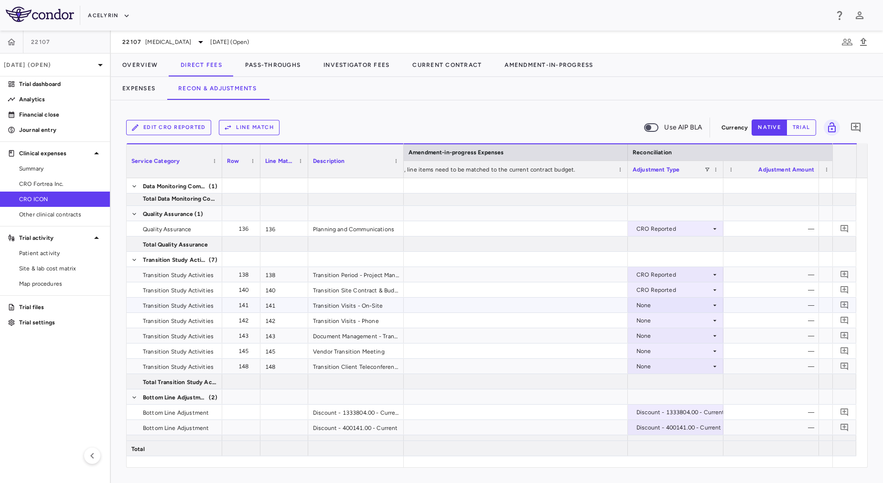
click at [540, 298] on div at bounding box center [484, 305] width 287 height 15
click at [548, 325] on div at bounding box center [484, 320] width 287 height 15
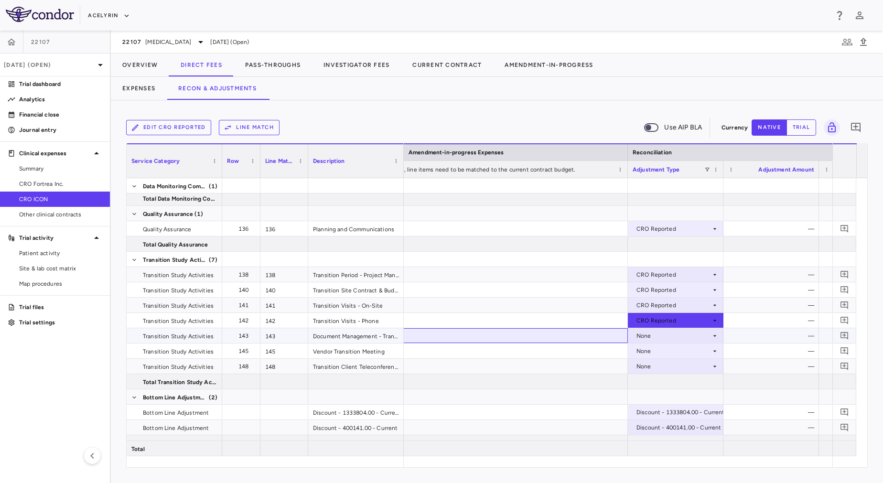
click at [550, 338] on div at bounding box center [484, 335] width 287 height 15
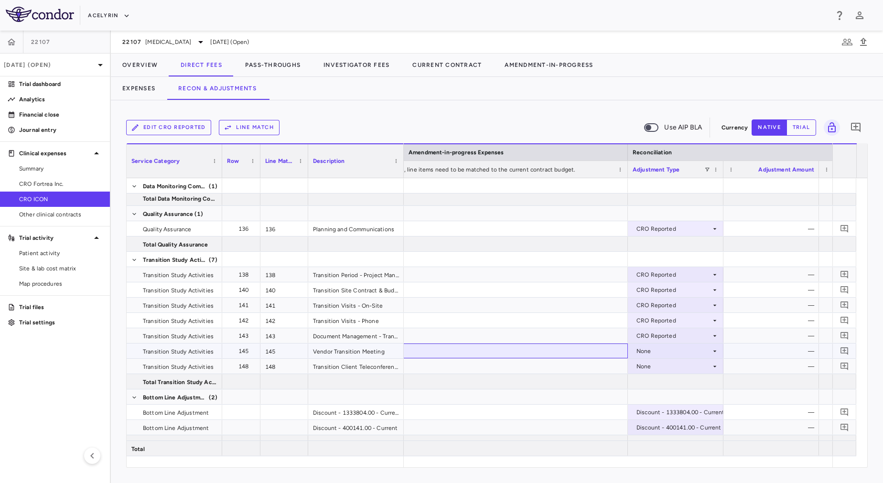
click at [554, 351] on div at bounding box center [484, 351] width 287 height 15
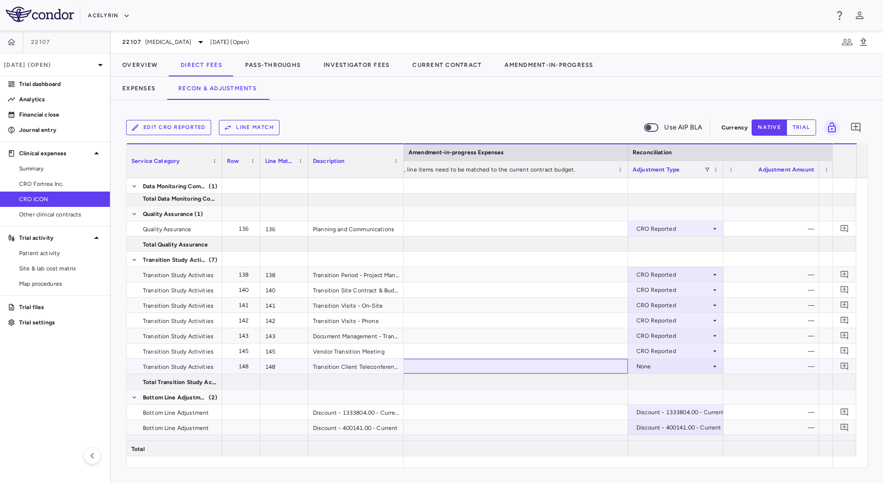
click at [557, 361] on div at bounding box center [484, 366] width 287 height 15
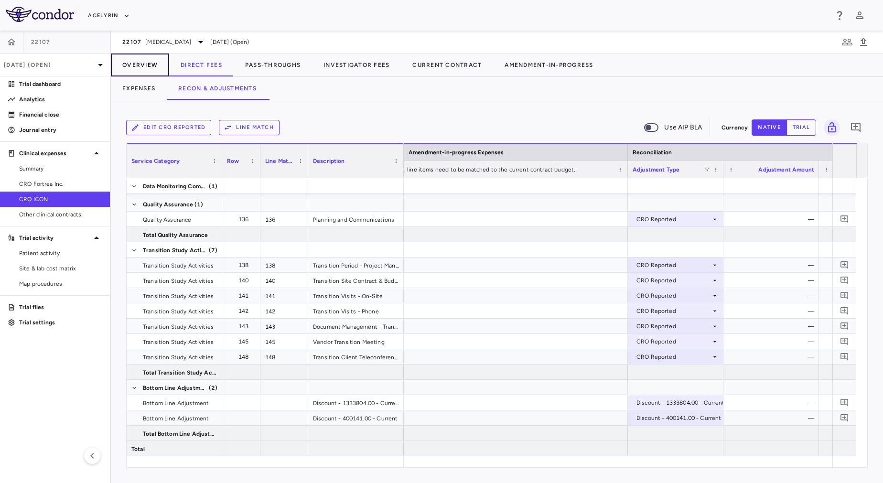
click at [135, 69] on button "Overview" at bounding box center [140, 65] width 58 height 23
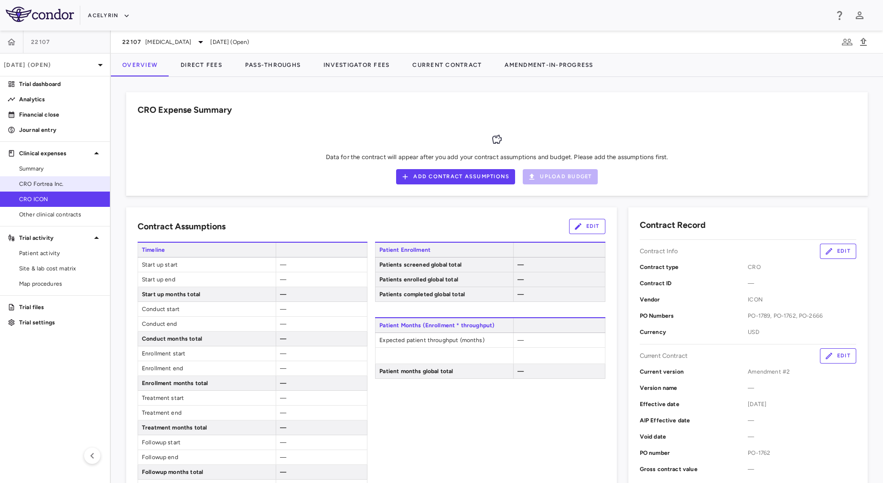
click at [58, 183] on span "CRO Fortrea Inc." at bounding box center [60, 184] width 83 height 9
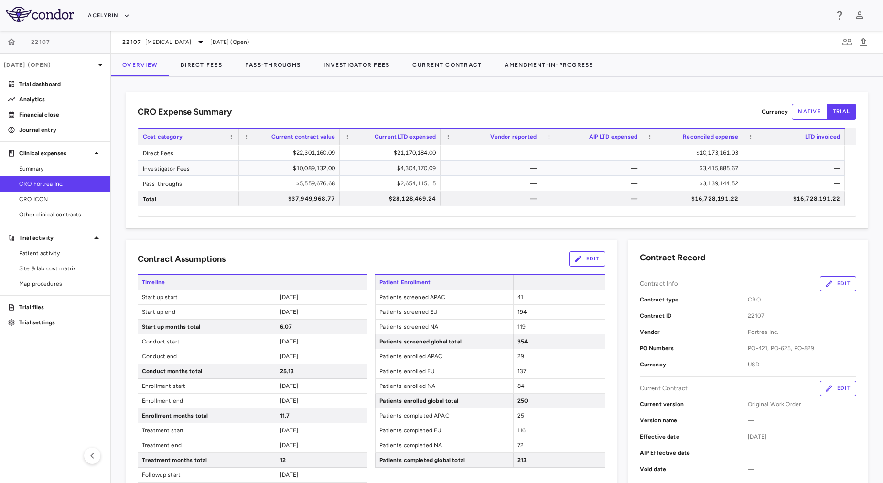
click at [352, 97] on div "CRO Expense Summary Currency native trial Drag here to set row groups Drag here…" at bounding box center [496, 160] width 741 height 136
click at [54, 199] on span "CRO ICON" at bounding box center [60, 199] width 83 height 9
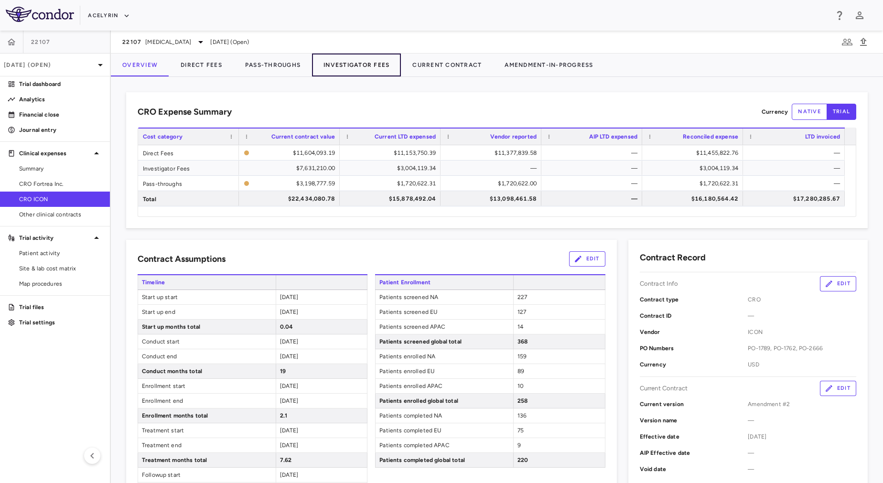
click at [358, 69] on button "Investigator Fees" at bounding box center [356, 65] width 89 height 23
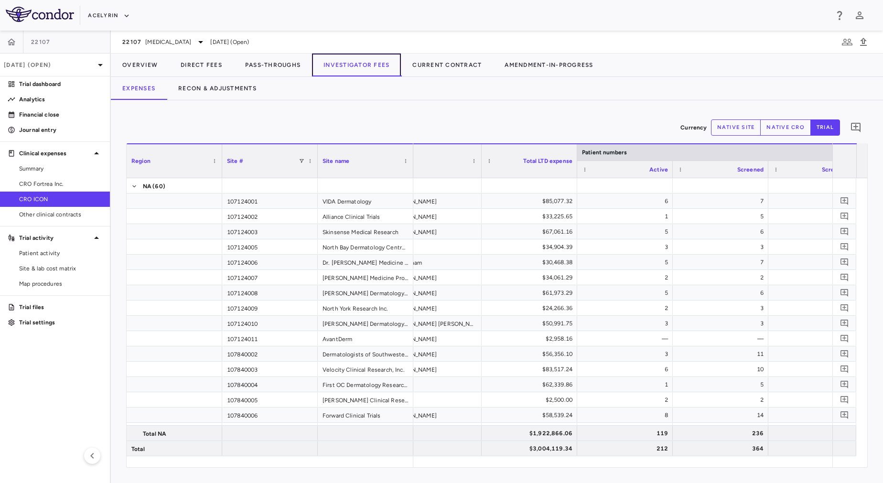
scroll to position [0, 63]
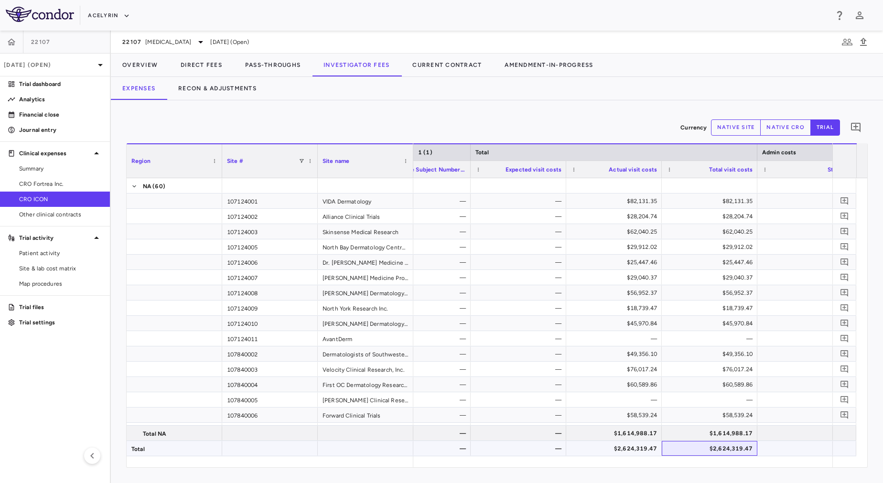
click at [721, 449] on div "$2,624,319.47" at bounding box center [711, 448] width 82 height 15
click at [140, 63] on button "Overview" at bounding box center [140, 65] width 58 height 23
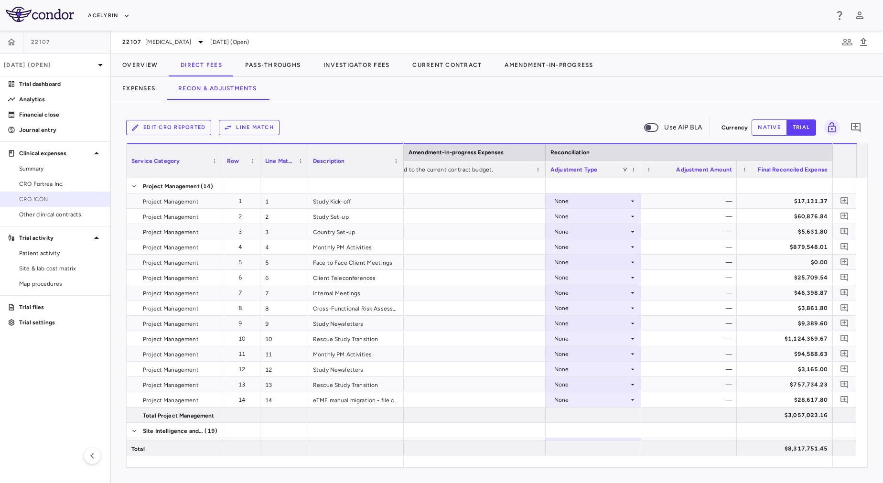
click at [24, 204] on link "CRO ICON" at bounding box center [55, 199] width 110 height 14
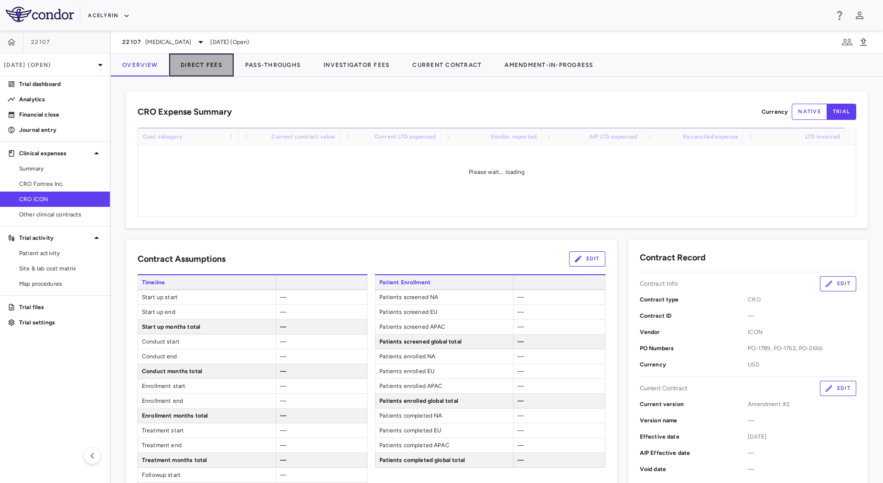
click at [214, 66] on button "Direct Fees" at bounding box center [201, 65] width 64 height 23
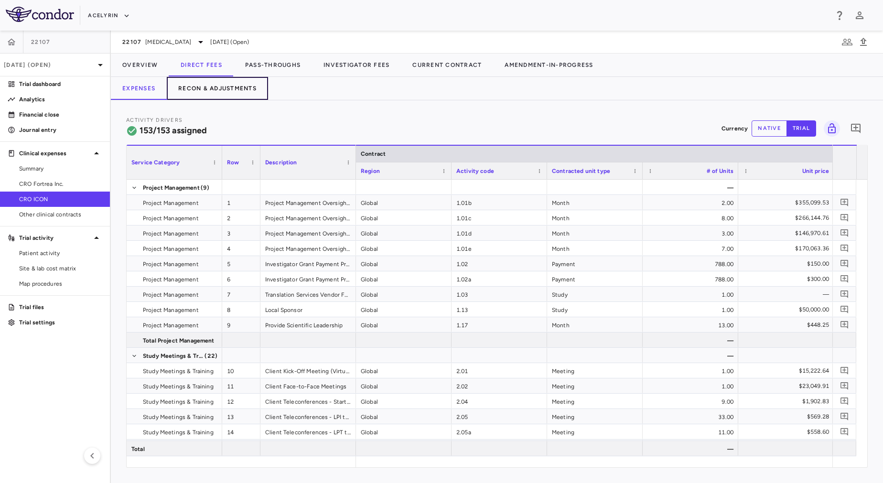
click at [235, 84] on button "Recon & Adjustments" at bounding box center [217, 88] width 101 height 23
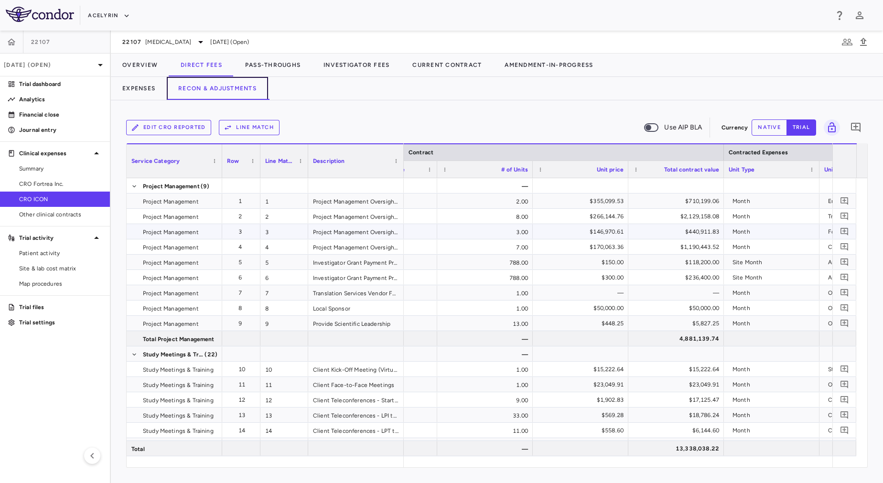
scroll to position [0, 258]
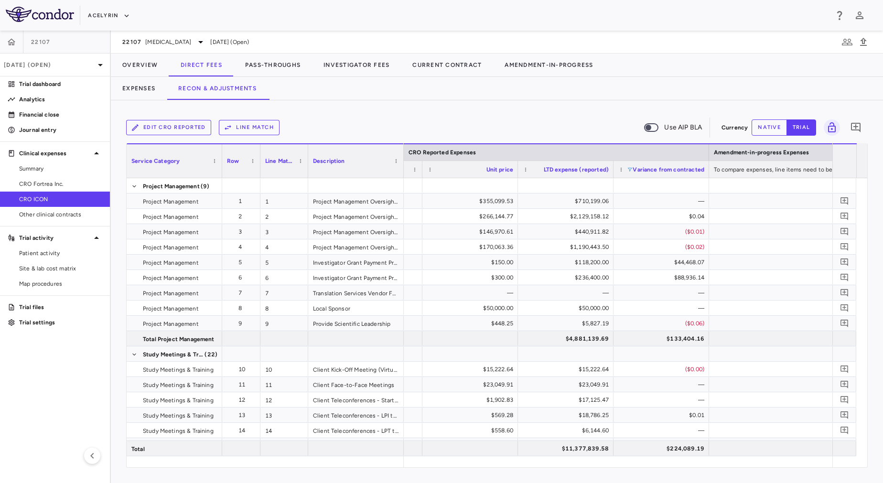
click at [631, 170] on span at bounding box center [630, 170] width 6 height 6
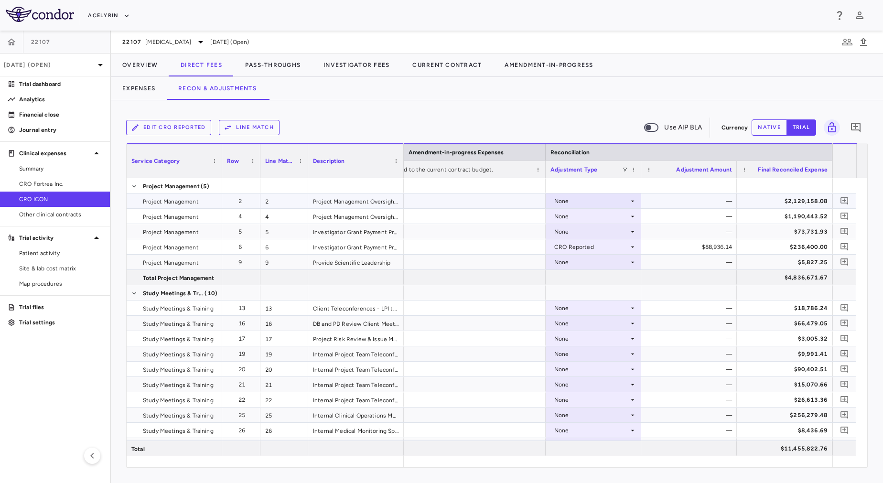
click at [594, 199] on div "None" at bounding box center [591, 200] width 75 height 15
click at [600, 230] on div "CRO Reported" at bounding box center [587, 234] width 45 height 9
click at [599, 215] on div "None" at bounding box center [591, 216] width 75 height 15
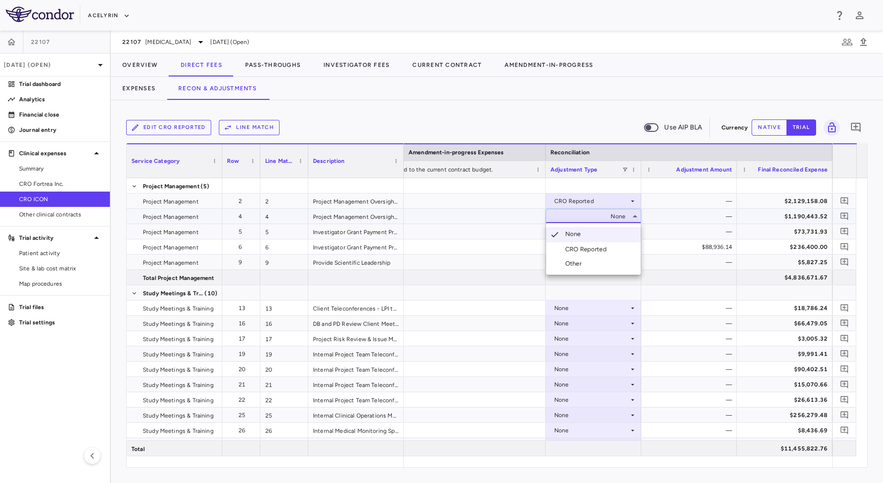
click at [607, 250] on div "CRO Reported" at bounding box center [587, 249] width 45 height 9
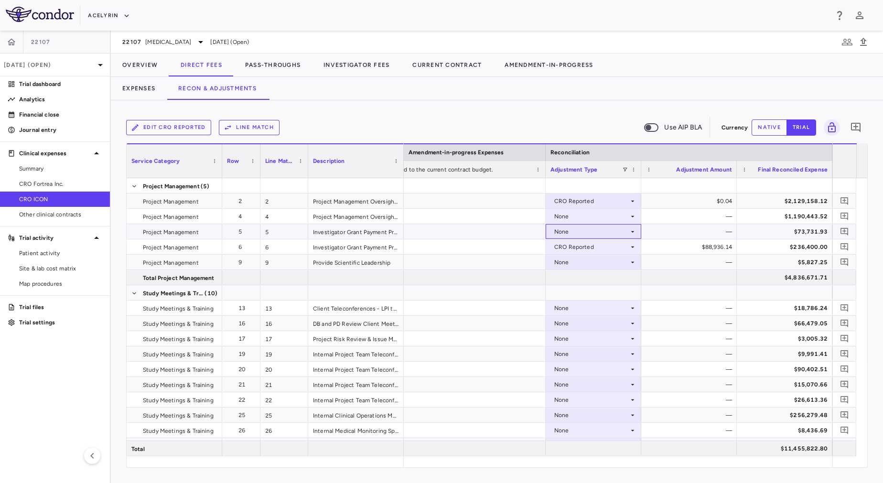
click at [602, 227] on div "None" at bounding box center [591, 231] width 75 height 15
click at [614, 266] on div "None" at bounding box center [591, 262] width 75 height 15
click at [595, 235] on div at bounding box center [441, 241] width 883 height 483
click at [589, 233] on div "None" at bounding box center [591, 231] width 75 height 15
click at [597, 263] on div "CRO Reported" at bounding box center [587, 264] width 45 height 9
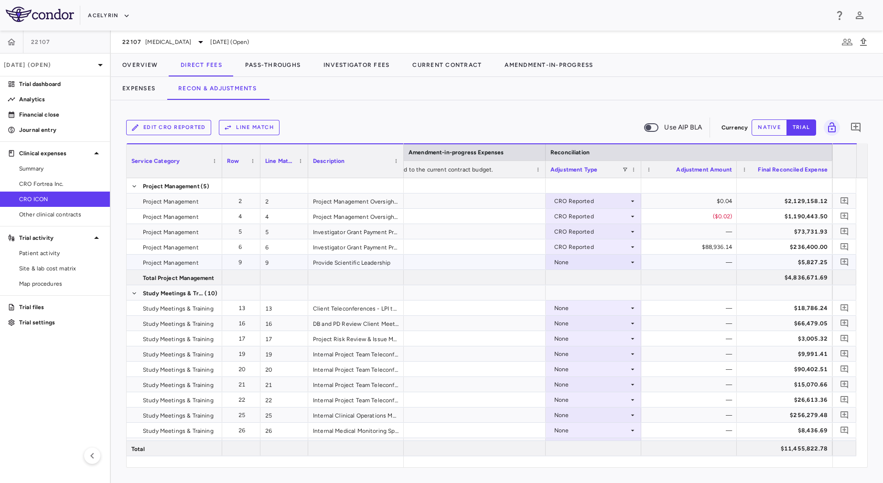
click at [597, 257] on div "None" at bounding box center [591, 262] width 75 height 15
click at [611, 290] on div at bounding box center [594, 292] width 96 height 15
click at [572, 262] on div "None" at bounding box center [591, 262] width 75 height 15
click at [591, 294] on div "CRO Reported" at bounding box center [587, 295] width 45 height 9
click at [597, 307] on div "None" at bounding box center [591, 308] width 75 height 15
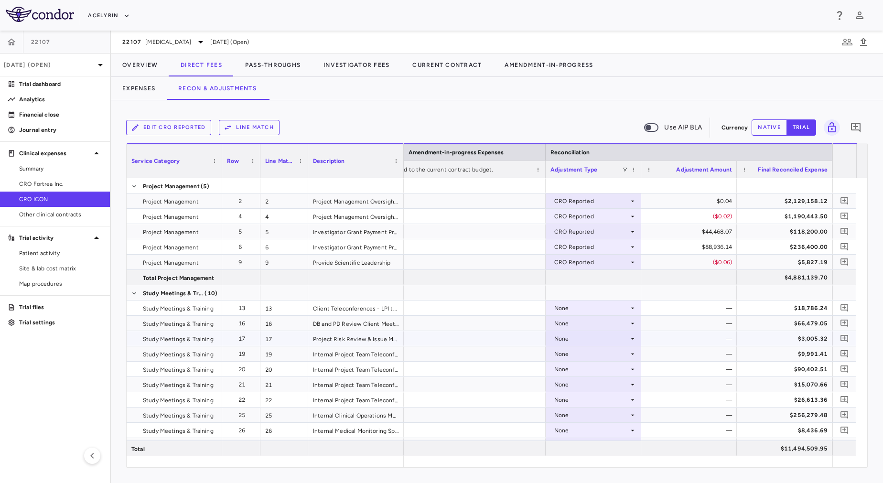
click at [608, 337] on div "None" at bounding box center [591, 338] width 75 height 15
click at [592, 301] on div at bounding box center [441, 241] width 883 height 483
click at [595, 312] on div "None" at bounding box center [591, 308] width 75 height 15
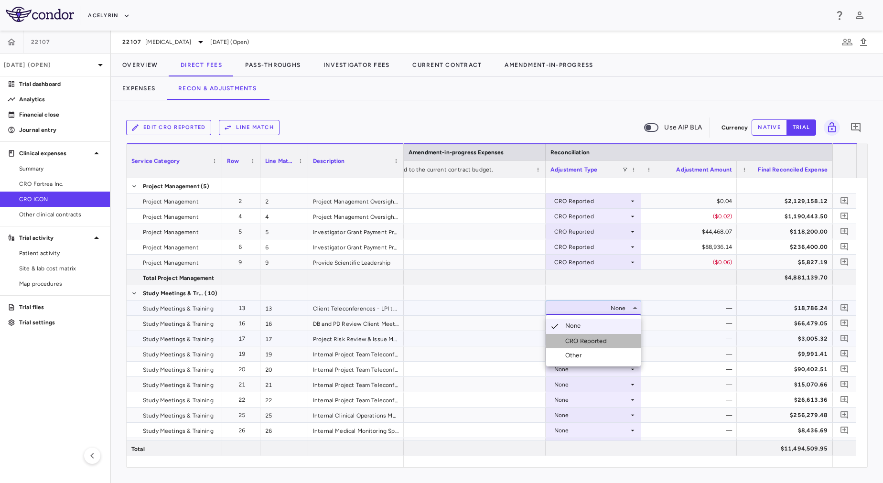
click at [605, 339] on div "CRO Reported" at bounding box center [587, 341] width 45 height 9
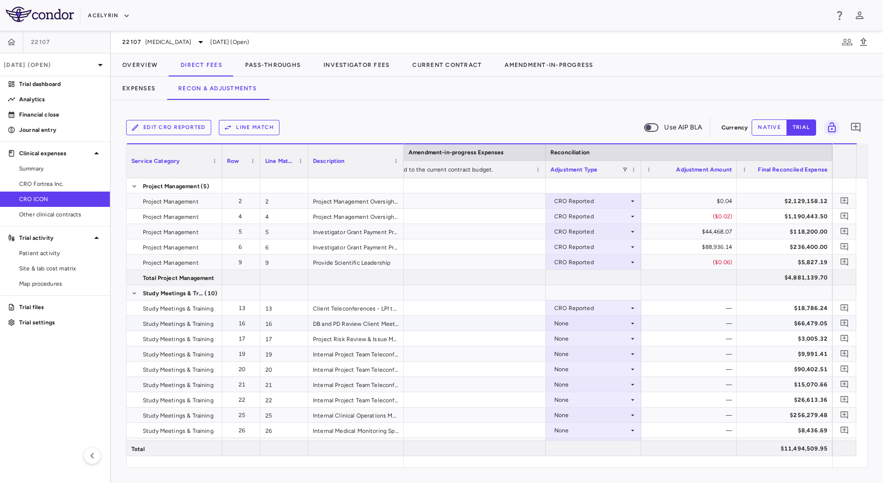
click at [602, 322] on div "None" at bounding box center [591, 323] width 75 height 15
click at [613, 352] on li "CRO Reported" at bounding box center [593, 356] width 95 height 14
click at [611, 343] on div "None" at bounding box center [591, 338] width 75 height 15
click at [620, 366] on li "CRO Reported" at bounding box center [593, 372] width 95 height 14
click at [595, 313] on div "CRO Reported" at bounding box center [591, 308] width 75 height 15
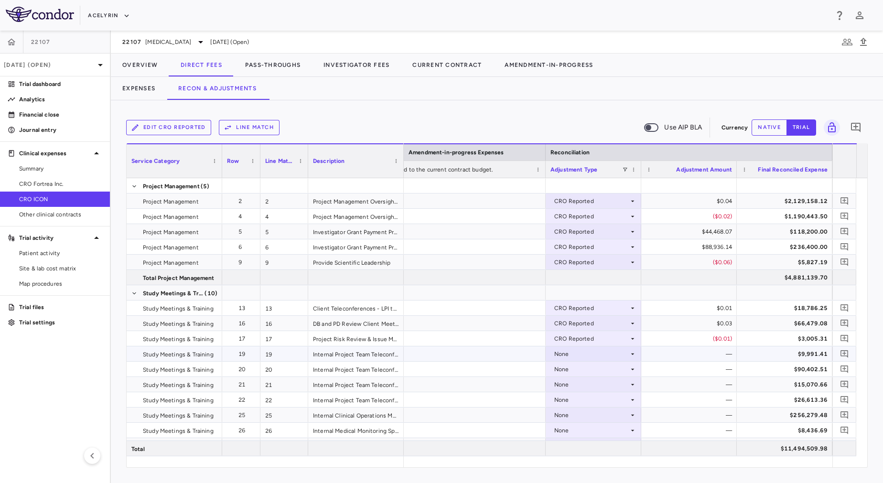
click at [602, 351] on div "None" at bounding box center [591, 353] width 75 height 15
click at [620, 383] on li "CRO Reported" at bounding box center [593, 387] width 95 height 14
click at [603, 366] on div "None" at bounding box center [591, 369] width 75 height 15
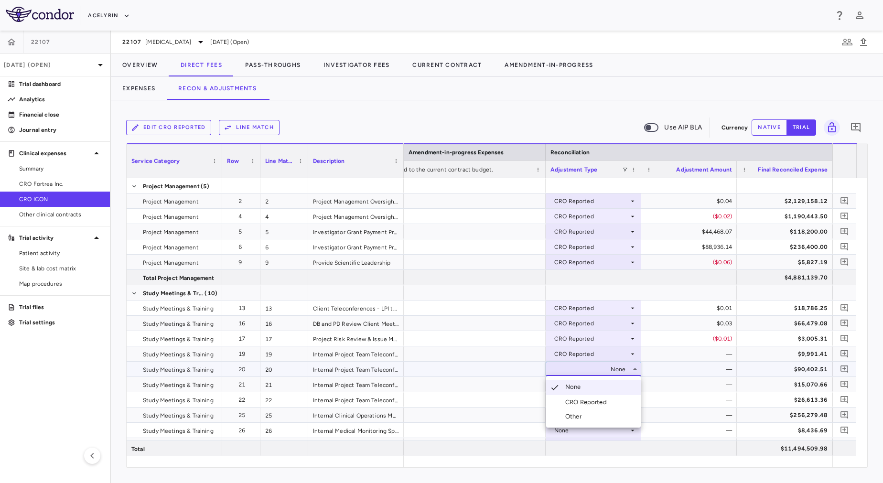
click at [624, 399] on li "CRO Reported" at bounding box center [593, 402] width 95 height 14
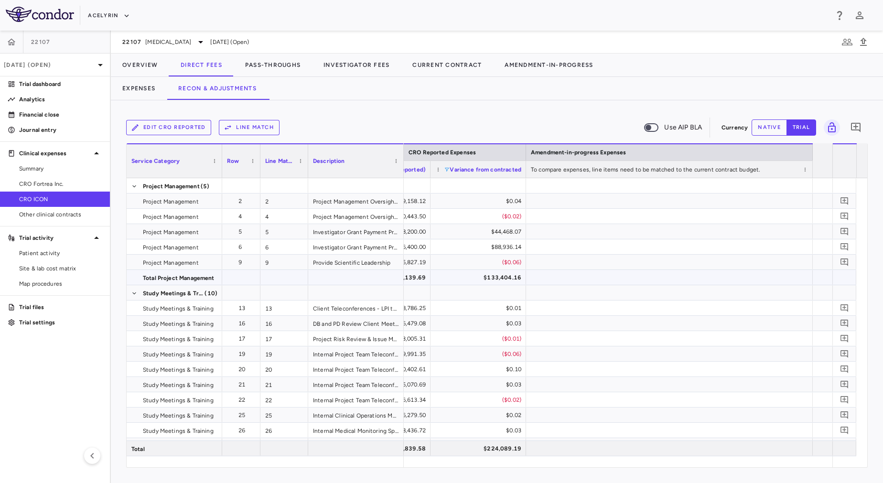
scroll to position [0, 1523]
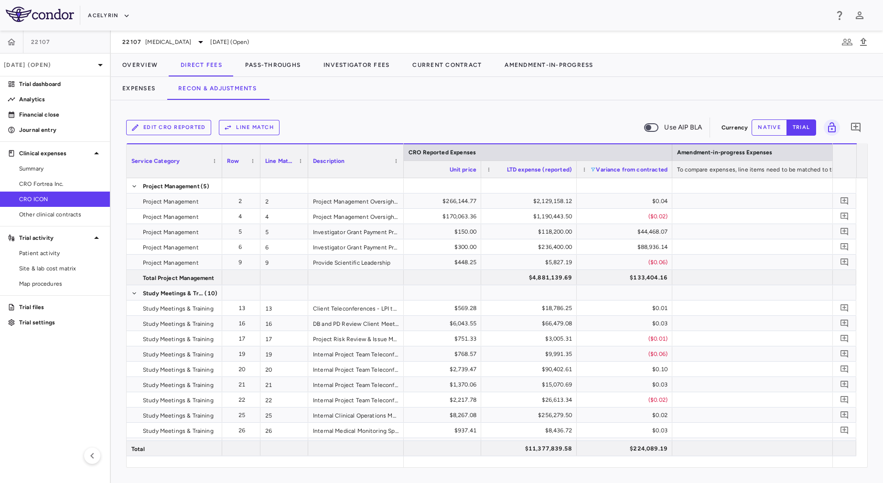
click at [594, 170] on span at bounding box center [593, 170] width 6 height 6
click at [547, 103] on div "Edit CRO reported Line Match Use AIP BLA Currency native trial 0 Column Filtere…" at bounding box center [497, 291] width 772 height 383
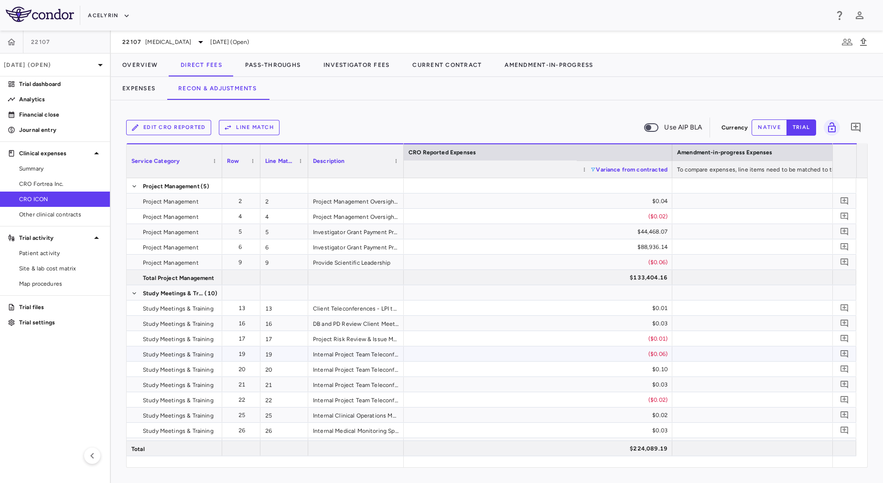
scroll to position [0, 1936]
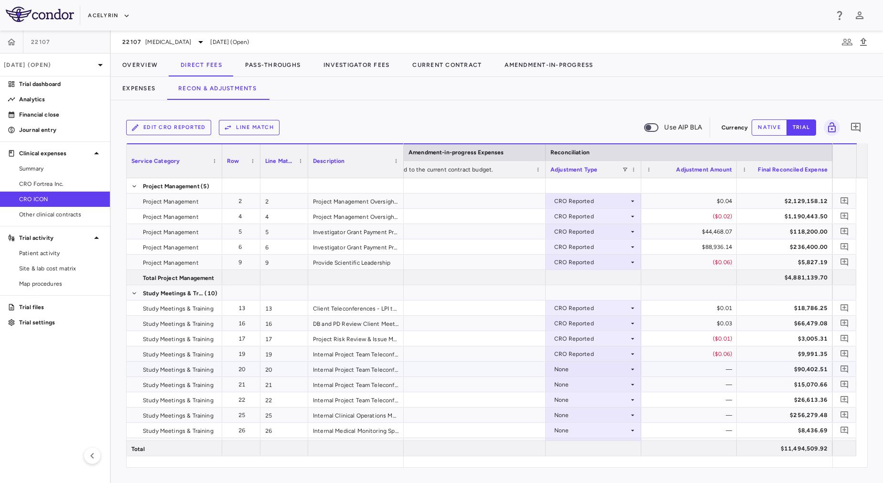
click at [588, 371] on div "None" at bounding box center [591, 369] width 75 height 15
click at [594, 400] on div "CRO Reported" at bounding box center [587, 402] width 45 height 9
click at [593, 387] on div "None" at bounding box center [591, 384] width 75 height 15
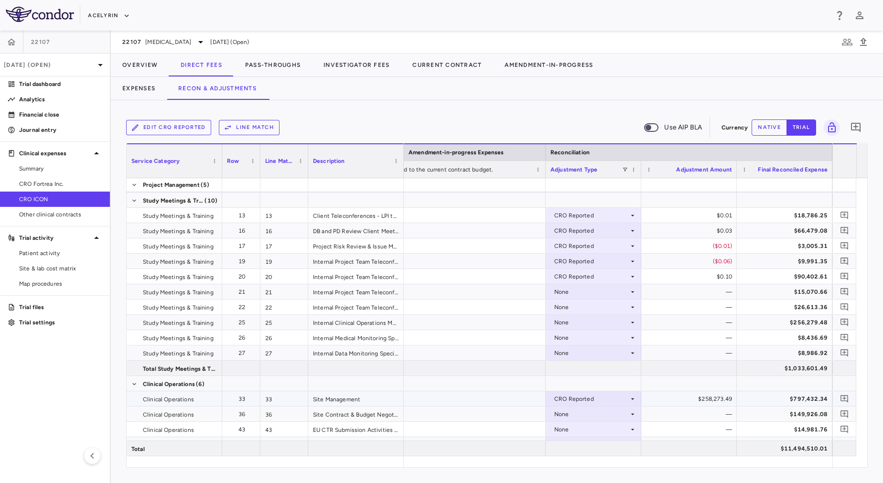
scroll to position [93, 0]
click at [573, 292] on div "None" at bounding box center [591, 291] width 75 height 15
click at [577, 325] on div "CRO Reported" at bounding box center [587, 324] width 45 height 9
click at [572, 309] on div "None" at bounding box center [591, 306] width 75 height 15
click at [568, 308] on div "None" at bounding box center [591, 306] width 75 height 15
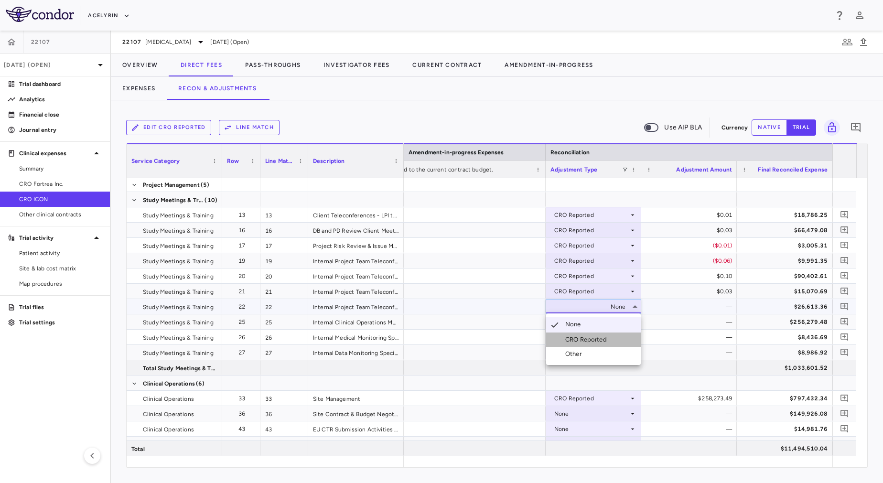
click at [583, 342] on div "CRO Reported" at bounding box center [587, 339] width 45 height 9
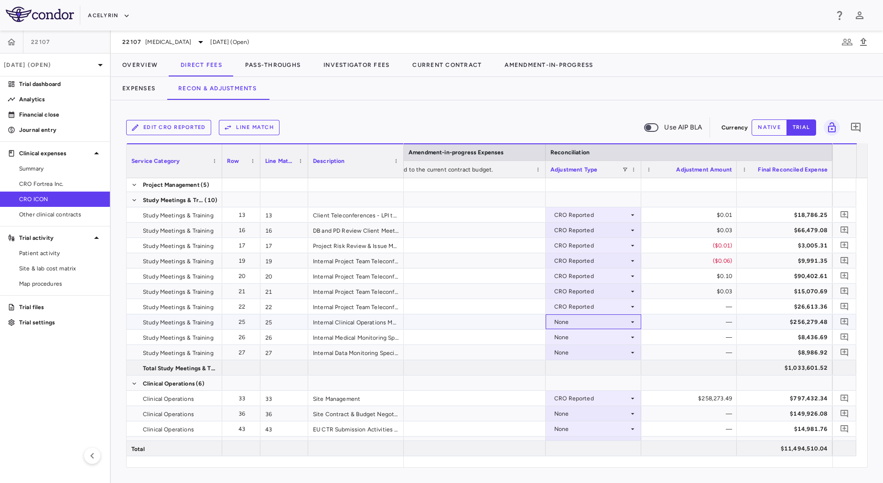
click at [571, 323] on div "None" at bounding box center [591, 321] width 75 height 15
click at [579, 351] on div "CRO Reported" at bounding box center [587, 355] width 45 height 9
click at [579, 340] on div "None" at bounding box center [591, 337] width 75 height 15
click at [578, 339] on div "None" at bounding box center [591, 337] width 75 height 15
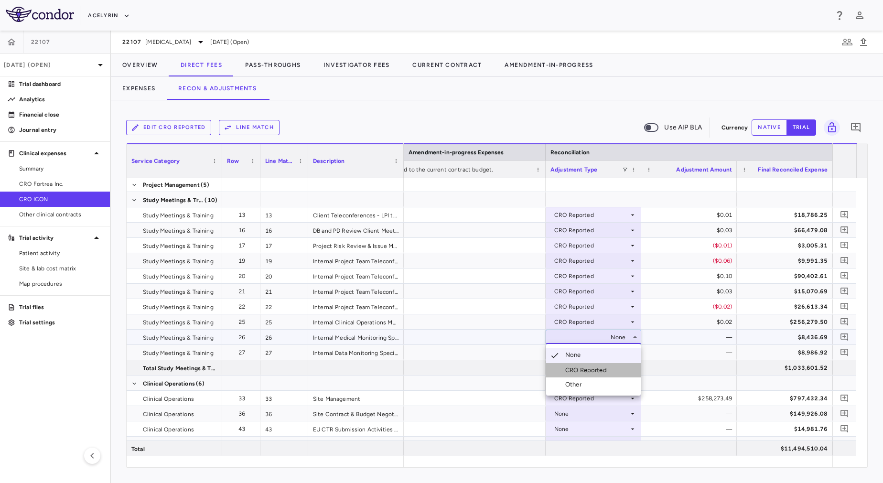
click at [587, 366] on div "CRO Reported" at bounding box center [587, 370] width 45 height 9
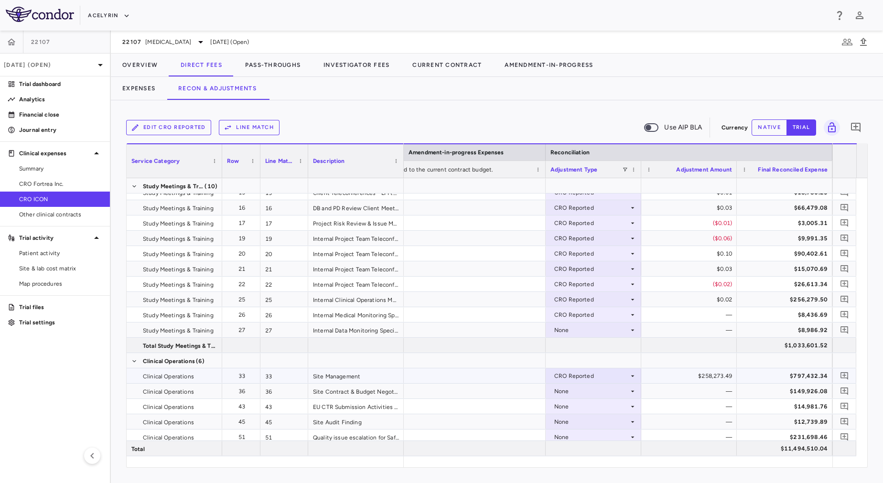
scroll to position [129, 0]
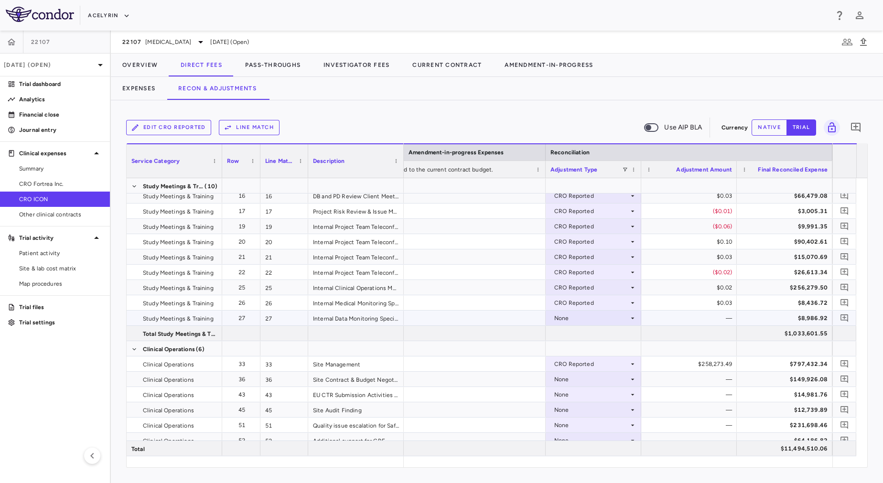
click at [591, 322] on div "None" at bounding box center [591, 318] width 75 height 15
click at [596, 346] on li "CRO Reported" at bounding box center [593, 351] width 95 height 14
click at [598, 361] on div "CRO Reported" at bounding box center [591, 363] width 75 height 15
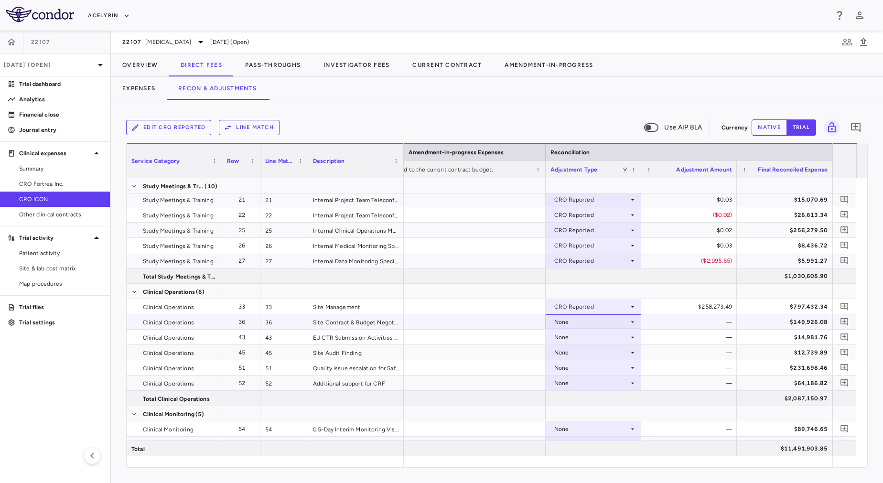
click at [584, 323] on div "None" at bounding box center [591, 321] width 75 height 15
click at [591, 351] on div "CRO Reported" at bounding box center [587, 355] width 45 height 9
click at [589, 339] on div "None" at bounding box center [591, 337] width 75 height 15
click at [589, 373] on div "None" at bounding box center [591, 367] width 75 height 15
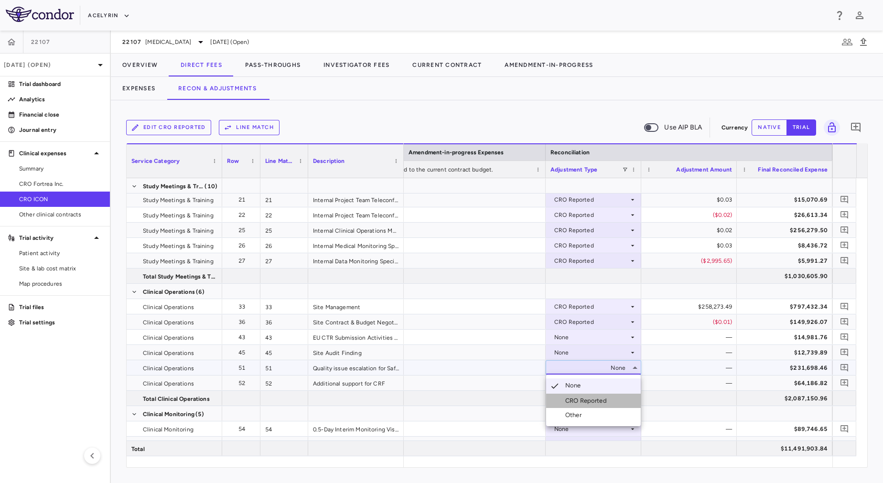
click at [579, 405] on li "CRO Reported" at bounding box center [593, 401] width 95 height 14
click at [600, 340] on div "None" at bounding box center [591, 337] width 75 height 15
click at [598, 336] on div "None" at bounding box center [591, 337] width 75 height 15
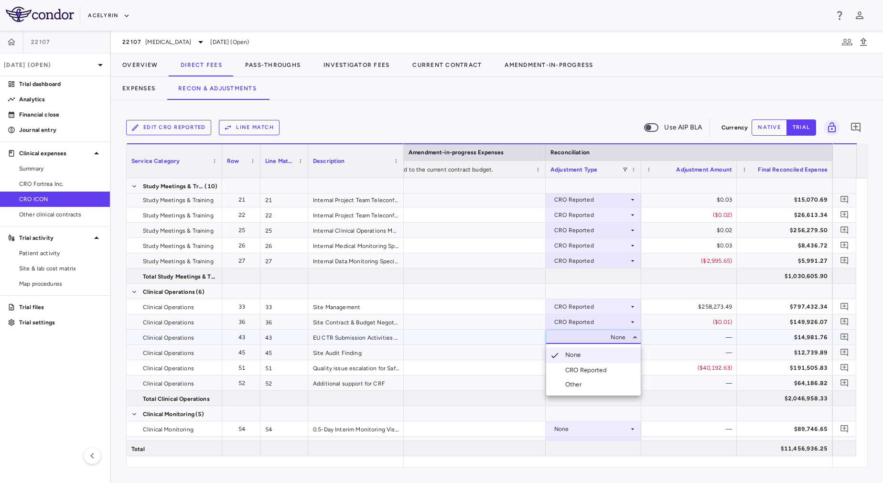
click at [609, 370] on div "CRO Reported" at bounding box center [587, 370] width 45 height 9
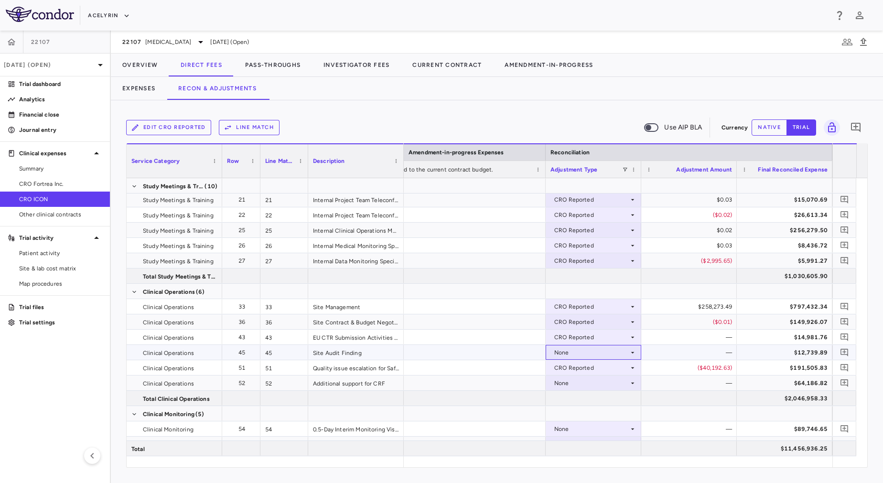
click at [603, 352] on div "None" at bounding box center [591, 352] width 75 height 15
click at [603, 383] on div "None" at bounding box center [591, 383] width 75 height 15
click at [599, 418] on div "CRO Reported" at bounding box center [587, 416] width 45 height 9
click at [579, 354] on div "None" at bounding box center [591, 352] width 75 height 15
click at [591, 384] on div "CRO Reported" at bounding box center [587, 385] width 45 height 9
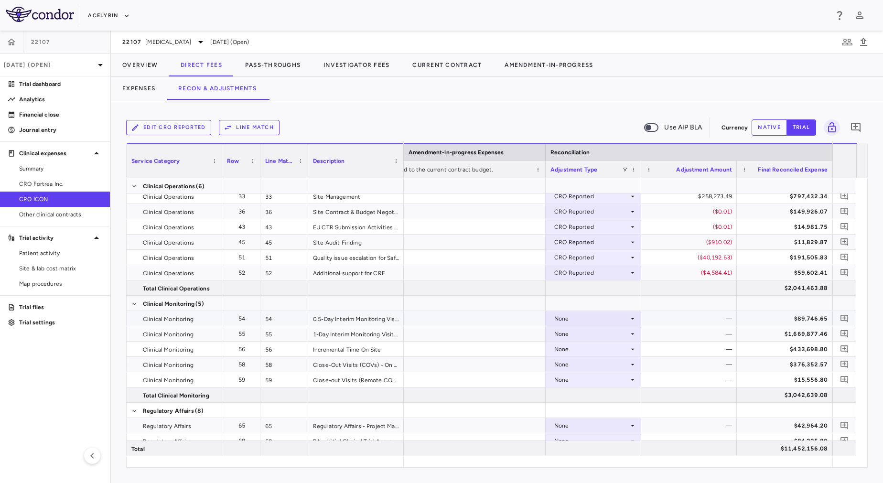
click at [564, 315] on div "None" at bounding box center [591, 318] width 75 height 15
click at [577, 349] on div "CRO Reported" at bounding box center [587, 351] width 45 height 9
click at [574, 338] on div "None" at bounding box center [591, 333] width 75 height 15
click at [583, 364] on div "CRO Reported" at bounding box center [587, 367] width 45 height 9
click at [583, 351] on div "None" at bounding box center [591, 349] width 75 height 15
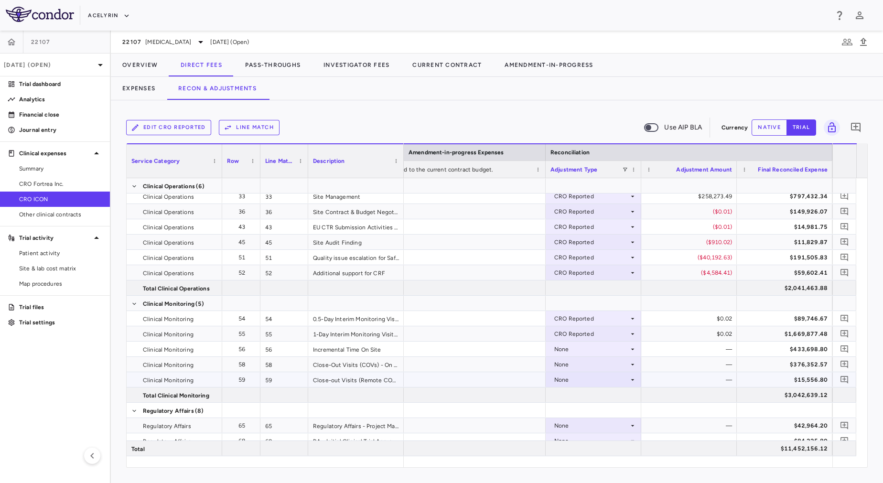
click at [592, 382] on div "None" at bounding box center [591, 379] width 75 height 15
click at [588, 414] on div "CRO Reported" at bounding box center [587, 412] width 45 height 9
click at [583, 355] on div "None" at bounding box center [591, 349] width 75 height 15
click at [579, 346] on div "None" at bounding box center [591, 349] width 75 height 15
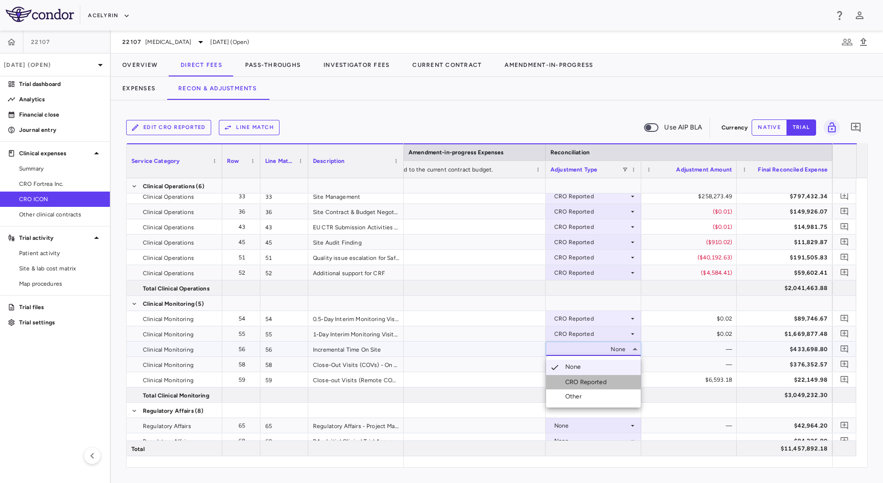
click at [594, 380] on div "CRO Reported" at bounding box center [587, 382] width 45 height 9
click at [592, 365] on div "None" at bounding box center [591, 364] width 75 height 15
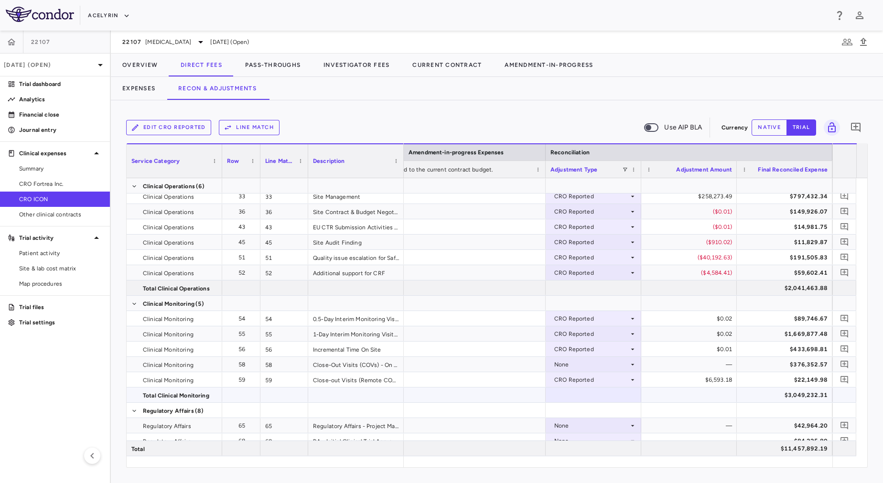
click at [600, 398] on div at bounding box center [594, 394] width 96 height 15
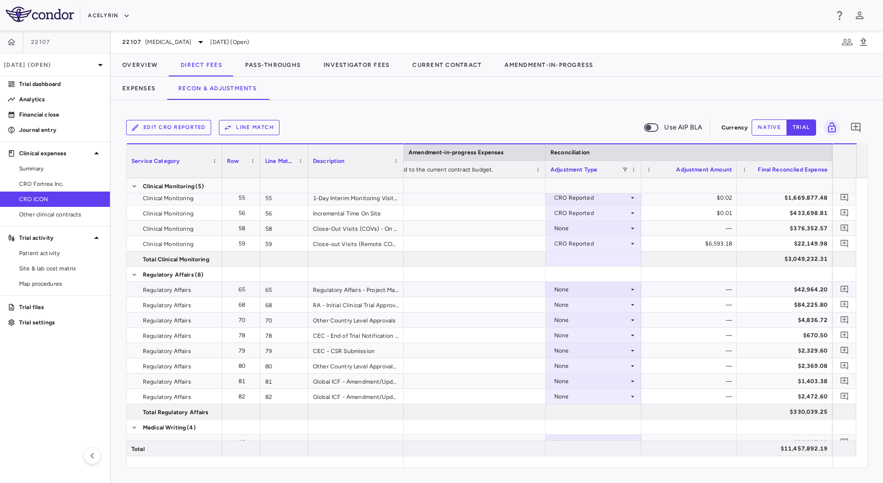
click at [580, 290] on div "None" at bounding box center [591, 289] width 75 height 15
click at [586, 319] on div "CRO Reported" at bounding box center [587, 322] width 45 height 9
click at [586, 308] on div "None" at bounding box center [591, 304] width 75 height 15
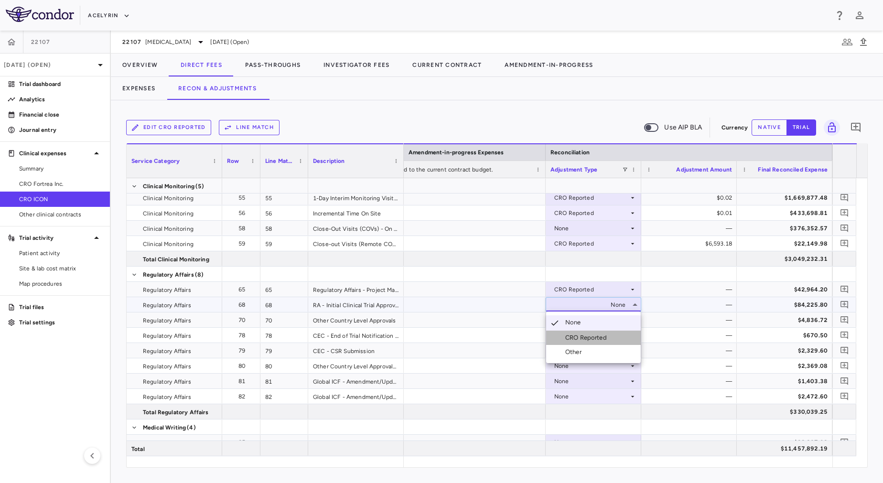
click at [590, 334] on div "CRO Reported" at bounding box center [587, 337] width 45 height 9
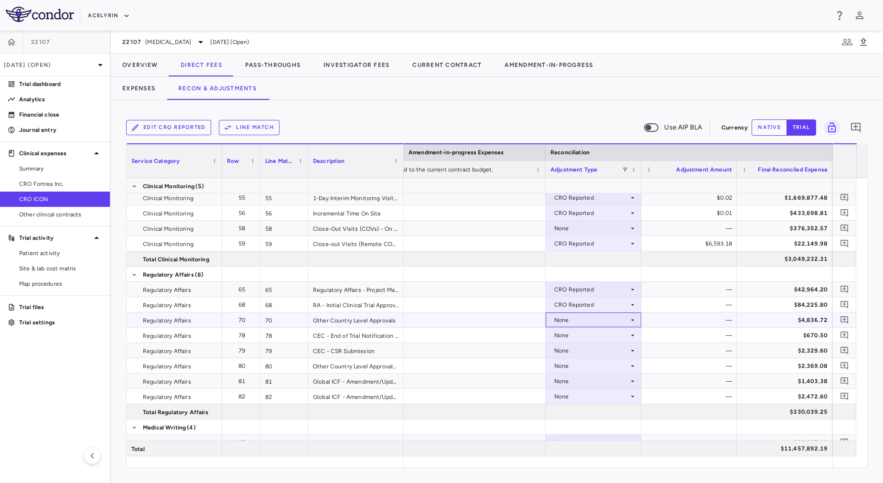
click at [589, 323] on div "None" at bounding box center [591, 319] width 75 height 15
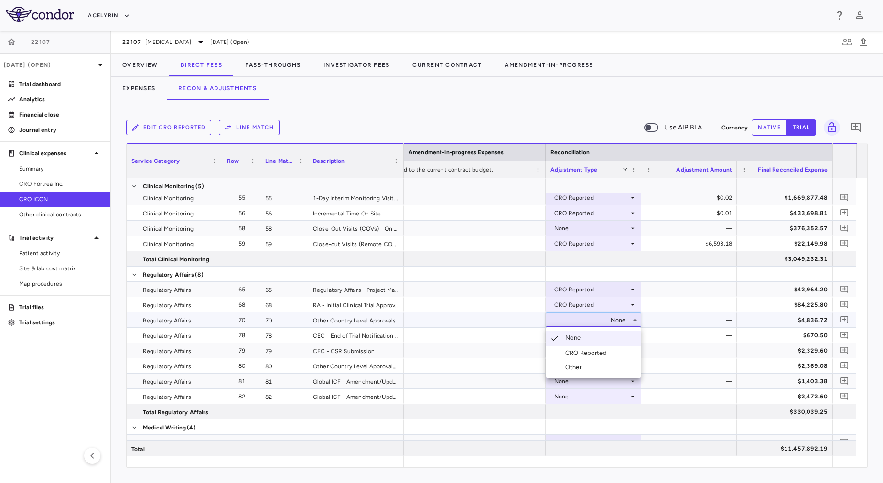
click at [592, 347] on li "CRO Reported" at bounding box center [593, 353] width 95 height 14
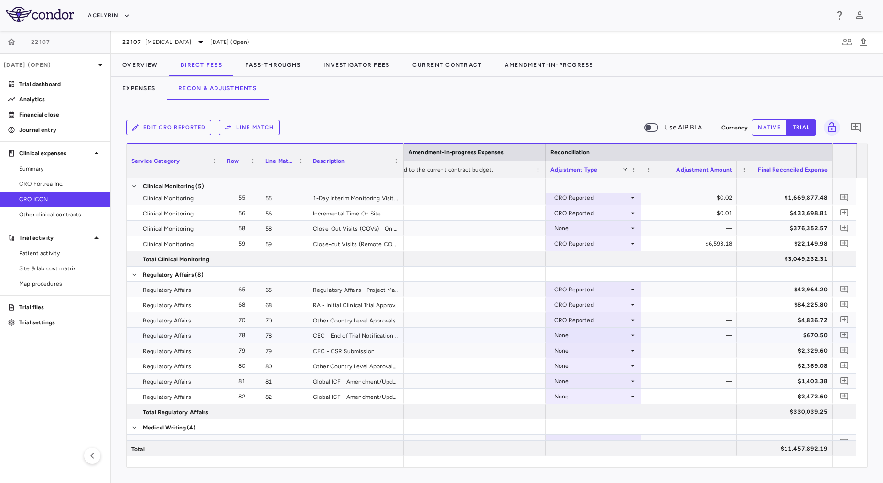
click at [586, 328] on div "None" at bounding box center [594, 335] width 96 height 15
click at [598, 364] on div "CRO Reported" at bounding box center [587, 368] width 45 height 9
click at [596, 353] on div "None" at bounding box center [591, 350] width 75 height 15
click at [601, 379] on div "CRO Reported" at bounding box center [587, 383] width 45 height 9
click at [599, 366] on div "None" at bounding box center [591, 365] width 75 height 15
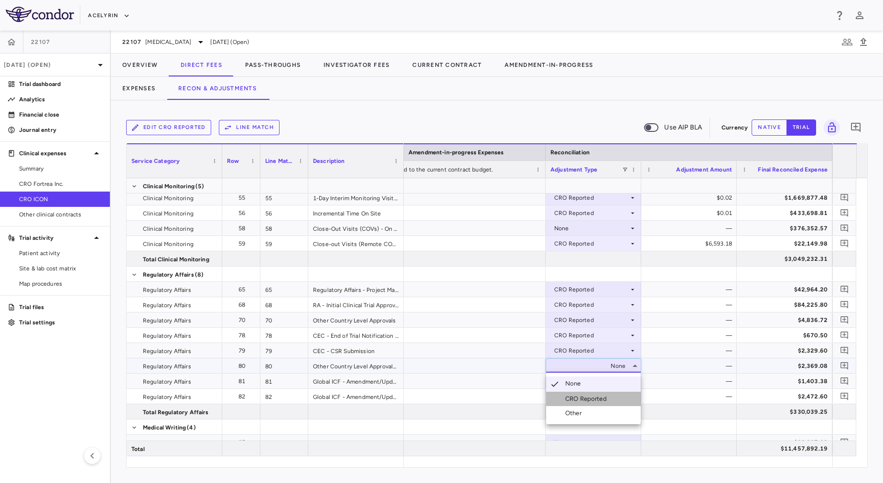
click at [605, 393] on li "CRO Reported" at bounding box center [593, 399] width 95 height 14
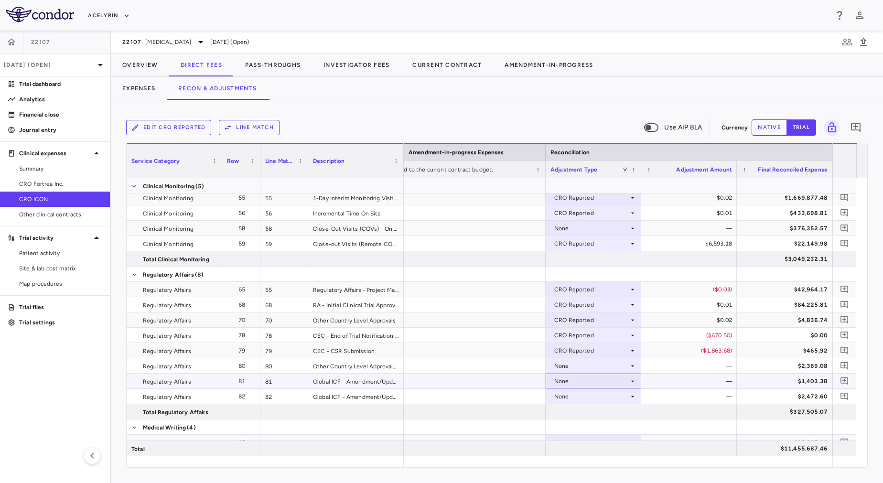
click at [603, 379] on div "None" at bounding box center [591, 381] width 75 height 15
click at [612, 409] on li "CRO Reported" at bounding box center [593, 414] width 95 height 14
click at [611, 398] on div "None" at bounding box center [591, 396] width 75 height 15
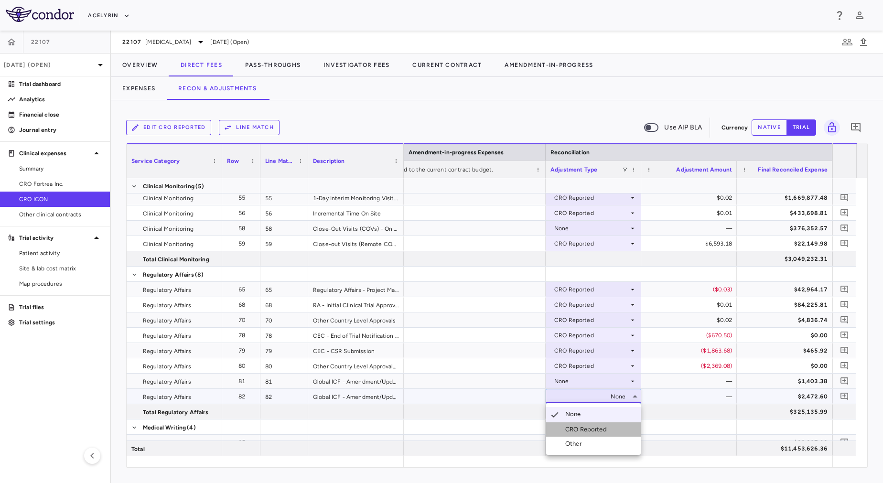
click at [620, 428] on li "CRO Reported" at bounding box center [593, 429] width 95 height 14
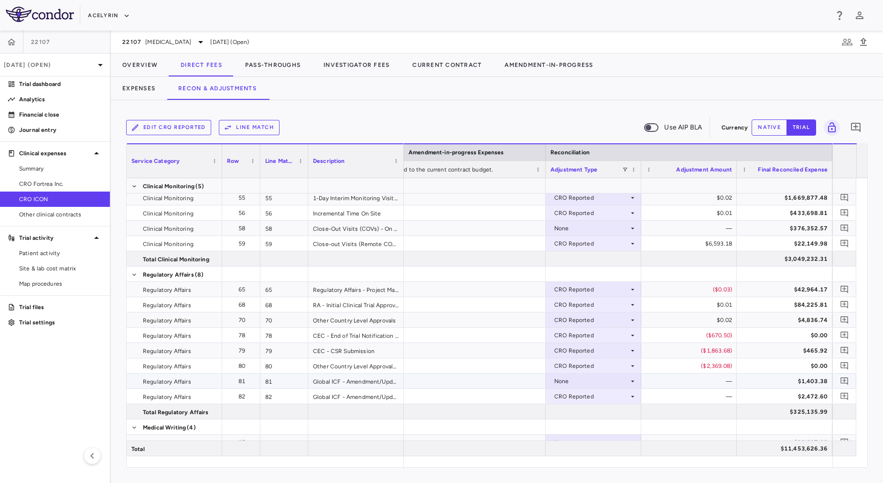
click at [609, 382] on div "None" at bounding box center [591, 381] width 75 height 15
click at [610, 416] on div "CRO Reported" at bounding box center [587, 414] width 45 height 9
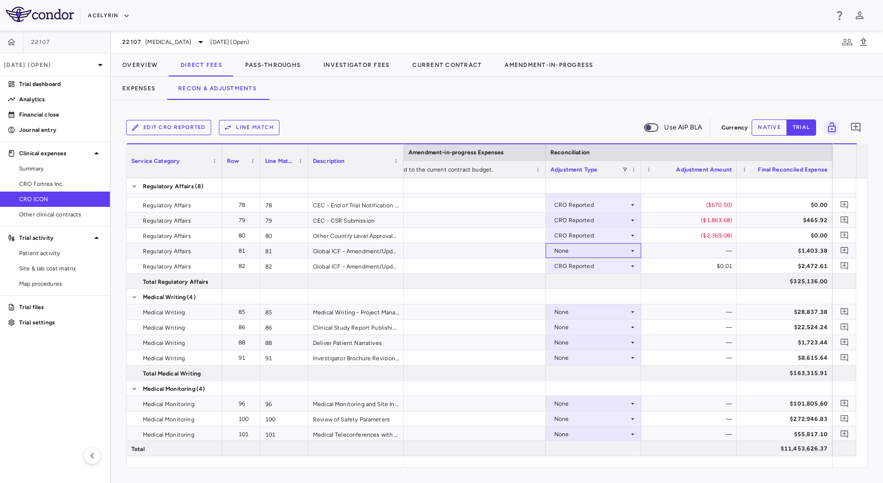
click at [568, 247] on div "None" at bounding box center [591, 250] width 75 height 15
click at [569, 285] on div "CRO Reported" at bounding box center [587, 283] width 45 height 9
click at [573, 313] on div "None" at bounding box center [591, 311] width 75 height 15
click at [580, 345] on div "CRO Reported" at bounding box center [587, 345] width 45 height 9
click at [580, 330] on div "None" at bounding box center [591, 327] width 75 height 15
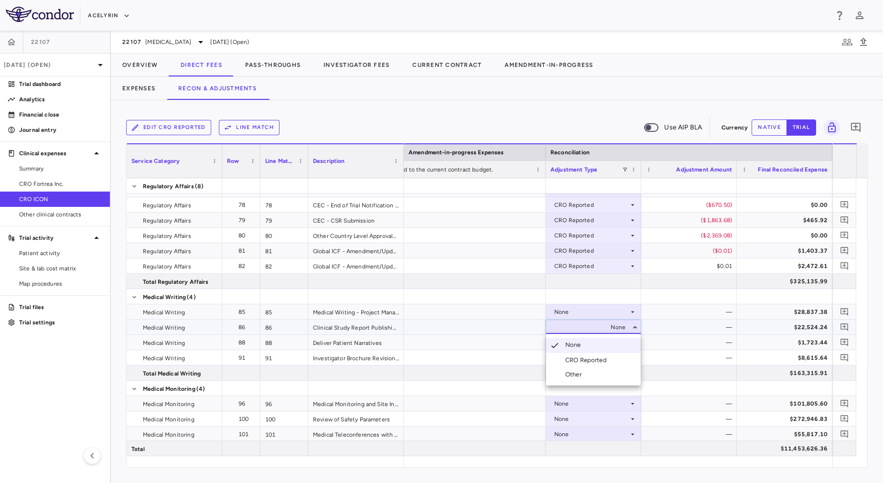
click at [591, 365] on li "CRO Reported" at bounding box center [593, 360] width 95 height 14
click at [594, 331] on div "None" at bounding box center [591, 327] width 75 height 15
click at [596, 366] on li "CRO Reported" at bounding box center [593, 360] width 95 height 14
click at [592, 342] on div "None" at bounding box center [591, 342] width 75 height 15
click at [598, 396] on div "None" at bounding box center [594, 403] width 96 height 15
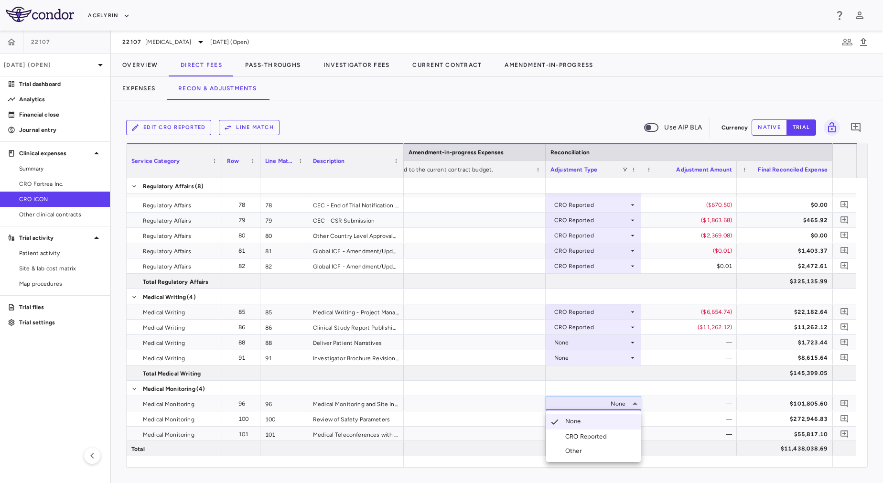
click at [607, 439] on div "CRO Reported" at bounding box center [587, 436] width 45 height 9
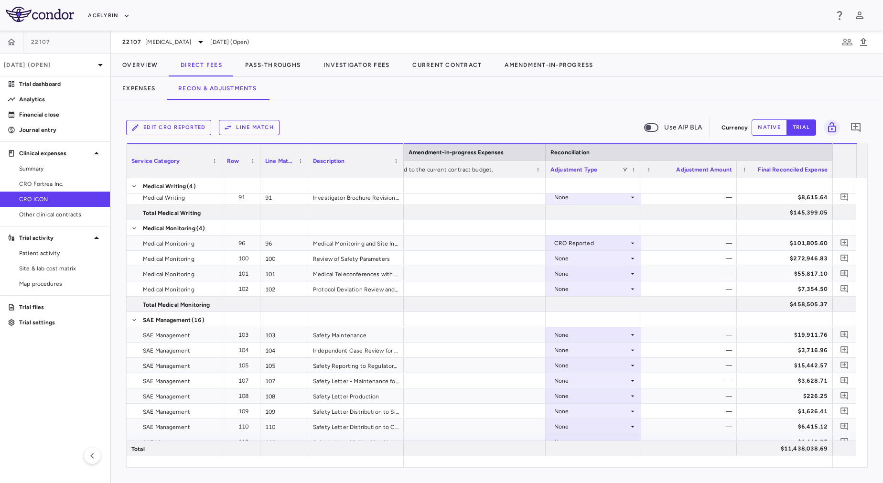
scroll to position [732, 0]
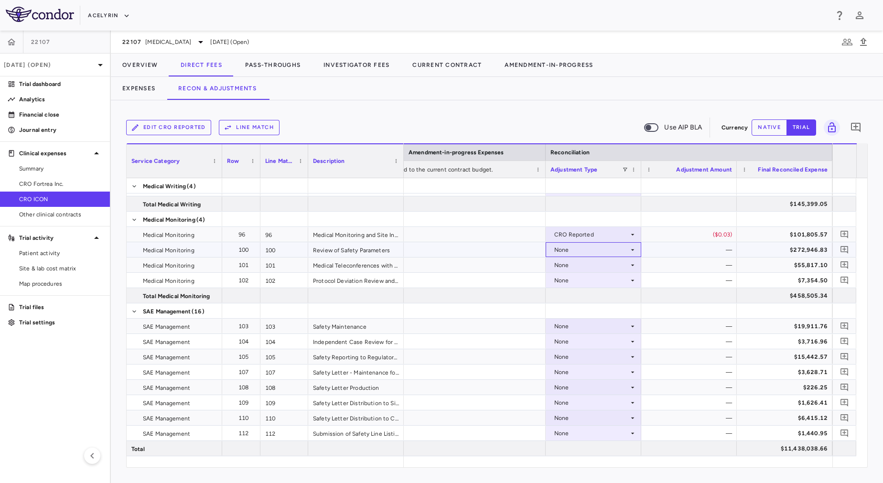
click at [601, 254] on div "None" at bounding box center [591, 249] width 75 height 15
click at [597, 287] on div "CRO Reported" at bounding box center [587, 283] width 45 height 9
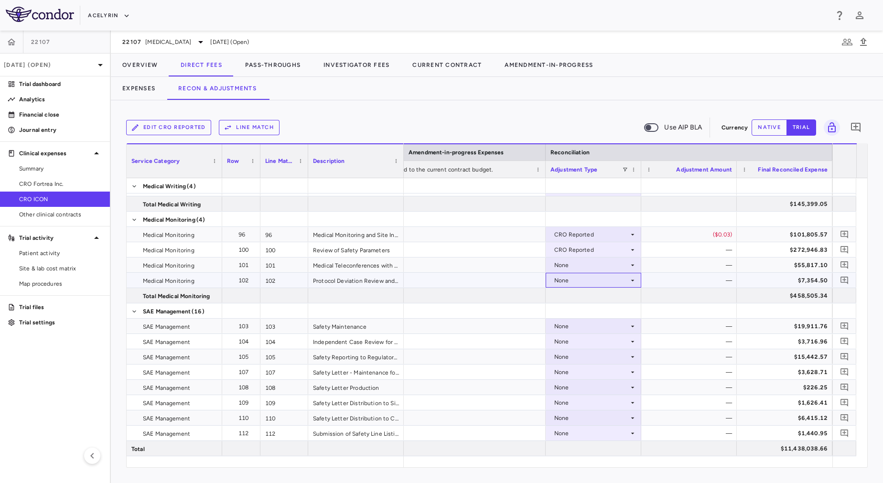
click at [577, 280] on div "None" at bounding box center [591, 280] width 75 height 15
click at [592, 316] on div "CRO Reported" at bounding box center [587, 313] width 45 height 9
click at [570, 266] on div "None" at bounding box center [591, 265] width 75 height 15
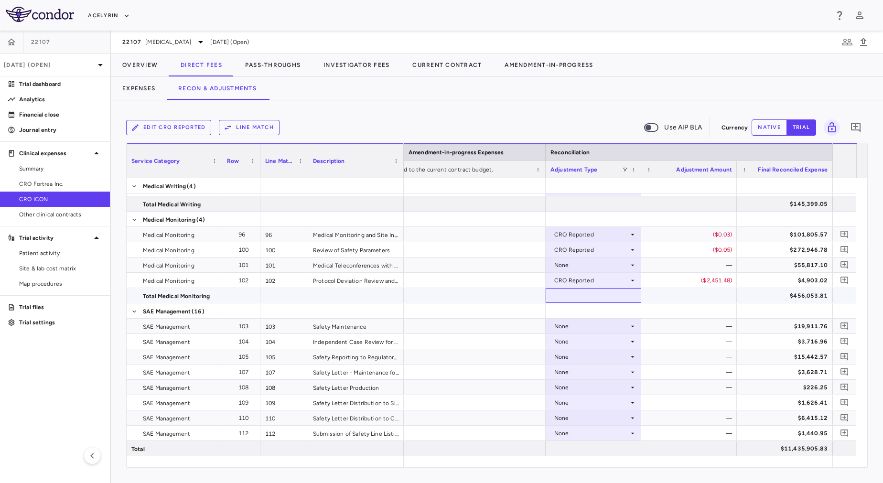
click at [582, 302] on div at bounding box center [594, 295] width 96 height 15
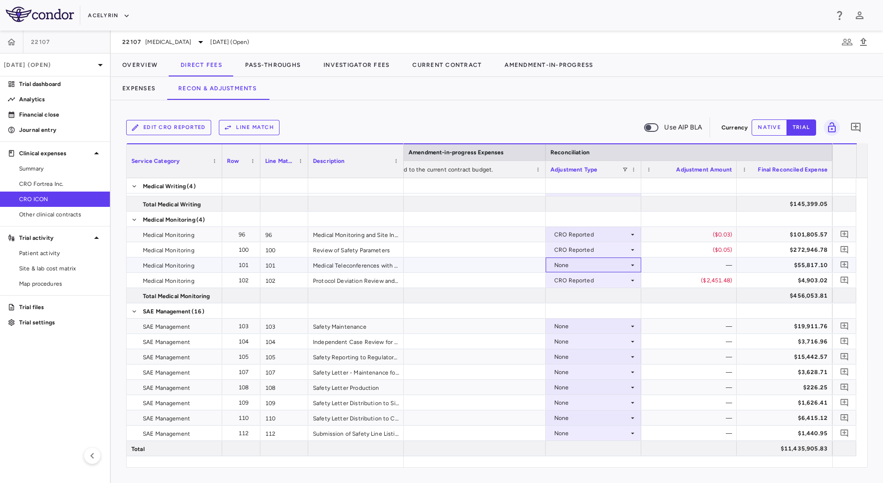
click at [600, 259] on div "None" at bounding box center [591, 265] width 75 height 15
click at [606, 300] on div "CRO Reported" at bounding box center [587, 298] width 45 height 9
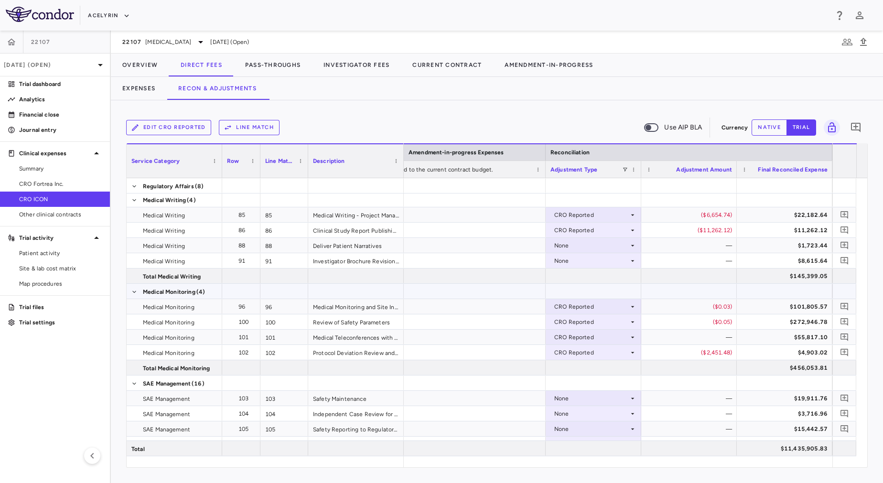
scroll to position [649, 0]
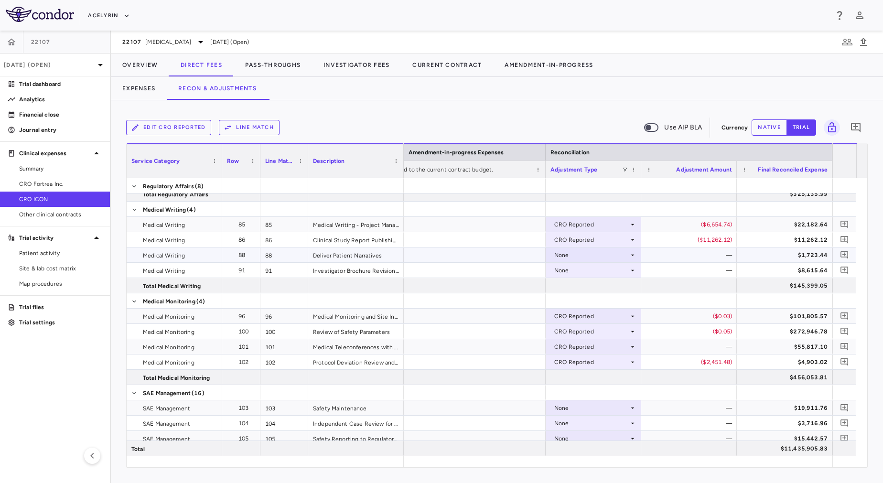
click at [614, 260] on div "None" at bounding box center [591, 254] width 75 height 15
click at [615, 256] on div "None" at bounding box center [591, 254] width 75 height 15
click at [616, 289] on li "CRO Reported" at bounding box center [593, 288] width 95 height 14
click at [621, 272] on div "None" at bounding box center [591, 270] width 75 height 15
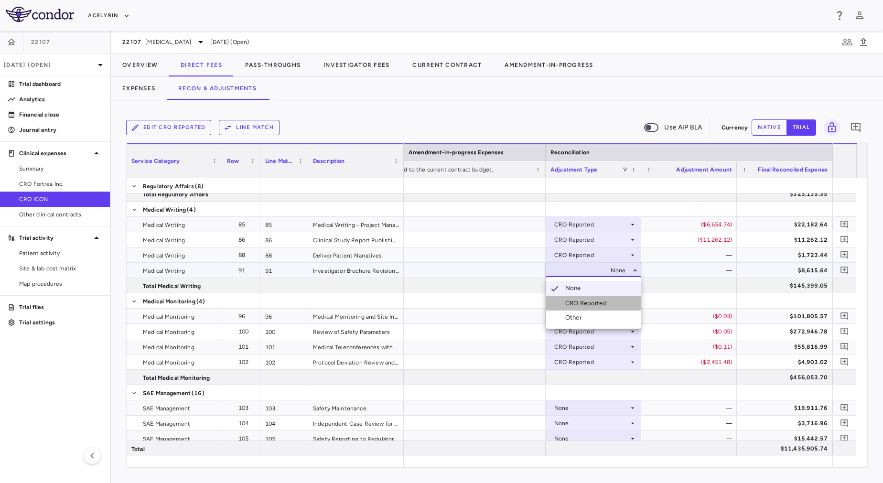
click at [620, 305] on li "CRO Reported" at bounding box center [593, 303] width 95 height 14
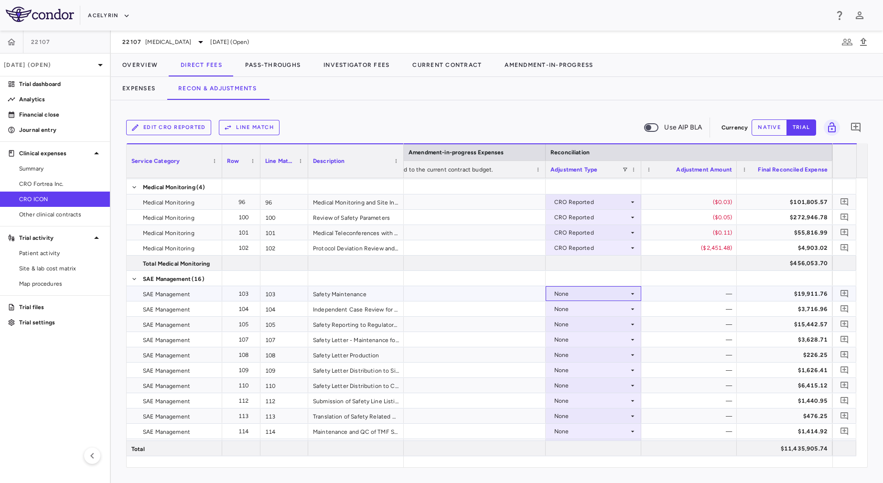
click at [612, 293] on div "None" at bounding box center [591, 293] width 75 height 15
click at [612, 324] on li "CRO Reported" at bounding box center [593, 327] width 95 height 14
click at [612, 315] on div "None" at bounding box center [591, 308] width 75 height 15
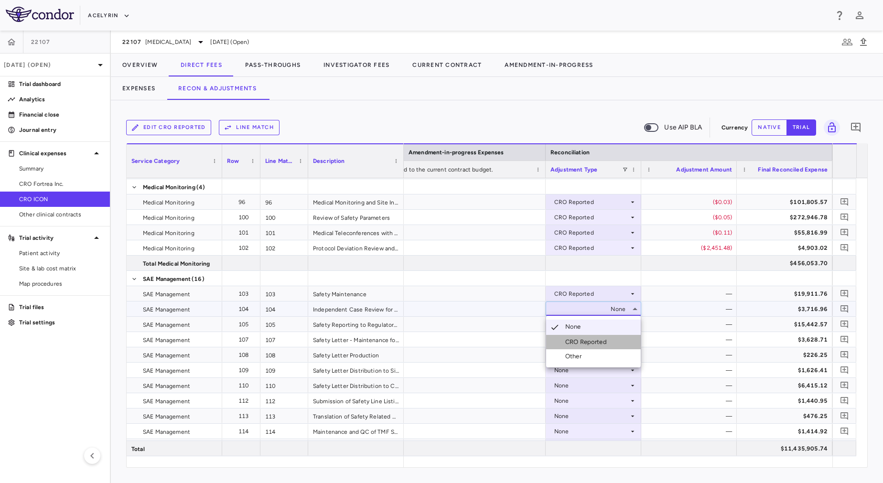
click at [613, 337] on li "CRO Reported" at bounding box center [593, 342] width 95 height 14
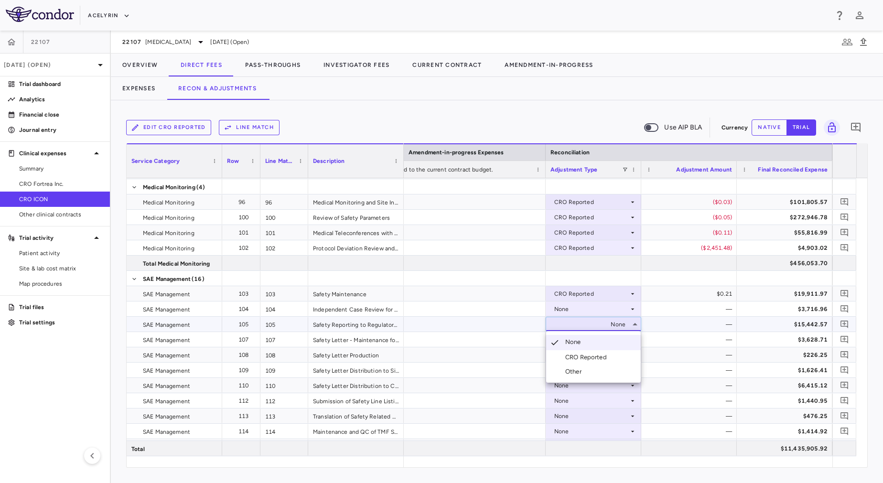
click at [616, 355] on li "CRO Reported" at bounding box center [593, 357] width 95 height 14
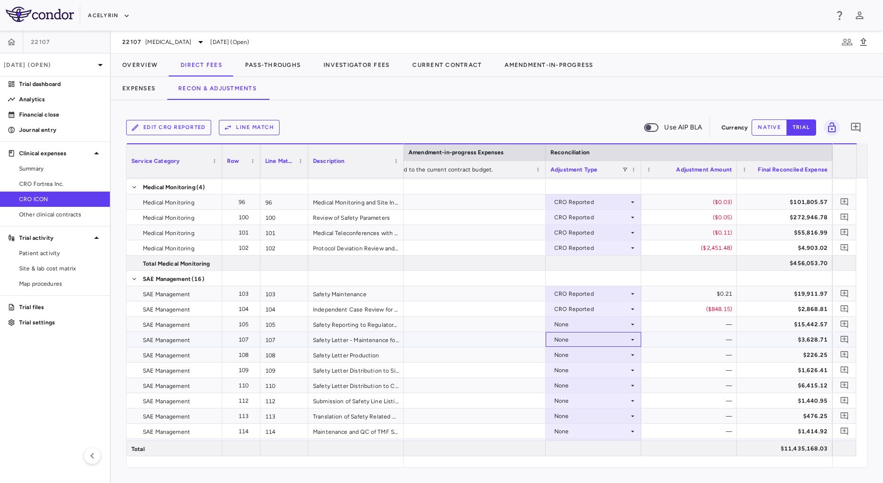
click at [615, 344] on div "None" at bounding box center [591, 339] width 75 height 15
click at [617, 378] on li "CRO Reported" at bounding box center [593, 372] width 95 height 14
click at [624, 335] on div "None" at bounding box center [591, 339] width 75 height 15
click at [618, 352] on div "None" at bounding box center [591, 354] width 75 height 15
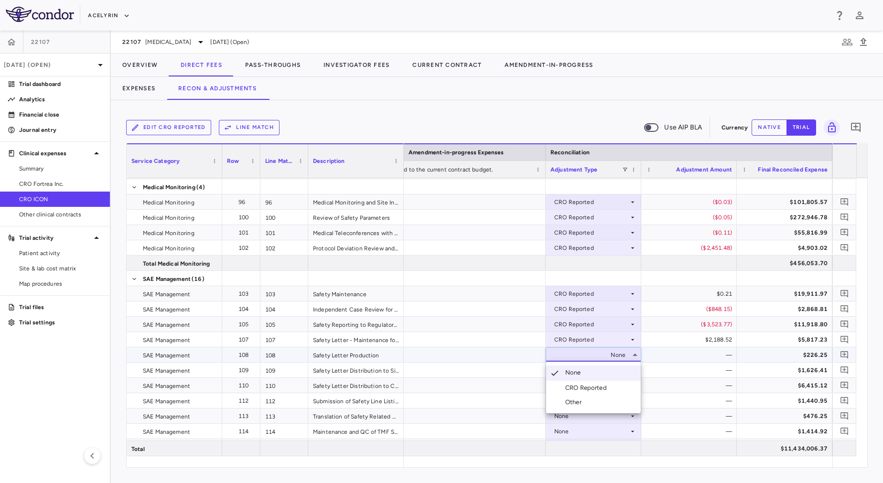
click at [618, 379] on li "None" at bounding box center [593, 372] width 95 height 15
click at [614, 357] on div "None" at bounding box center [591, 354] width 75 height 15
click at [619, 387] on li "CRO Reported" at bounding box center [593, 388] width 95 height 14
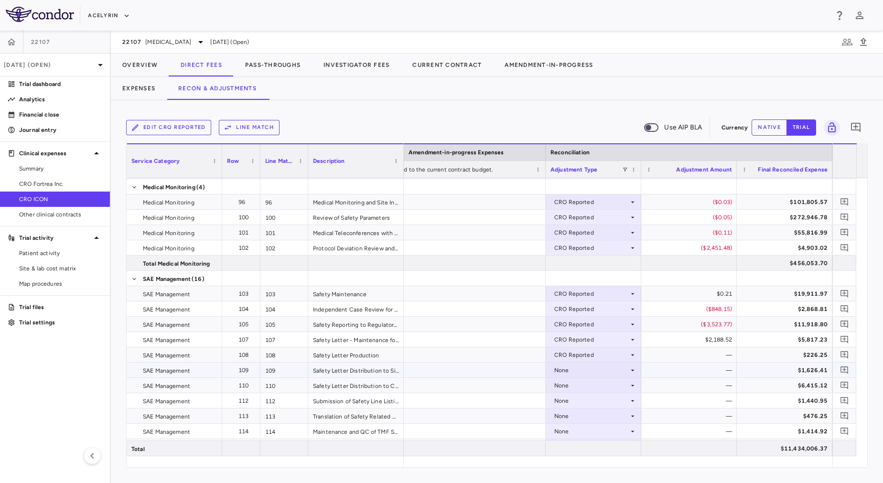
click at [617, 364] on div "None" at bounding box center [591, 370] width 75 height 15
click at [621, 406] on li "CRO Reported" at bounding box center [593, 403] width 95 height 14
click at [620, 395] on div "None" at bounding box center [591, 400] width 75 height 15
click at [628, 374] on div "CRO Reported" at bounding box center [591, 370] width 75 height 15
click at [628, 374] on div at bounding box center [441, 241] width 883 height 483
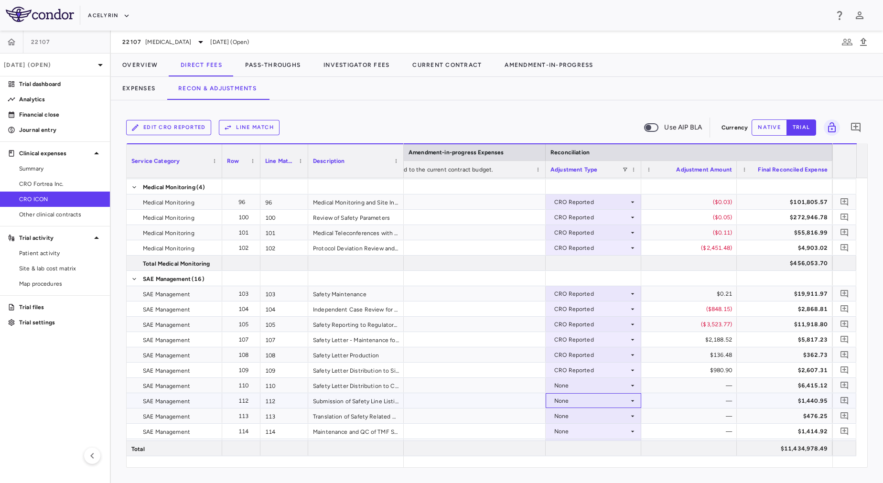
click at [614, 394] on div "None" at bounding box center [591, 400] width 75 height 15
click at [606, 436] on div "CRO Reported" at bounding box center [587, 434] width 45 height 9
click at [615, 379] on div "None" at bounding box center [591, 385] width 75 height 15
drag, startPoint x: 605, startPoint y: 427, endPoint x: 600, endPoint y: 415, distance: 12.9
click at [612, 379] on div "None" at bounding box center [591, 385] width 75 height 15
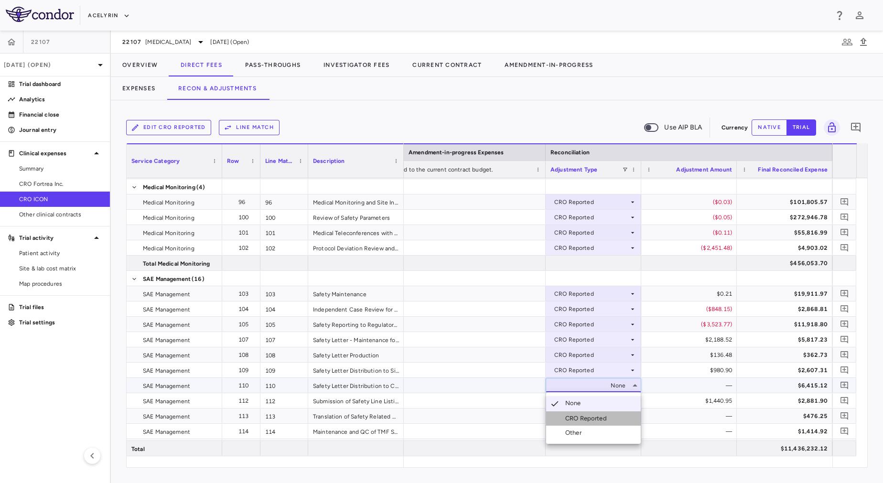
click at [609, 419] on div "CRO Reported" at bounding box center [587, 418] width 45 height 9
click at [609, 414] on div "None" at bounding box center [591, 415] width 75 height 15
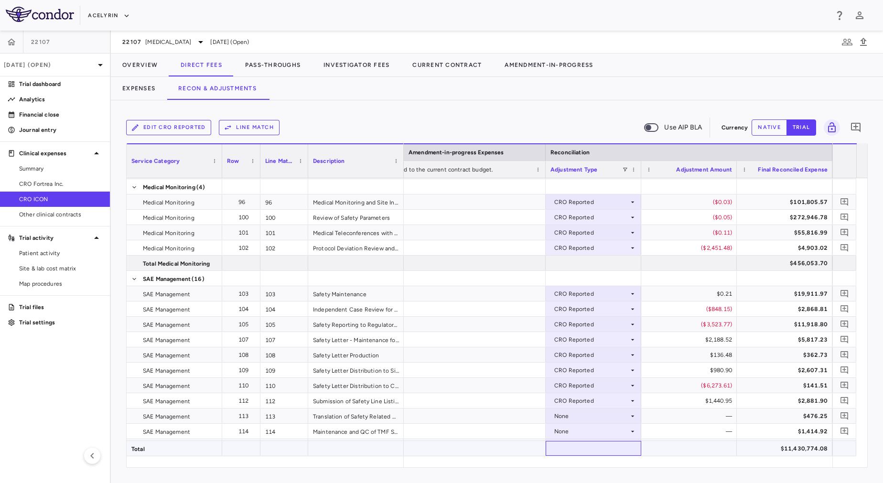
click at [613, 451] on div at bounding box center [594, 448] width 96 height 15
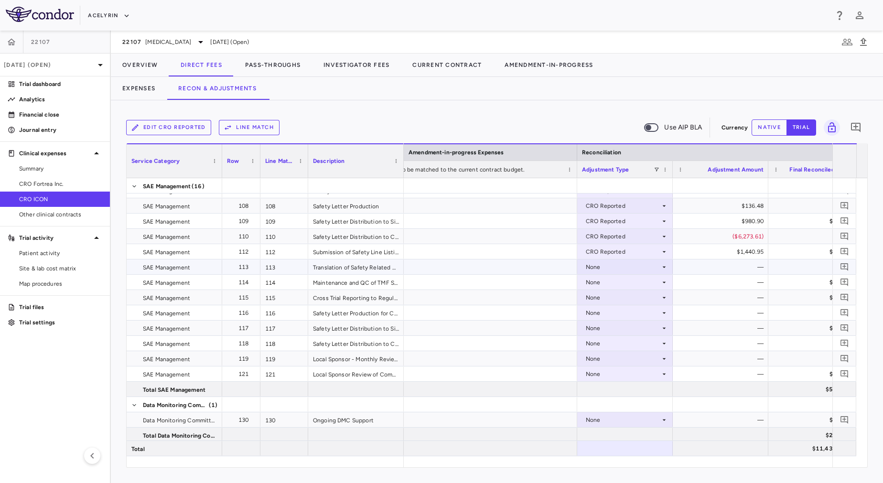
click at [634, 268] on div "None" at bounding box center [623, 266] width 75 height 15
click at [636, 298] on div "CRO Reported" at bounding box center [619, 300] width 45 height 9
click at [634, 293] on div "None" at bounding box center [623, 297] width 75 height 15
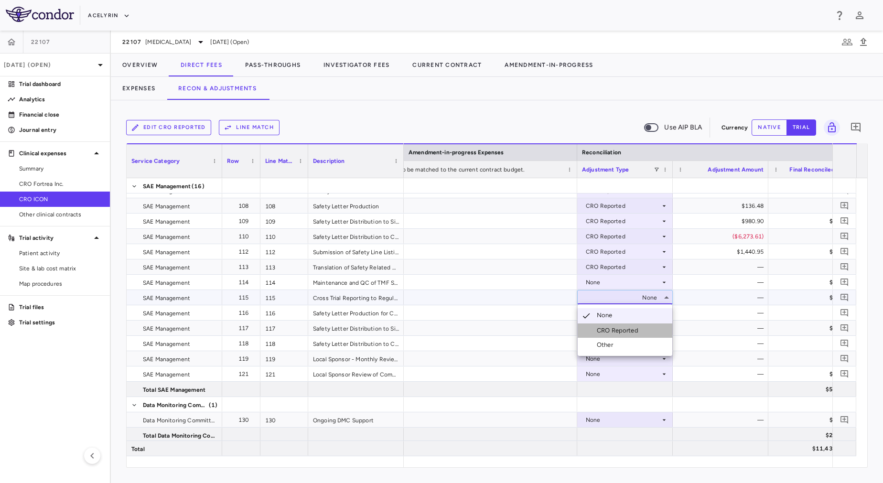
click at [639, 331] on div "CRO Reported" at bounding box center [619, 330] width 45 height 9
click at [641, 281] on div "None" at bounding box center [623, 282] width 75 height 15
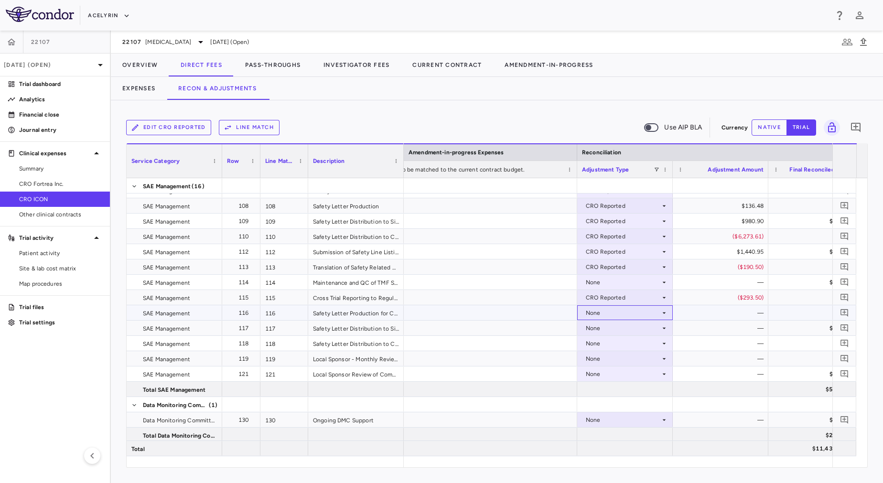
click at [644, 307] on div "None" at bounding box center [623, 312] width 75 height 15
click at [644, 347] on li "CRO Reported" at bounding box center [625, 346] width 95 height 14
click at [650, 282] on div "None" at bounding box center [623, 282] width 75 height 15
click at [653, 311] on div "CRO Reported" at bounding box center [623, 312] width 75 height 15
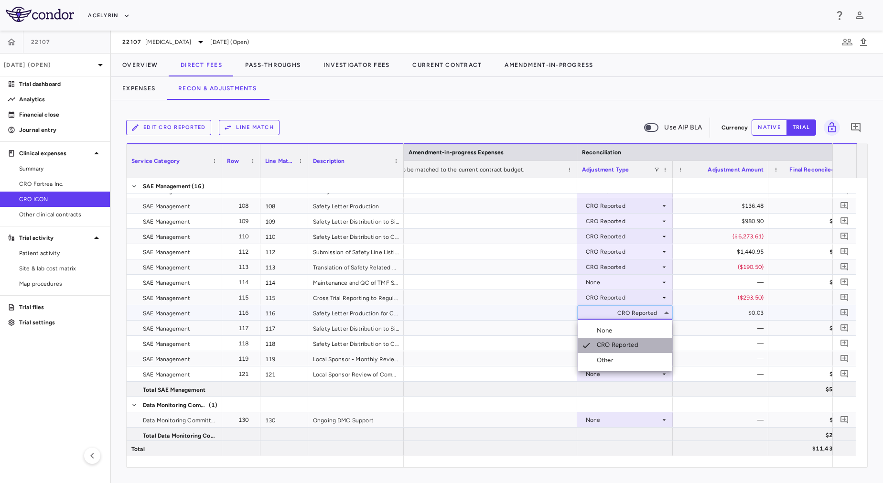
click at [650, 343] on li "CRO Reported" at bounding box center [625, 345] width 95 height 15
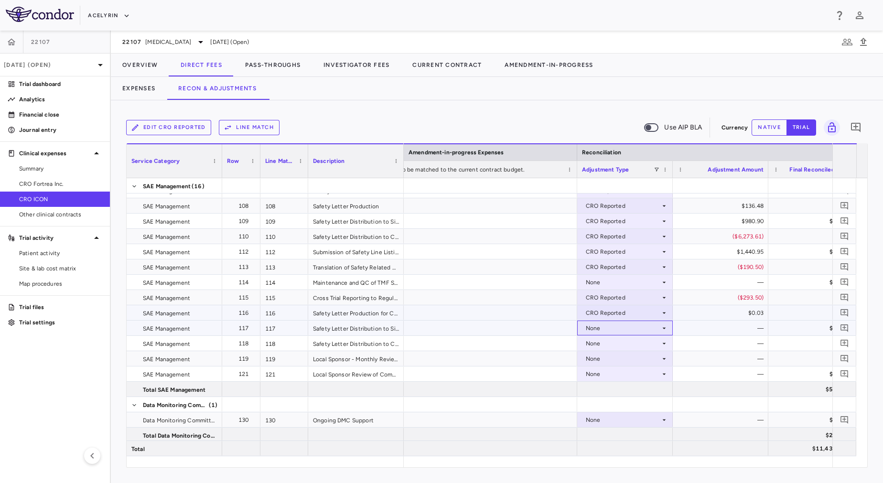
click at [647, 325] on div "None" at bounding box center [623, 328] width 75 height 15
click at [651, 361] on li "CRO Reported" at bounding box center [625, 361] width 95 height 14
click at [650, 344] on div "None" at bounding box center [623, 343] width 75 height 15
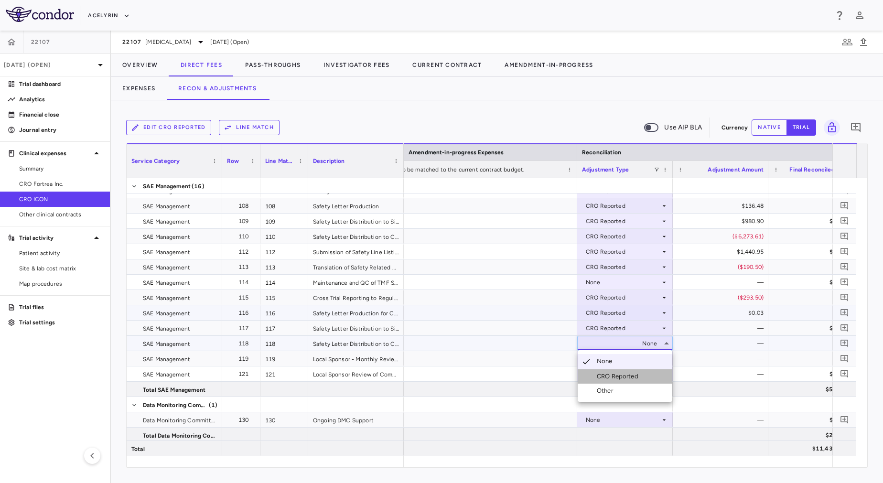
click at [655, 375] on li "CRO Reported" at bounding box center [625, 376] width 95 height 14
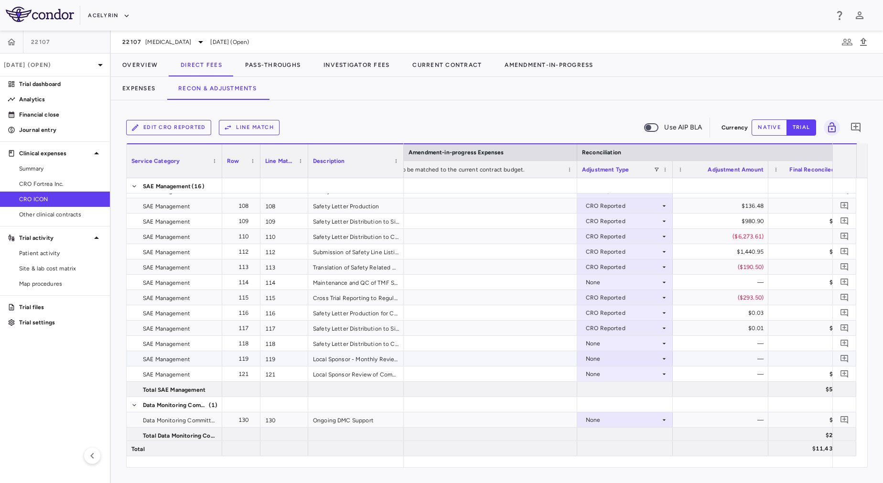
click at [651, 373] on div "None" at bounding box center [623, 373] width 75 height 15
click at [655, 405] on li "CRO Reported" at bounding box center [625, 407] width 95 height 14
click at [655, 359] on div "None" at bounding box center [623, 358] width 75 height 15
click at [657, 393] on div at bounding box center [625, 389] width 96 height 15
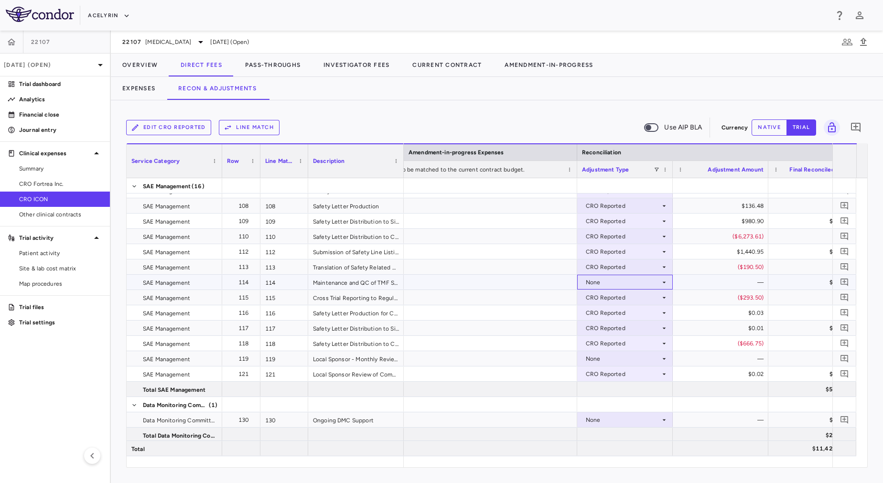
click at [631, 277] on div "None" at bounding box center [623, 282] width 75 height 15
click at [634, 316] on div "CRO Reported" at bounding box center [619, 315] width 45 height 9
click at [652, 355] on div "None" at bounding box center [623, 358] width 75 height 15
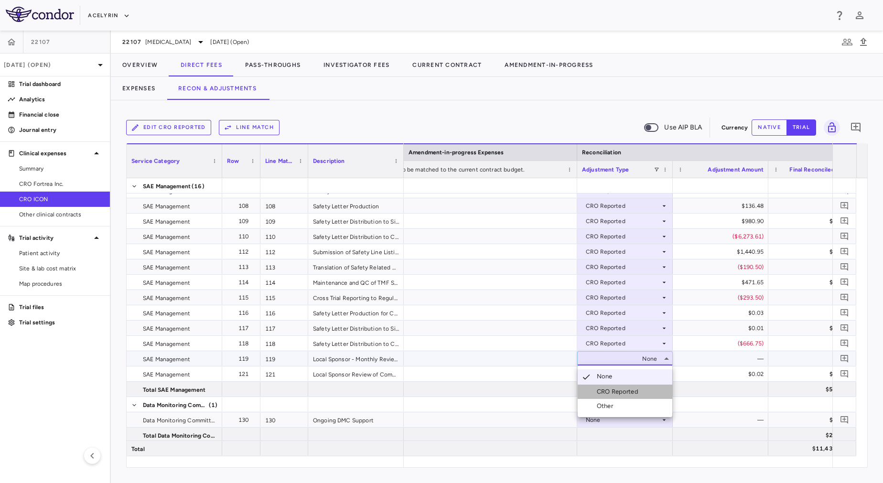
click at [642, 387] on div "CRO Reported" at bounding box center [619, 391] width 45 height 9
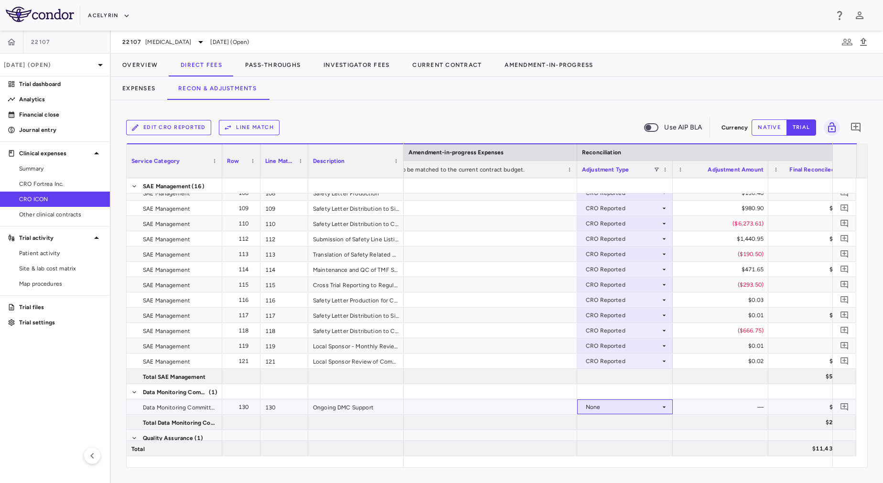
click at [650, 409] on div "None" at bounding box center [623, 406] width 75 height 15
click at [627, 435] on li "CRO Reported" at bounding box center [625, 440] width 95 height 14
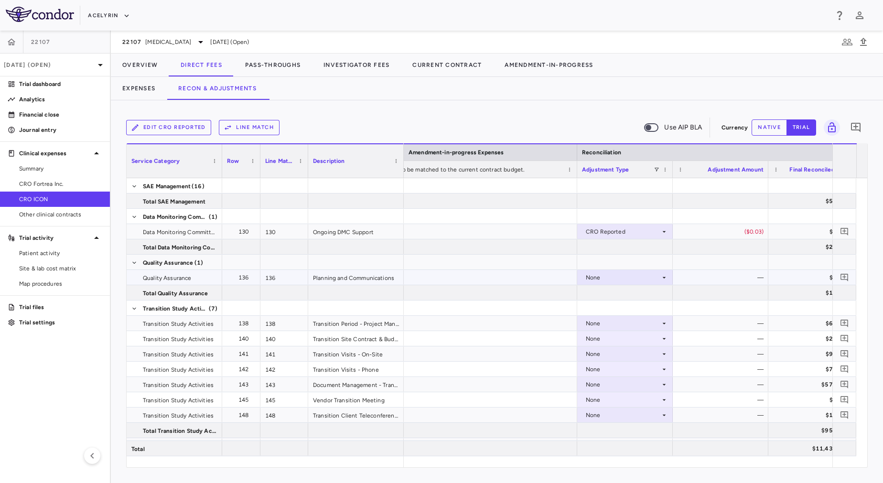
click at [623, 278] on div "None" at bounding box center [623, 277] width 75 height 15
click at [630, 306] on div "CRO Reported" at bounding box center [619, 310] width 45 height 9
click at [640, 326] on div "None" at bounding box center [623, 323] width 75 height 15
click at [638, 356] on div "None" at bounding box center [623, 353] width 75 height 15
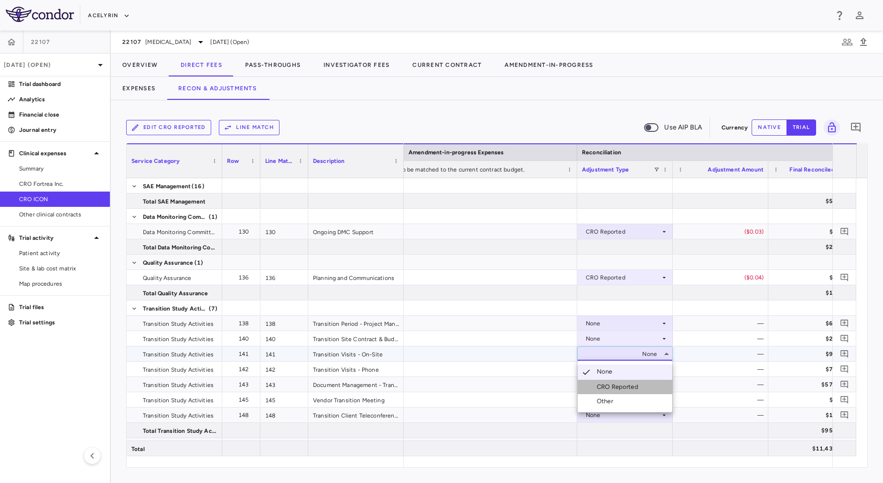
click at [614, 389] on div "CRO Reported" at bounding box center [619, 387] width 45 height 9
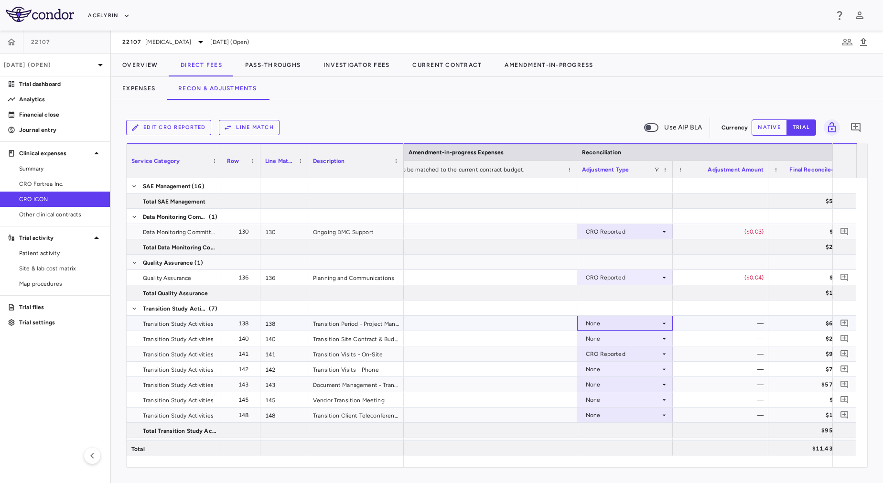
click at [624, 316] on div "None" at bounding box center [625, 323] width 96 height 15
click at [631, 356] on div "CRO Reported" at bounding box center [623, 353] width 75 height 15
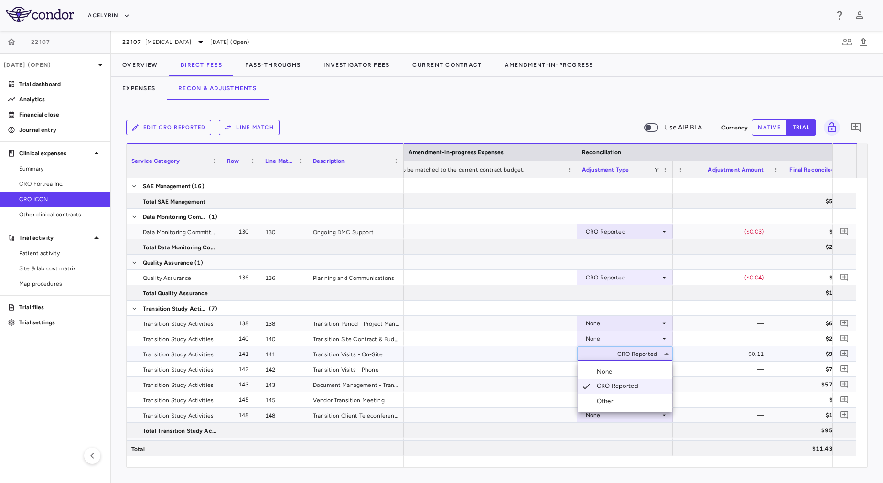
click at [620, 327] on div at bounding box center [441, 241] width 883 height 483
click at [616, 319] on div "None" at bounding box center [623, 323] width 75 height 15
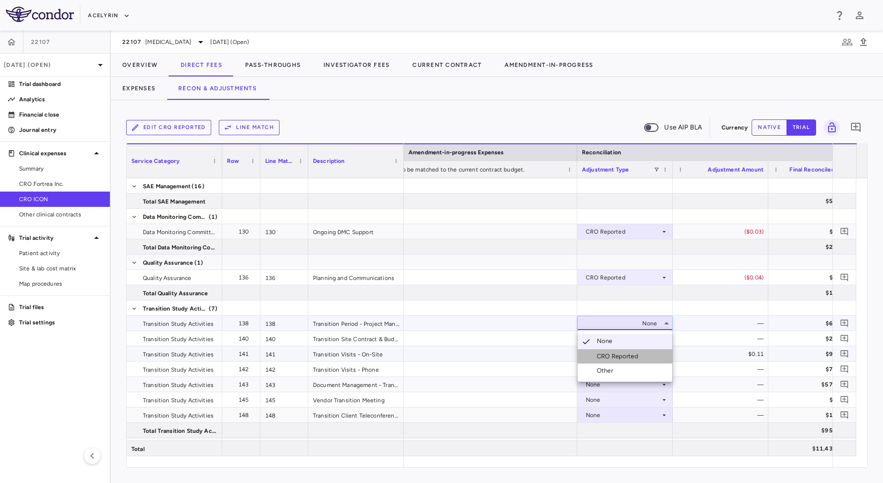
click at [616, 357] on div "CRO Reported" at bounding box center [619, 356] width 45 height 9
click at [611, 338] on div "None" at bounding box center [623, 338] width 75 height 15
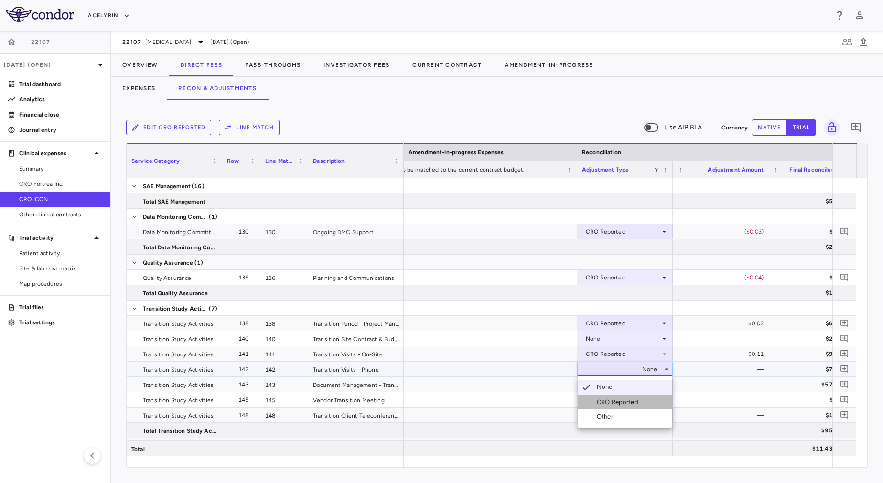
click at [617, 402] on div "CRO Reported" at bounding box center [619, 402] width 45 height 9
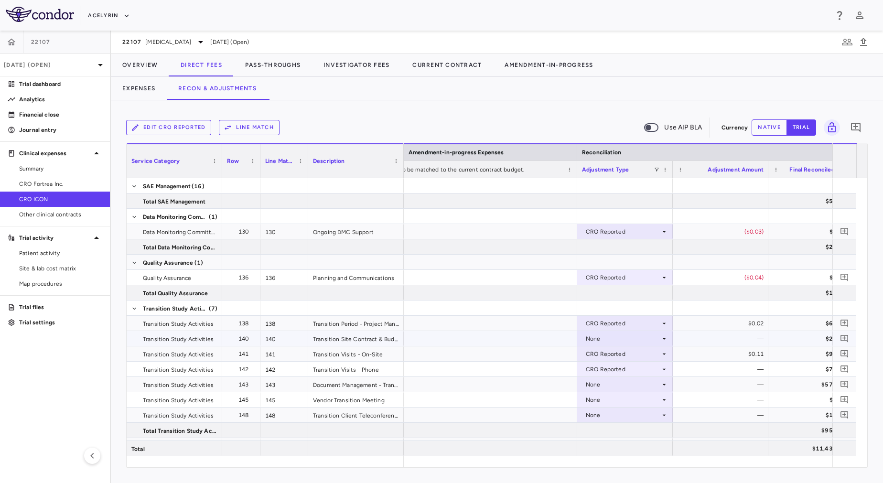
click at [615, 336] on div "None" at bounding box center [623, 338] width 75 height 15
click at [612, 343] on div "None" at bounding box center [623, 338] width 75 height 15
click at [612, 368] on div "CRO Reported" at bounding box center [619, 371] width 45 height 9
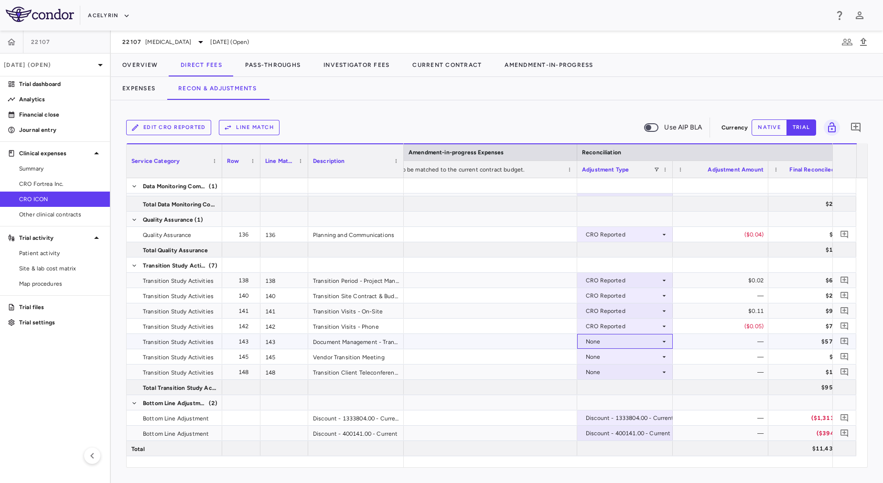
click at [607, 341] on div "None" at bounding box center [623, 341] width 75 height 15
click at [604, 344] on div "None" at bounding box center [623, 341] width 75 height 15
click at [606, 370] on li "CRO Reported" at bounding box center [625, 374] width 95 height 14
click at [611, 361] on div "None" at bounding box center [623, 356] width 75 height 15
click at [611, 388] on div "CRO Reported" at bounding box center [619, 390] width 45 height 9
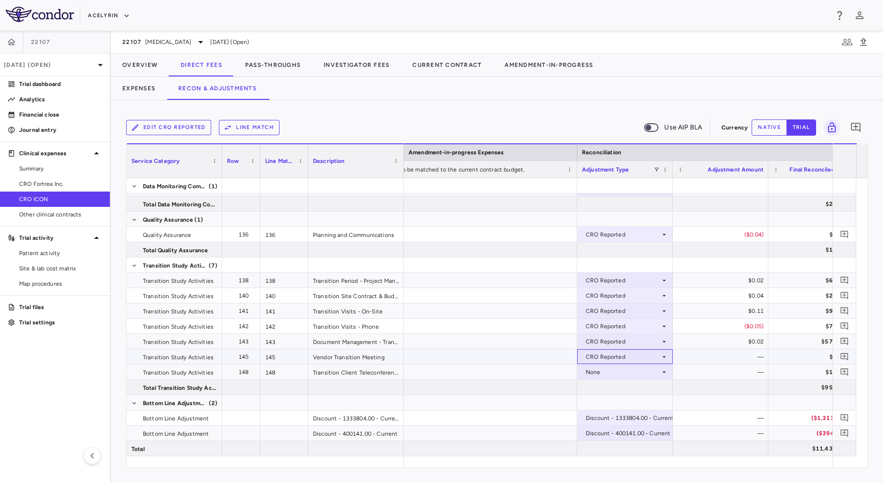
click at [624, 363] on div "CRO Reported" at bounding box center [623, 356] width 75 height 15
click at [617, 354] on div "CRO Reported" at bounding box center [623, 356] width 75 height 15
click at [764, 359] on div at bounding box center [441, 241] width 883 height 483
click at [623, 380] on div at bounding box center [625, 387] width 96 height 15
click at [623, 373] on div "None" at bounding box center [623, 372] width 75 height 15
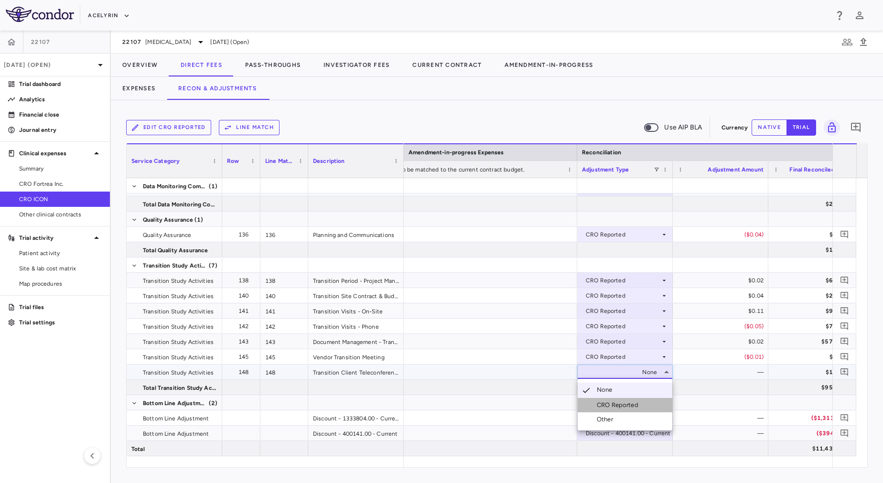
click at [643, 410] on li "CRO Reported" at bounding box center [625, 405] width 95 height 14
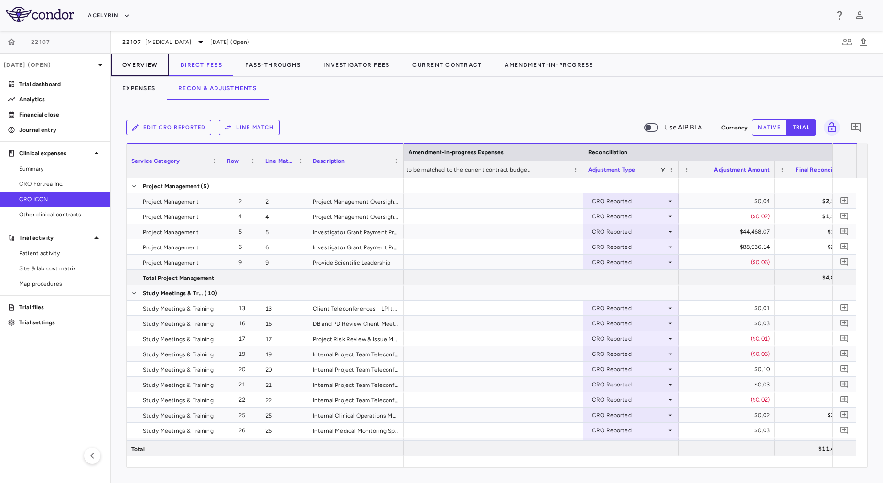
click at [148, 64] on button "Overview" at bounding box center [140, 65] width 58 height 23
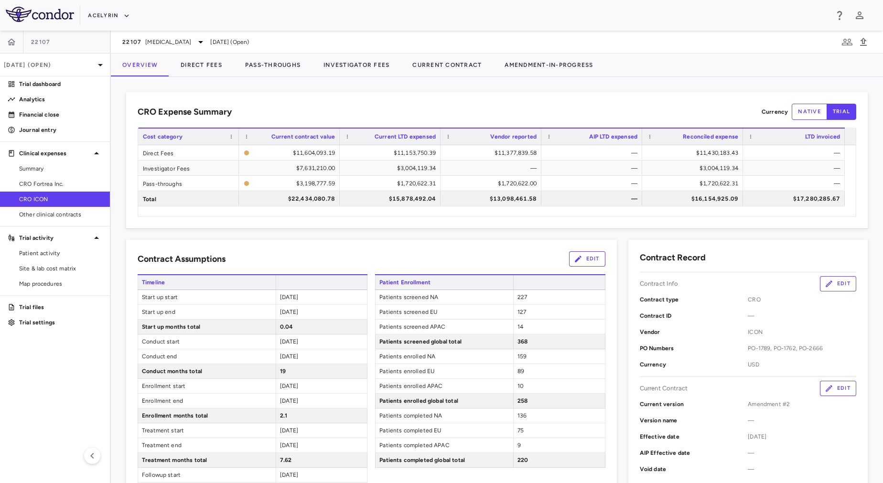
click at [72, 181] on span "CRO Fortrea Inc." at bounding box center [60, 184] width 83 height 9
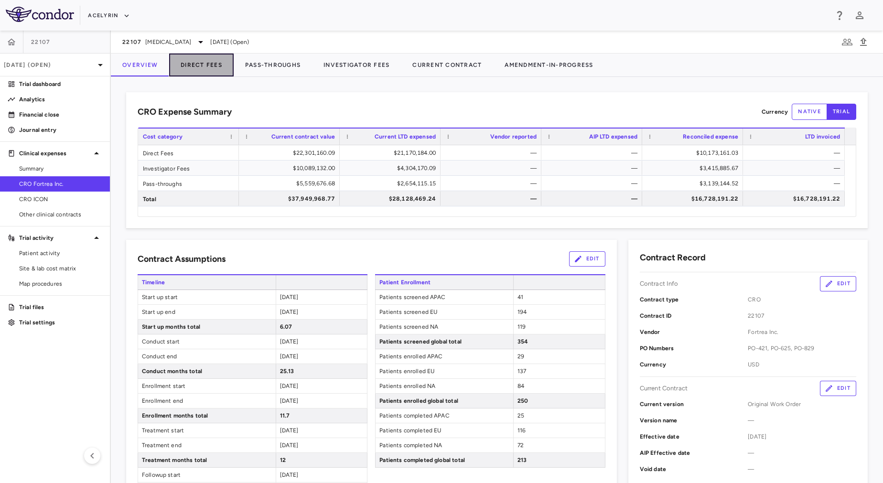
click at [209, 65] on button "Direct Fees" at bounding box center [201, 65] width 64 height 23
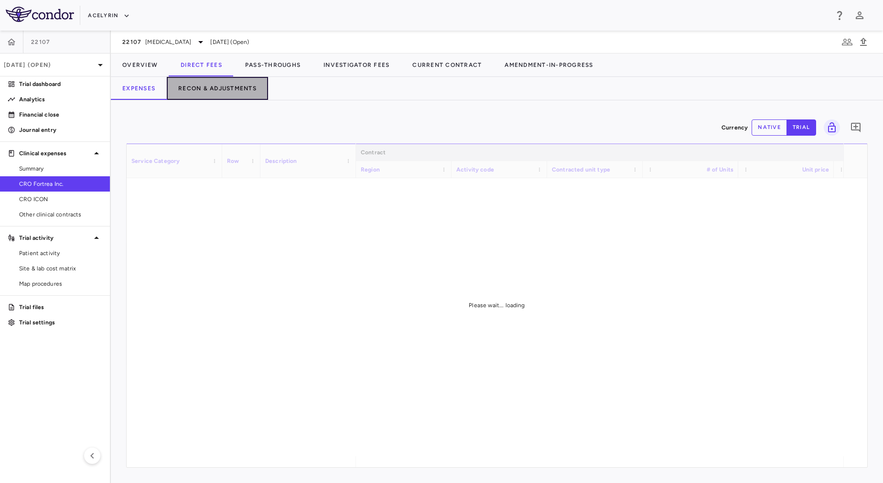
click at [245, 85] on button "Recon & Adjustments" at bounding box center [217, 88] width 101 height 23
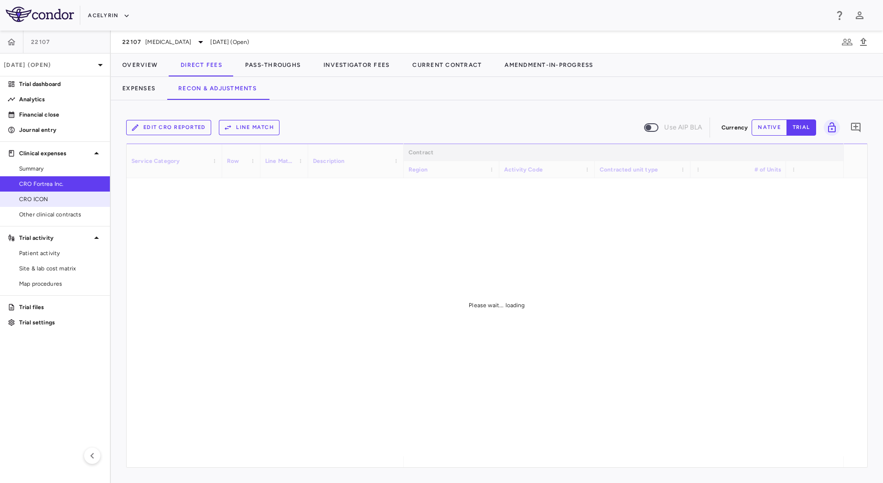
click at [71, 201] on span "CRO ICON" at bounding box center [60, 199] width 83 height 9
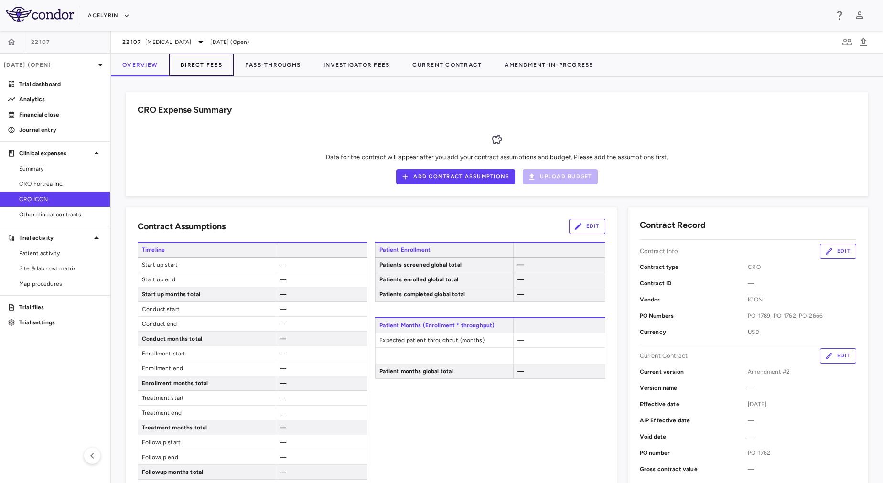
click at [208, 71] on button "Direct Fees" at bounding box center [201, 65] width 64 height 23
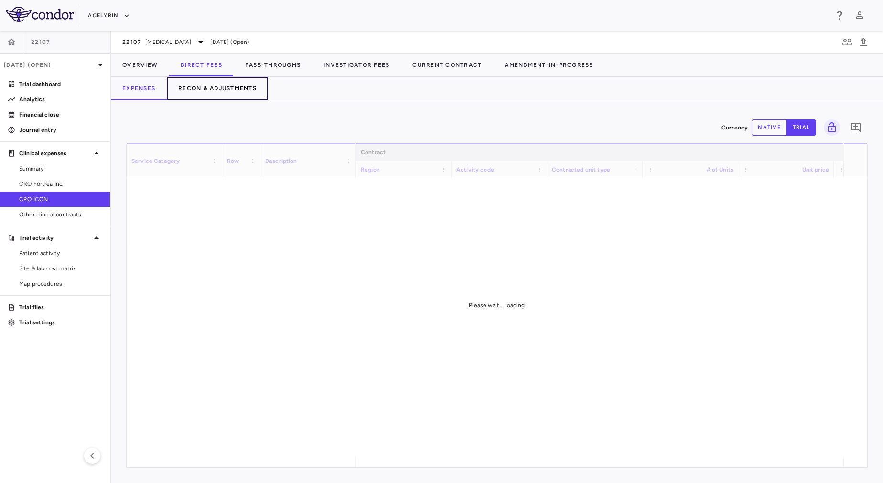
click at [241, 92] on button "Recon & Adjustments" at bounding box center [217, 88] width 101 height 23
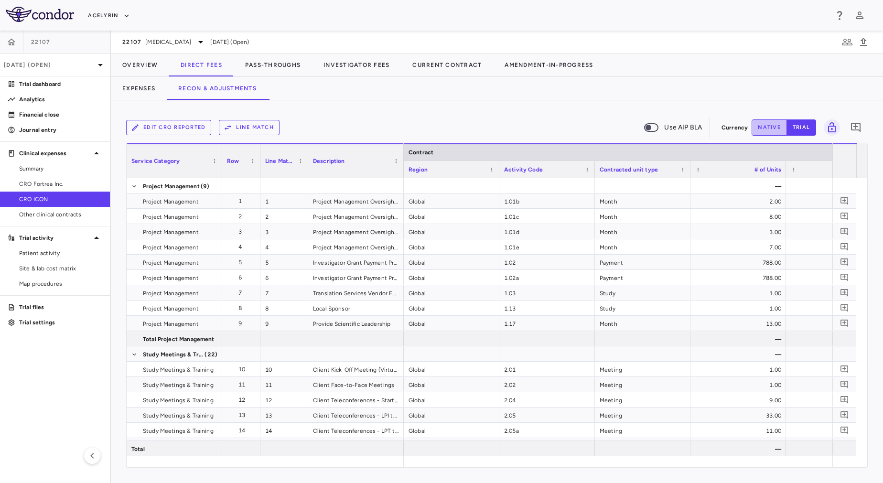
click at [770, 120] on button "native" at bounding box center [769, 127] width 35 height 16
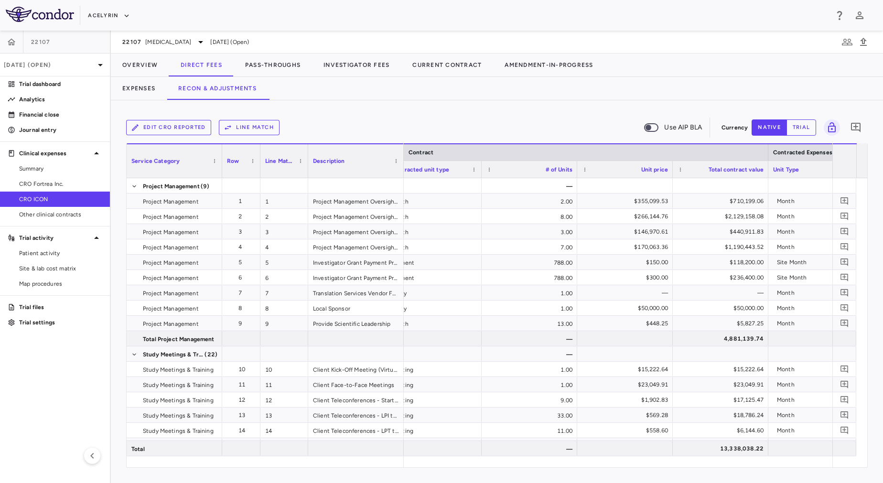
scroll to position [0, 334]
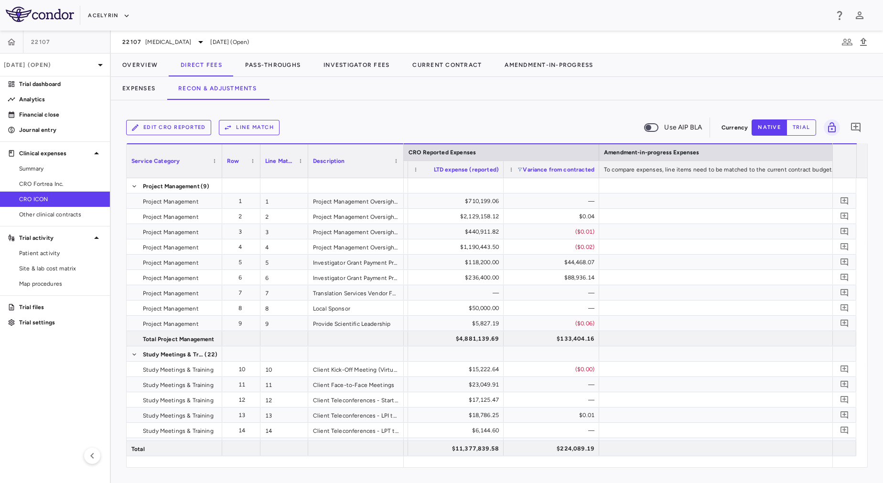
click at [519, 170] on span at bounding box center [520, 170] width 6 height 6
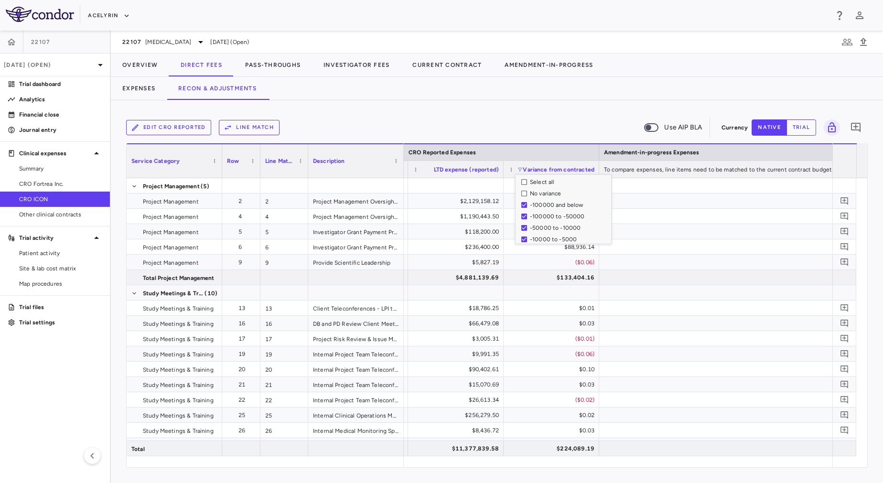
click at [521, 114] on div "Edit CRO reported Line Match Use AIP BLA Currency native trial 0 Press ENTER to…" at bounding box center [497, 291] width 772 height 383
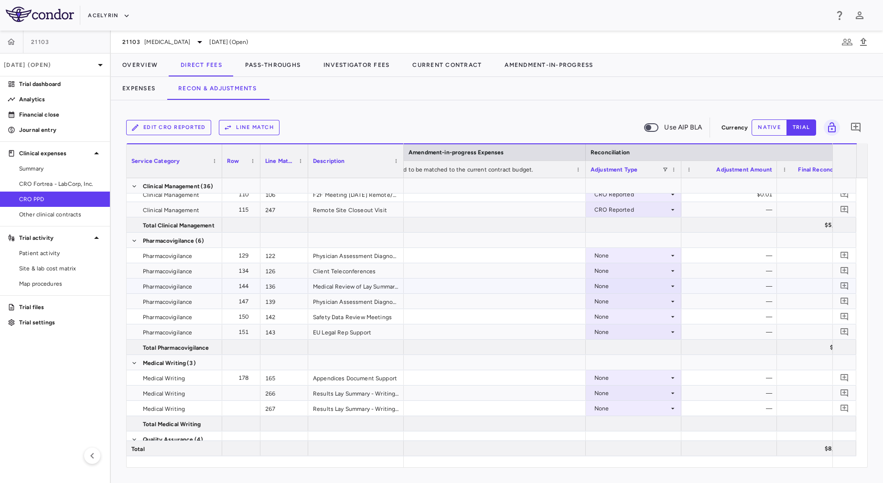
scroll to position [0, 1896]
click at [596, 245] on div at bounding box center [634, 240] width 96 height 15
click at [607, 253] on div "None" at bounding box center [631, 255] width 75 height 15
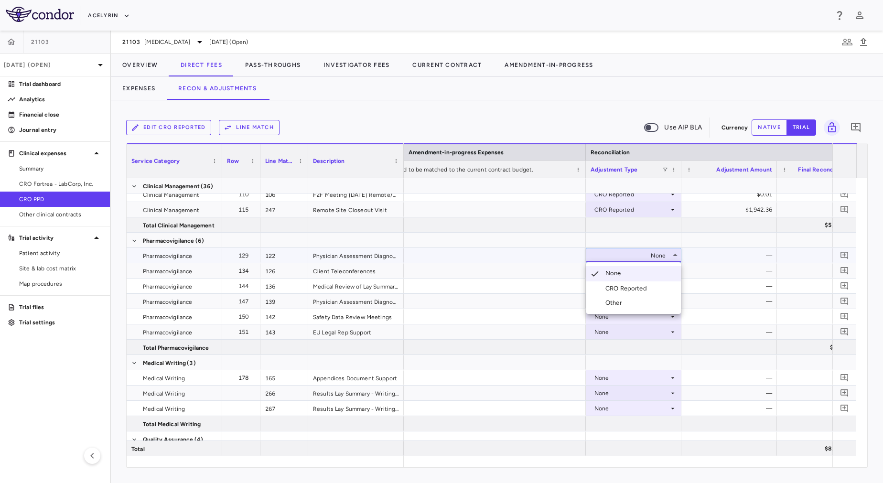
click at [625, 290] on div "CRO Reported" at bounding box center [627, 288] width 45 height 9
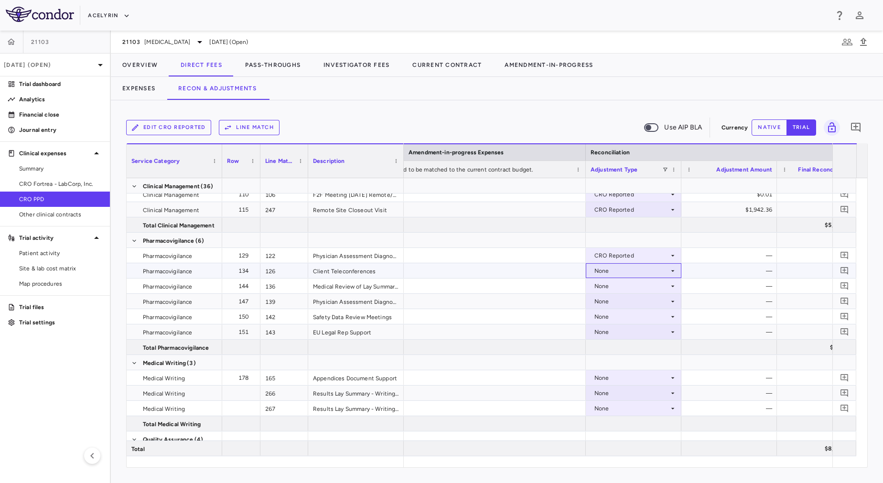
click at [617, 273] on div "None" at bounding box center [631, 270] width 75 height 15
click at [634, 303] on div "CRO Reported" at bounding box center [627, 304] width 45 height 9
click at [626, 286] on div "None" at bounding box center [631, 286] width 75 height 15
click at [640, 318] on div "None" at bounding box center [631, 316] width 75 height 15
click at [615, 294] on div "None" at bounding box center [631, 301] width 75 height 15
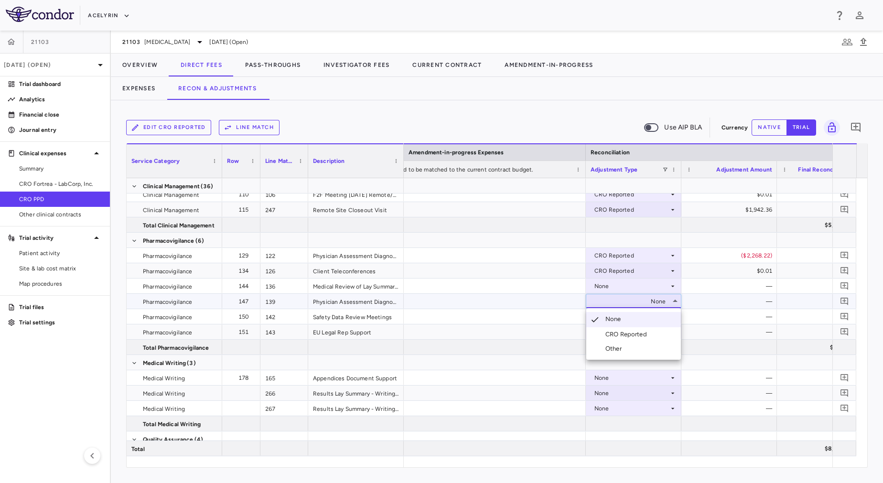
click at [635, 335] on div "CRO Reported" at bounding box center [627, 334] width 45 height 9
click at [622, 283] on div "None" at bounding box center [631, 286] width 75 height 15
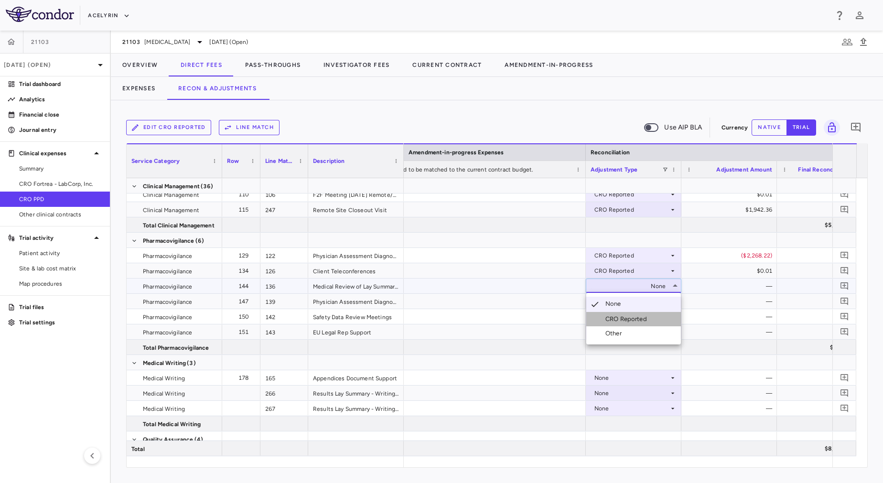
click at [635, 318] on div "CRO Reported" at bounding box center [627, 319] width 45 height 9
click at [634, 313] on div "None" at bounding box center [631, 316] width 75 height 15
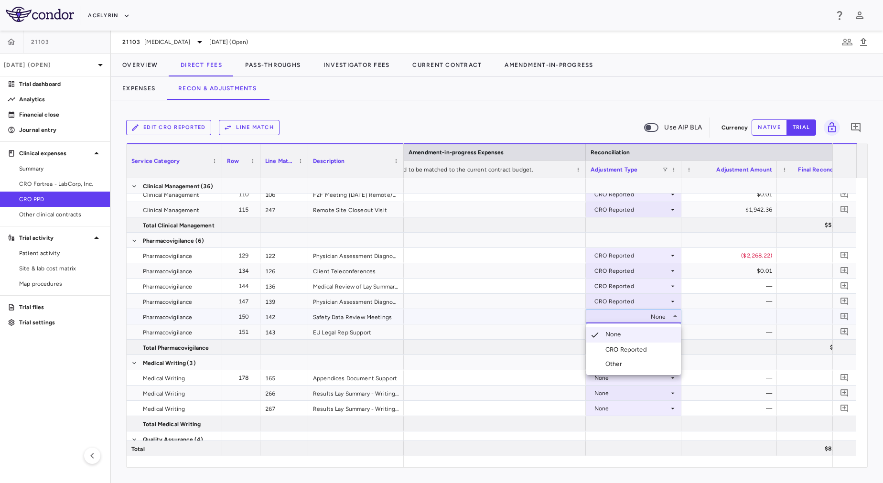
click at [645, 346] on div "CRO Reported" at bounding box center [627, 349] width 45 height 9
click at [637, 329] on div "None" at bounding box center [631, 331] width 75 height 15
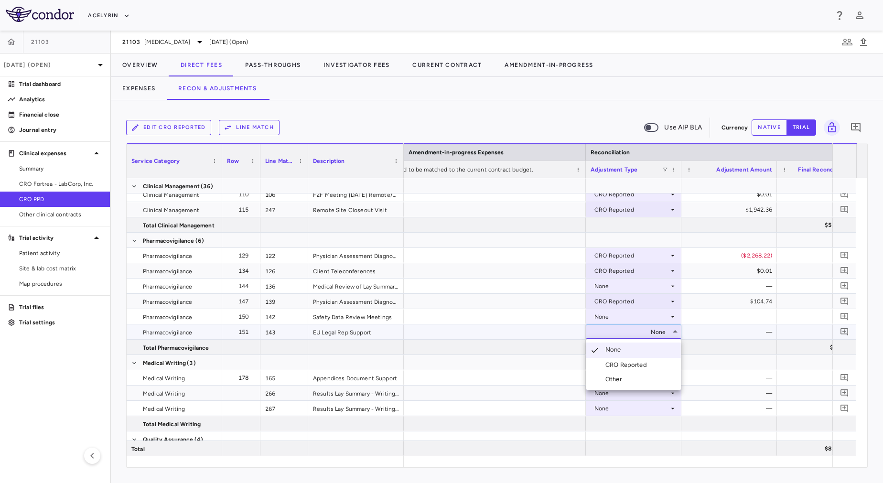
click at [653, 368] on li "CRO Reported" at bounding box center [633, 365] width 95 height 14
click at [613, 288] on div "CRO Reported" at bounding box center [631, 286] width 75 height 15
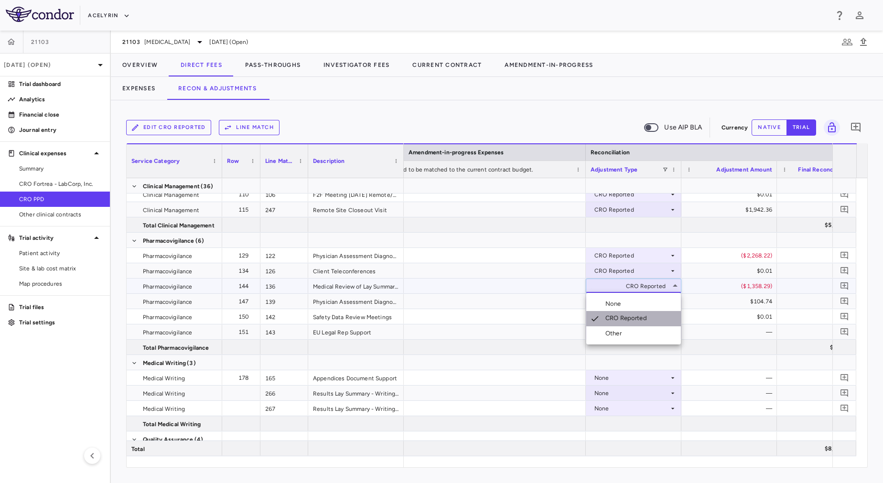
click at [630, 316] on div "CRO Reported" at bounding box center [627, 319] width 45 height 10
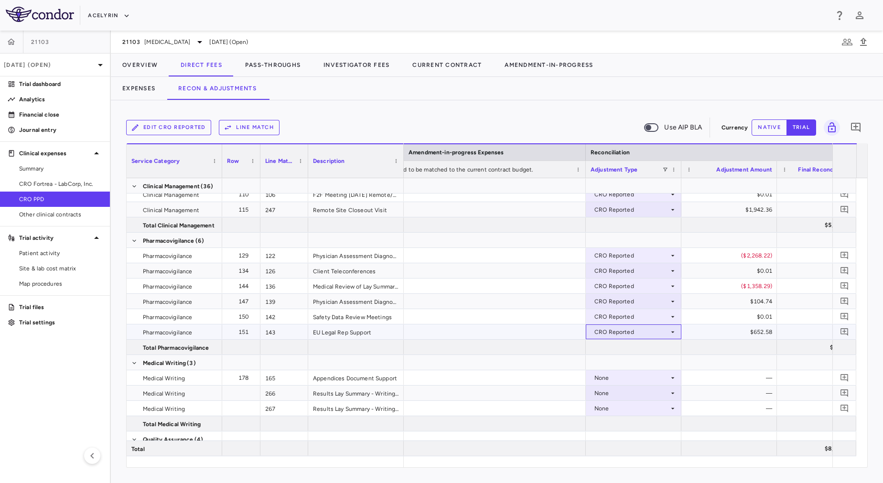
click at [632, 329] on div "CRO Reported" at bounding box center [631, 331] width 75 height 15
click at [719, 287] on div at bounding box center [441, 241] width 883 height 483
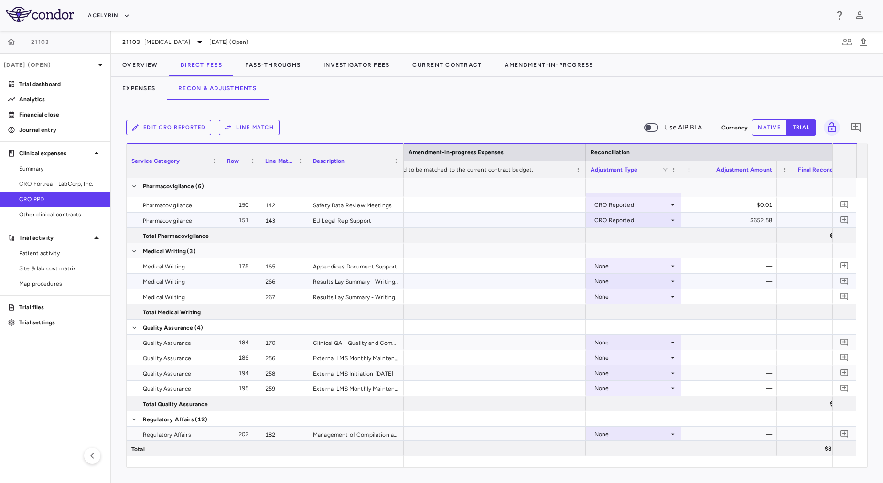
scroll to position [838, 0]
click at [655, 262] on div "None" at bounding box center [631, 265] width 75 height 15
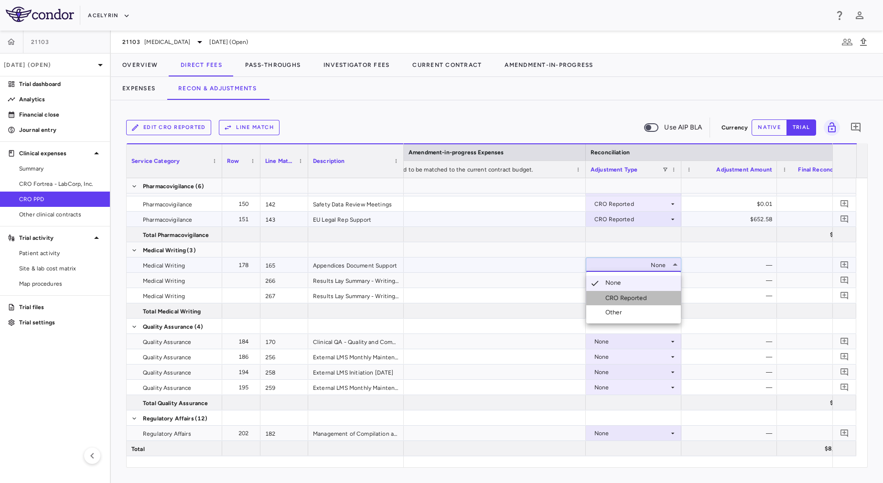
click at [662, 294] on li "CRO Reported" at bounding box center [633, 298] width 95 height 14
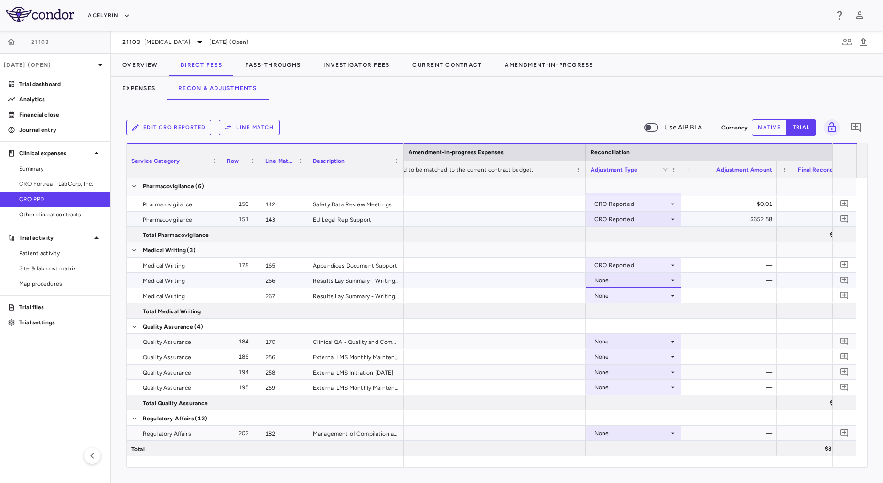
click at [660, 280] on div "None" at bounding box center [631, 280] width 75 height 15
click at [666, 312] on li "CRO Reported" at bounding box center [633, 313] width 95 height 14
click at [664, 299] on div "None" at bounding box center [631, 295] width 75 height 15
click at [666, 329] on div at bounding box center [634, 326] width 96 height 15
click at [622, 278] on div "CRO Reported" at bounding box center [631, 280] width 75 height 15
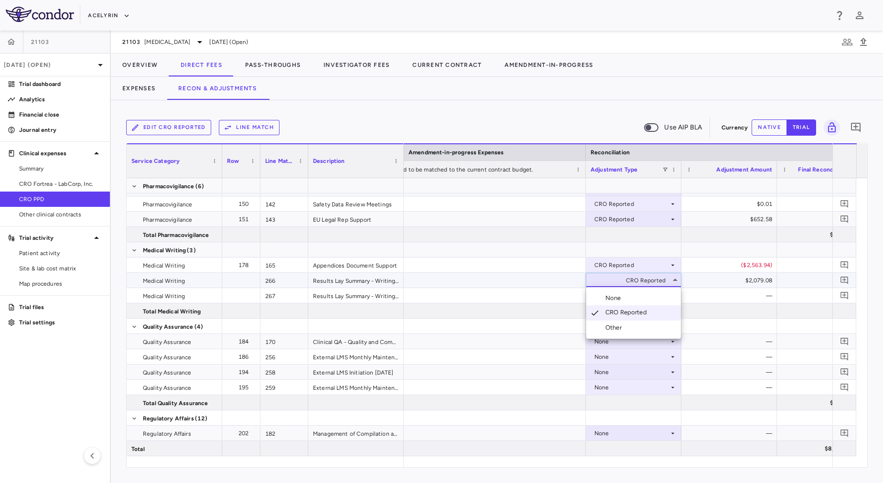
click at [741, 281] on div at bounding box center [441, 241] width 883 height 483
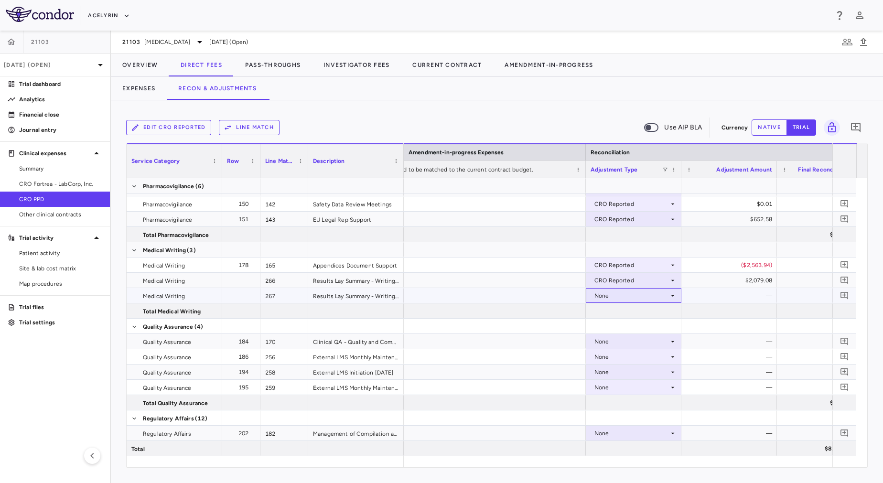
click at [665, 294] on div "None" at bounding box center [631, 295] width 75 height 15
click at [661, 325] on li "CRO Reported" at bounding box center [633, 329] width 95 height 14
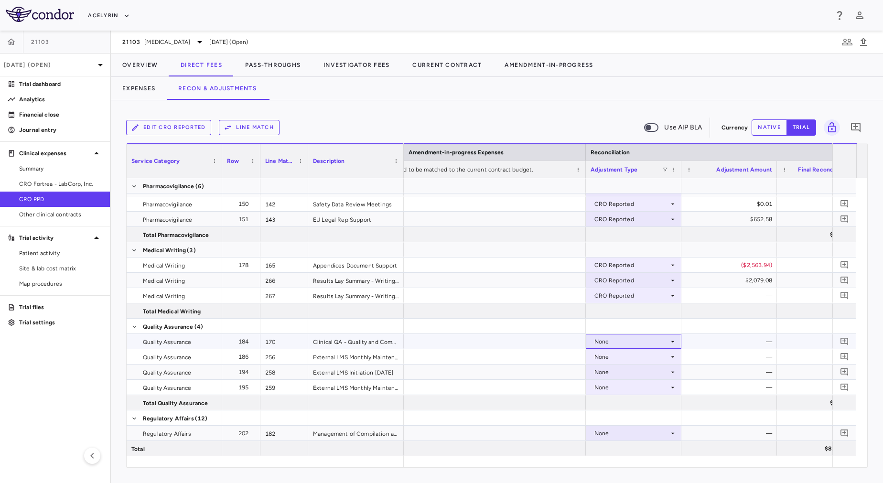
click at [653, 341] on div "None" at bounding box center [631, 341] width 75 height 15
click at [645, 372] on div "CRO Reported" at bounding box center [627, 374] width 45 height 9
click at [620, 361] on div "None" at bounding box center [631, 356] width 75 height 15
click at [628, 387] on div "CRO Reported" at bounding box center [627, 390] width 45 height 9
click at [623, 362] on div "None" at bounding box center [631, 356] width 75 height 15
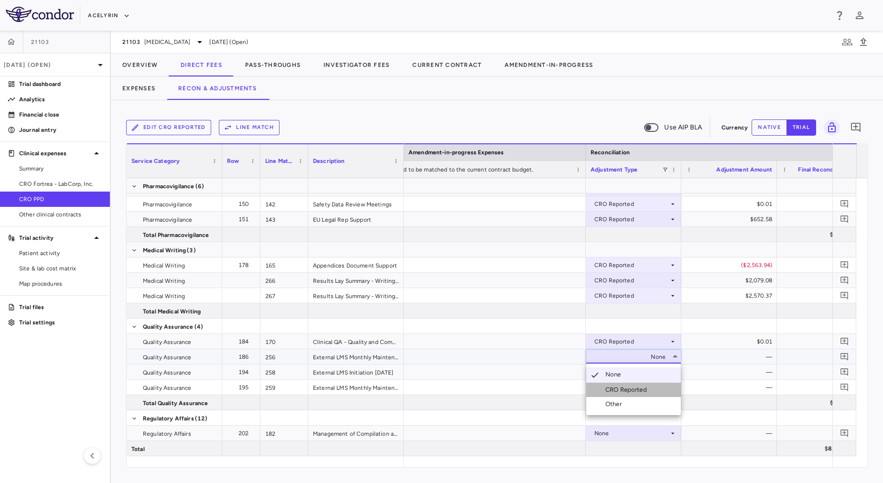
click at [633, 387] on div "CRO Reported" at bounding box center [627, 390] width 45 height 9
click at [631, 373] on div "None" at bounding box center [631, 372] width 75 height 15
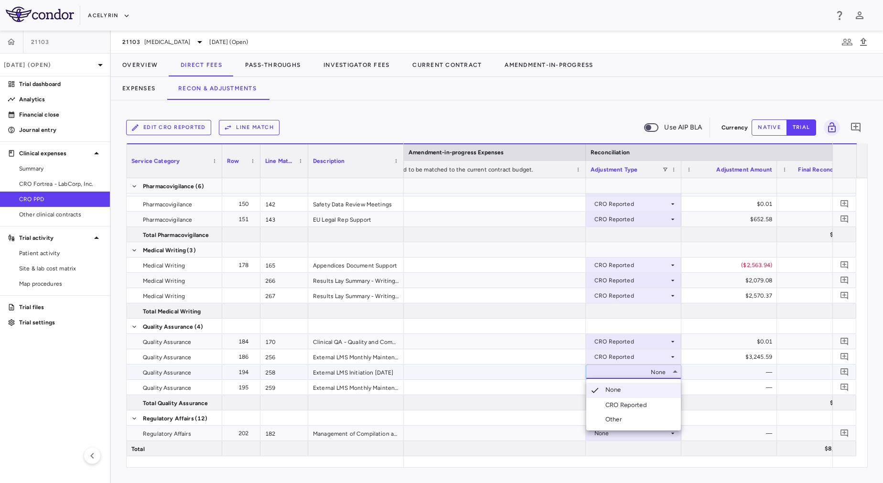
click at [637, 402] on div "CRO Reported" at bounding box center [627, 405] width 45 height 9
click at [634, 391] on div "None" at bounding box center [631, 387] width 75 height 15
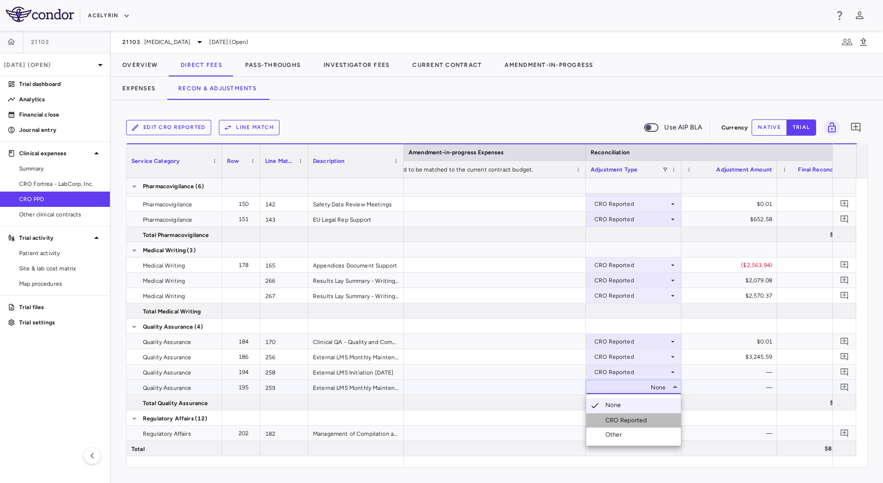
click at [643, 418] on div "CRO Reported" at bounding box center [627, 420] width 45 height 9
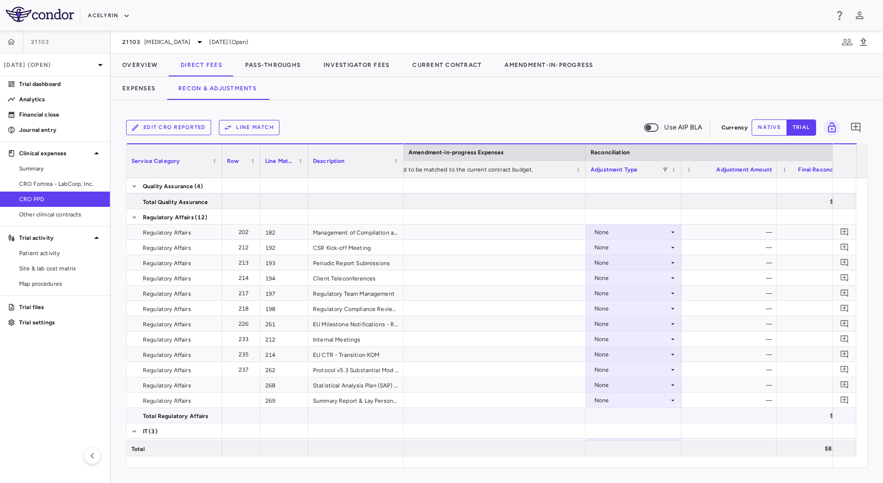
scroll to position [1040, 0]
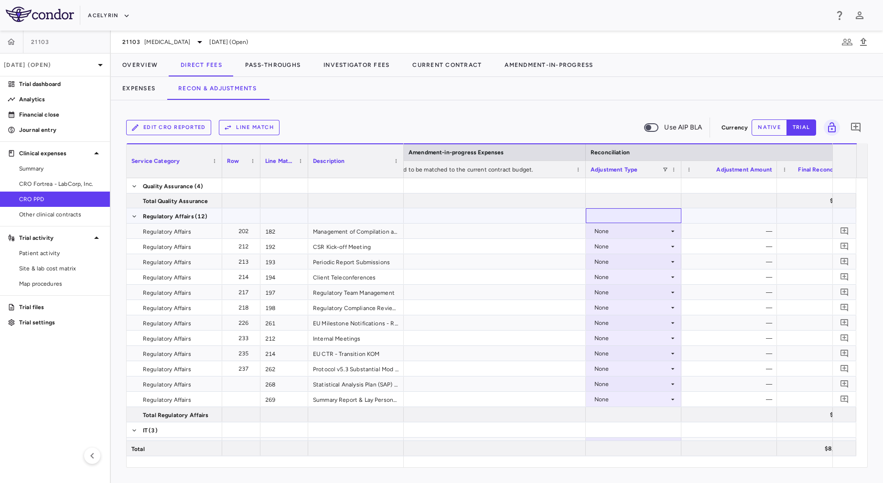
click at [637, 223] on div at bounding box center [634, 215] width 96 height 15
click at [637, 230] on div "None" at bounding box center [631, 231] width 75 height 15
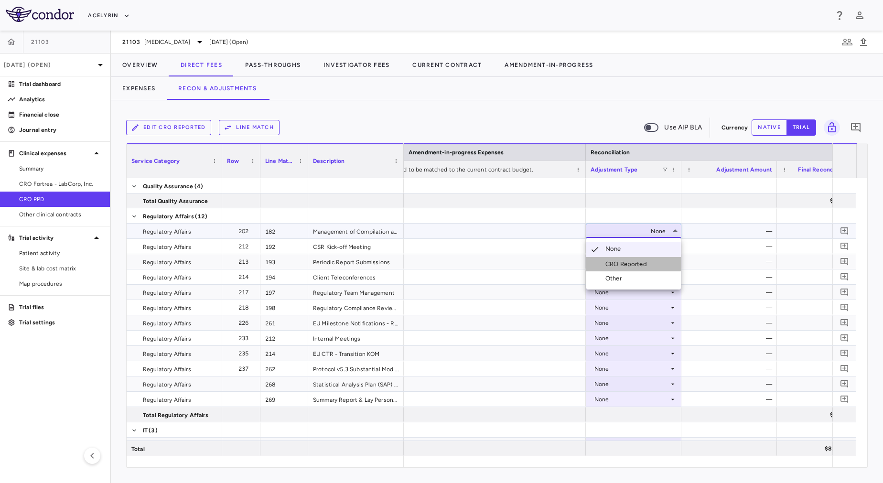
click at [640, 259] on li "CRO Reported" at bounding box center [633, 264] width 95 height 14
click at [640, 259] on div "None" at bounding box center [631, 261] width 75 height 15
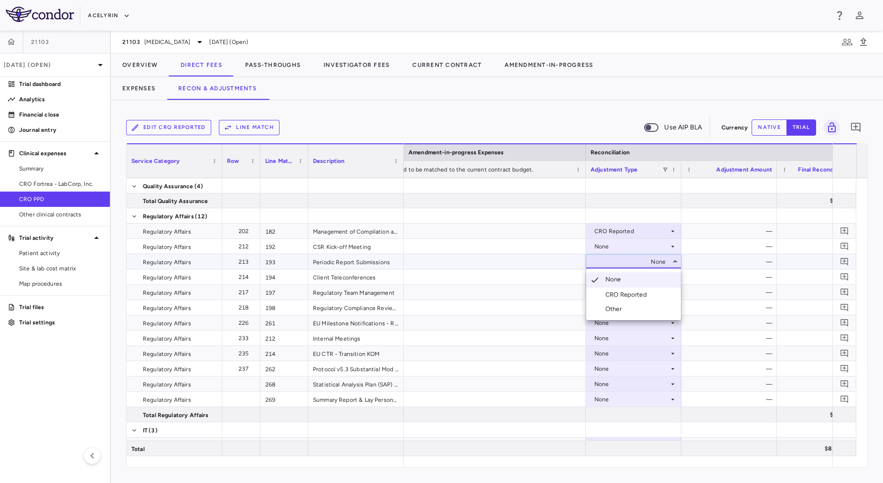
click at [642, 296] on div "CRO Reported" at bounding box center [627, 294] width 45 height 9
click at [606, 231] on div "None" at bounding box center [631, 231] width 75 height 15
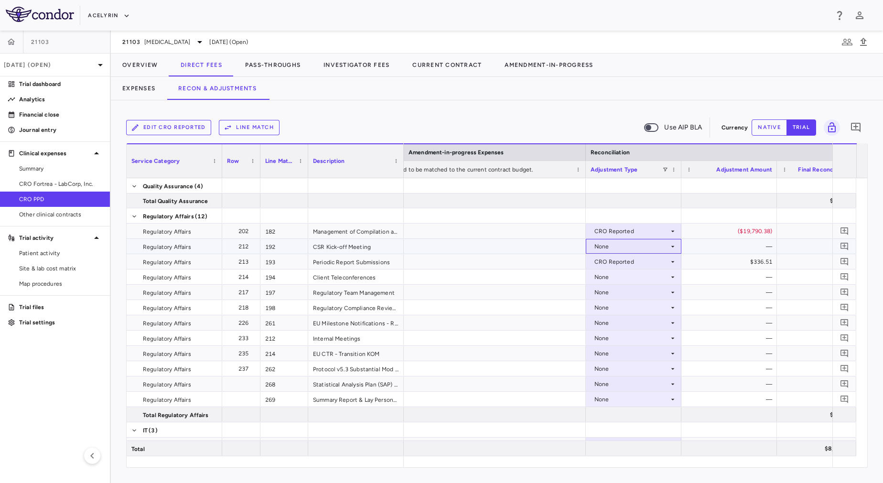
click at [614, 251] on div "None" at bounding box center [631, 246] width 75 height 15
click at [621, 285] on li "CRO Reported" at bounding box center [633, 279] width 95 height 14
click at [619, 272] on div "None" at bounding box center [631, 276] width 75 height 15
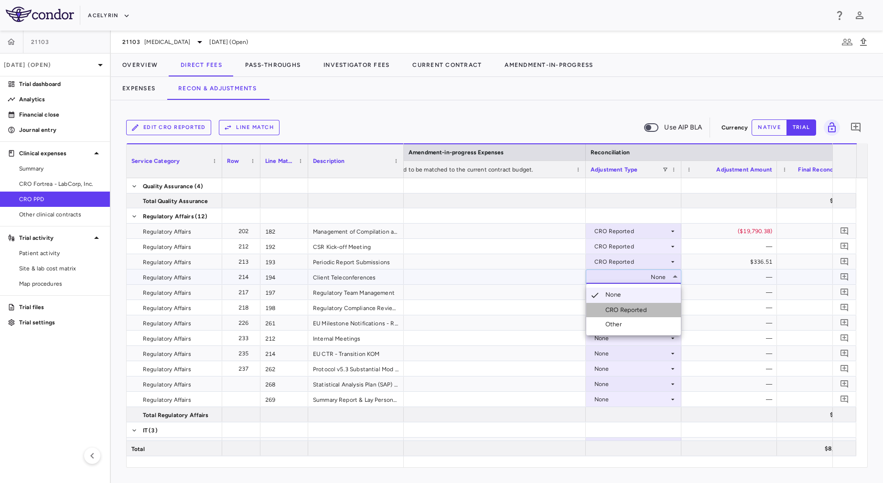
click at [630, 309] on div "CRO Reported" at bounding box center [627, 310] width 45 height 9
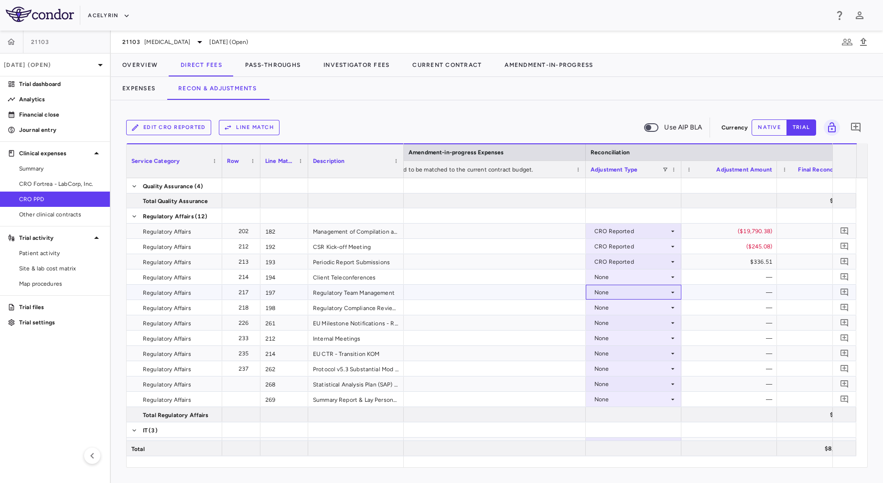
click at [629, 291] on div "None" at bounding box center [631, 292] width 75 height 15
click at [629, 324] on div "CRO Reported" at bounding box center [627, 325] width 45 height 9
click at [623, 273] on div "CRO Reported" at bounding box center [631, 276] width 75 height 15
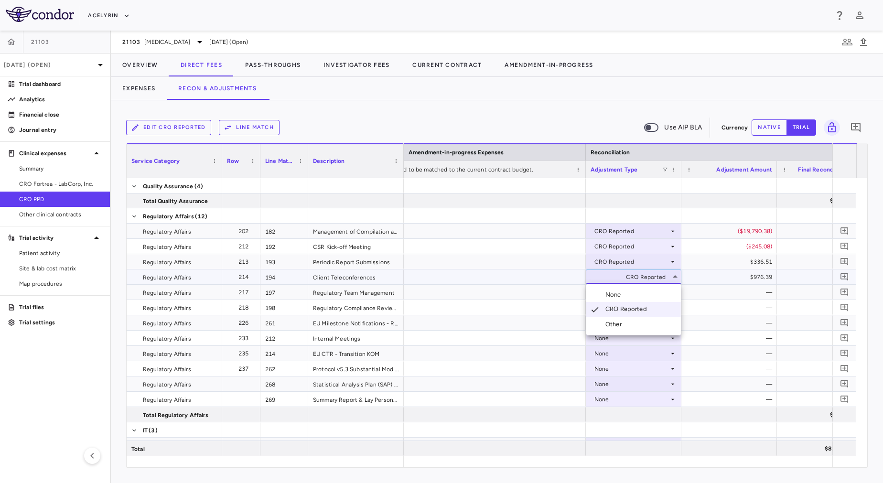
click at [770, 304] on div at bounding box center [441, 241] width 883 height 483
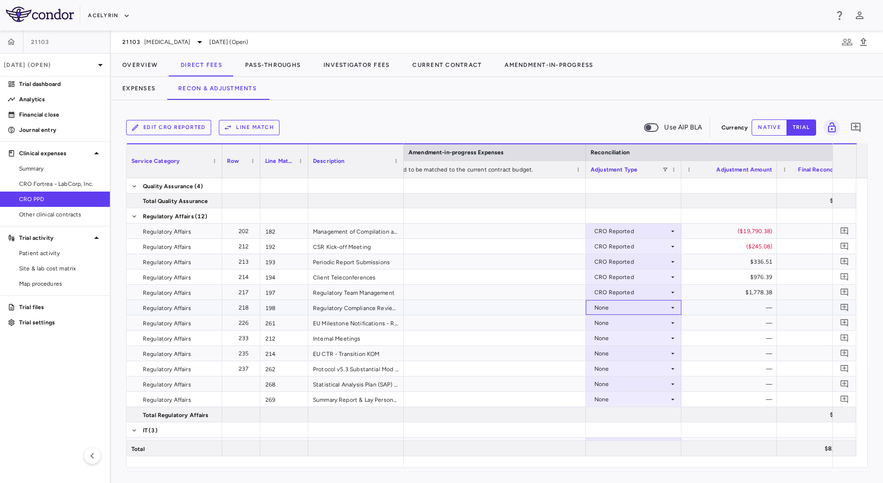
click at [657, 305] on div "None" at bounding box center [631, 307] width 75 height 15
click at [655, 336] on li "CRO Reported" at bounding box center [633, 340] width 95 height 14
click at [636, 328] on div "None" at bounding box center [631, 322] width 75 height 15
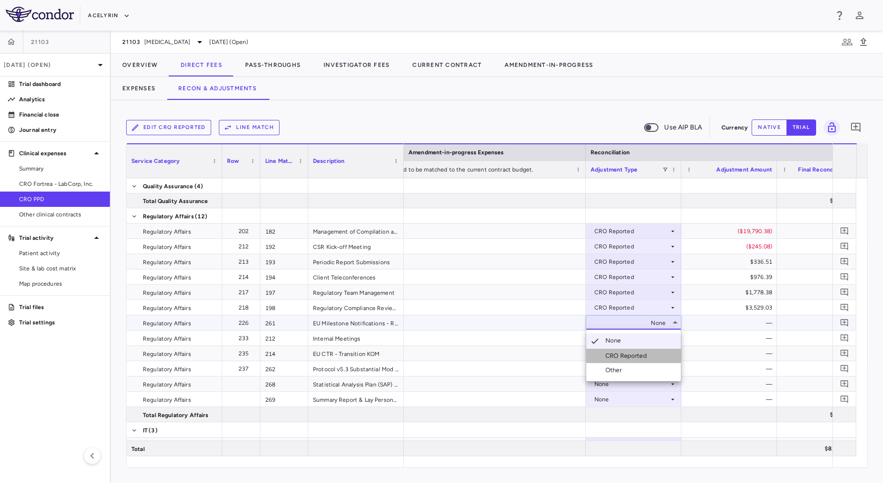
click at [630, 355] on div "CRO Reported" at bounding box center [627, 356] width 45 height 9
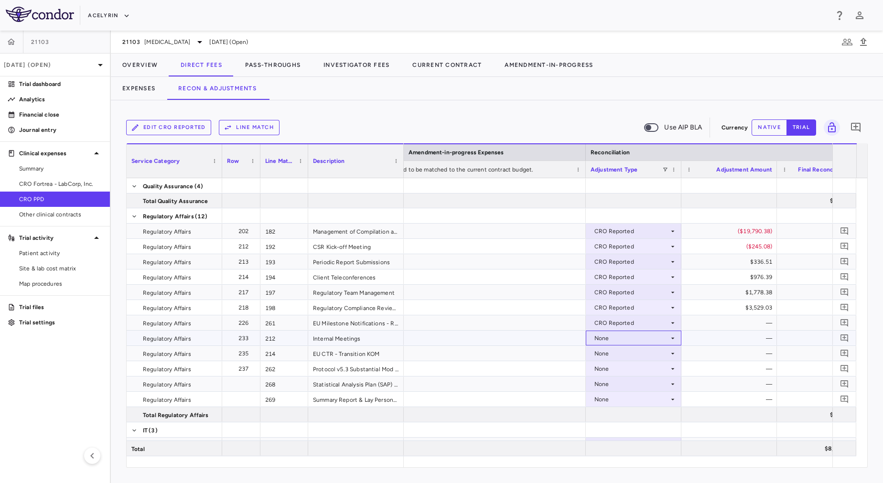
click at [628, 340] on div "None" at bounding box center [631, 338] width 75 height 15
click at [623, 365] on div "None" at bounding box center [631, 368] width 75 height 15
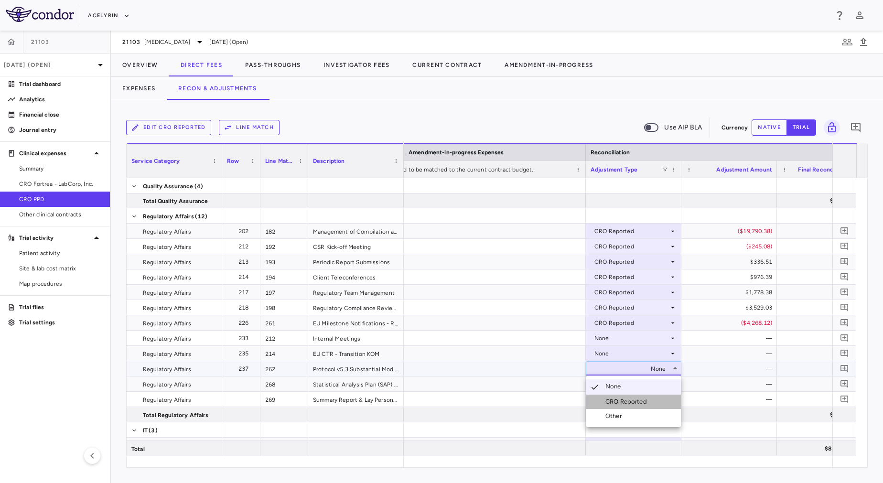
click at [623, 400] on div "CRO Reported" at bounding box center [627, 401] width 45 height 9
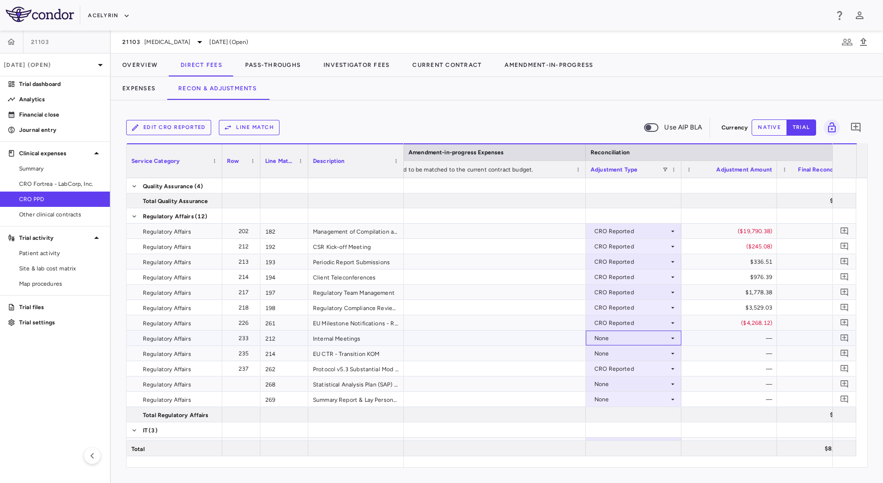
click at [623, 337] on div "None" at bounding box center [631, 338] width 75 height 15
click at [626, 372] on div "CRO Reported" at bounding box center [627, 371] width 45 height 9
click at [608, 329] on div "CRO Reported" at bounding box center [631, 322] width 75 height 15
click at [644, 346] on div "None" at bounding box center [631, 353] width 75 height 15
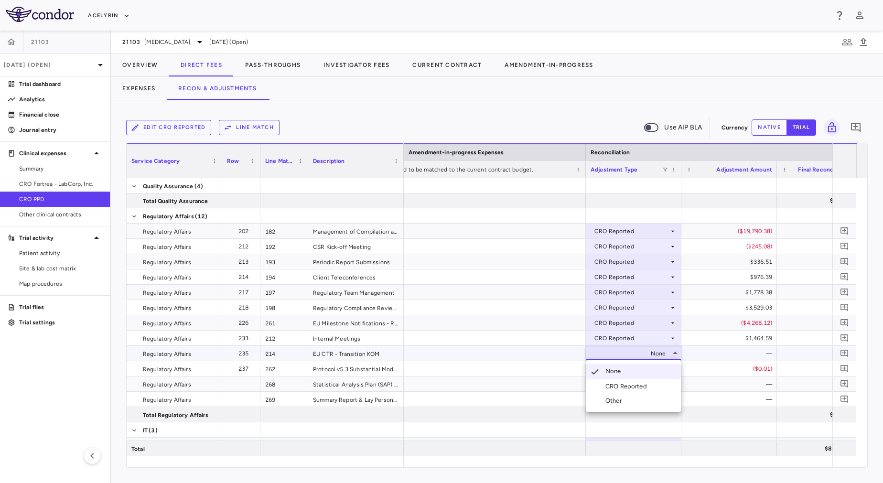
click at [644, 381] on li "CRO Reported" at bounding box center [633, 386] width 95 height 14
click at [631, 386] on div "None" at bounding box center [631, 383] width 75 height 15
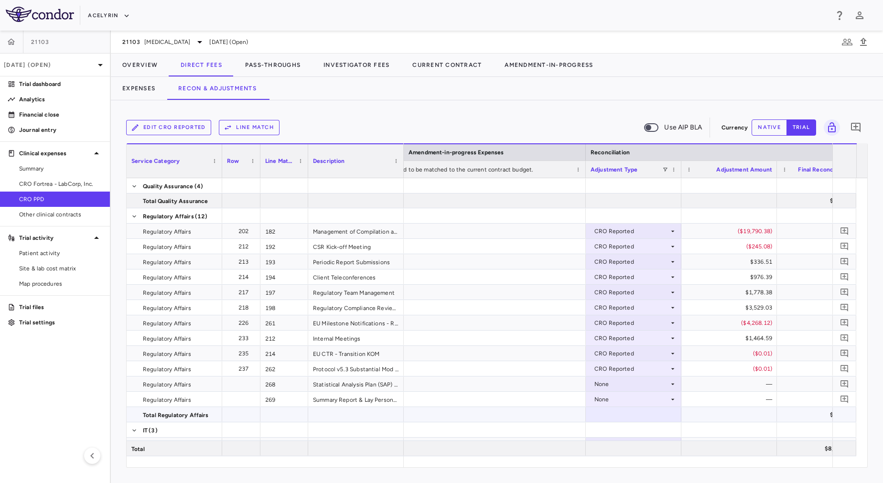
click at [629, 419] on div at bounding box center [634, 414] width 96 height 15
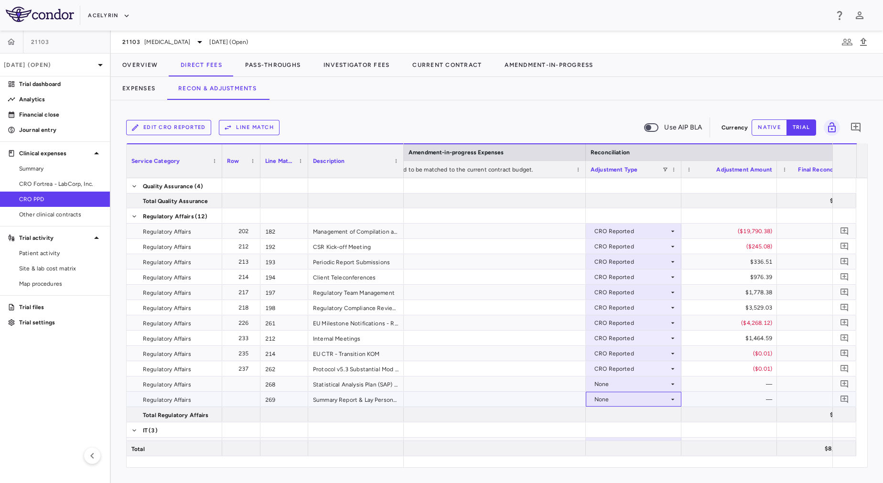
click at [626, 397] on div "None" at bounding box center [631, 399] width 75 height 15
click at [637, 430] on div "CRO Reported" at bounding box center [627, 432] width 45 height 9
click at [655, 387] on div "None" at bounding box center [631, 383] width 75 height 15
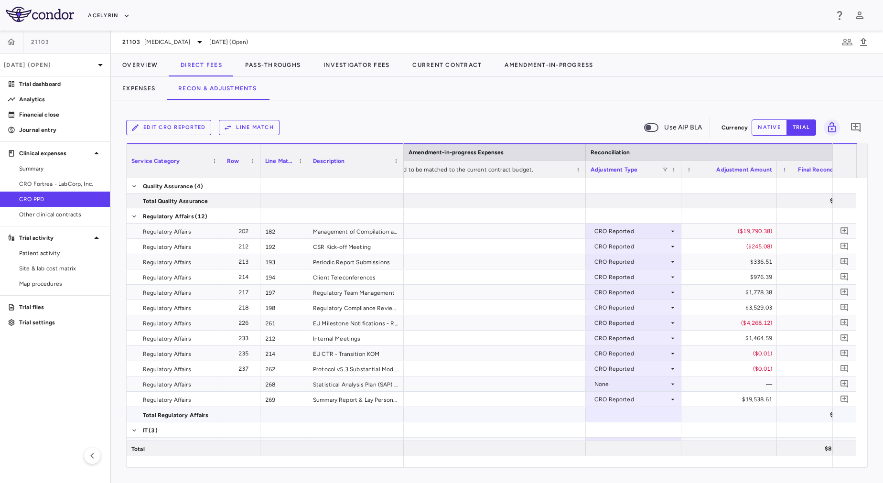
click at [653, 414] on div at bounding box center [634, 414] width 96 height 15
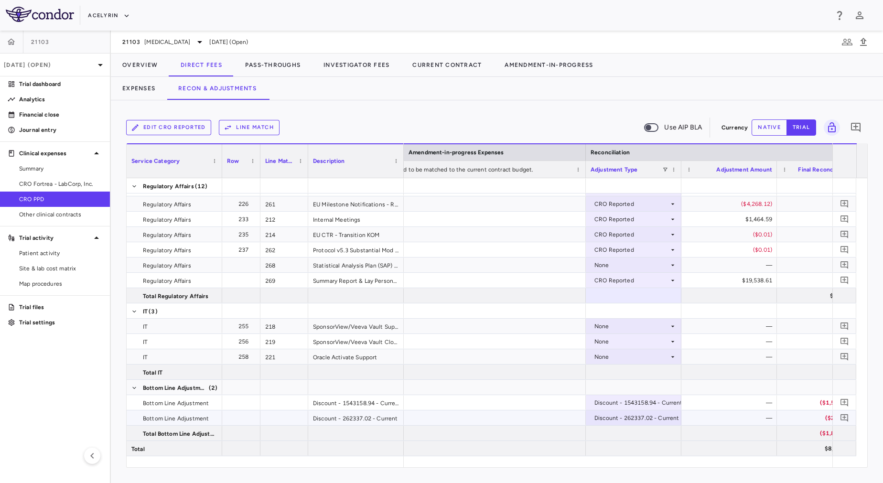
scroll to position [1159, 0]
click at [631, 333] on div "None" at bounding box center [631, 326] width 75 height 15
click at [631, 361] on div "CRO Reported" at bounding box center [627, 359] width 45 height 9
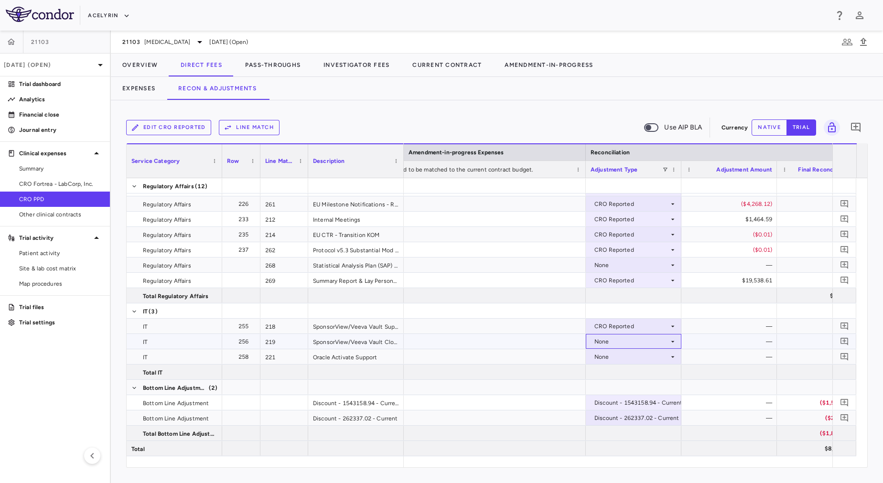
click at [628, 348] on div "None" at bounding box center [634, 341] width 96 height 15
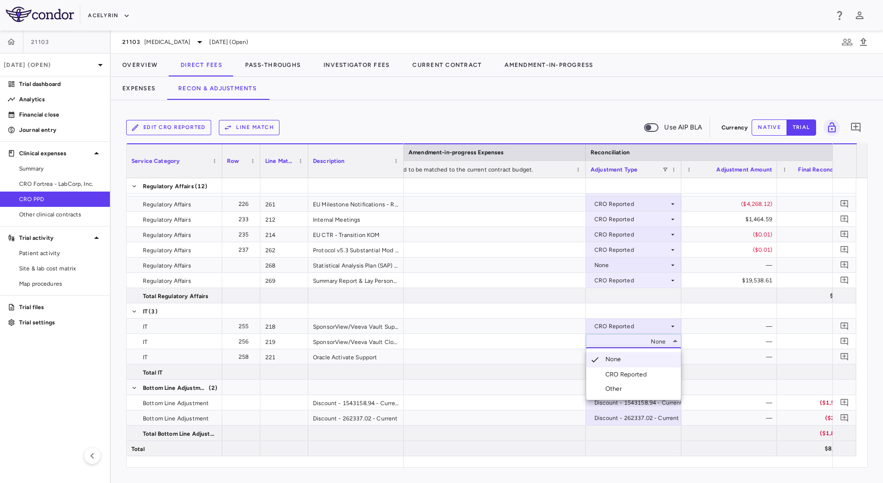
click at [625, 373] on div "CRO Reported" at bounding box center [627, 374] width 45 height 9
click at [617, 358] on div "None" at bounding box center [631, 356] width 75 height 15
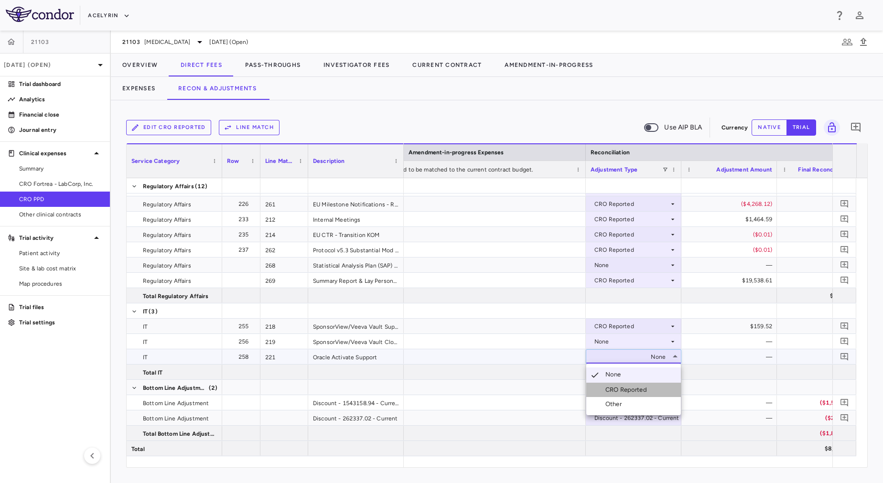
click at [623, 388] on div "CRO Reported" at bounding box center [627, 390] width 45 height 9
click at [638, 357] on div "None" at bounding box center [631, 356] width 75 height 15
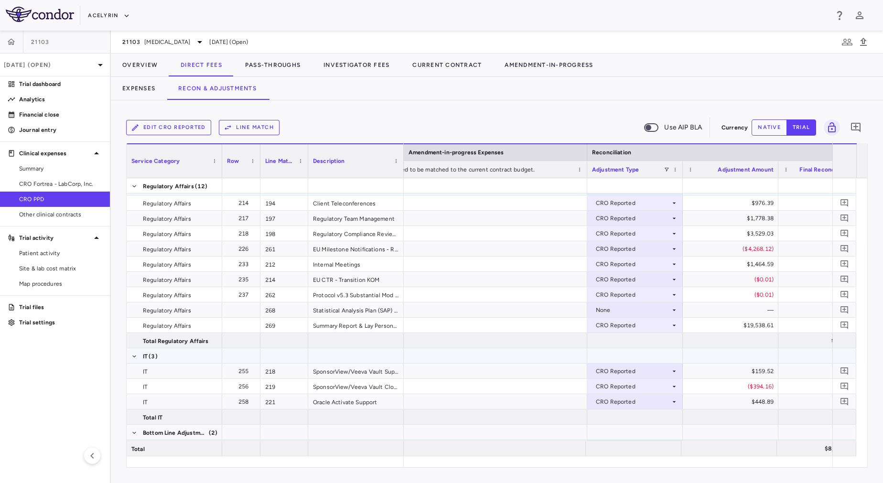
scroll to position [0, 0]
click at [628, 310] on div "None" at bounding box center [633, 309] width 75 height 15
click at [634, 340] on div "CRO Reported" at bounding box center [629, 342] width 45 height 9
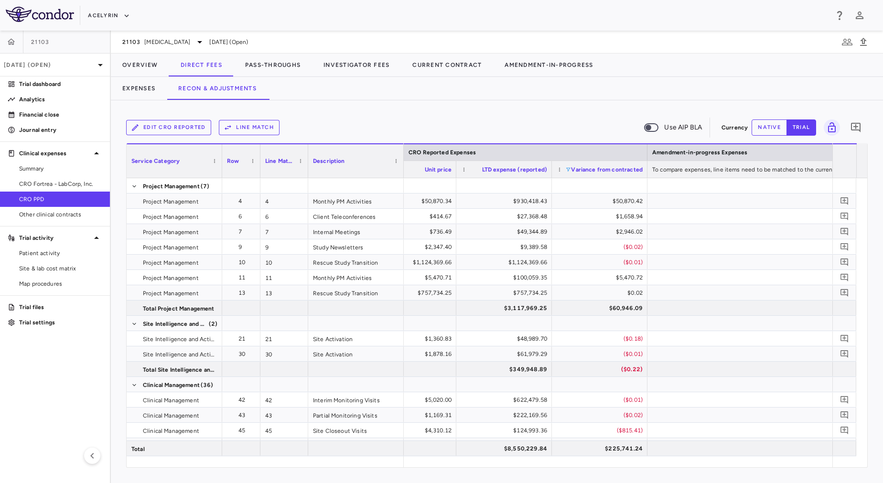
click at [569, 172] on span at bounding box center [568, 170] width 6 height 6
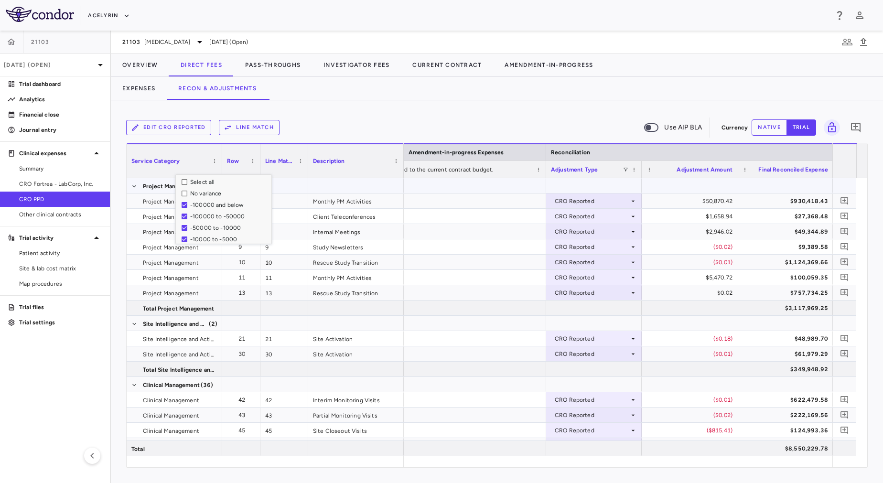
click at [483, 189] on div at bounding box center [402, 185] width 287 height 15
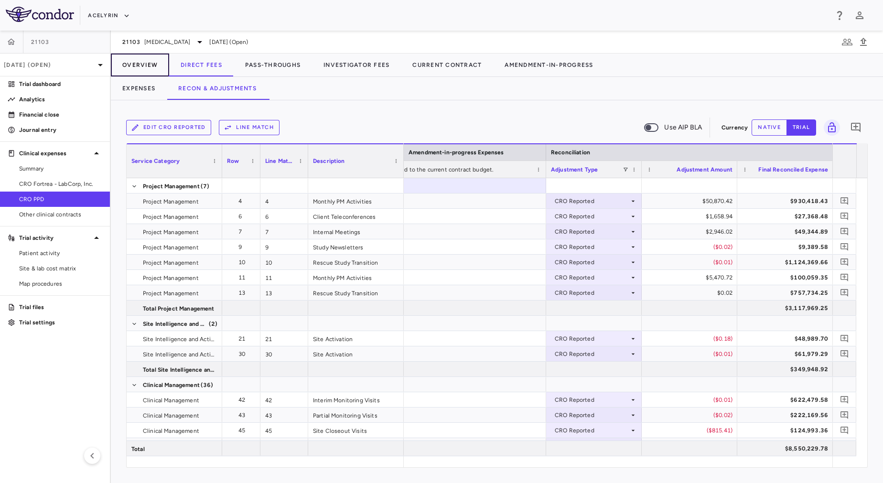
click at [129, 65] on button "Overview" at bounding box center [140, 65] width 58 height 23
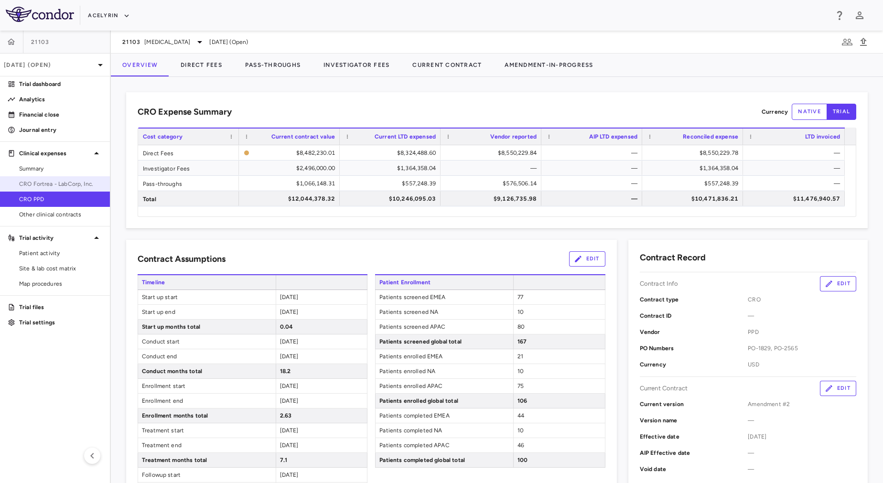
click at [47, 182] on span "CRO Fortrea - LabCorp, Inc." at bounding box center [60, 184] width 83 height 9
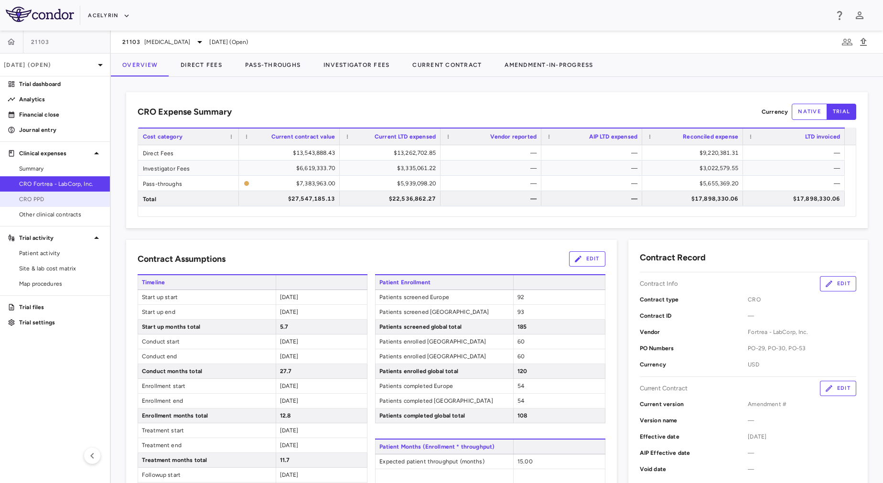
click at [64, 197] on span "CRO PPD" at bounding box center [60, 199] width 83 height 9
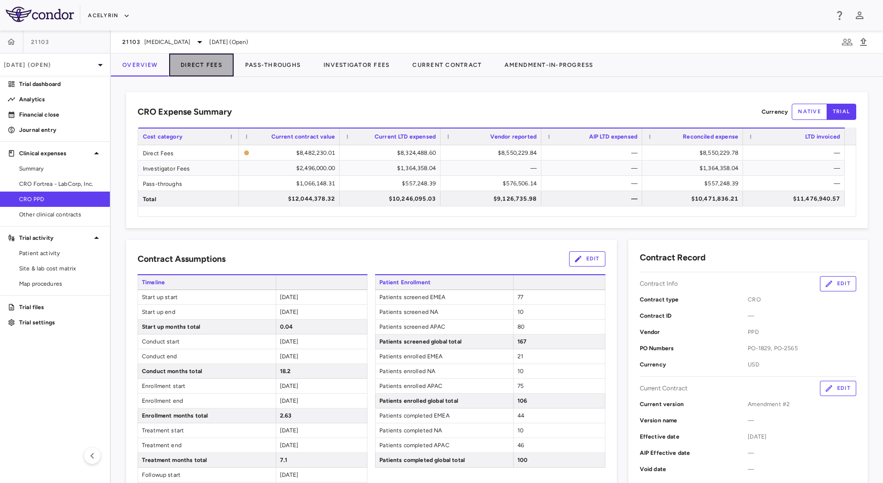
click at [212, 61] on button "Direct Fees" at bounding box center [201, 65] width 64 height 23
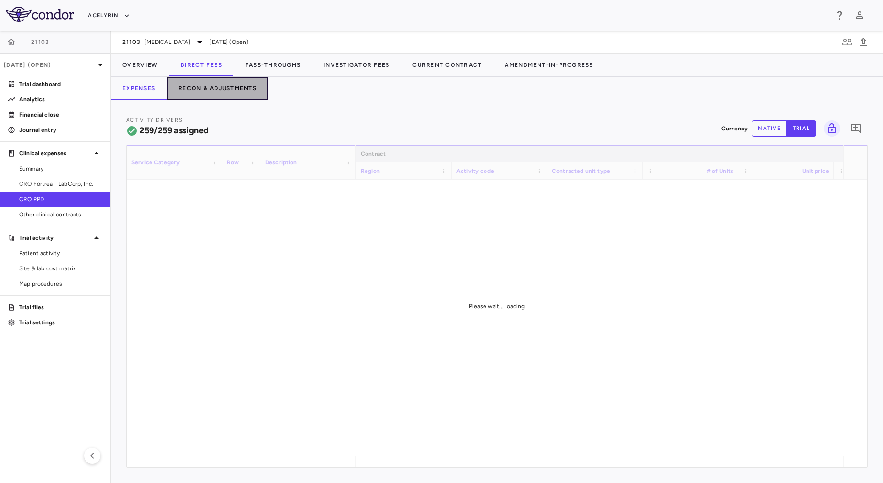
click at [218, 85] on button "Recon & Adjustments" at bounding box center [217, 88] width 101 height 23
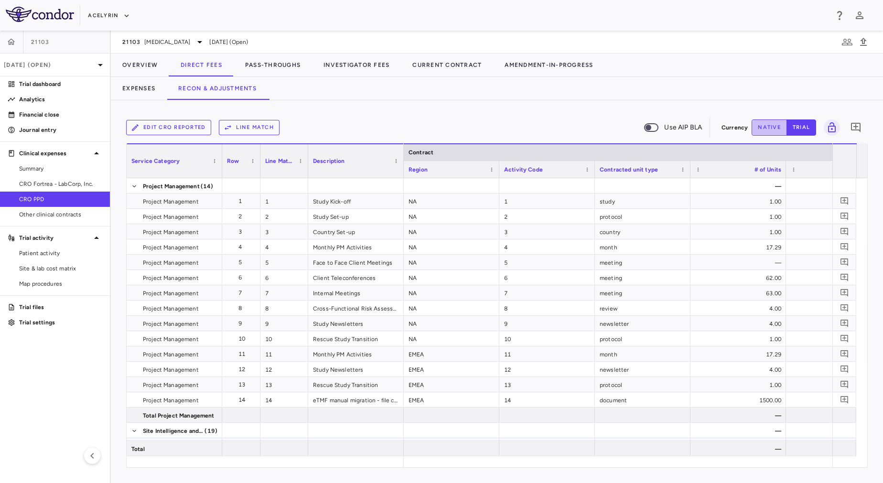
click at [779, 130] on button "native" at bounding box center [769, 127] width 35 height 16
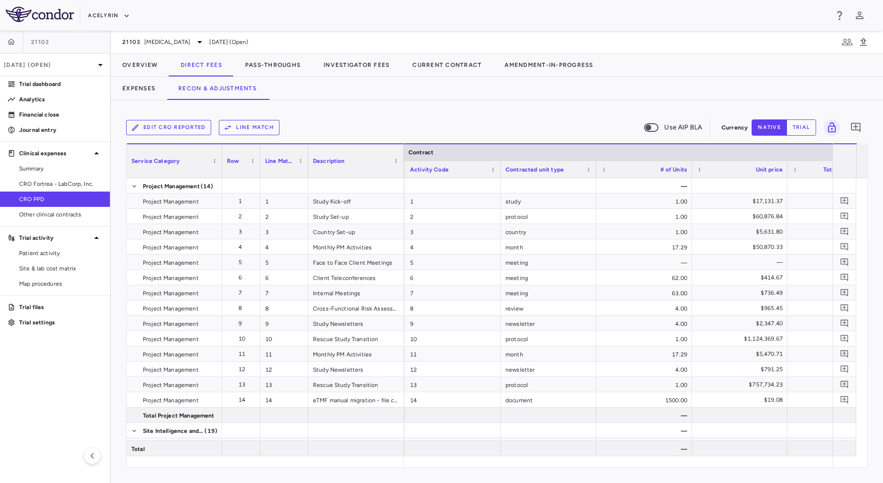
scroll to position [0, 123]
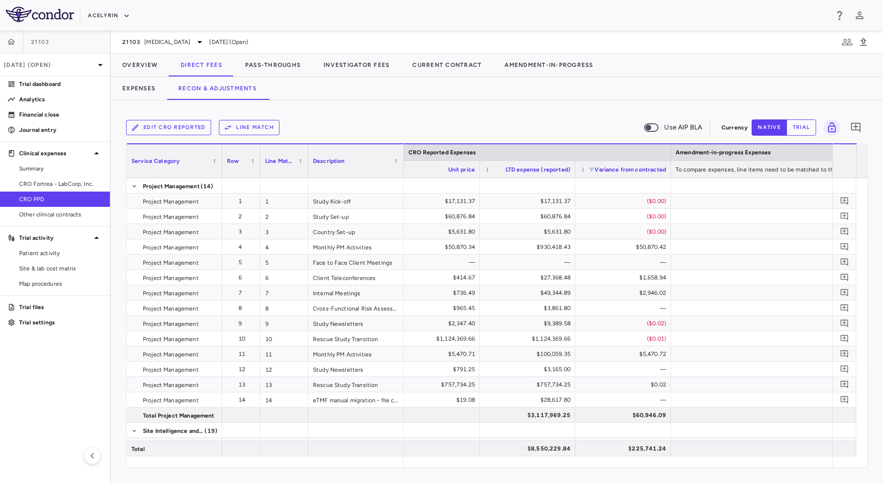
click at [593, 171] on span at bounding box center [592, 170] width 6 height 6
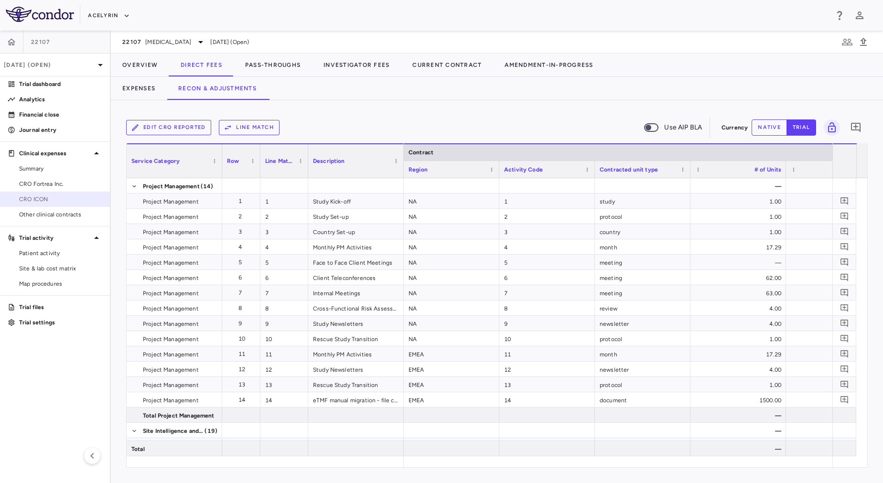
click at [54, 201] on span "CRO ICON" at bounding box center [60, 199] width 83 height 9
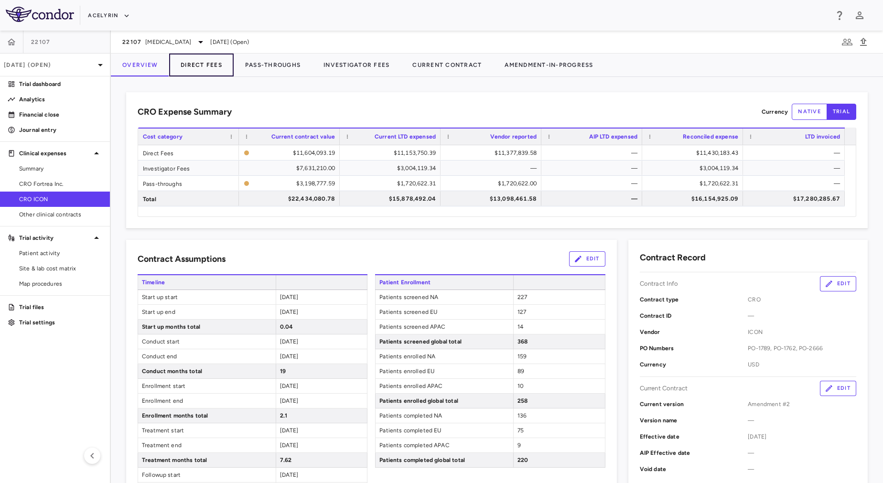
click at [182, 71] on button "Direct Fees" at bounding box center [201, 65] width 64 height 23
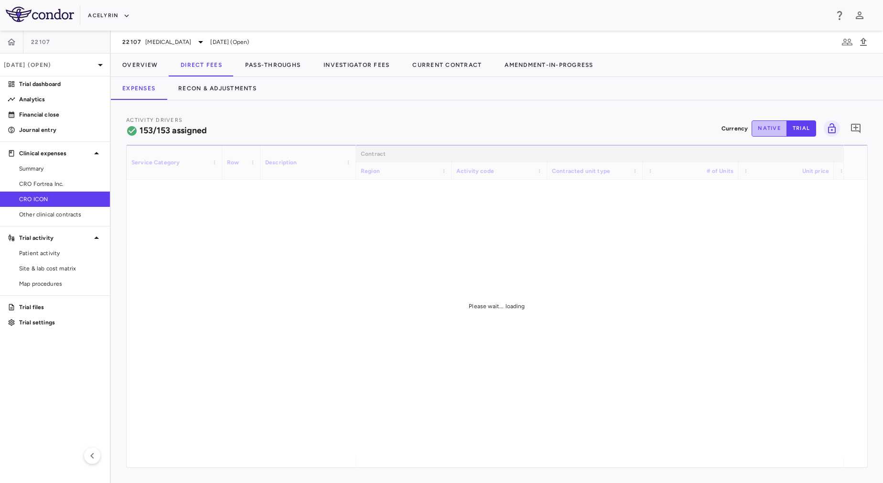
click at [762, 129] on button "native" at bounding box center [769, 128] width 35 height 16
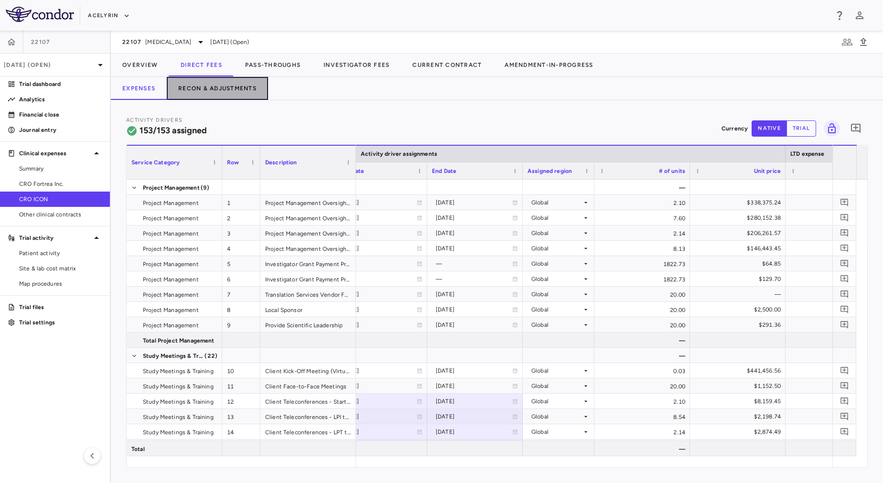
click at [229, 86] on button "Recon & Adjustments" at bounding box center [217, 88] width 101 height 23
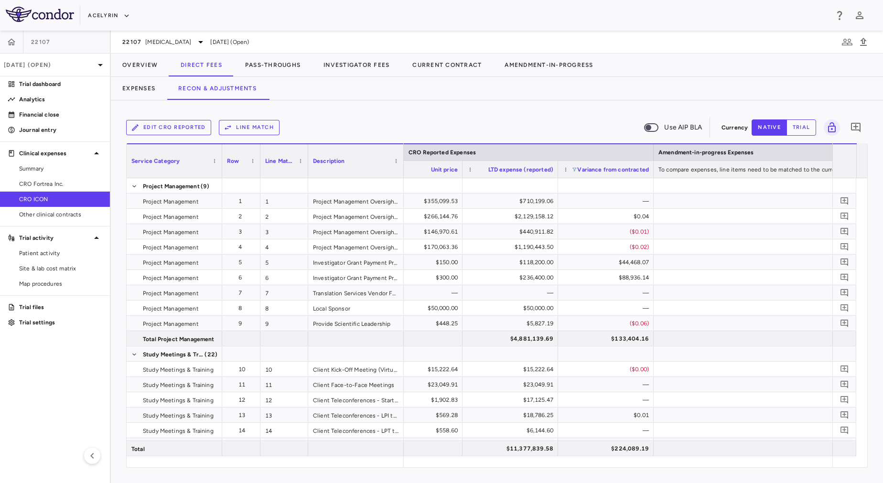
click at [574, 170] on span at bounding box center [574, 170] width 6 height 6
click at [578, 196] on div "No variance" at bounding box center [621, 193] width 90 height 11
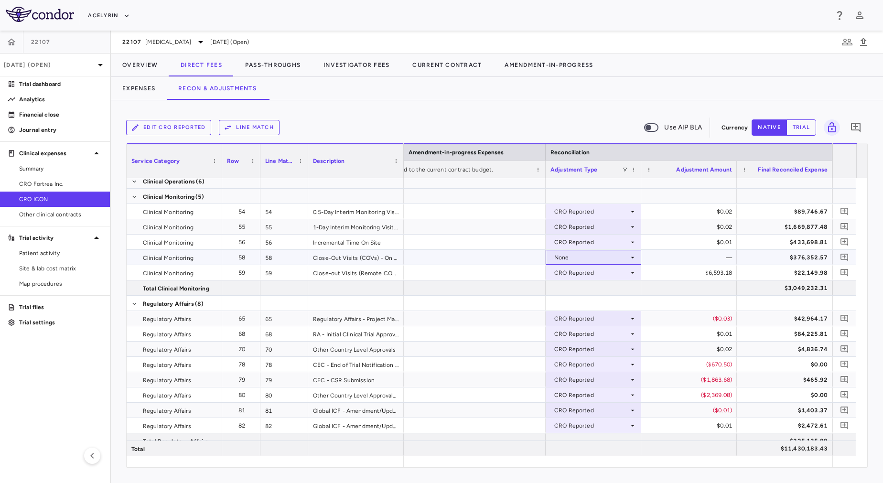
click at [591, 258] on div "None" at bounding box center [591, 257] width 75 height 15
click at [591, 289] on div "CRO Reported" at bounding box center [587, 290] width 45 height 9
